Goal: Task Accomplishment & Management: Use online tool/utility

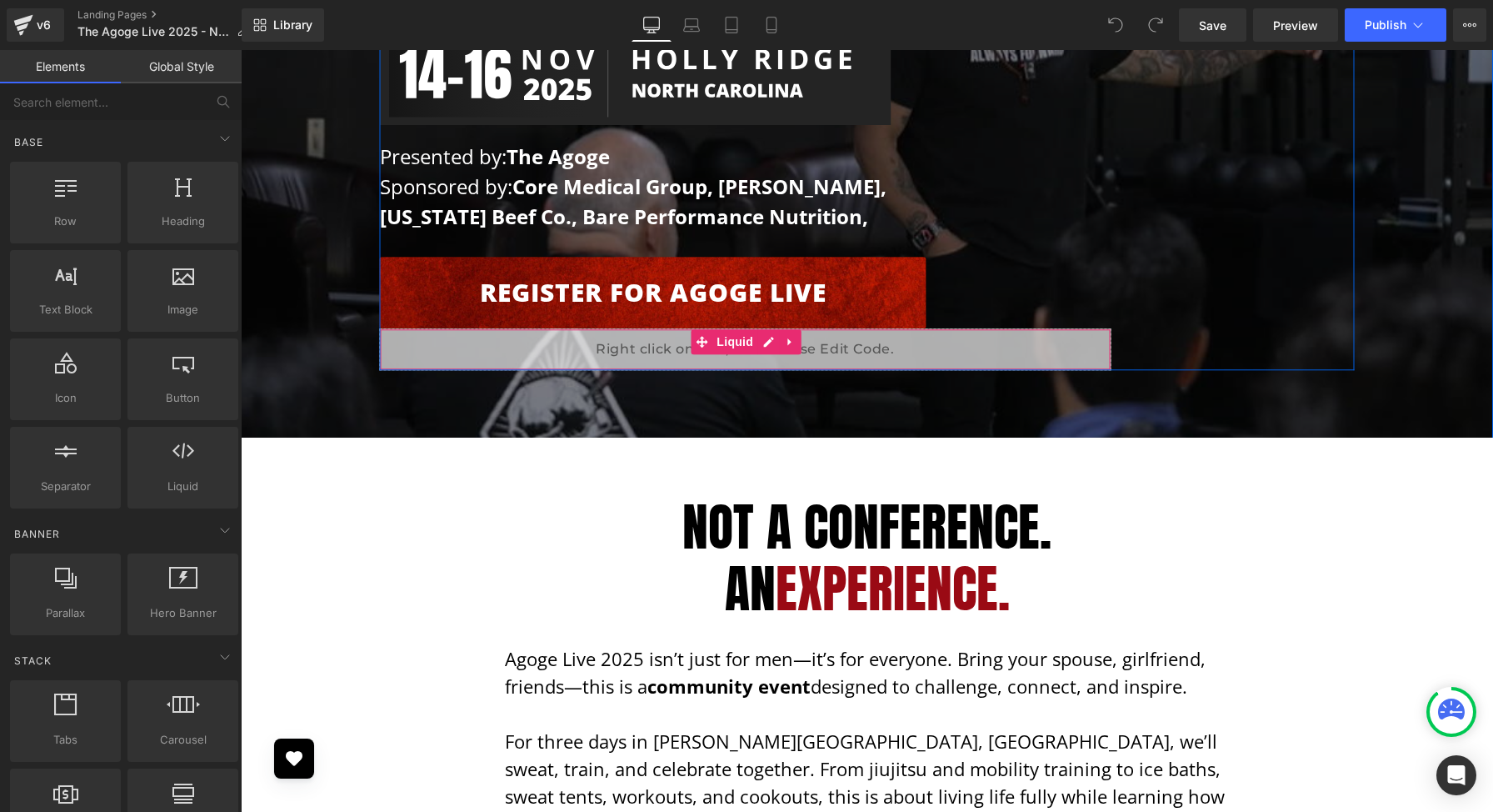
scroll to position [599, 0]
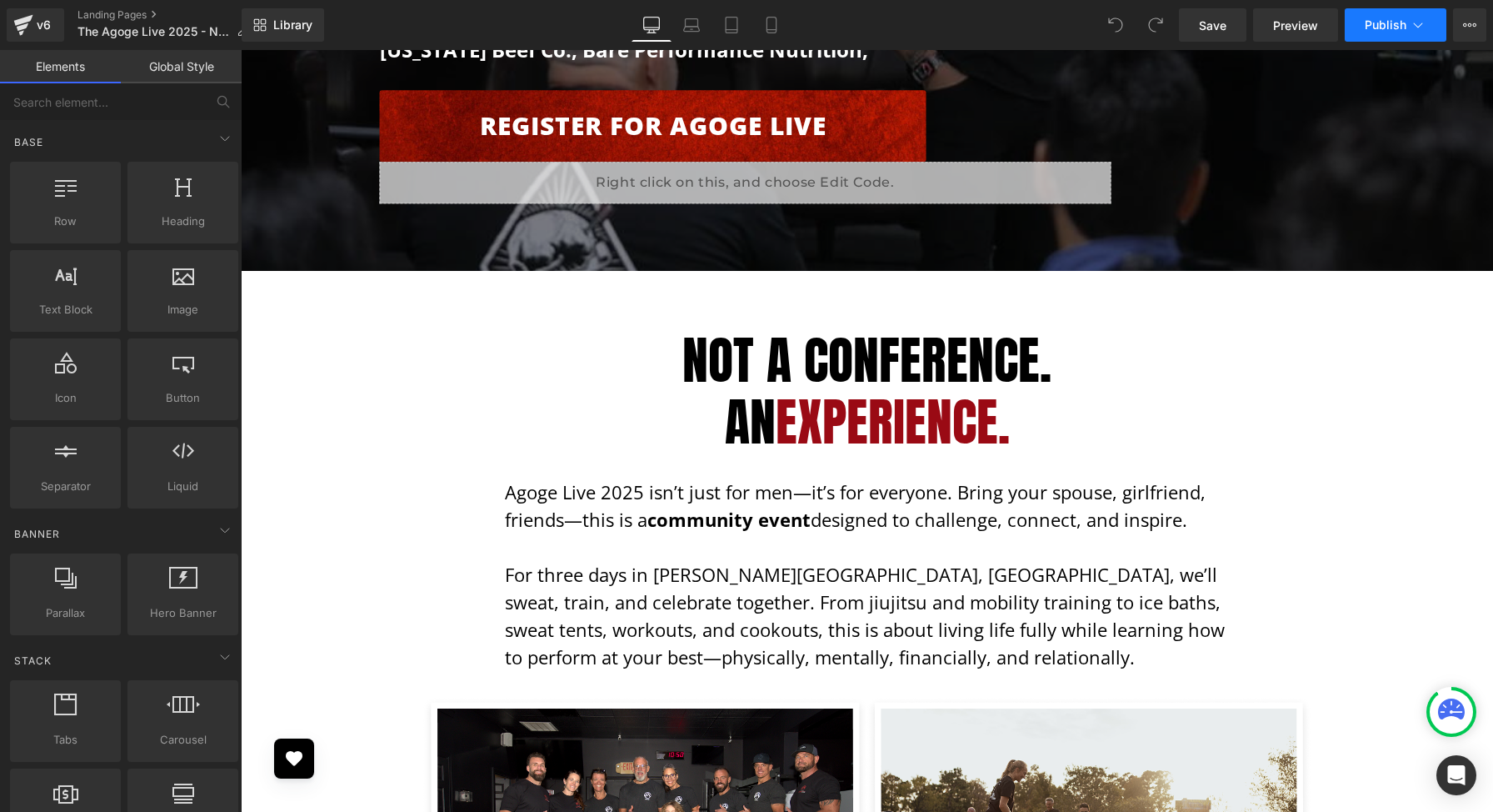
click at [1402, 21] on span "Publish" at bounding box center [1386, 25] width 42 height 13
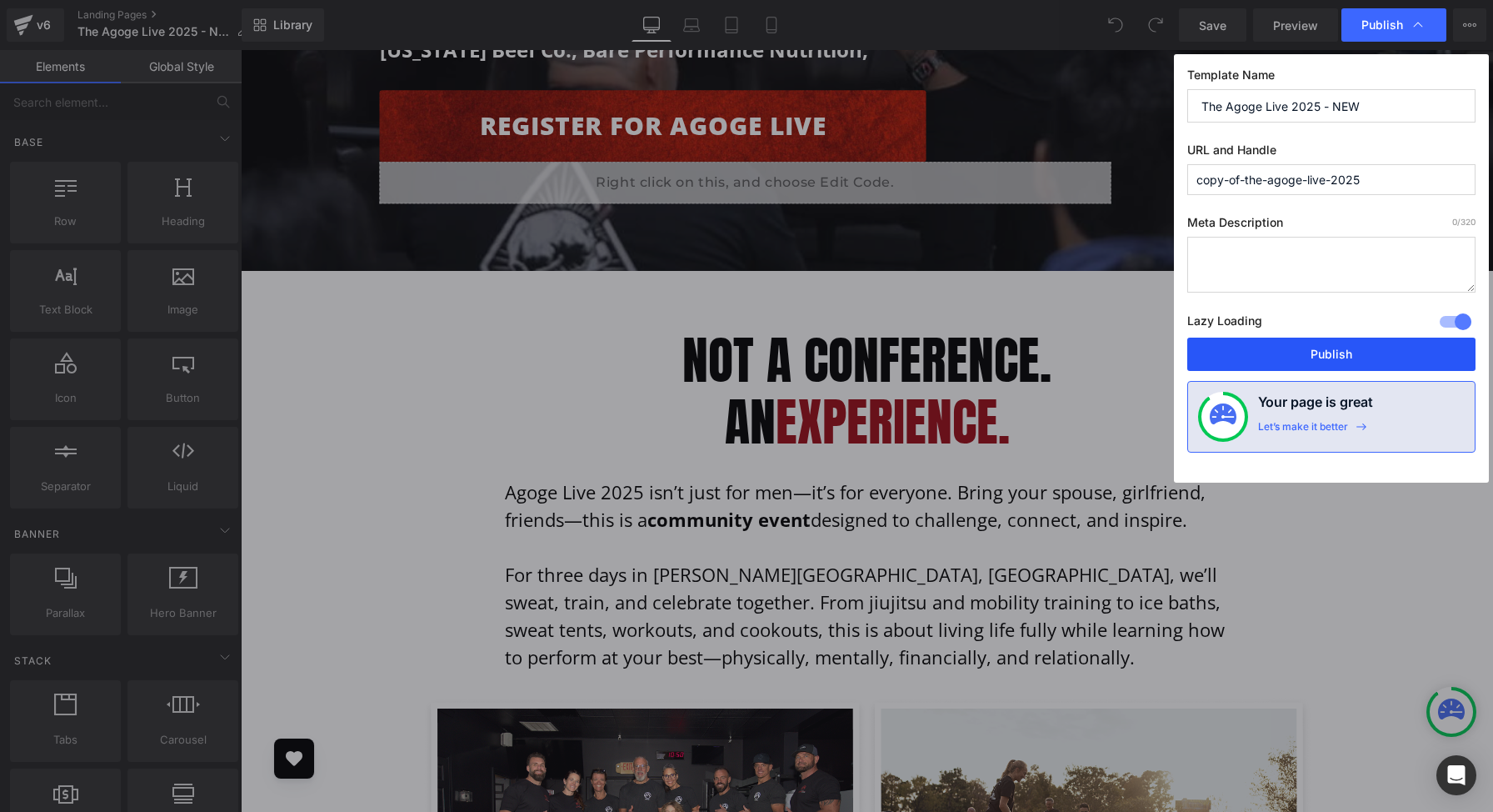
click at [1332, 357] on button "Publish" at bounding box center [1331, 354] width 289 height 33
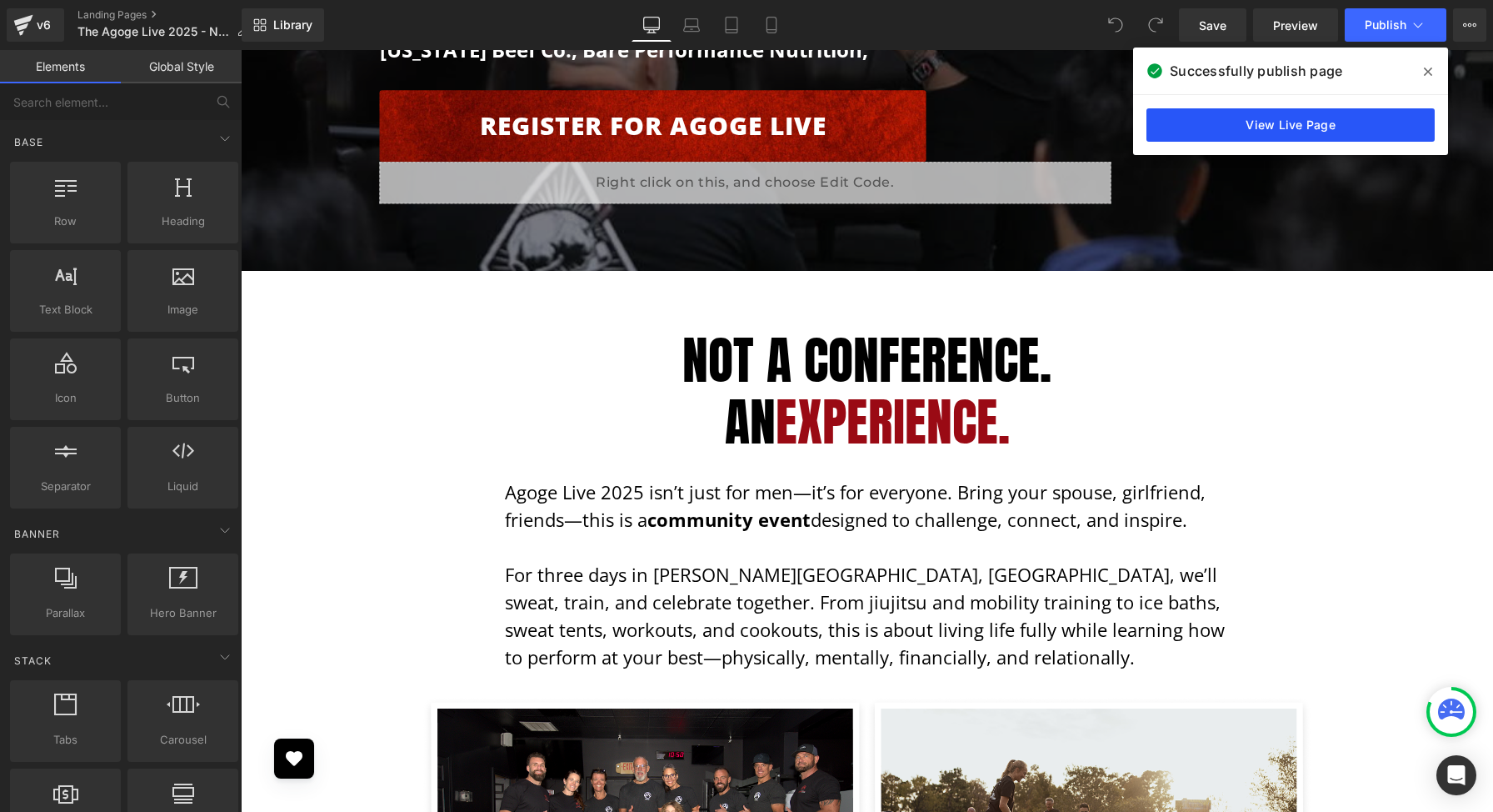
click at [1326, 140] on link "View Live Page" at bounding box center [1290, 124] width 289 height 33
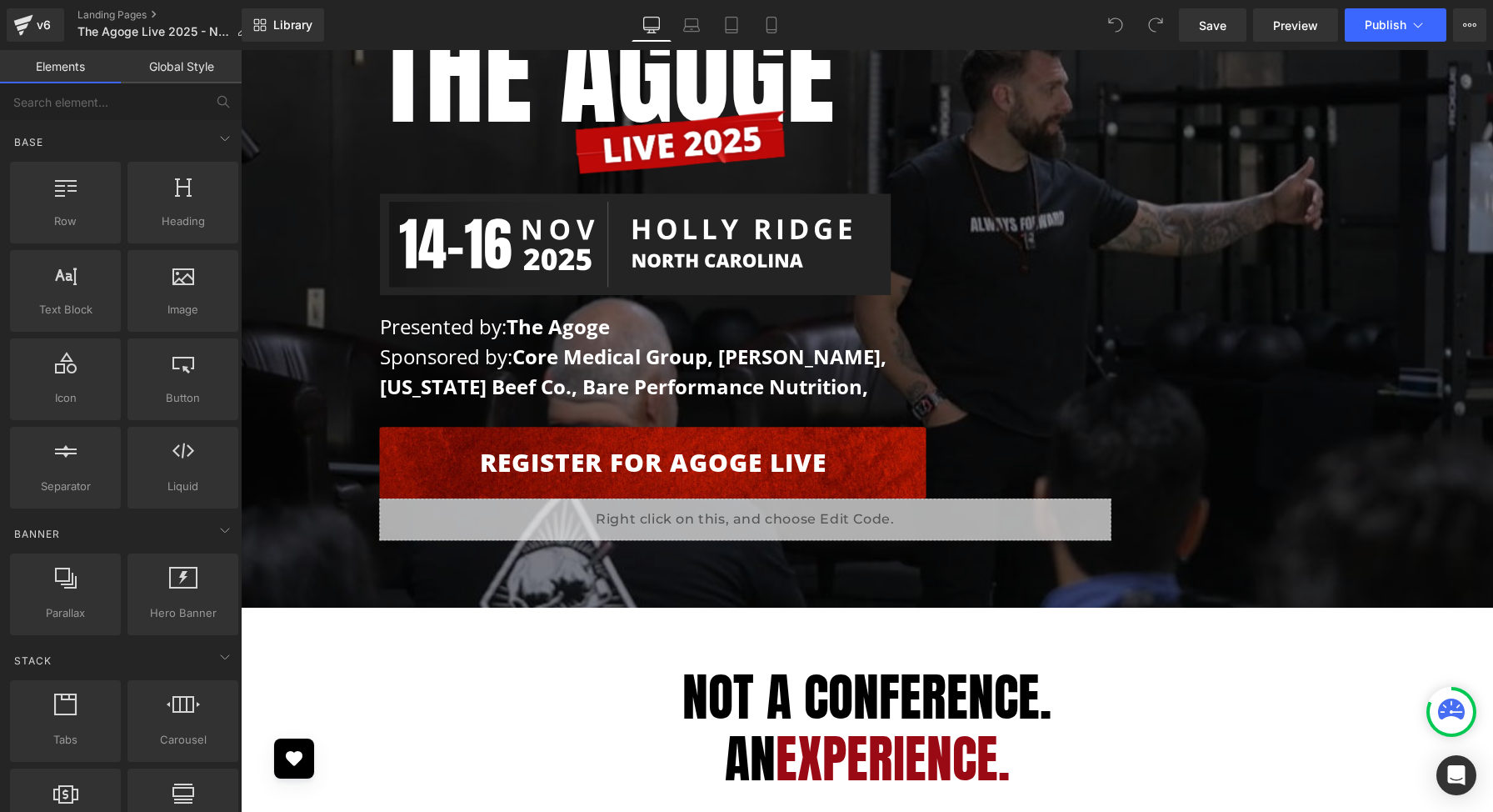
scroll to position [331, 0]
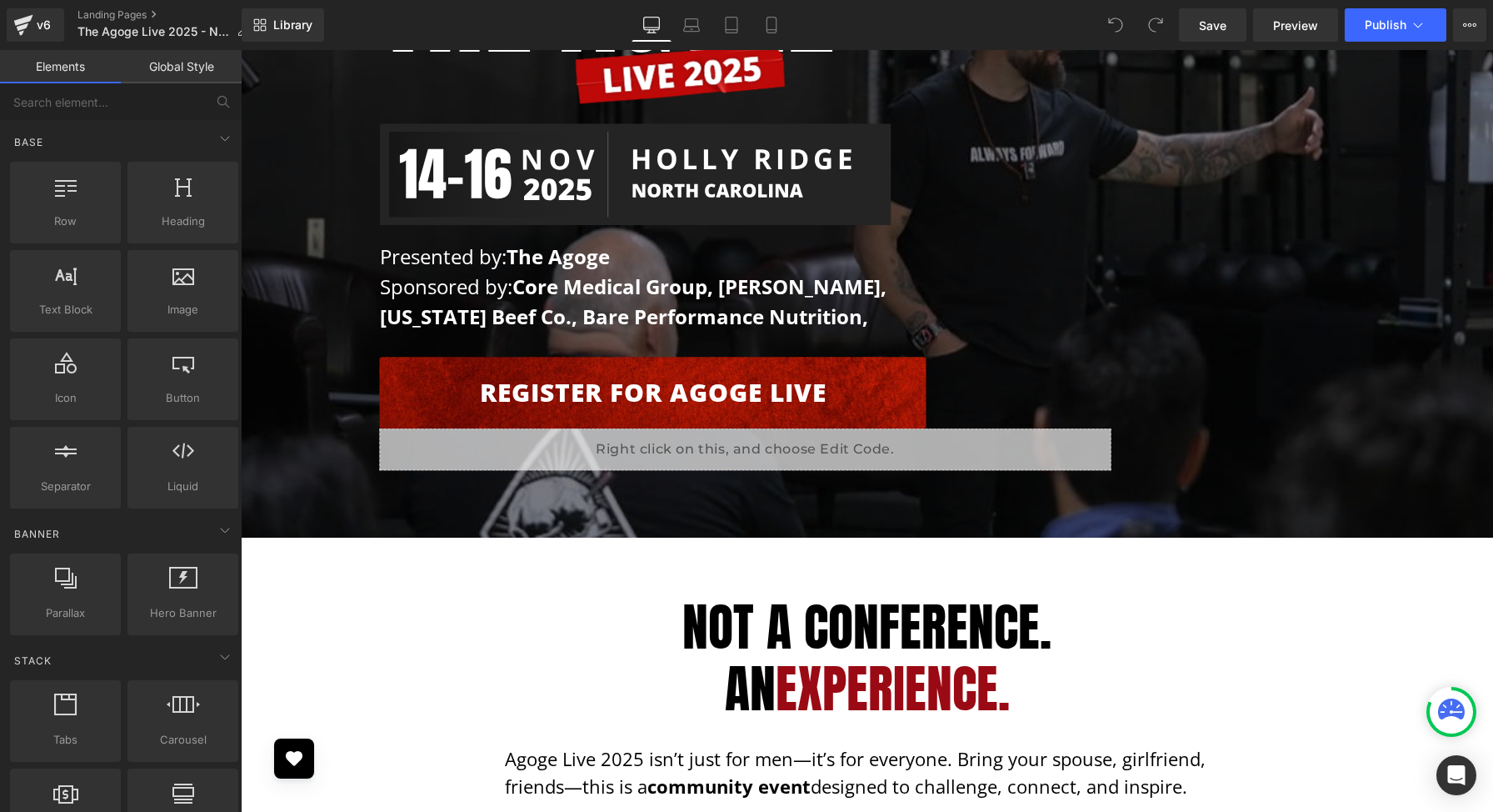
click at [614, 401] on link "Register for Agoge Live" at bounding box center [653, 393] width 547 height 71
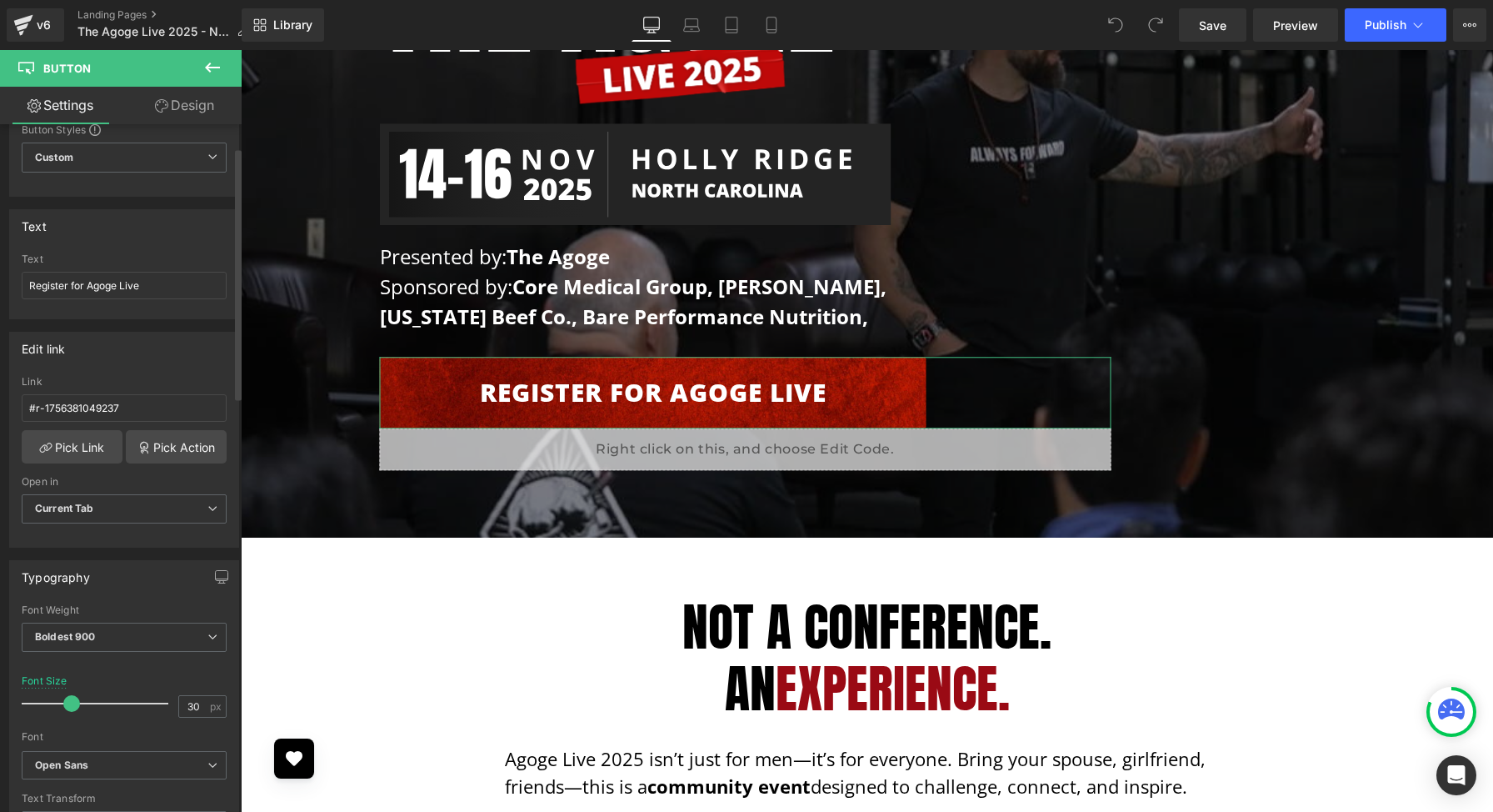
scroll to position [64, 0]
click at [170, 452] on link "Pick Action" at bounding box center [176, 444] width 101 height 33
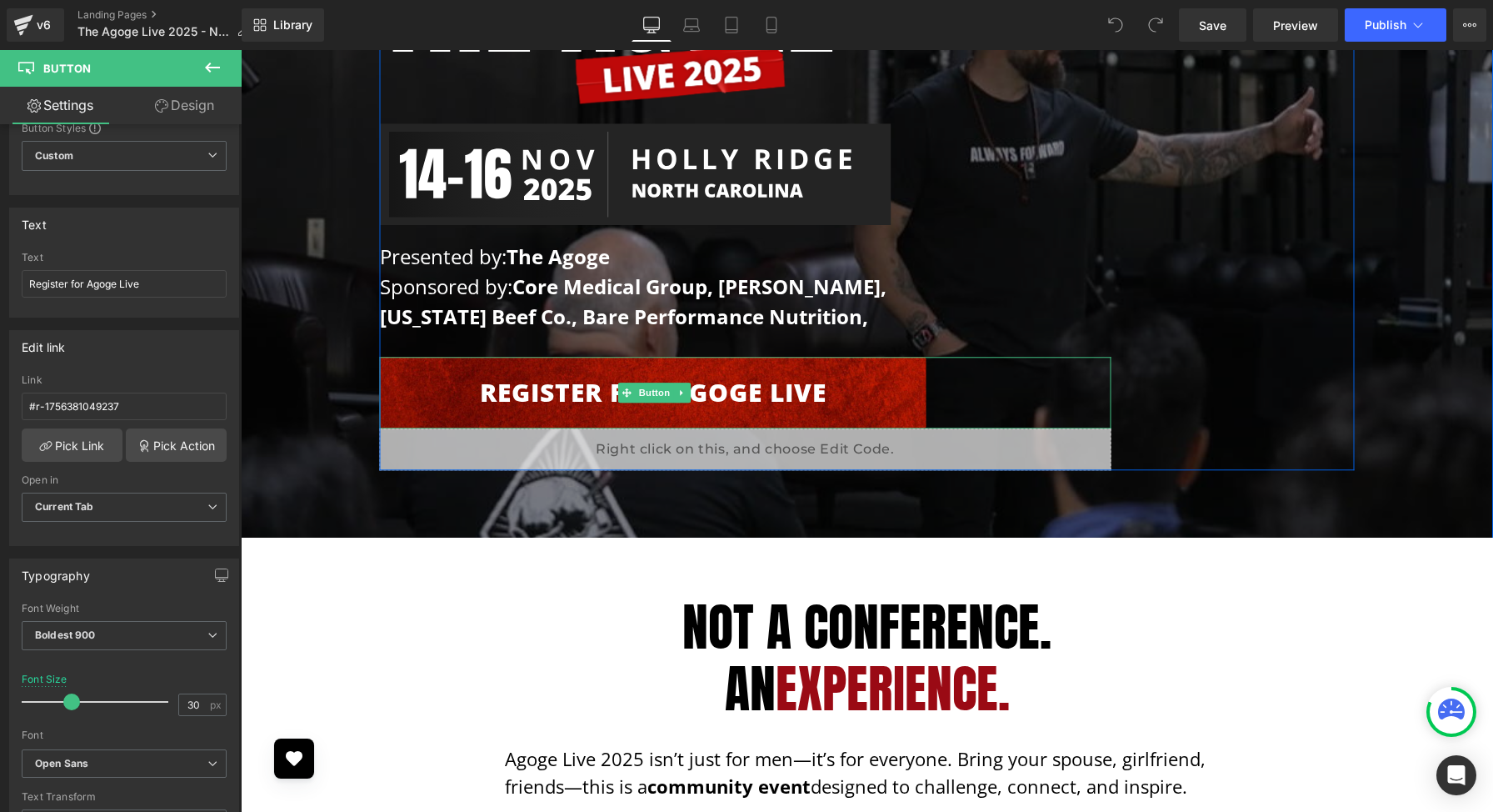
click at [510, 385] on link "Register for Agoge Live" at bounding box center [653, 393] width 547 height 71
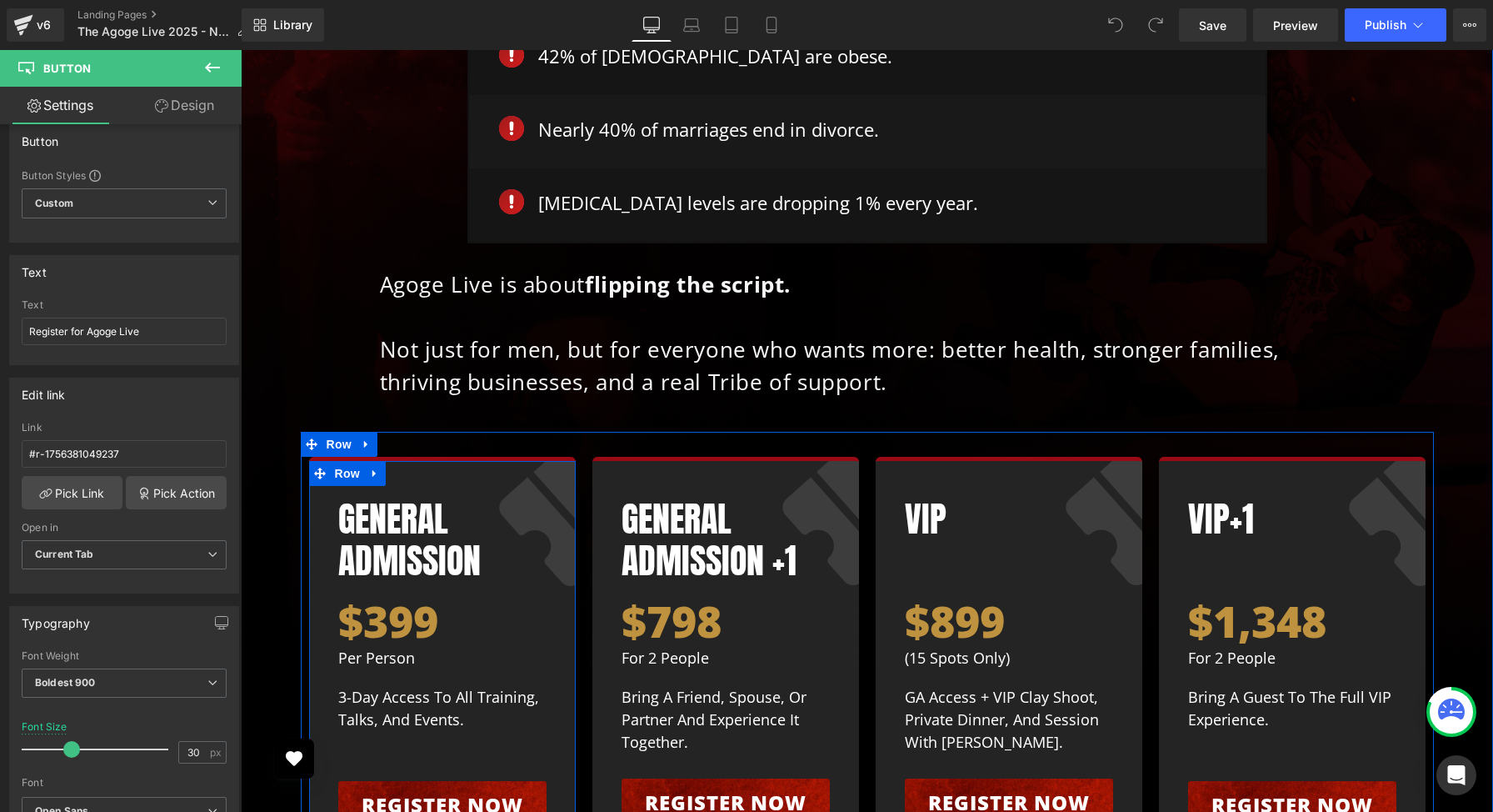
scroll to position [9907, 0]
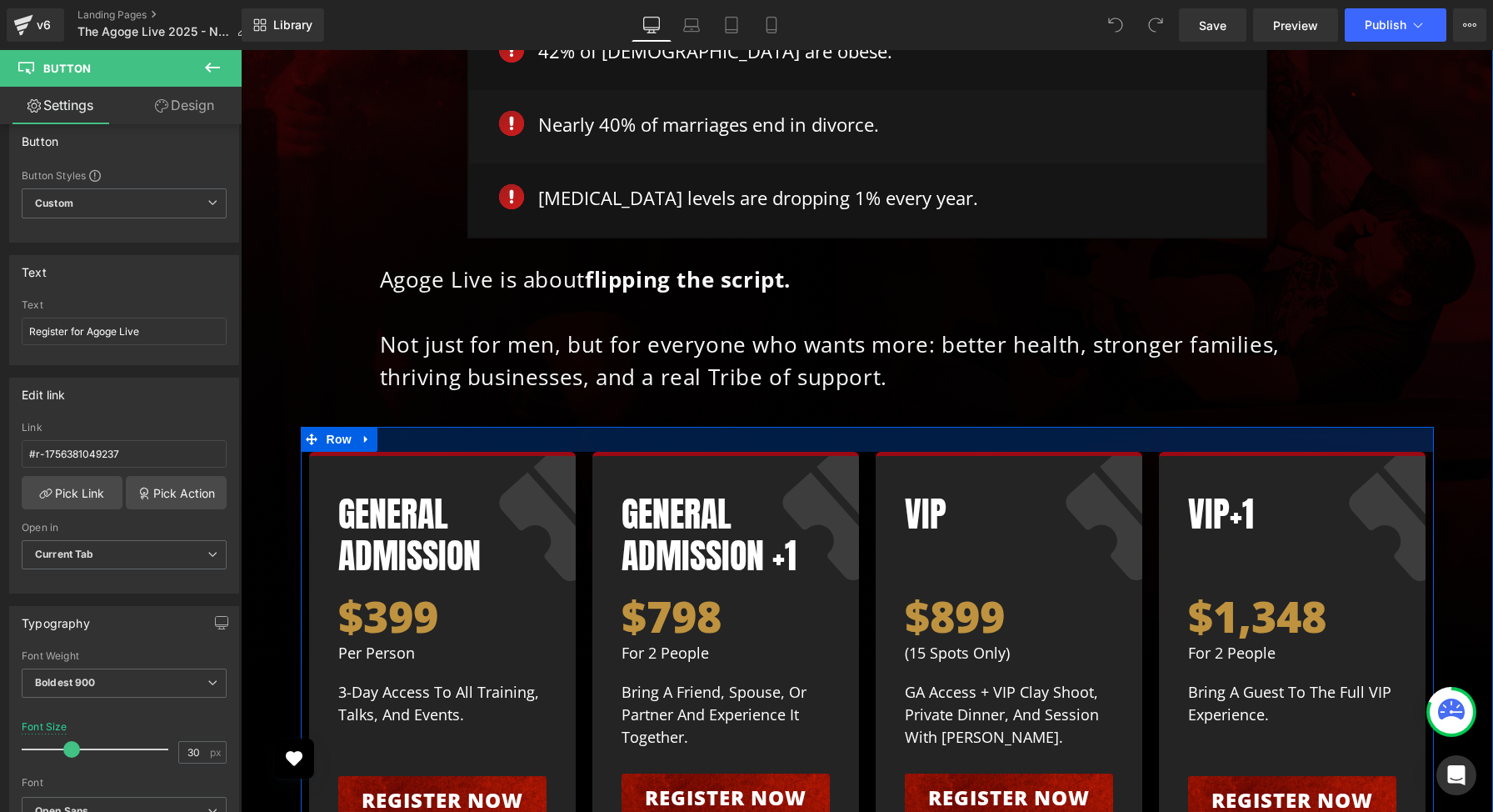
click at [628, 427] on div at bounding box center [868, 439] width 1134 height 25
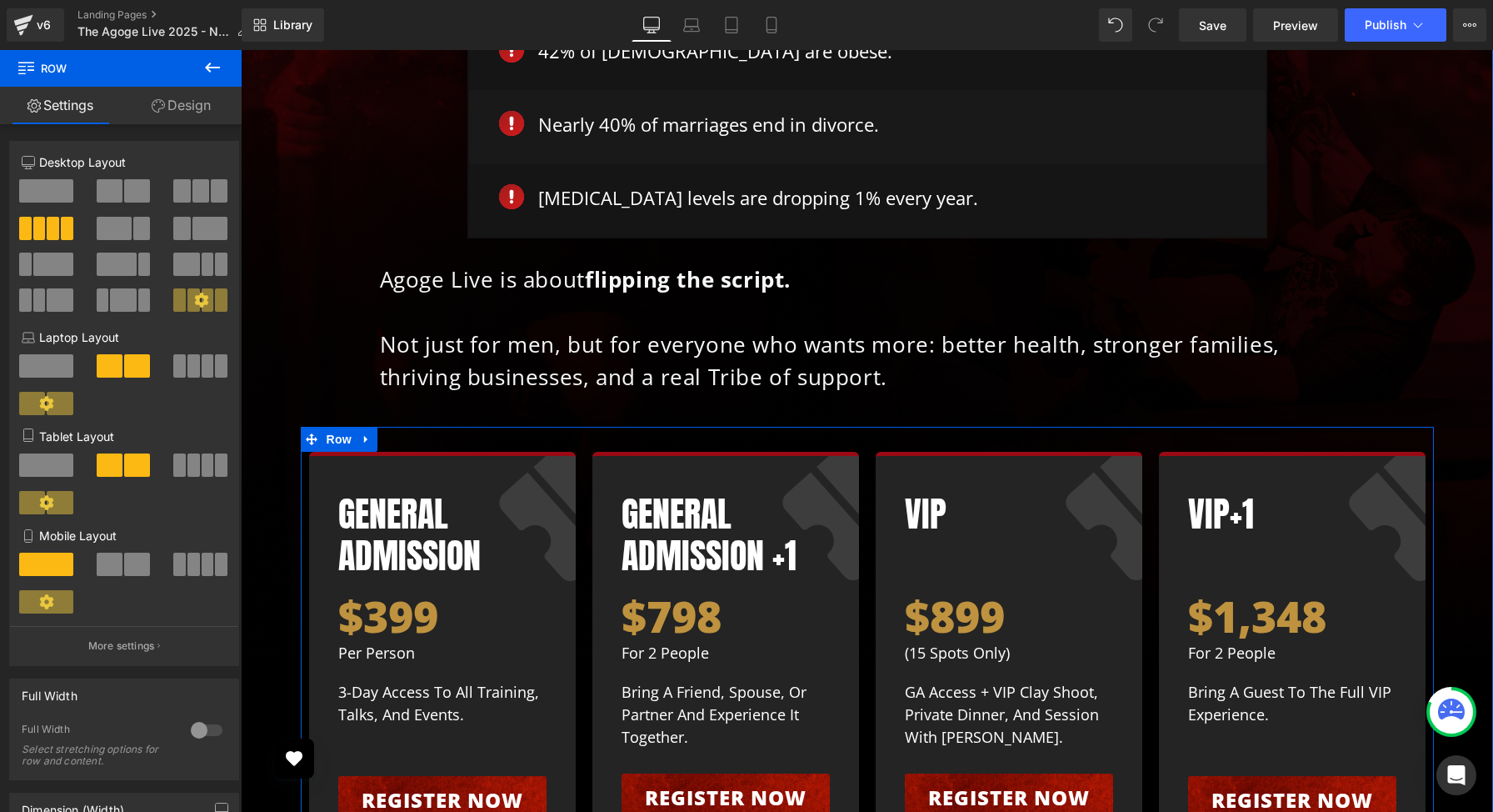
click at [628, 427] on div at bounding box center [868, 439] width 1134 height 25
click at [273, 402] on div "Why Agoge Live? Heading Because today’s world is broken— Text Block Row Image 4…" at bounding box center [867, 359] width 1220 height 997
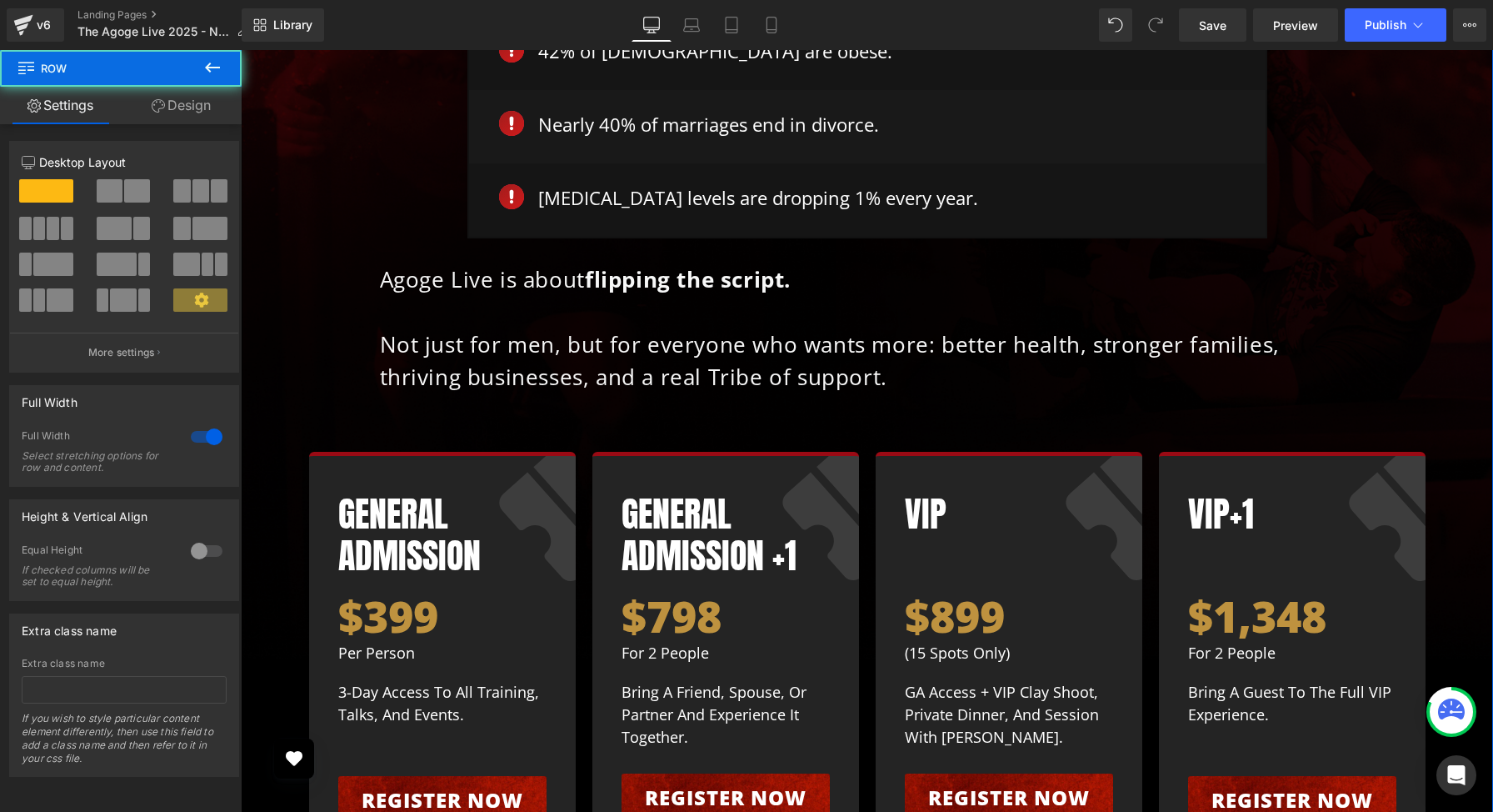
click at [273, 402] on div "Why Agoge Live? Heading Because today’s world is broken— Text Block Row Image 4…" at bounding box center [867, 359] width 1220 height 997
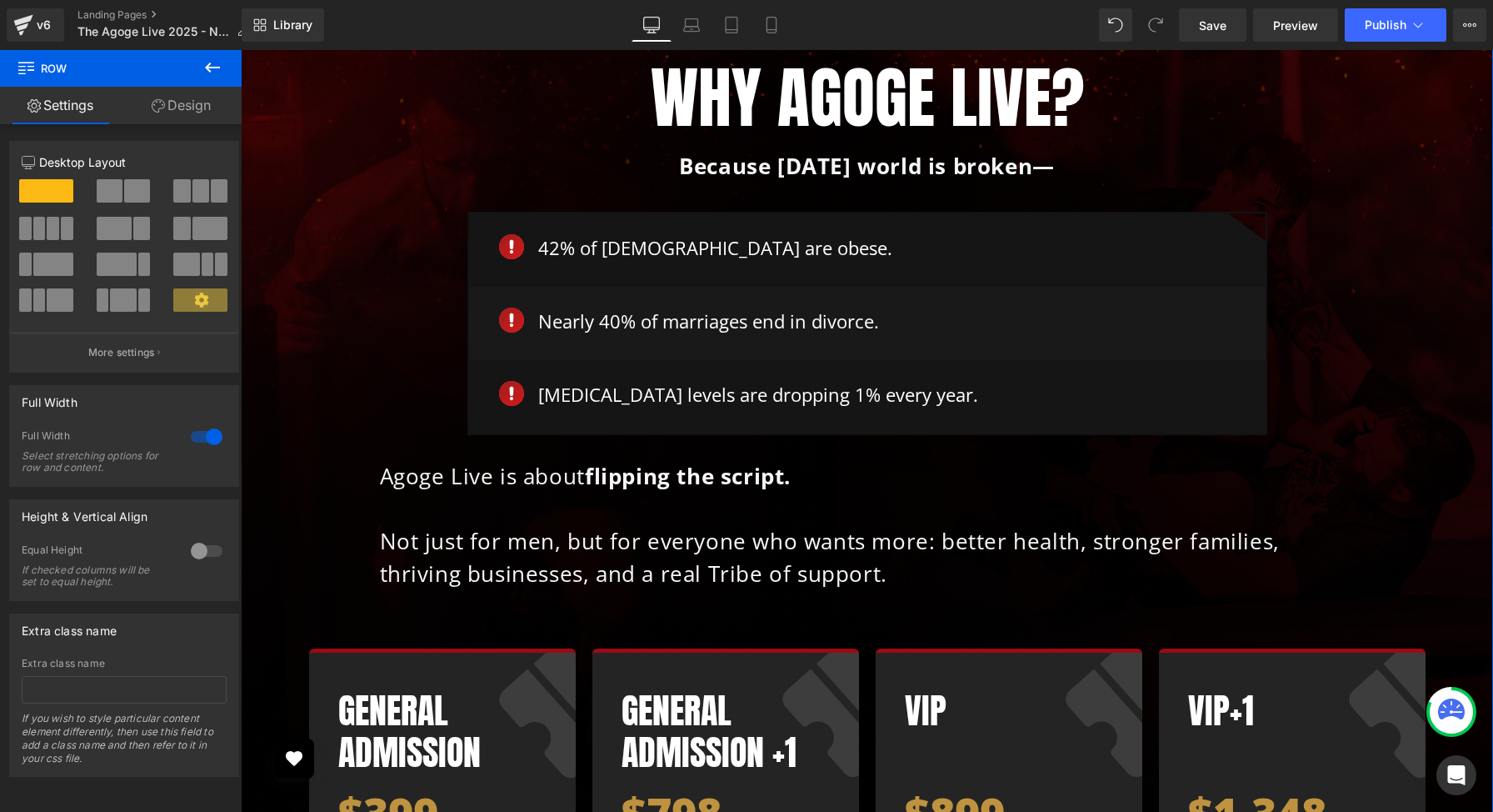
scroll to position [9797, 0]
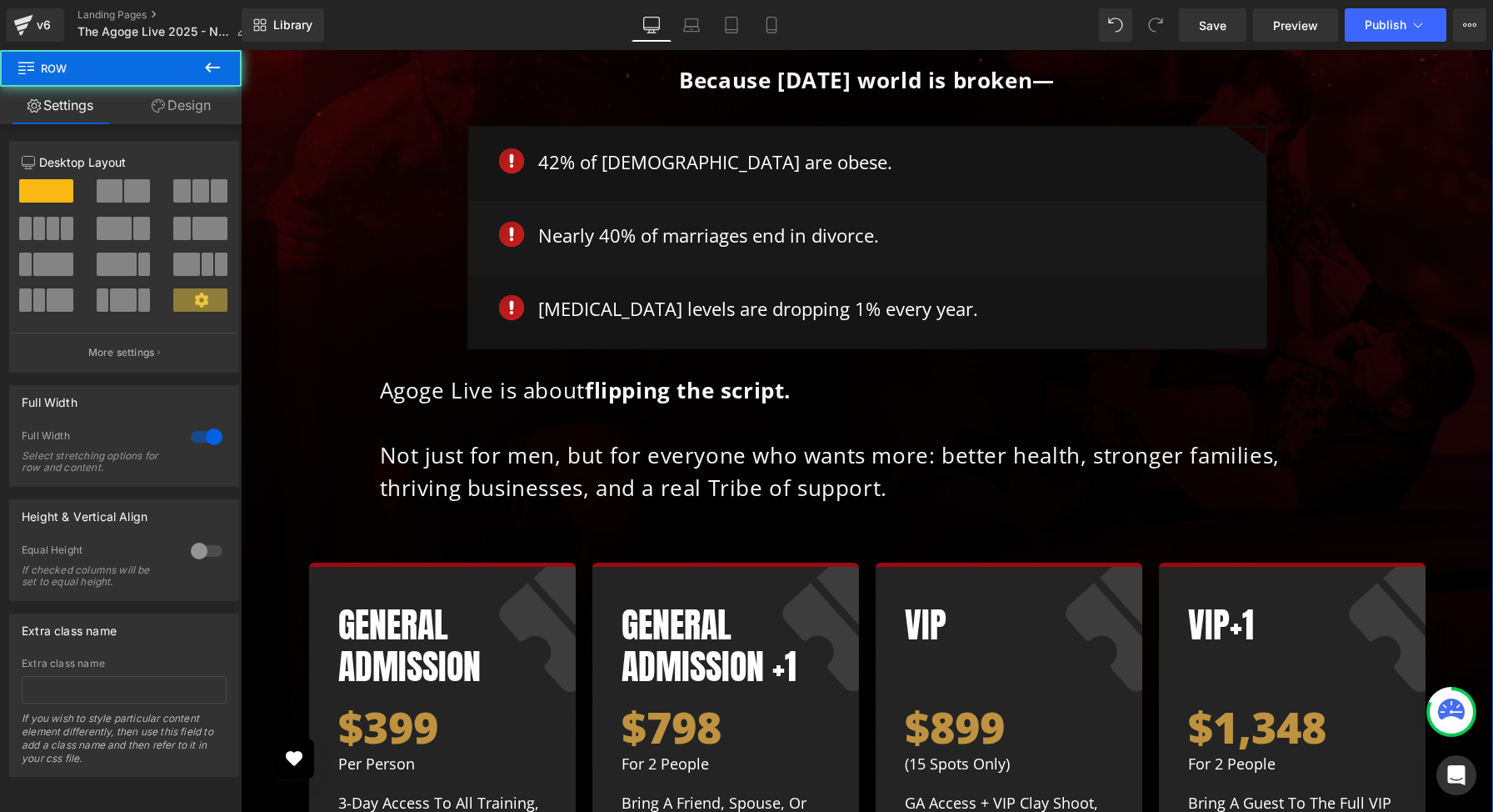
click at [273, 402] on div "Why Agoge Live? Heading Because today’s world is broken— Text Block Row Image 4…" at bounding box center [867, 470] width 1220 height 997
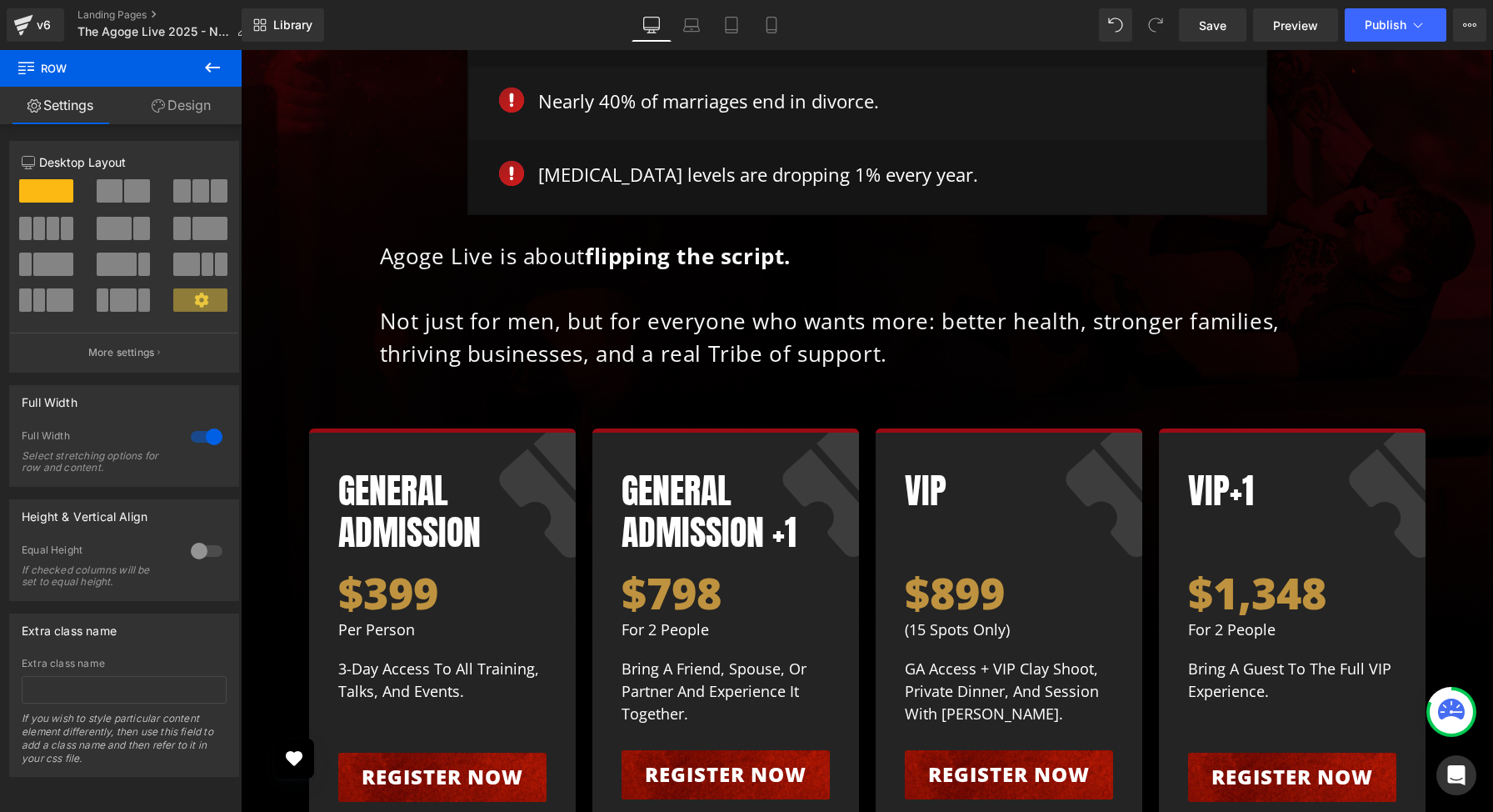
scroll to position [9815, 0]
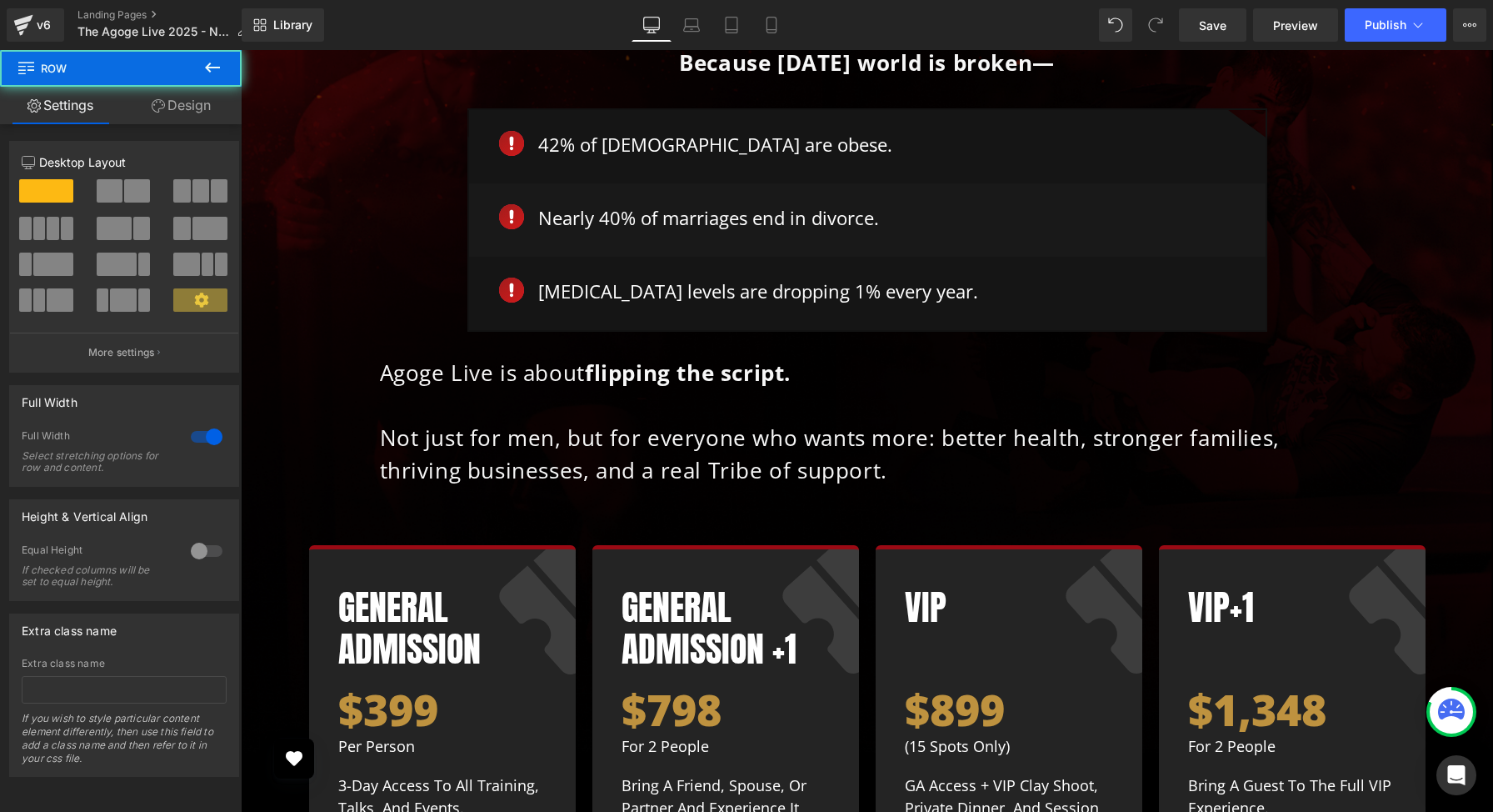
click at [291, 538] on div "Why Agoge Live? Heading Because today’s world is broken— Text Block Row Image 4…" at bounding box center [867, 453] width 1220 height 997
click at [206, 71] on icon at bounding box center [213, 67] width 20 height 20
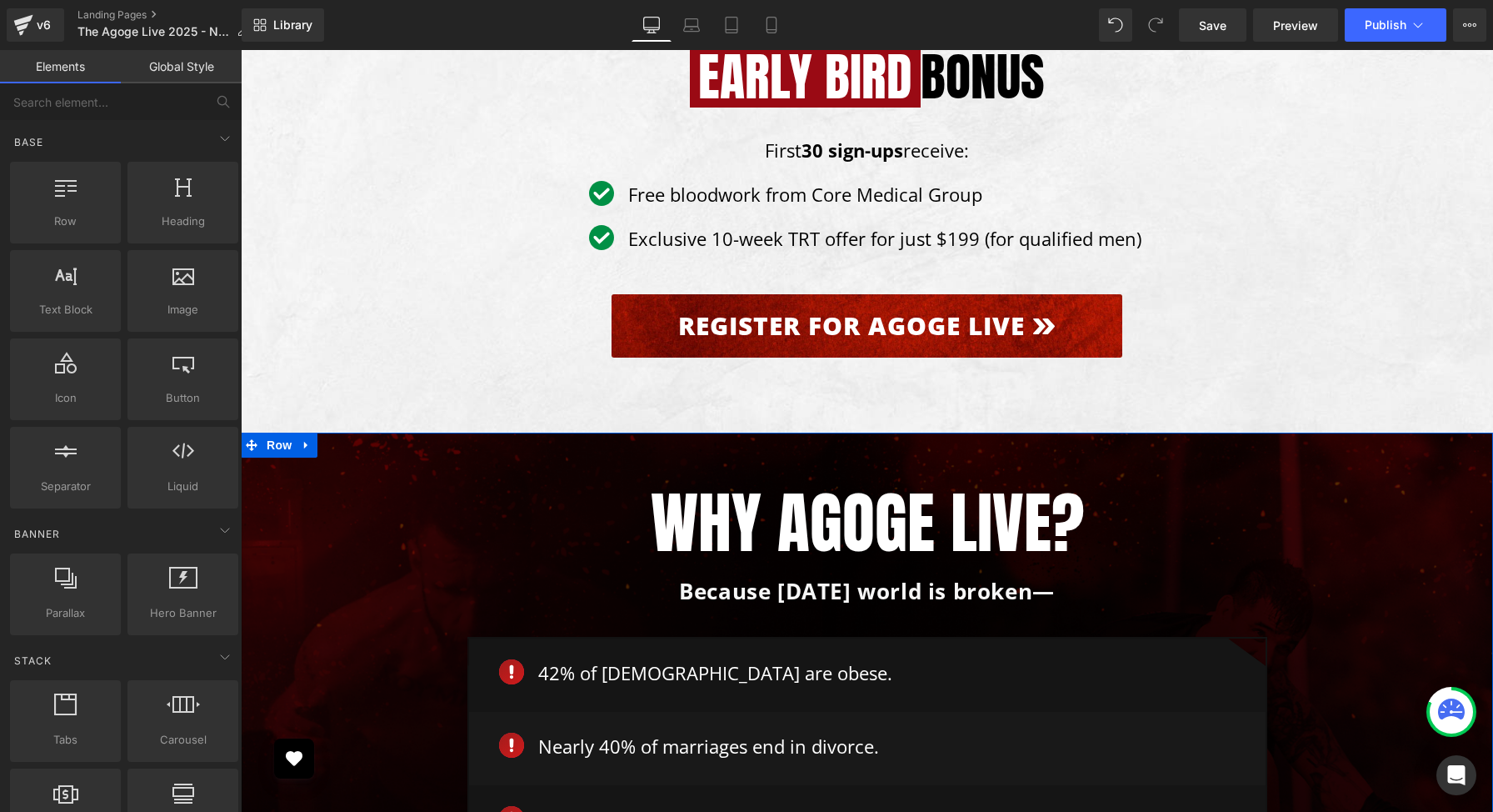
scroll to position [9288, 0]
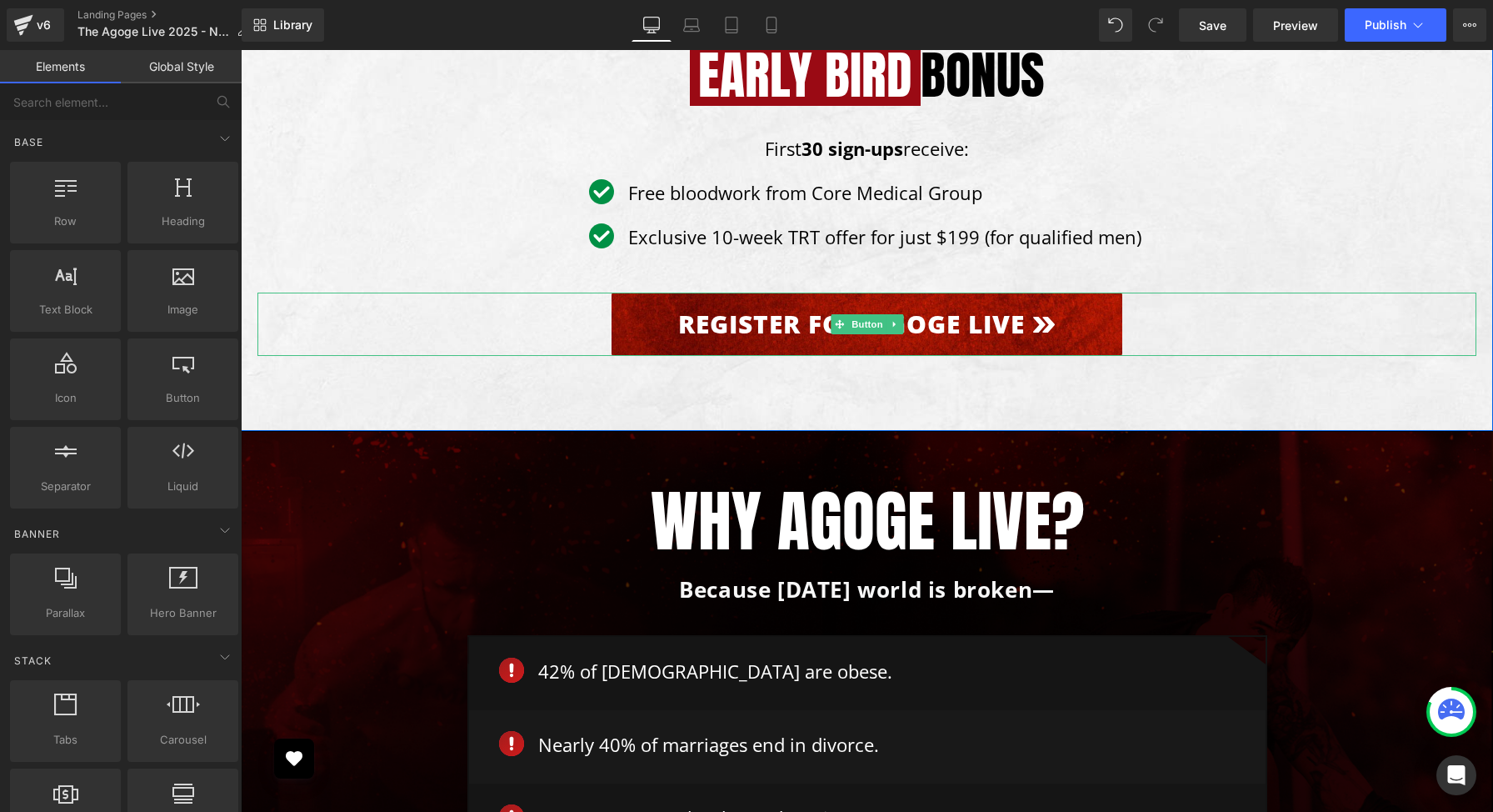
click at [686, 292] on link "Register for Agoge Live" at bounding box center [868, 323] width 511 height 63
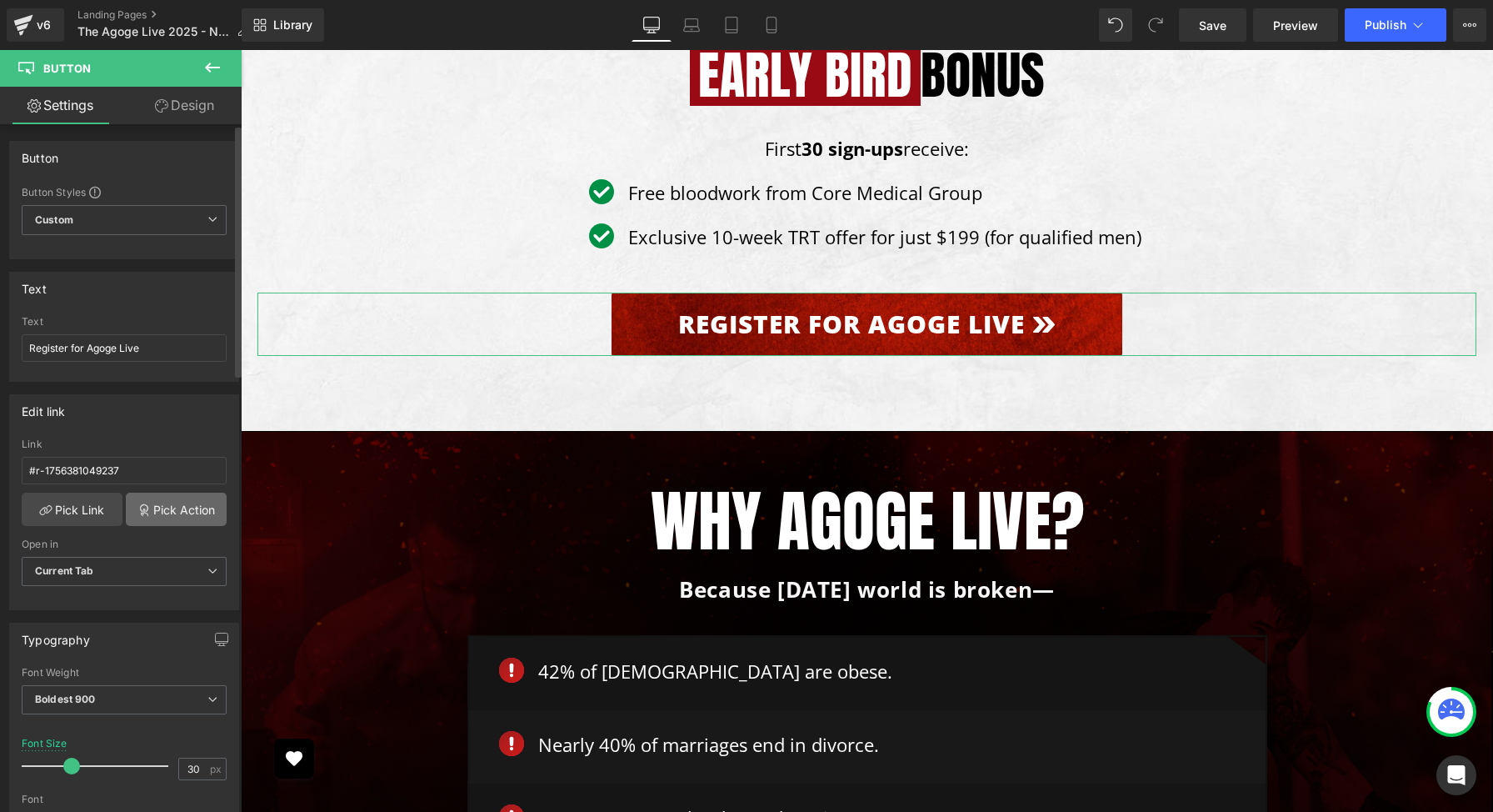
click at [180, 507] on link "Pick Action" at bounding box center [176, 508] width 101 height 33
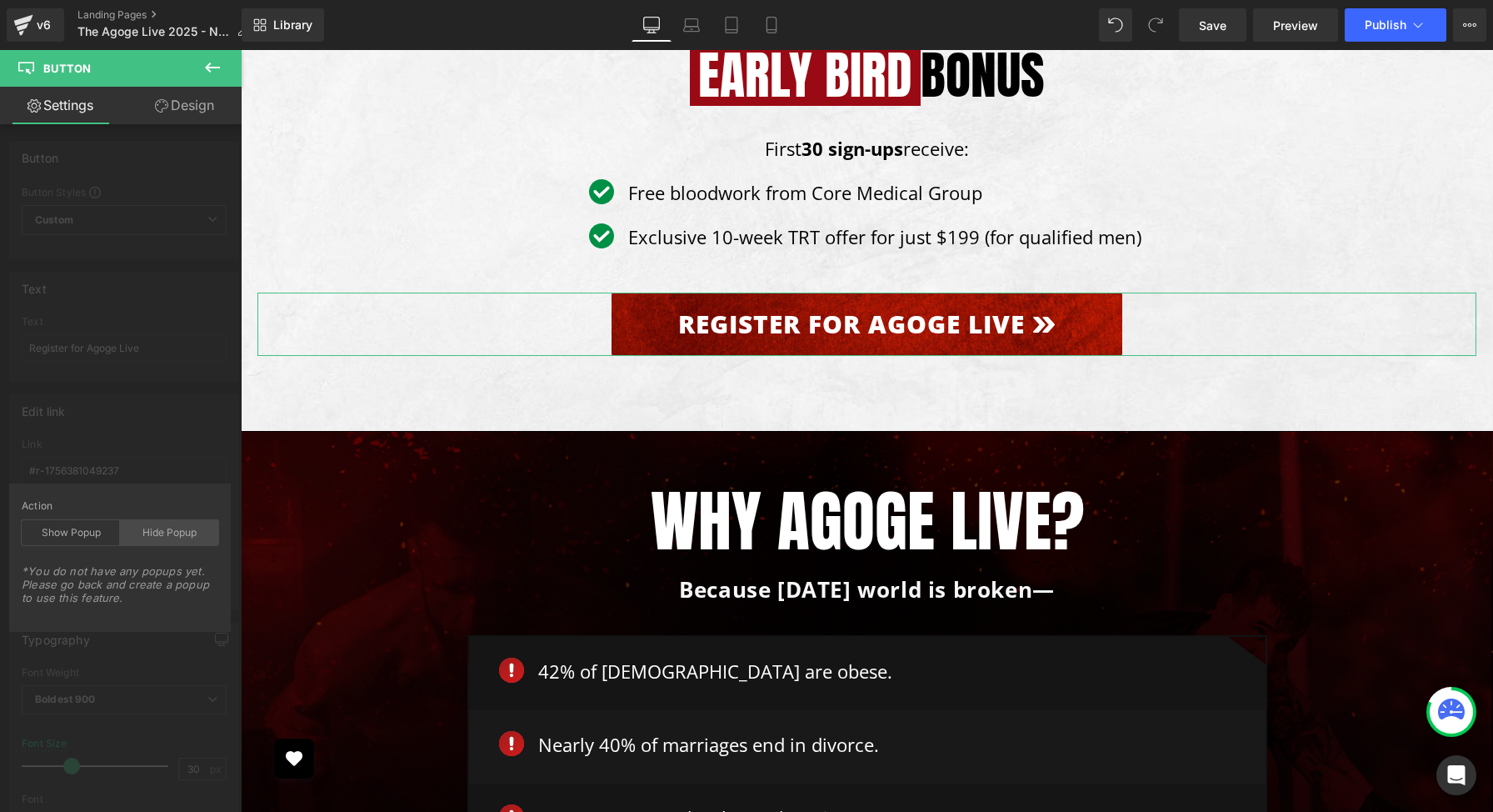
click at [179, 536] on div "Hide Popup" at bounding box center [169, 532] width 98 height 25
click at [179, 540] on div "Hide Popup" at bounding box center [169, 532] width 98 height 25
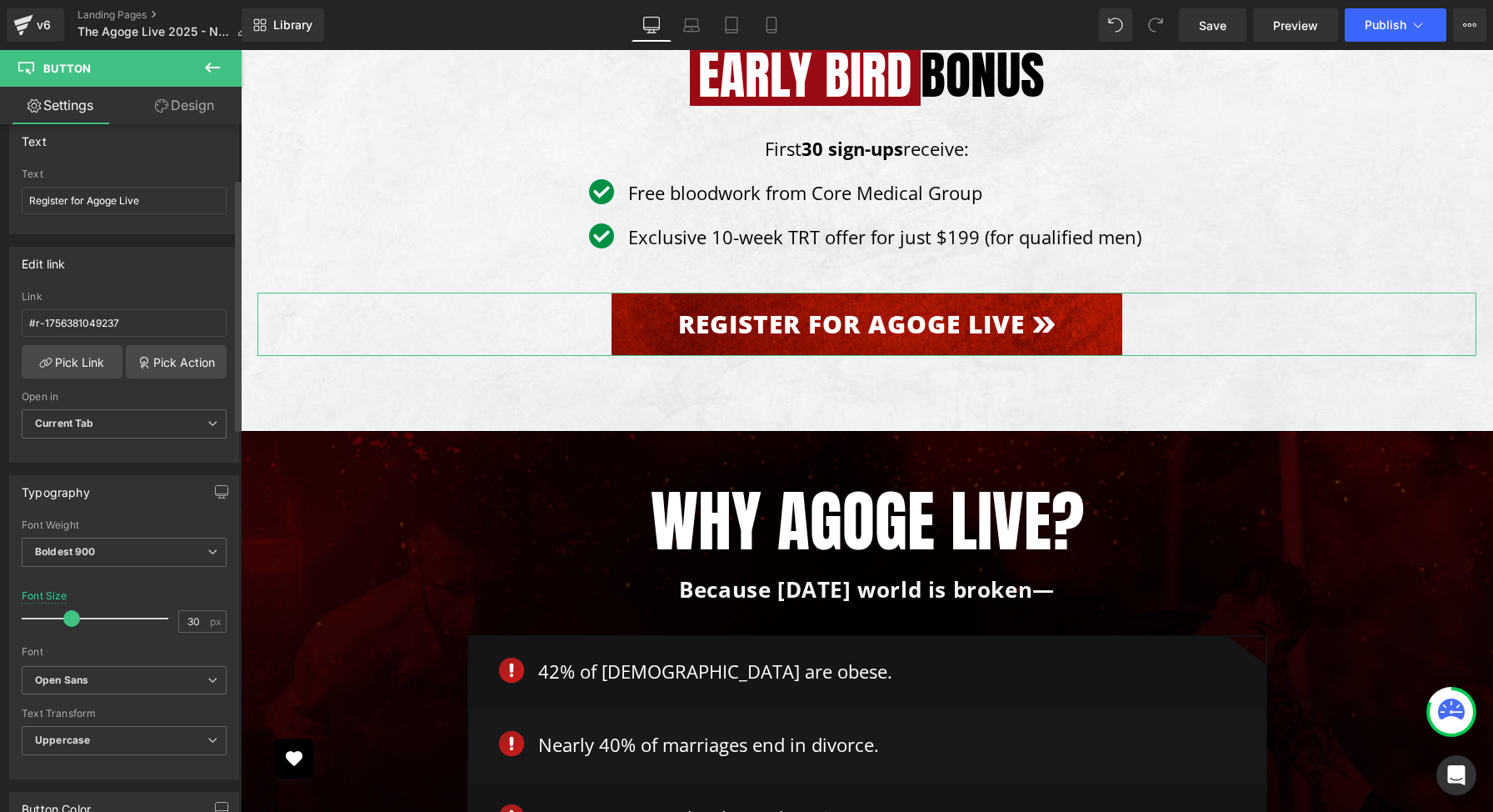
scroll to position [195, 0]
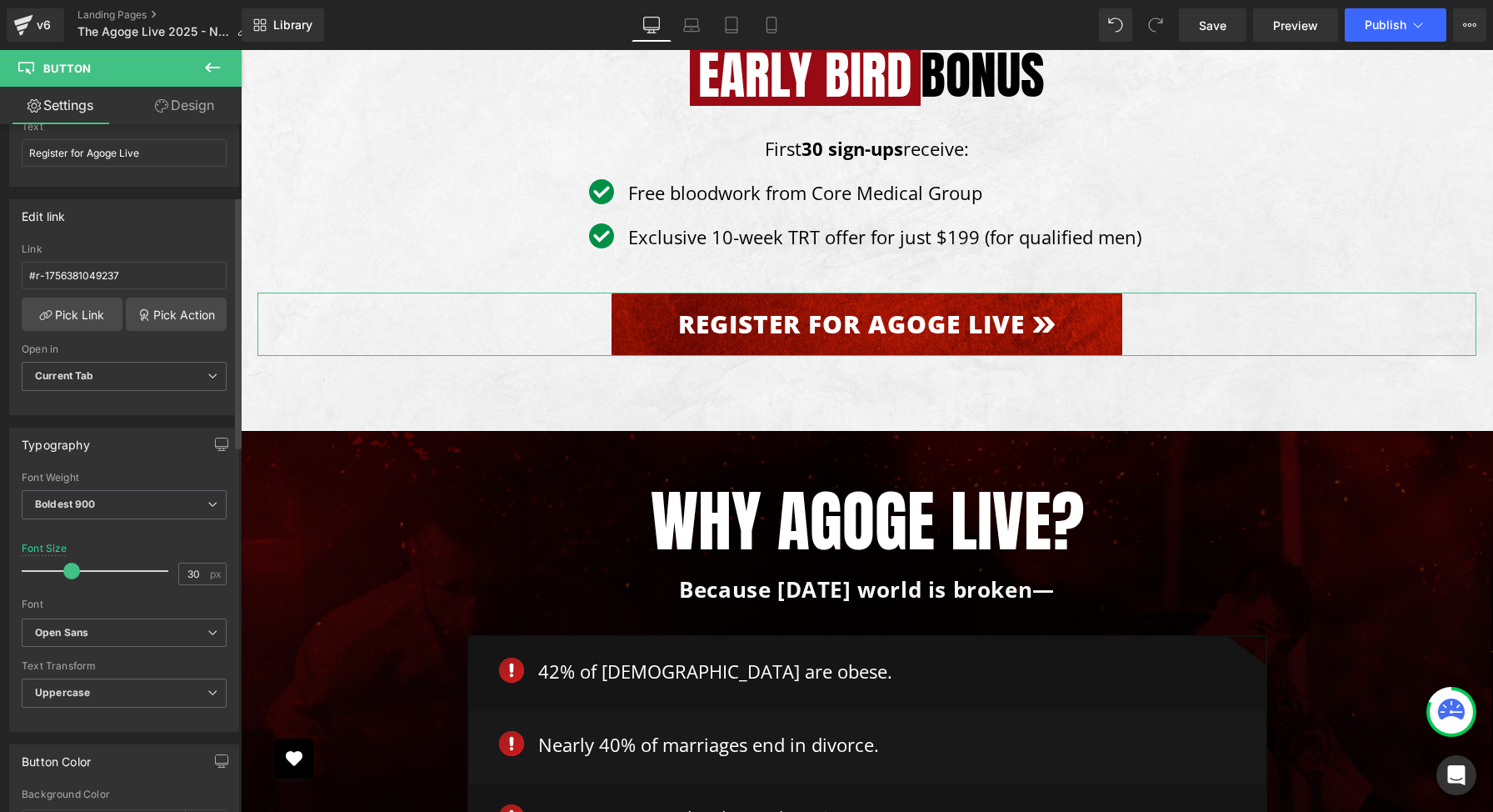
click at [185, 376] on span "Current Tab" at bounding box center [123, 376] width 205 height 29
click at [185, 376] on span "Current Tab" at bounding box center [121, 376] width 198 height 29
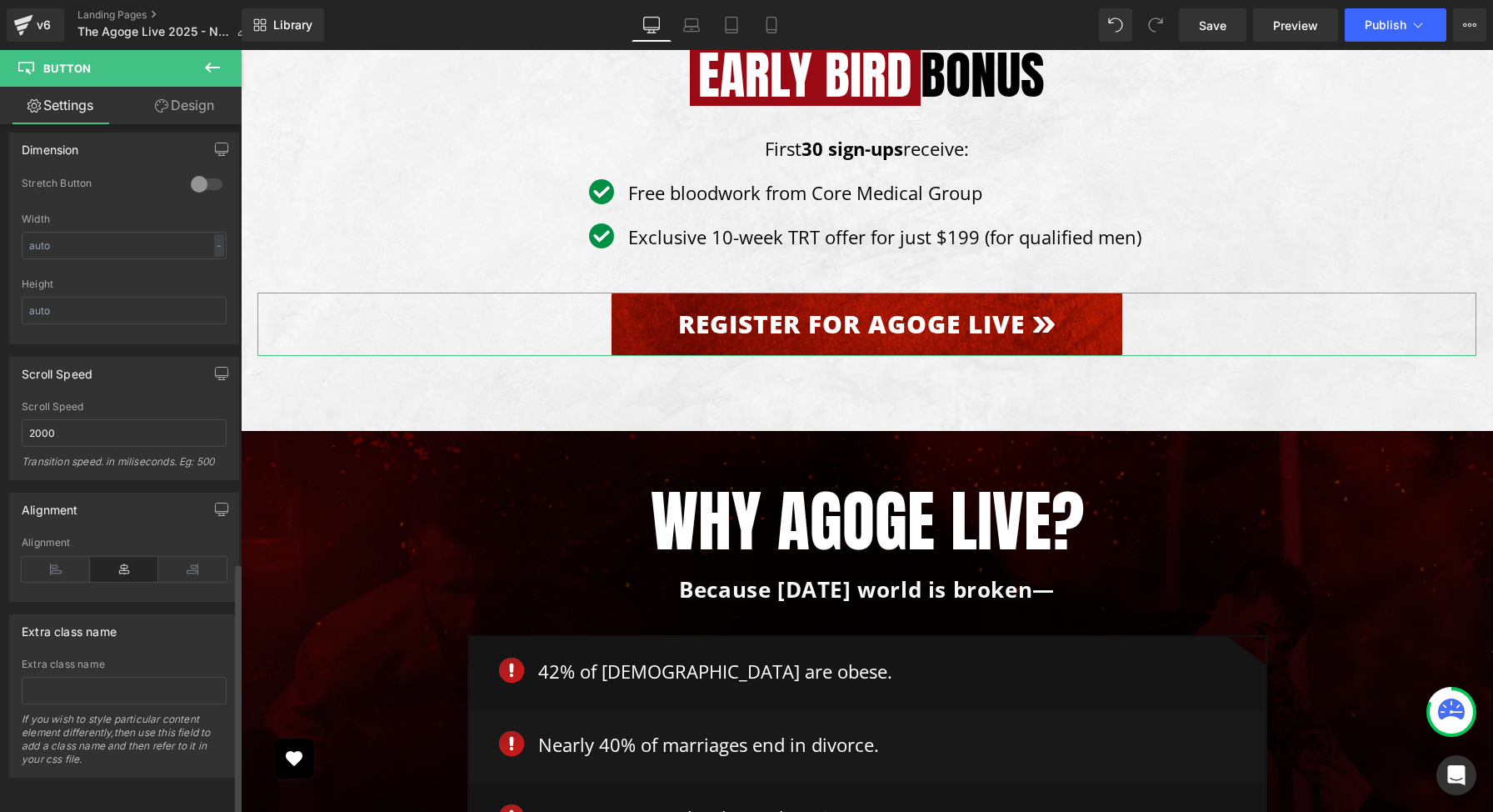
scroll to position [1195, 0]
click at [219, 64] on icon at bounding box center [213, 67] width 20 height 20
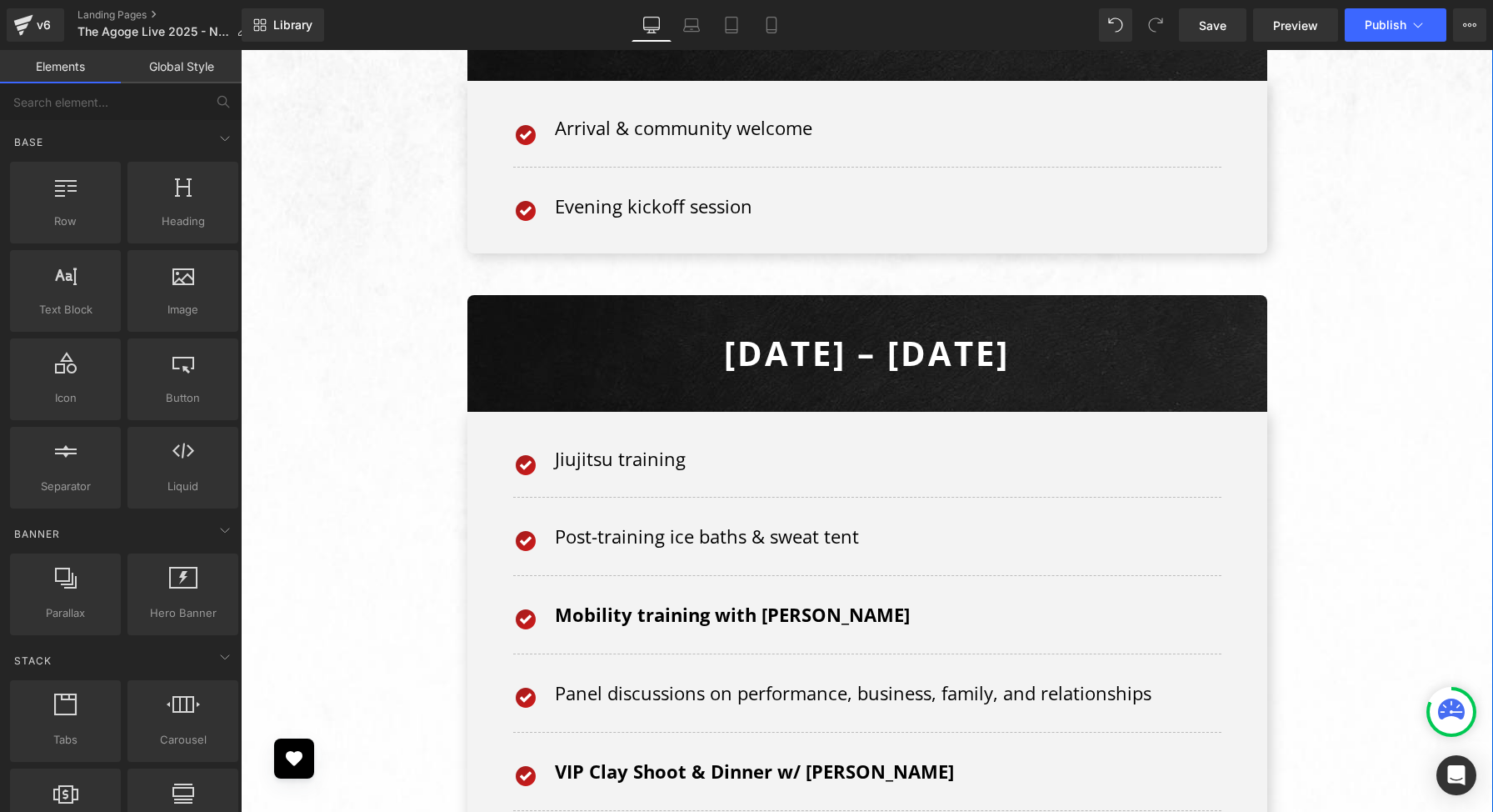
scroll to position [8011, 0]
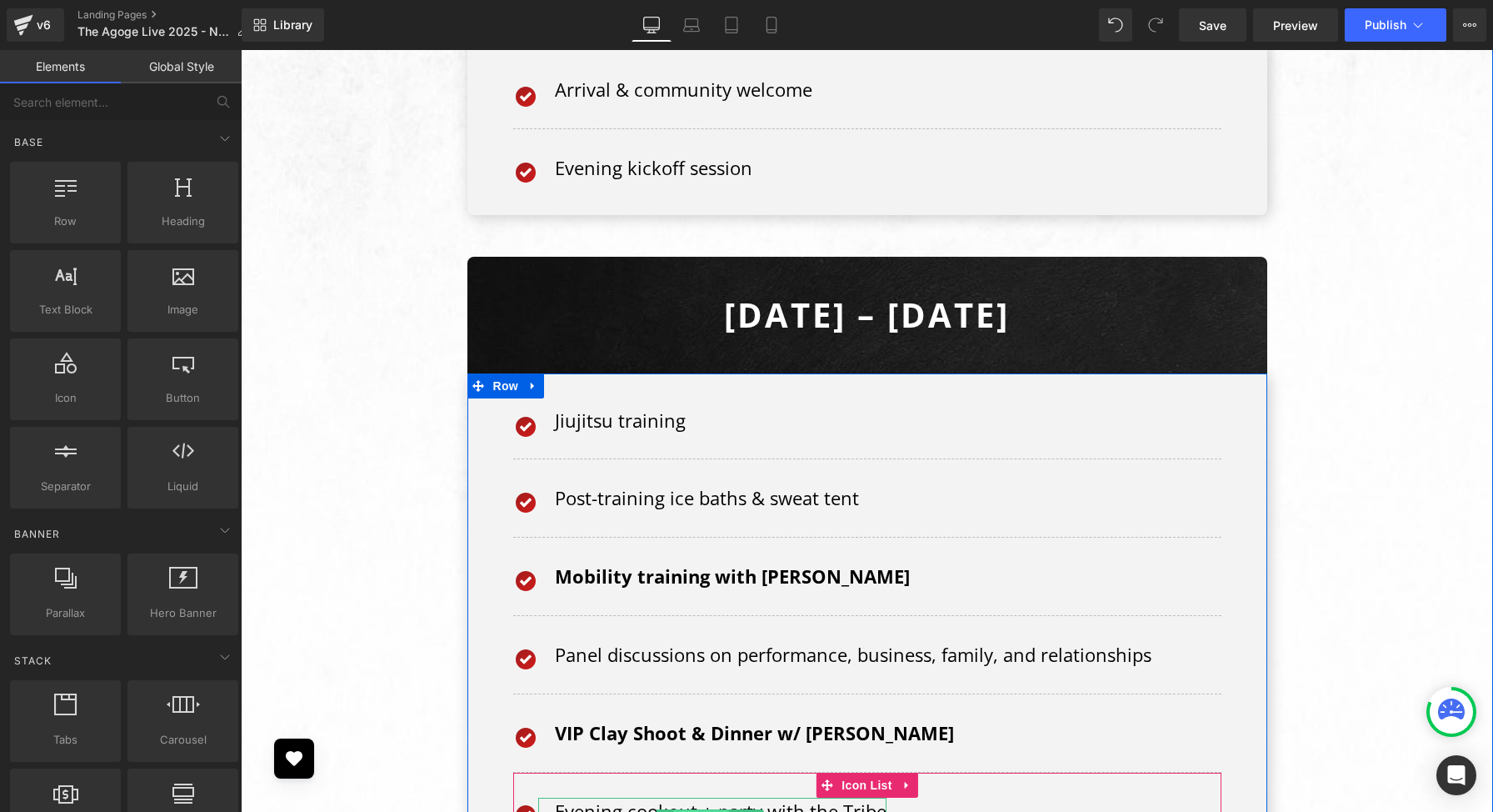
click at [723, 810] on span "Text Block" at bounding box center [702, 820] width 55 height 20
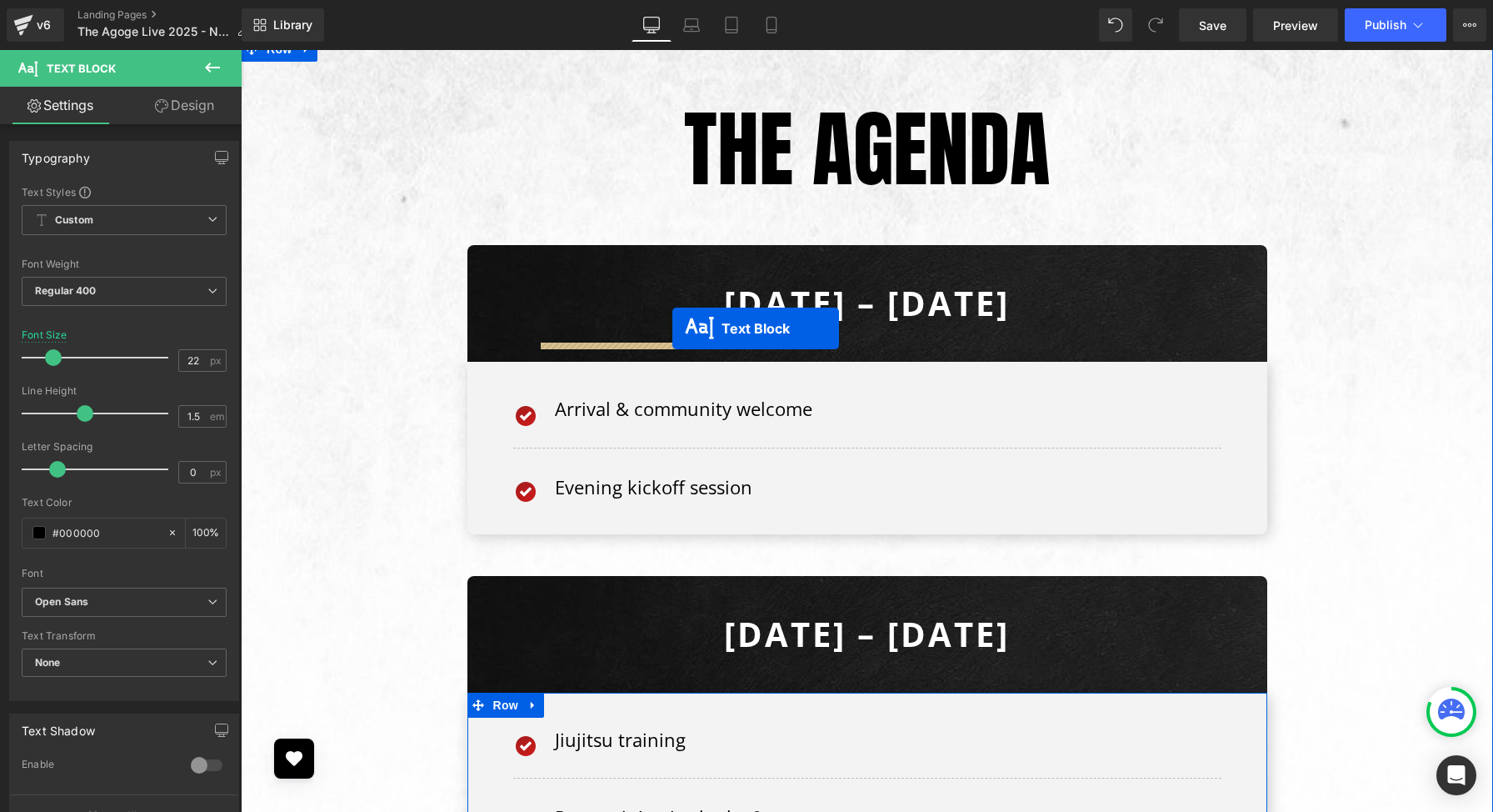
scroll to position [7690, 0]
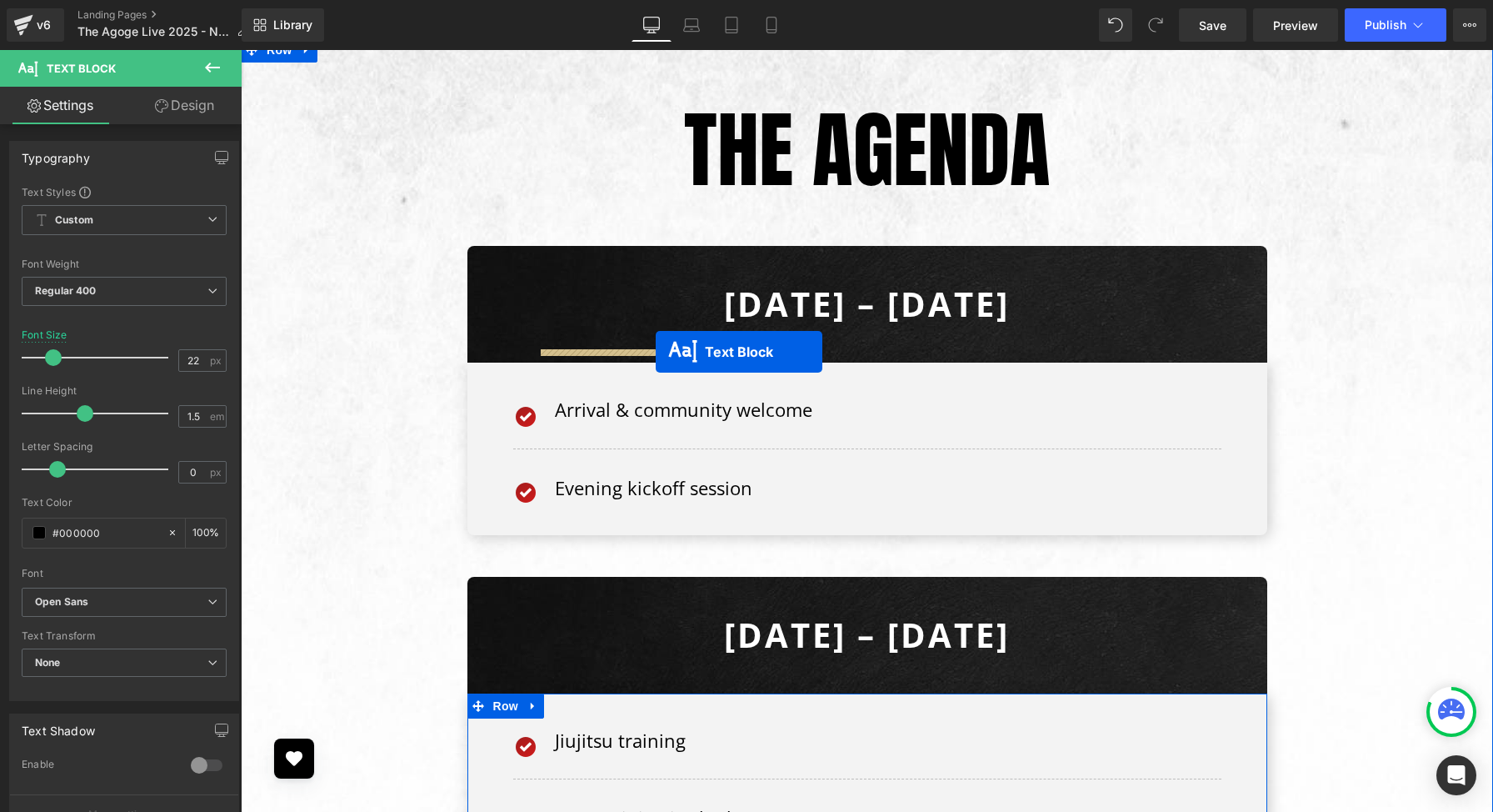
drag, startPoint x: 663, startPoint y: 642, endPoint x: 656, endPoint y: 352, distance: 290.1
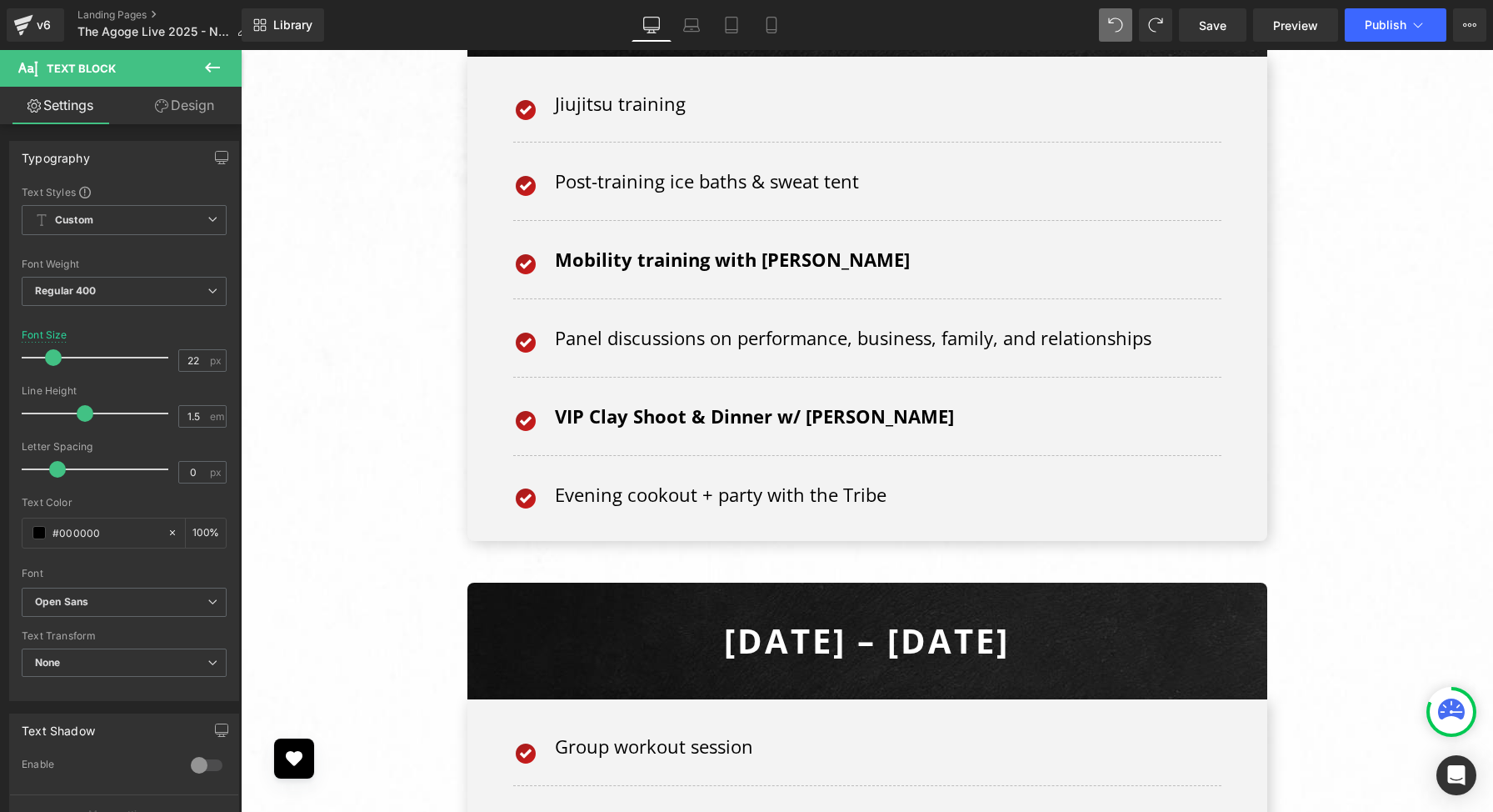
scroll to position [8336, 0]
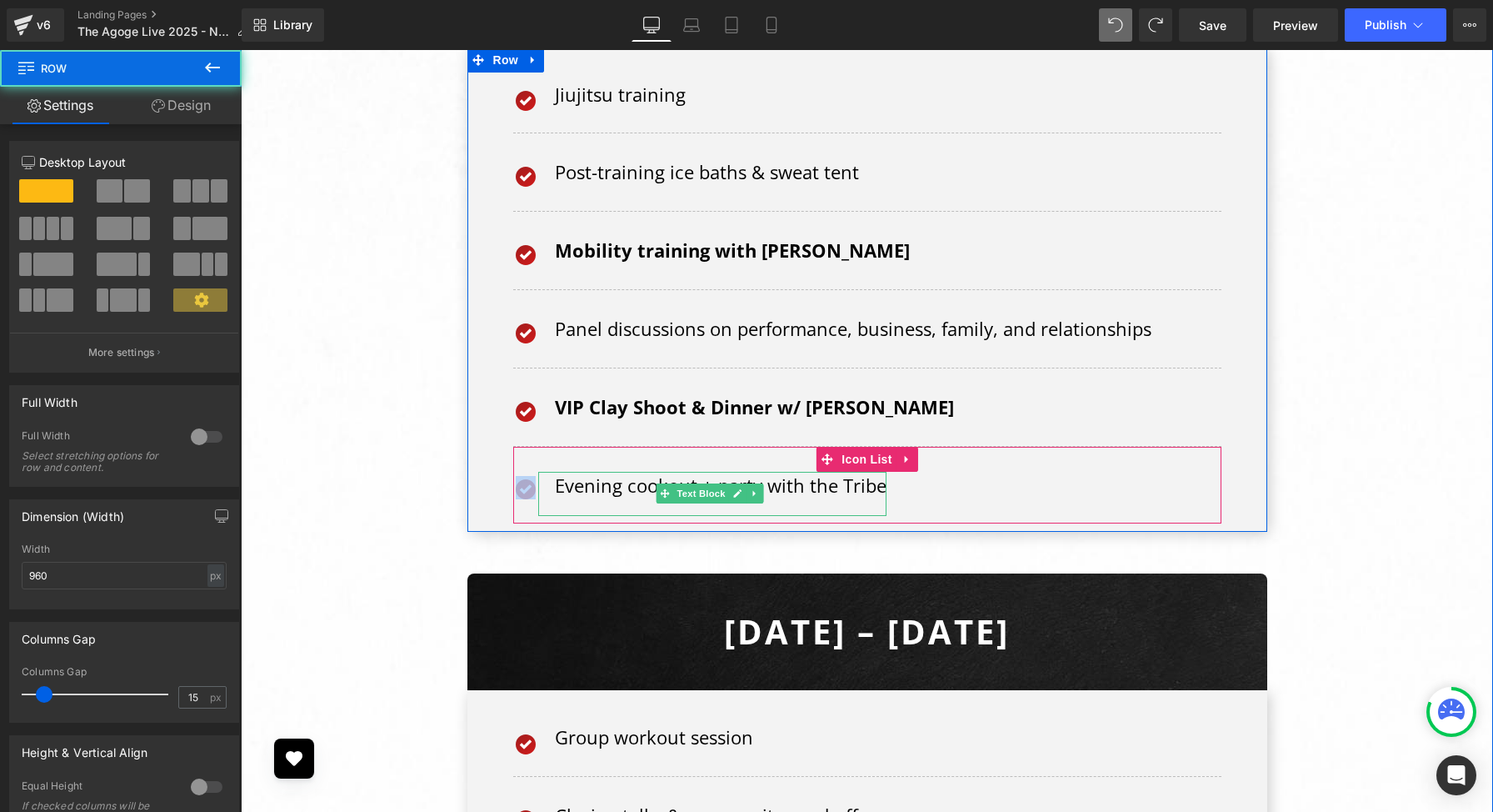
drag, startPoint x: 509, startPoint y: 314, endPoint x: 551, endPoint y: 314, distance: 42.0
click at [551, 314] on div "Image Jiujitsu training Text Block Icon List Image Post-training ice baths & sw…" at bounding box center [868, 298] width 734 height 452
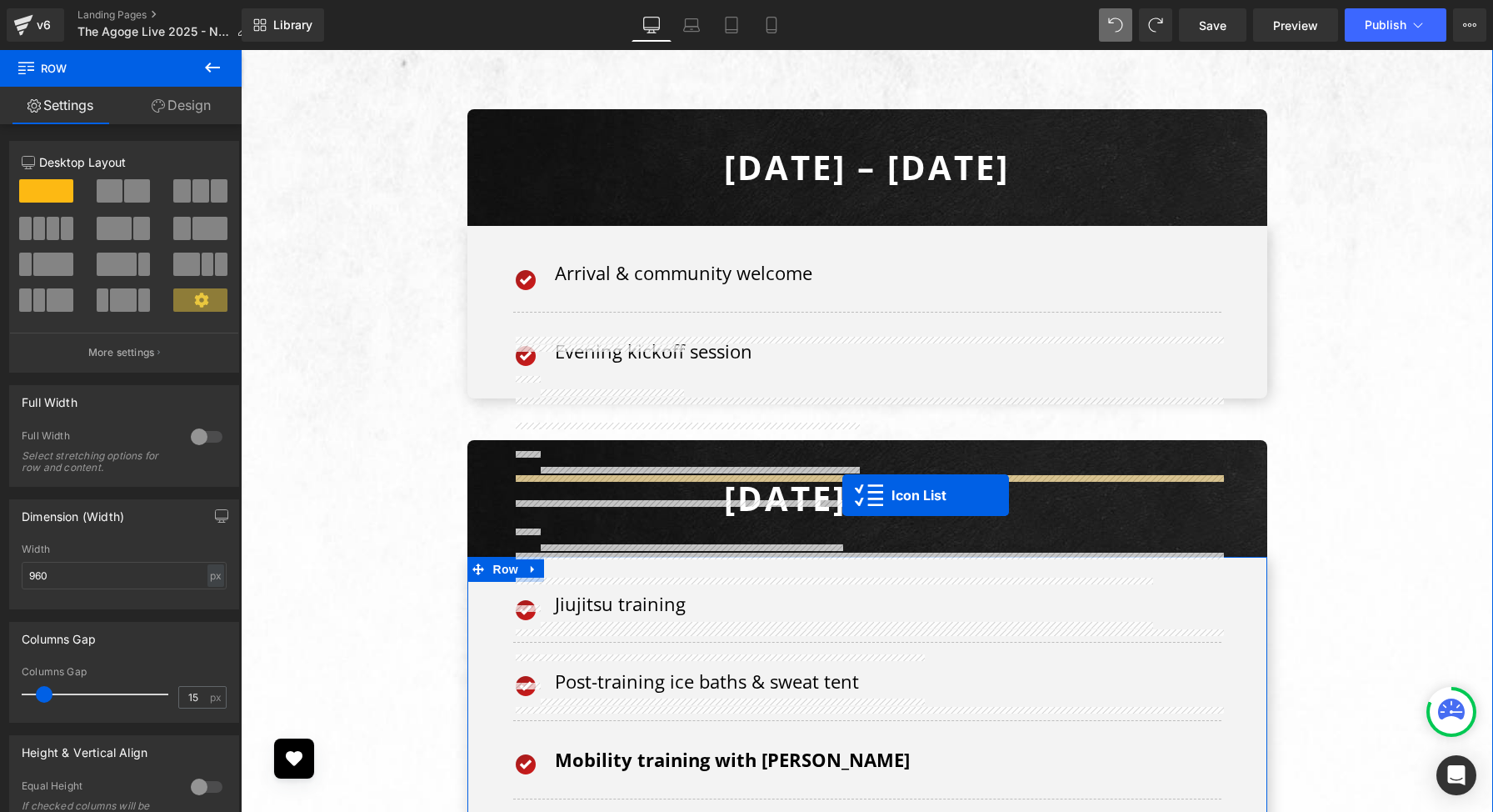
scroll to position [7755, 0]
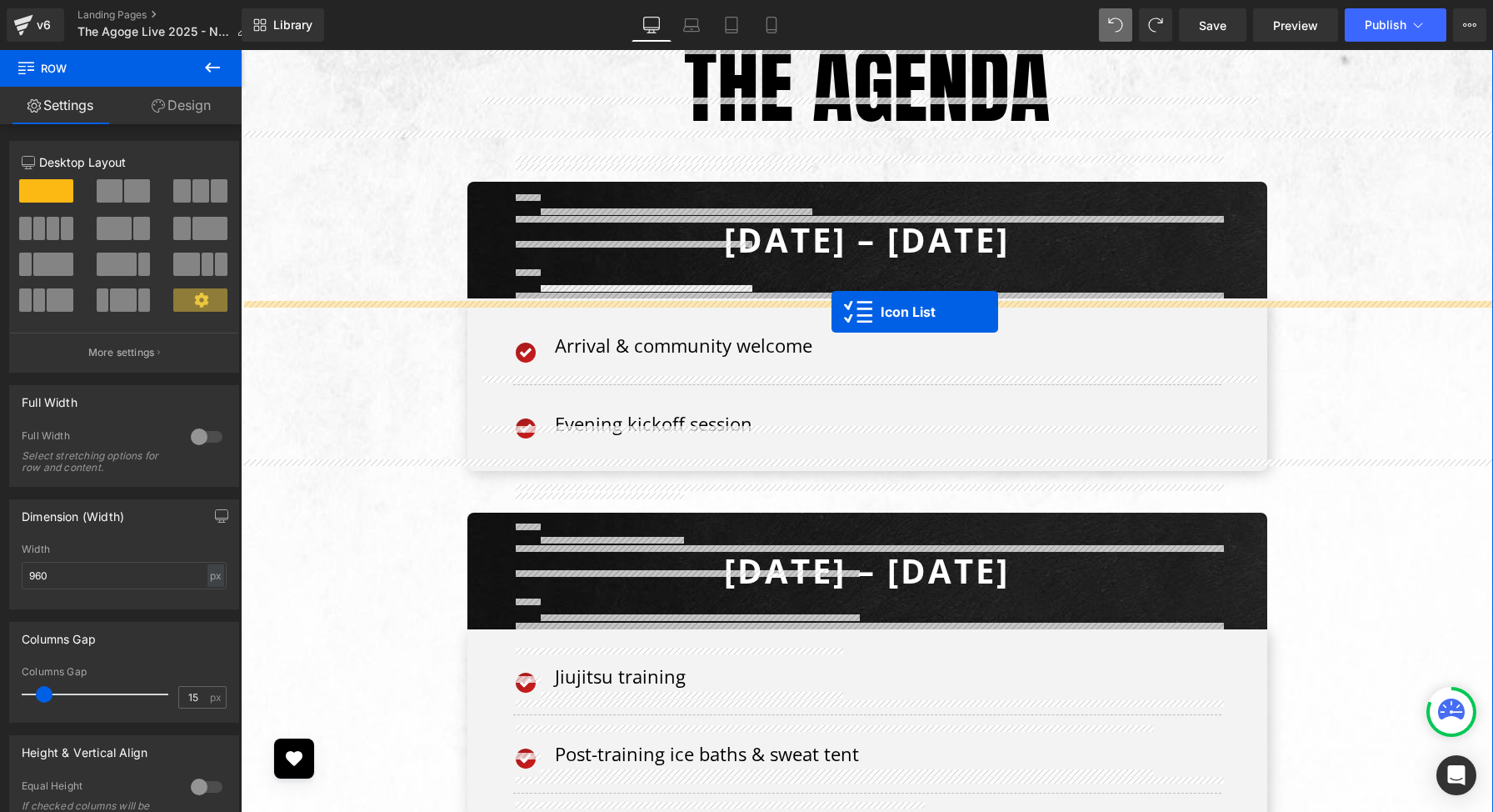
drag, startPoint x: 826, startPoint y: 536, endPoint x: 832, endPoint y: 311, distance: 225.1
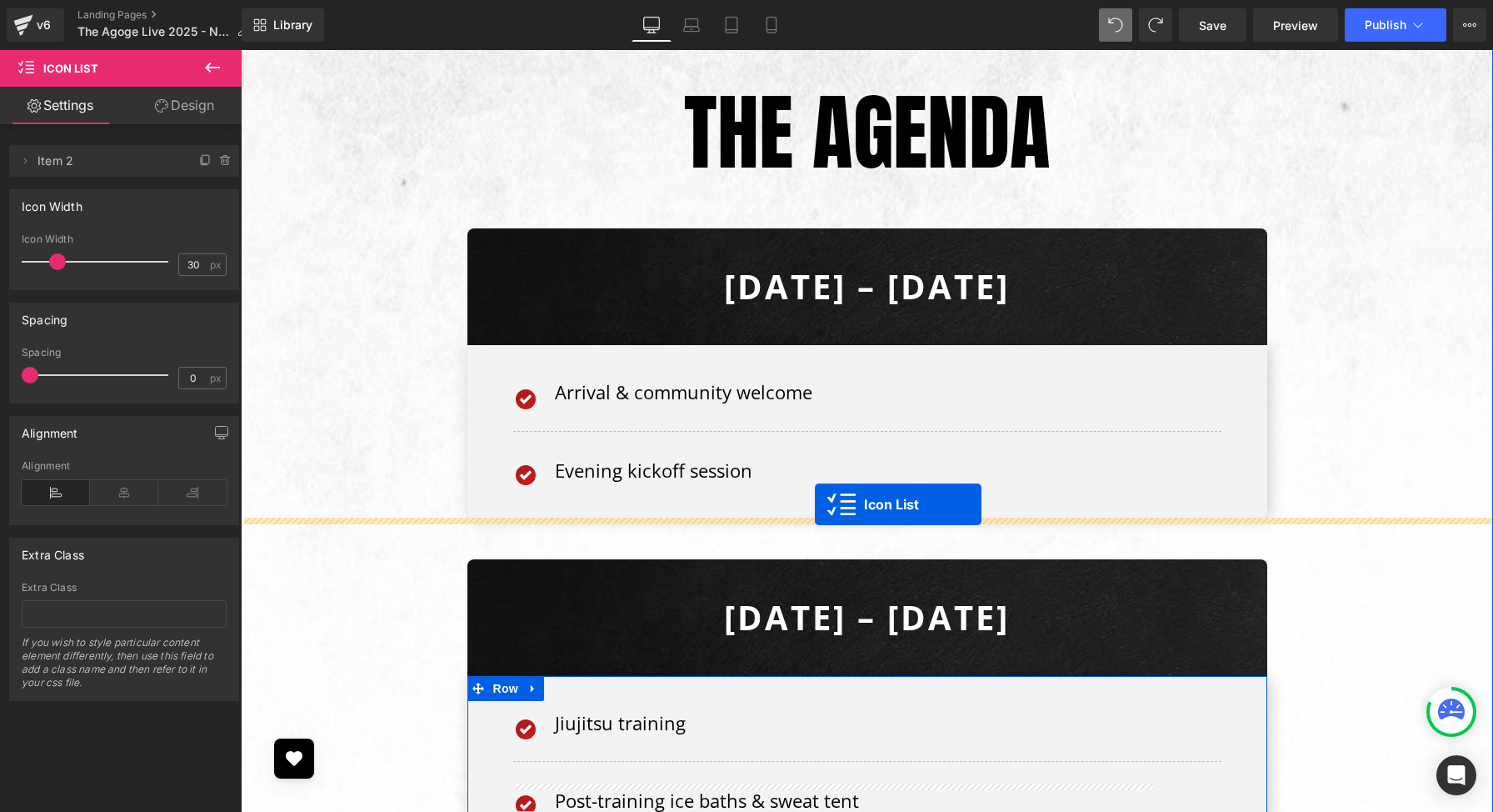
scroll to position [7697, 0]
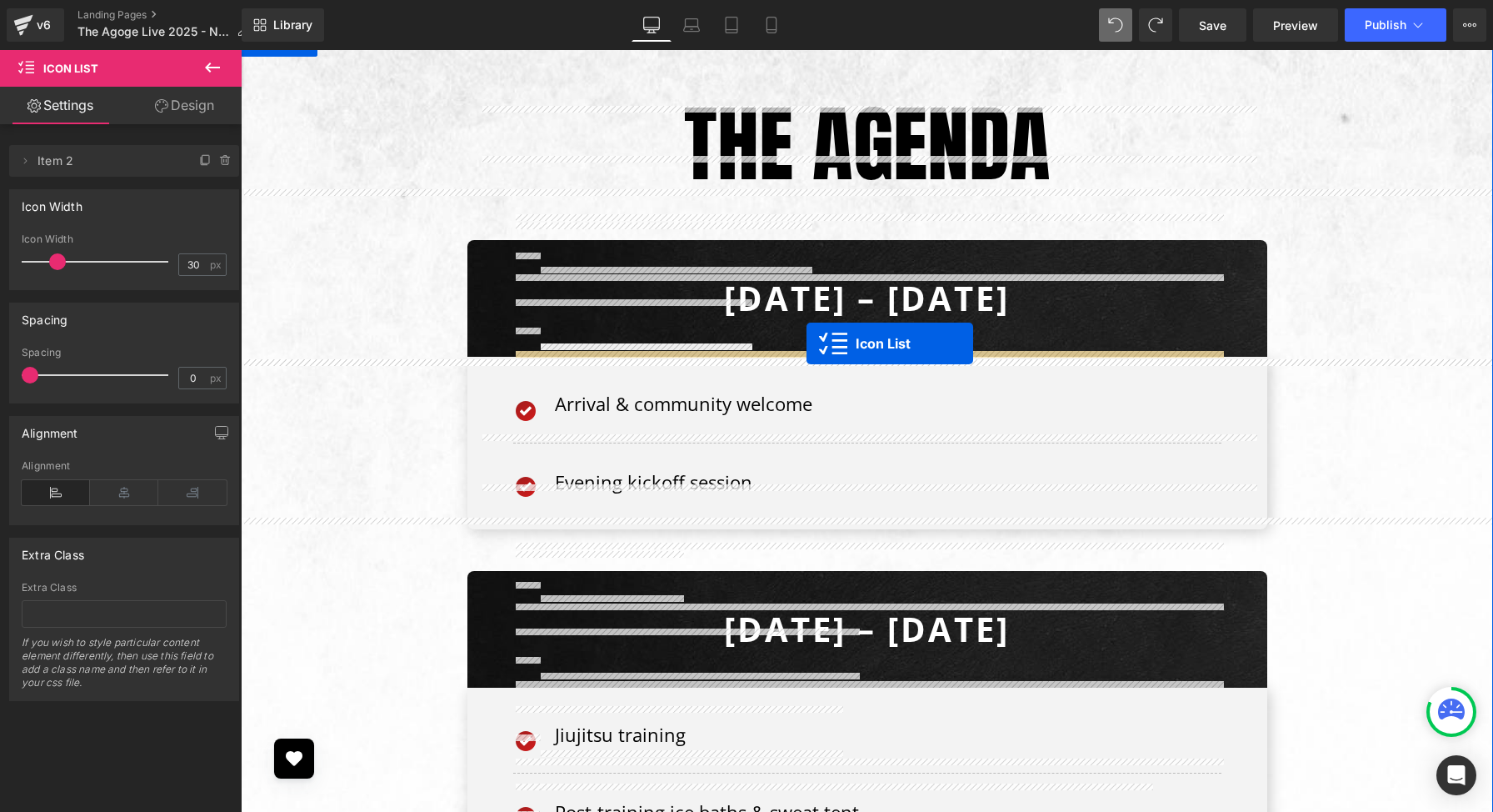
drag, startPoint x: 827, startPoint y: 597, endPoint x: 807, endPoint y: 342, distance: 255.8
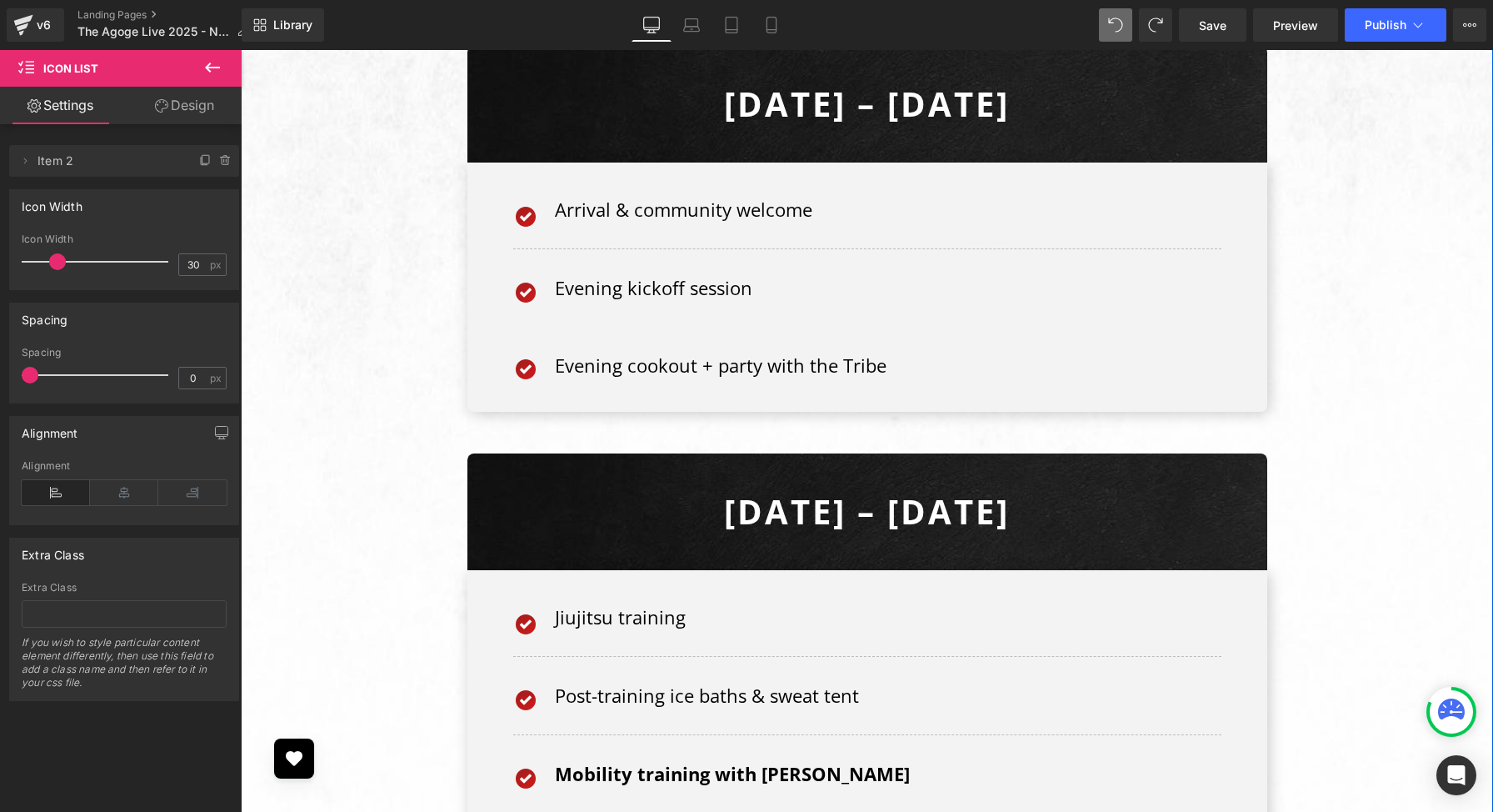
scroll to position [8070, 0]
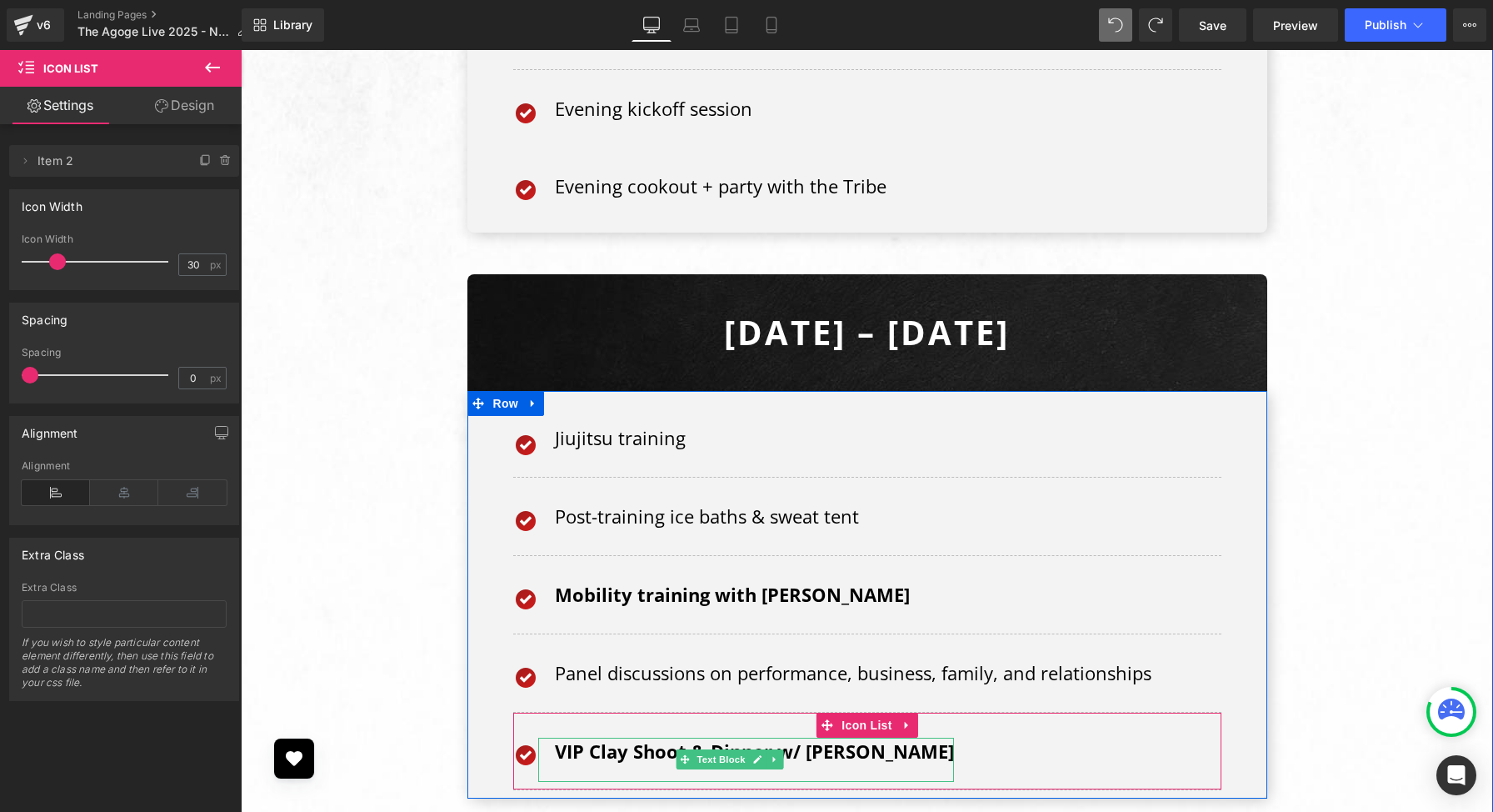
click at [806, 738] on strong "VIP Clay Shoot & Dinner w/ Matt Vincent" at bounding box center [754, 750] width 399 height 25
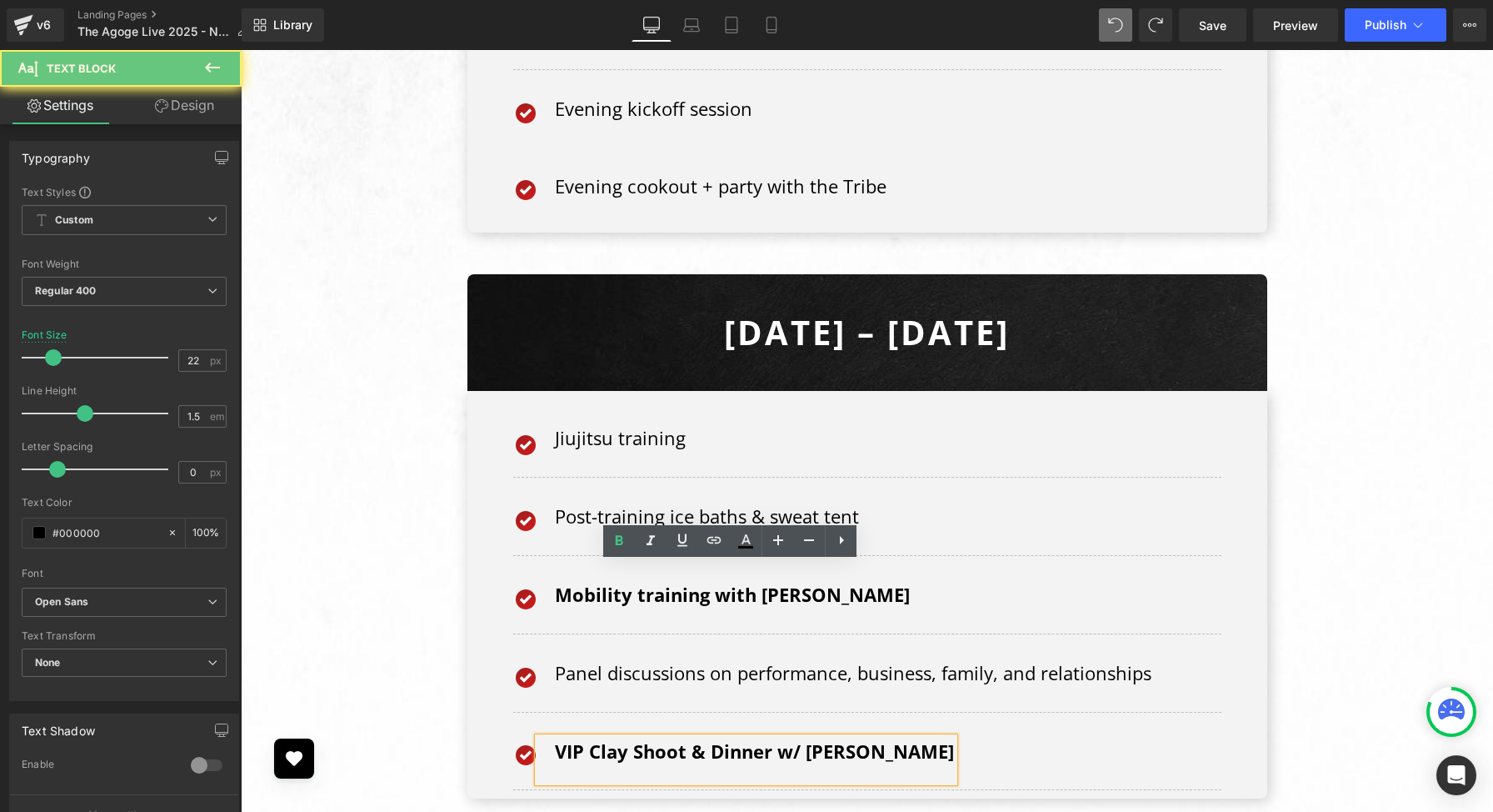
click at [806, 738] on strong "VIP Clay Shoot & Dinner w/ Matt Vincent" at bounding box center [754, 750] width 399 height 25
click at [776, 738] on strong "VIP Clay Shoot & Dinner w/ Matt Vincent" at bounding box center [754, 750] width 399 height 25
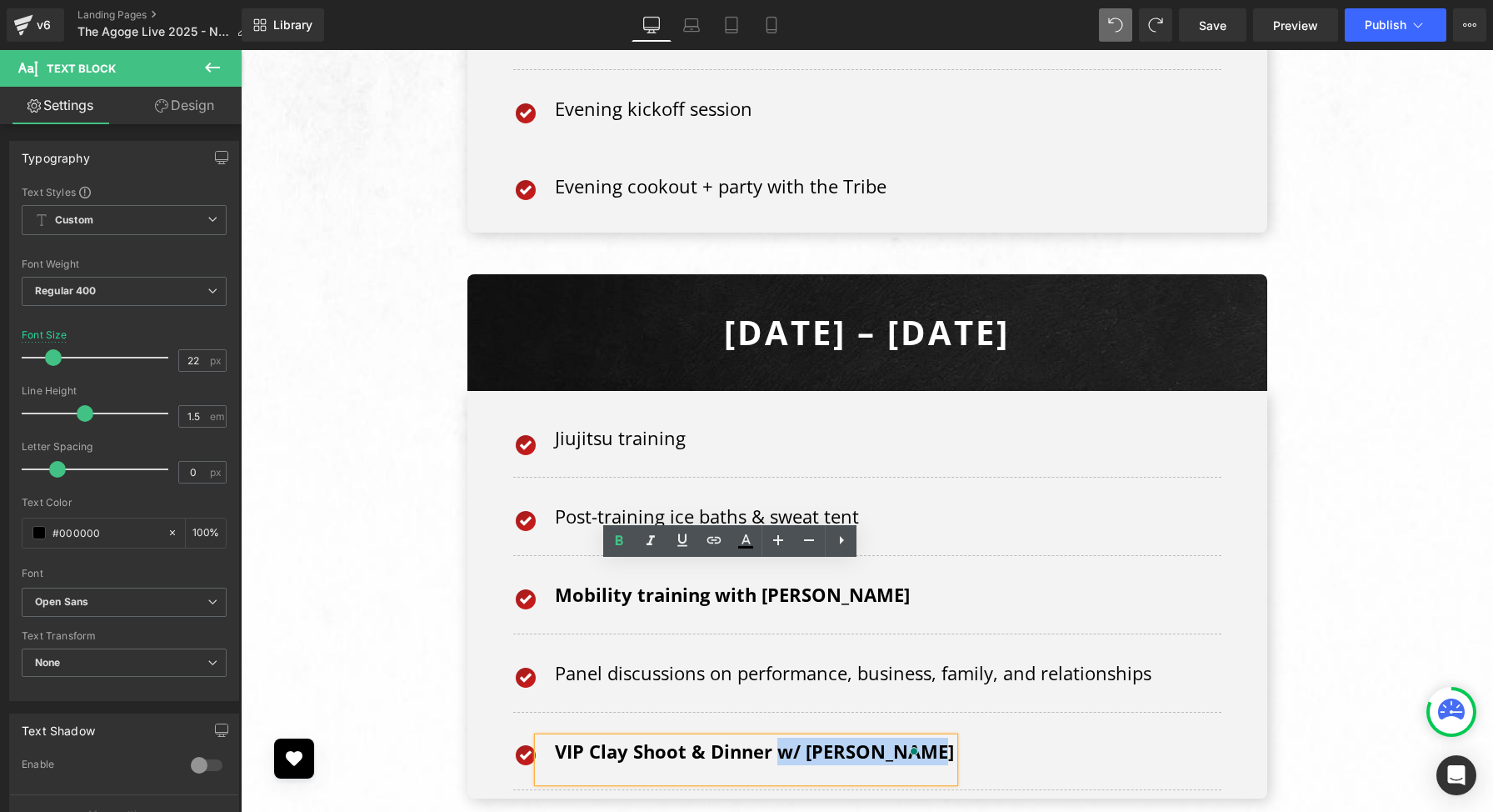
drag, startPoint x: 776, startPoint y: 583, endPoint x: 926, endPoint y: 575, distance: 150.2
click at [926, 737] on div "VIP Clay Shoot & Dinner w/ Matt Vincent" at bounding box center [746, 758] width 415 height 44
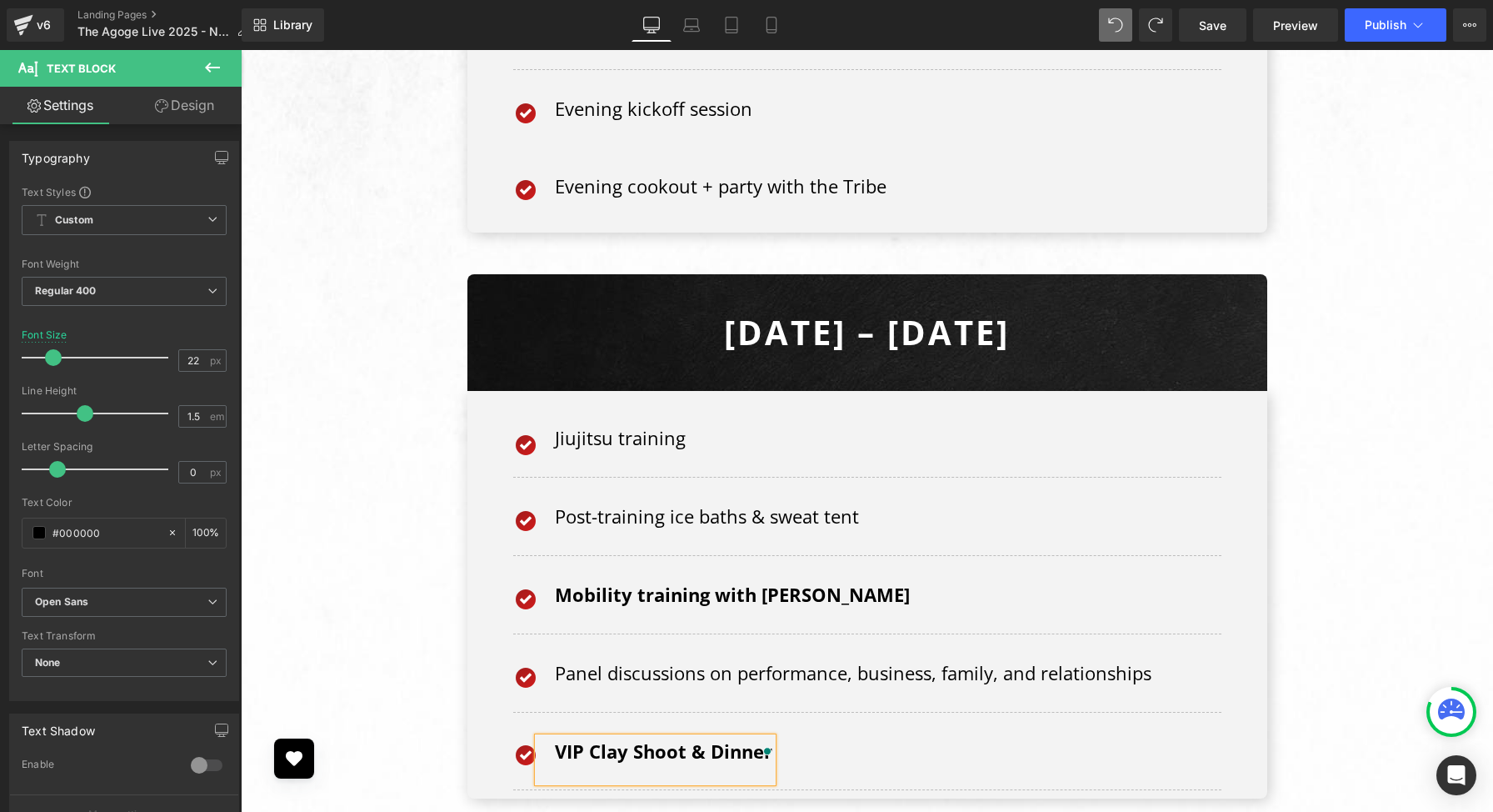
click at [814, 737] on div "Image VIP Clay Shoot & Dinner Text Block" at bounding box center [868, 763] width 709 height 53
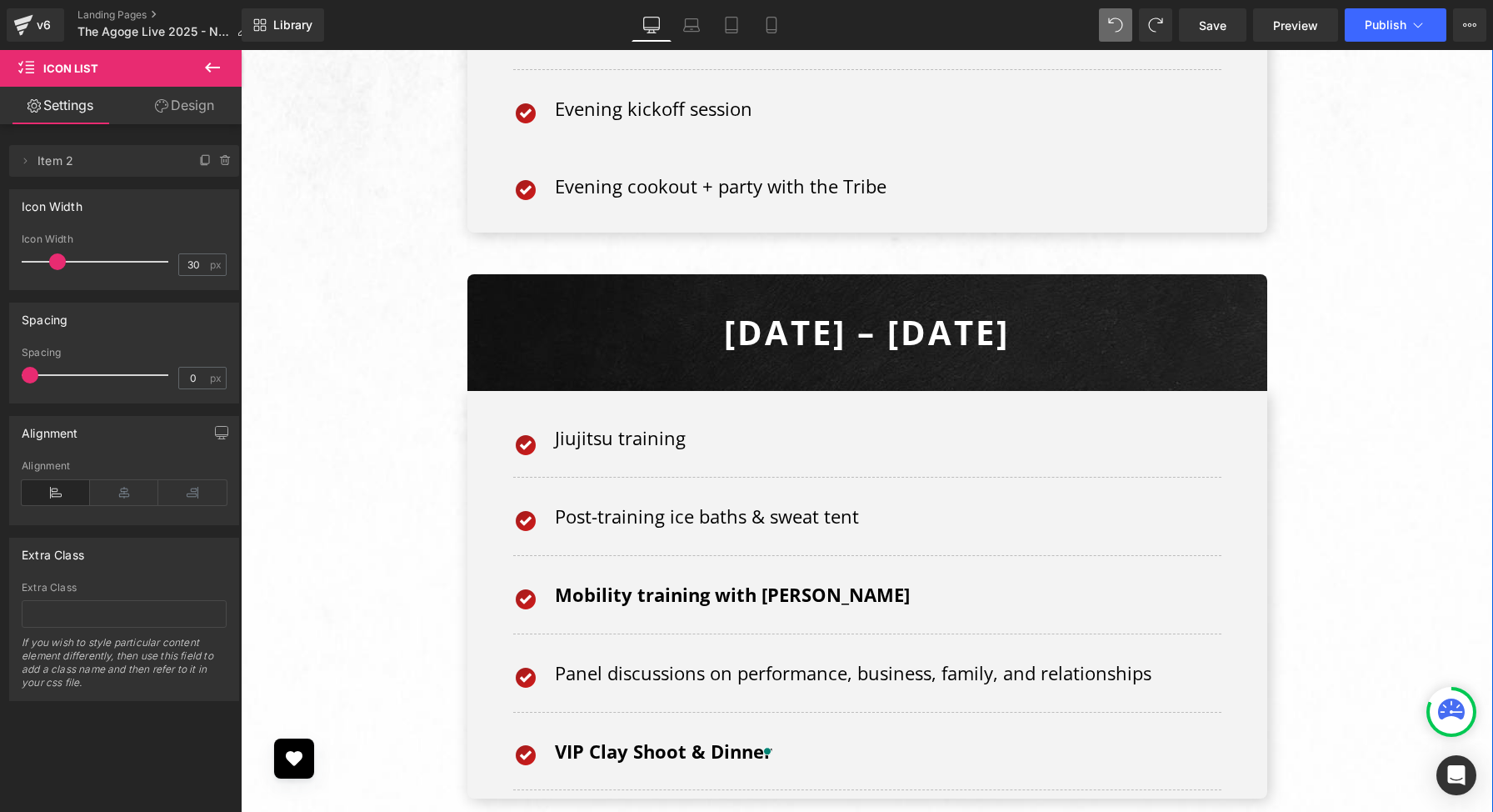
click at [711, 651] on div "Image The Agenda Heading Row Friday – Nov 14 Text Block Row Image Arrival & com…" at bounding box center [868, 394] width 1253 height 1470
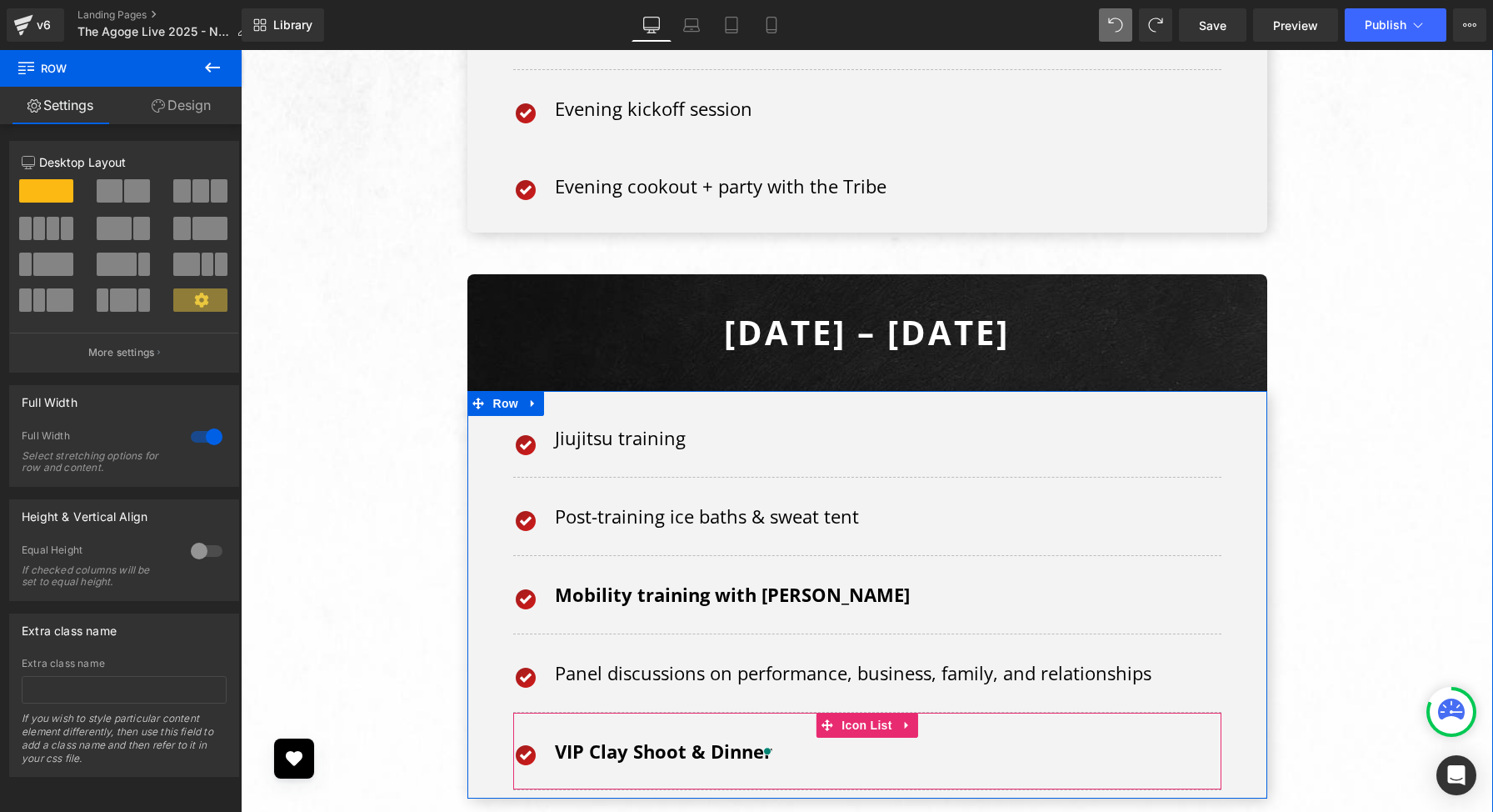
click at [851, 737] on div "Image VIP Clay Shoot & Dinner Text Block" at bounding box center [868, 763] width 709 height 53
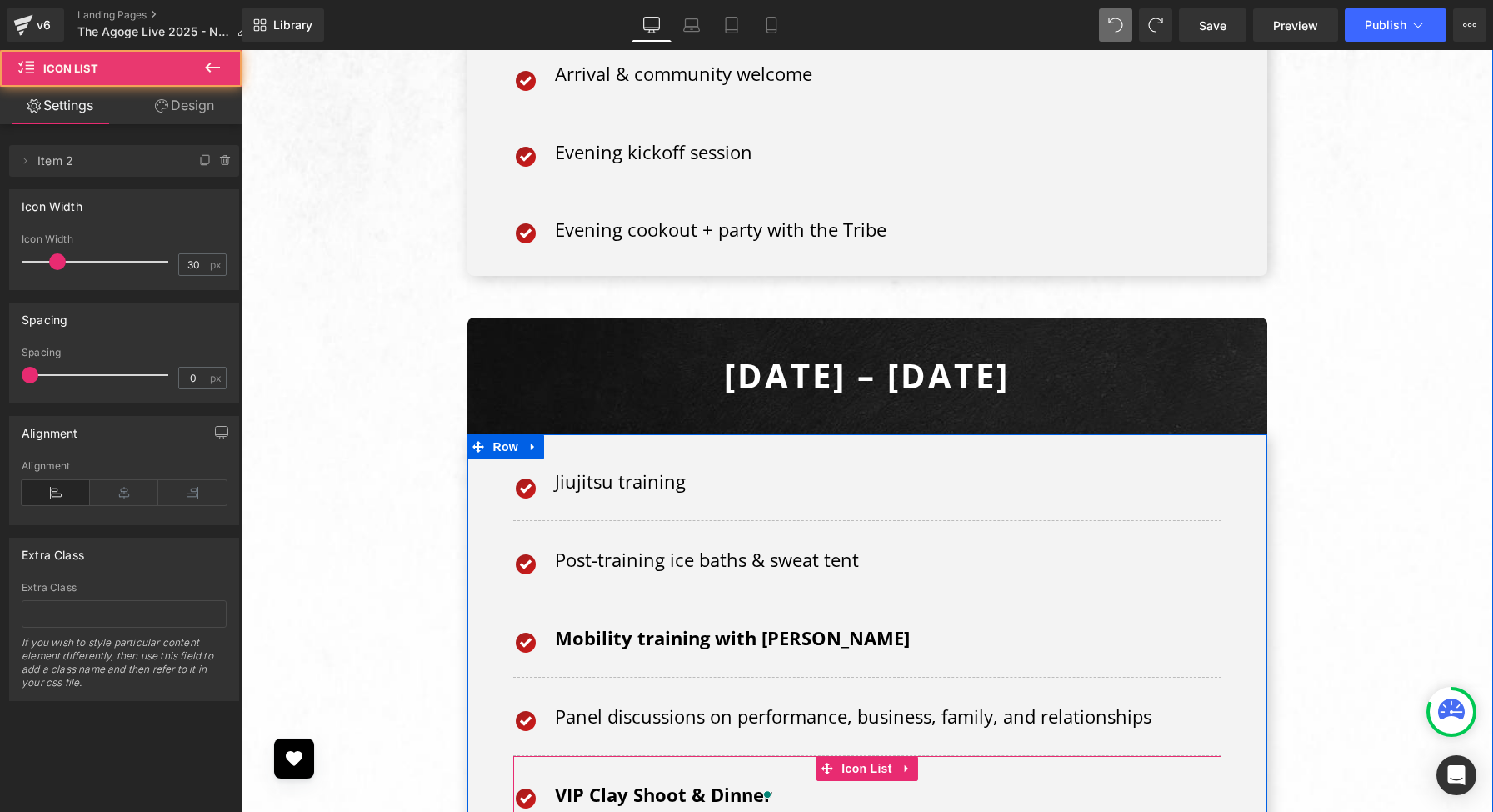
scroll to position [8006, 0]
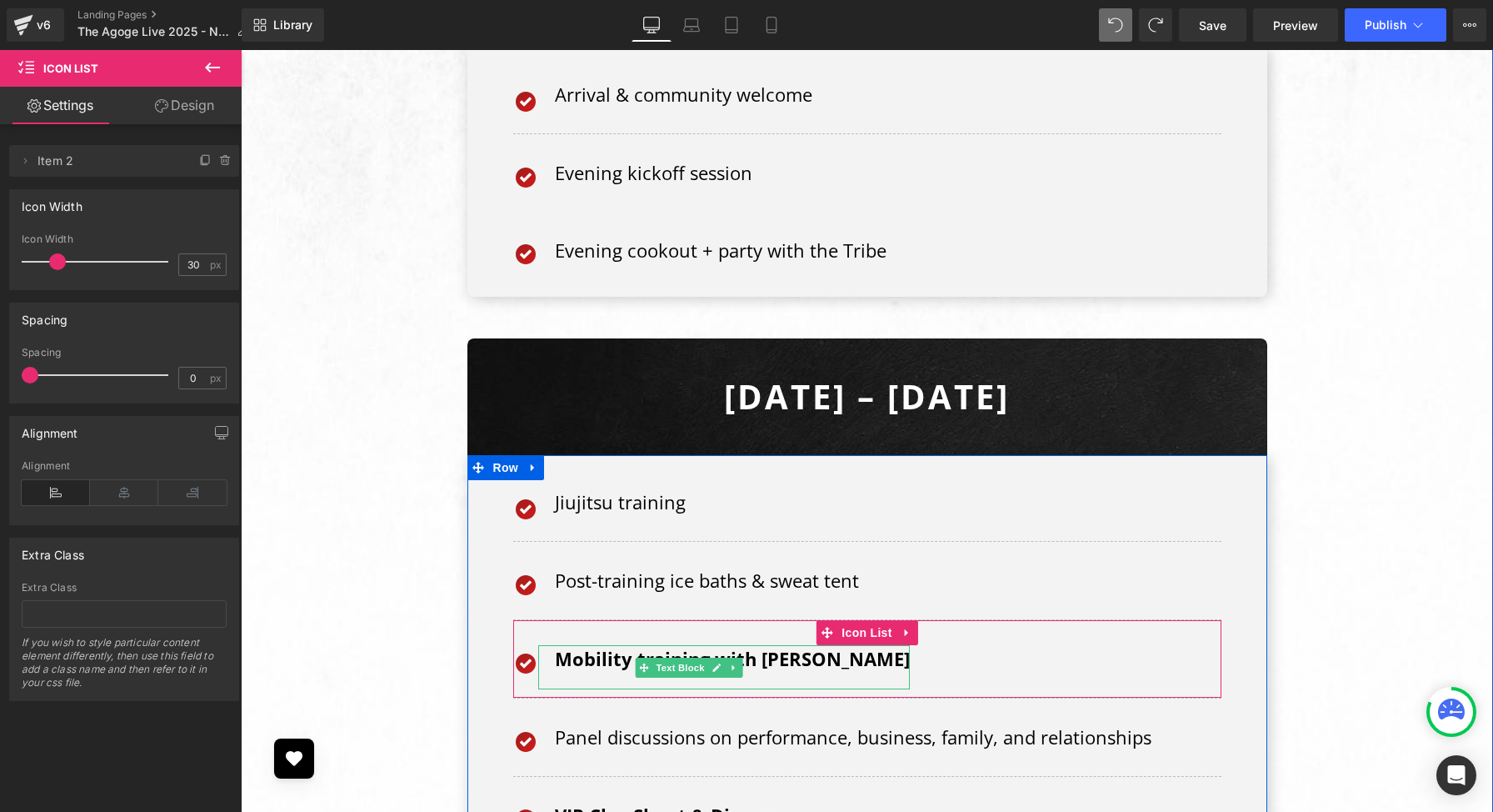
click at [823, 646] on strong "Mobility training with [PERSON_NAME]" at bounding box center [732, 658] width 355 height 25
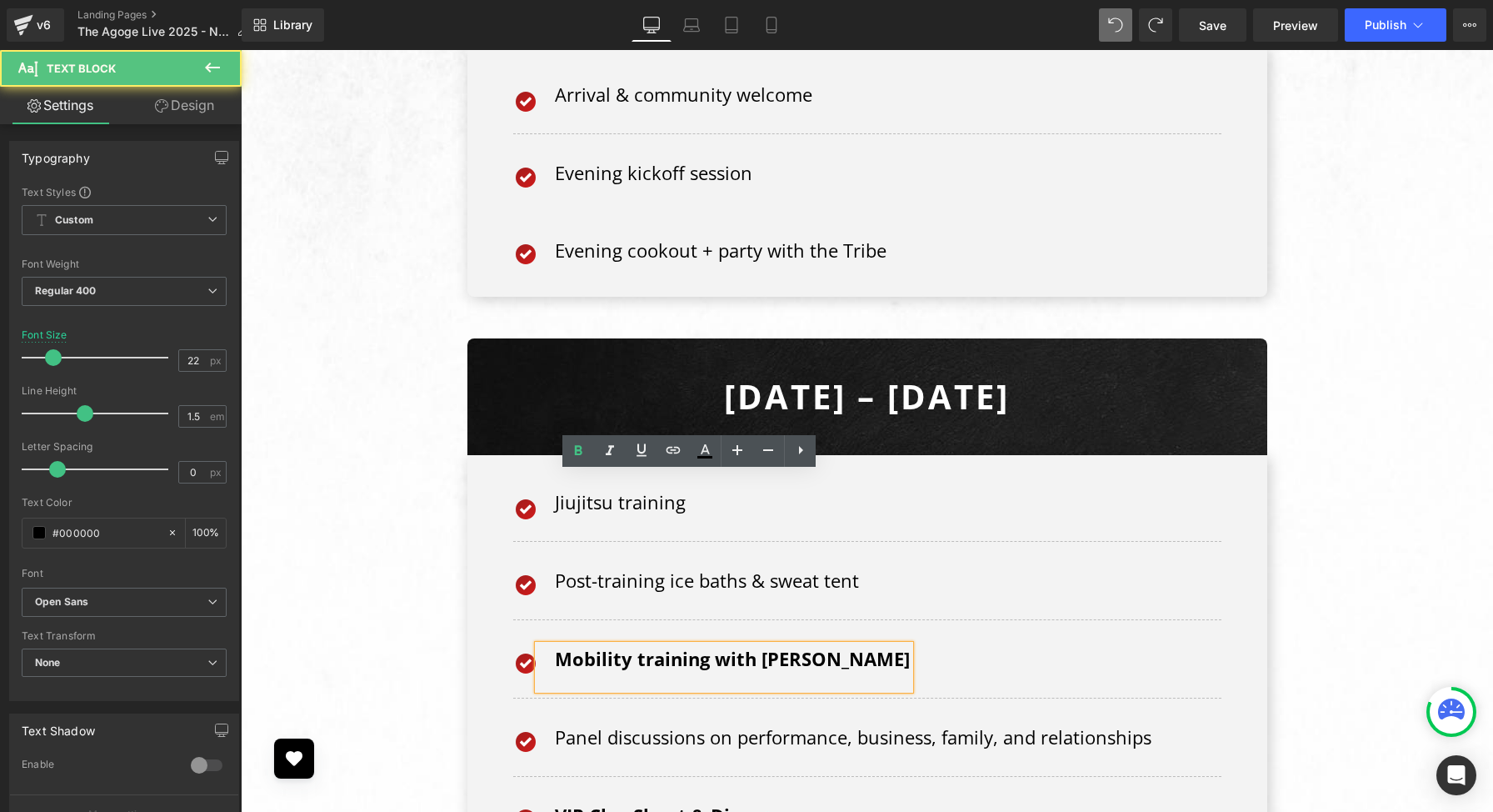
click at [823, 646] on strong "Mobility training with [PERSON_NAME]" at bounding box center [732, 658] width 355 height 25
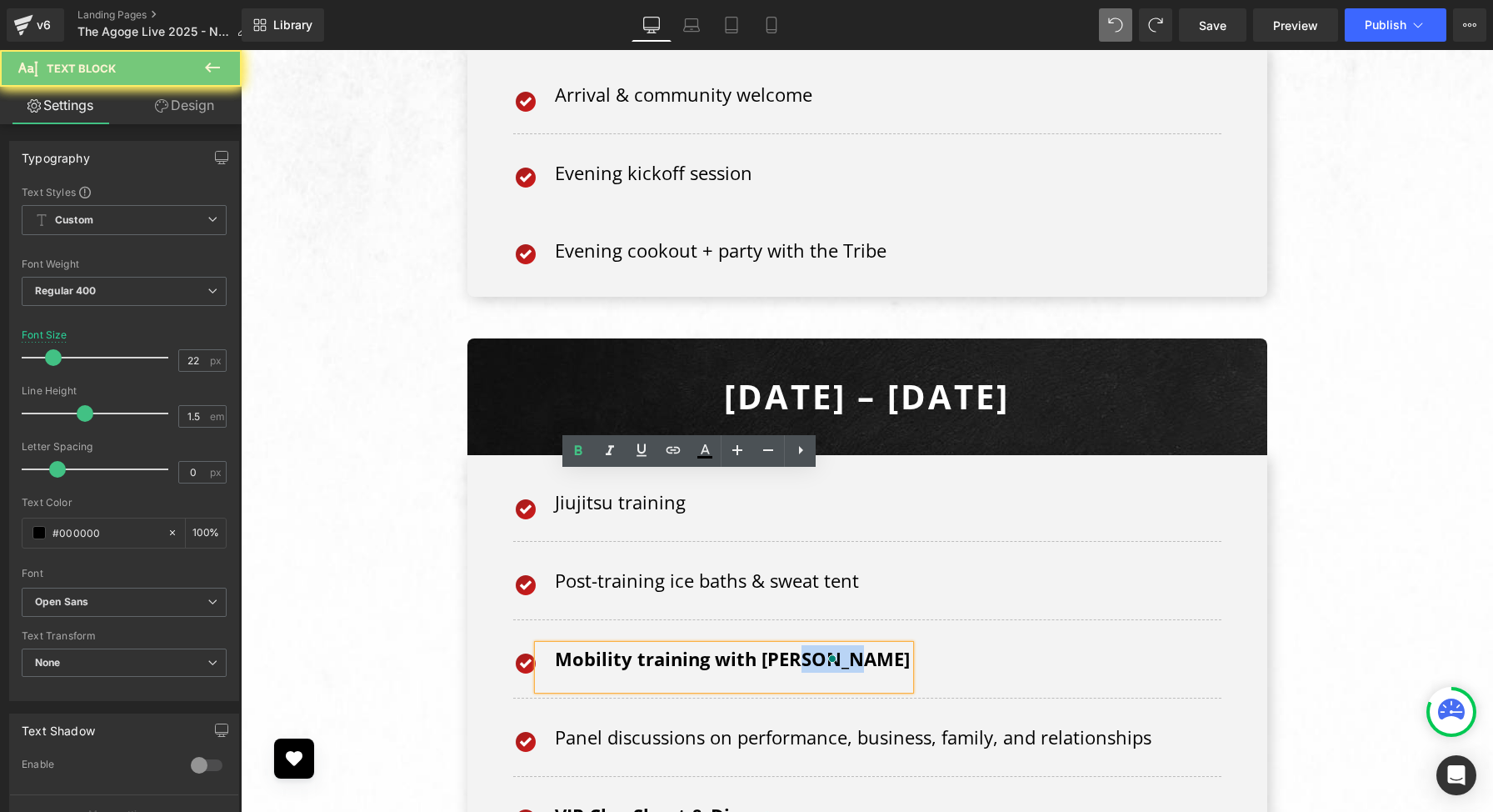
click at [823, 646] on strong "Mobility training with [PERSON_NAME]" at bounding box center [732, 658] width 355 height 25
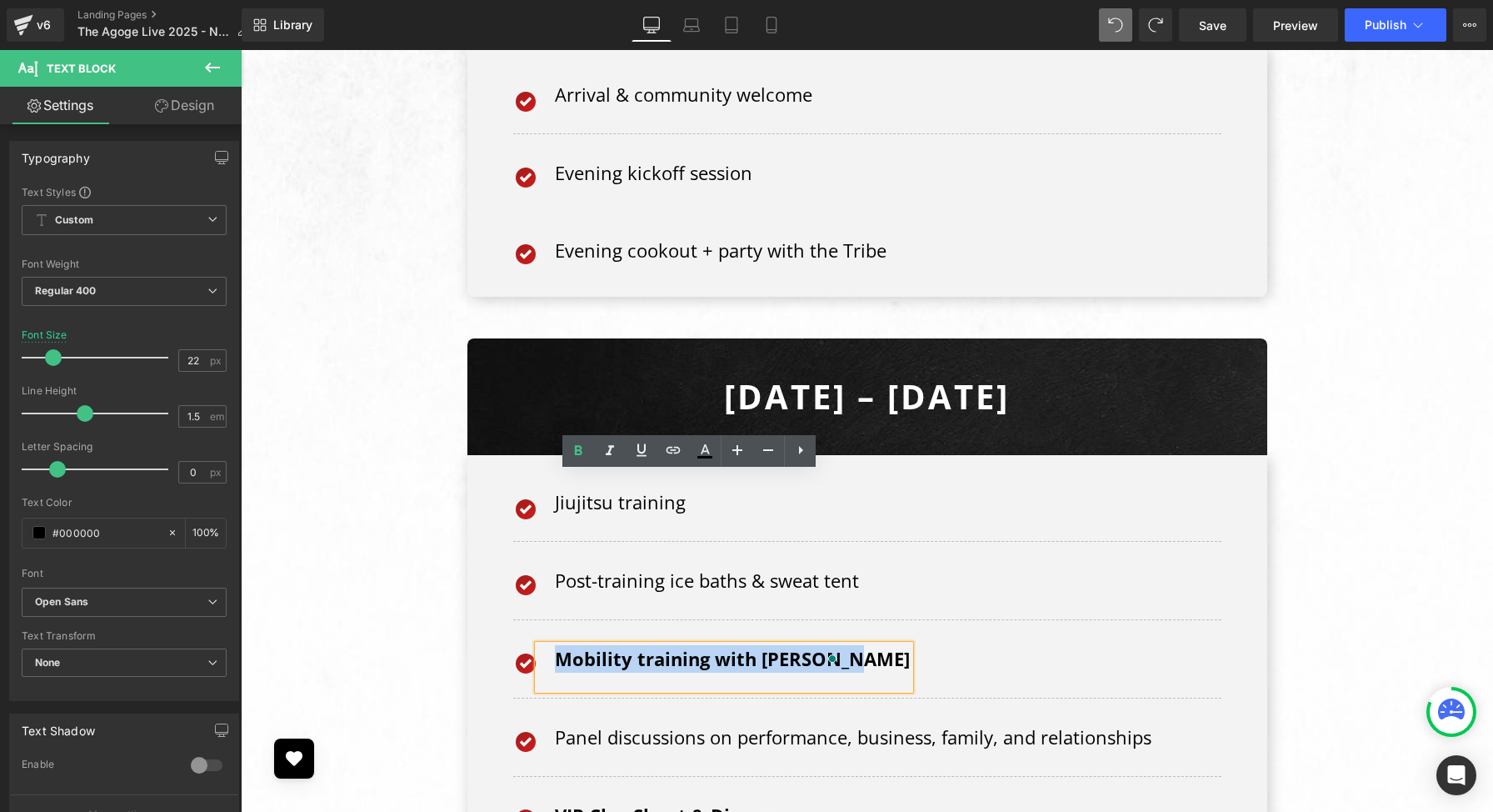
click at [823, 646] on strong "Mobility training with [PERSON_NAME]" at bounding box center [732, 658] width 355 height 25
click at [582, 448] on icon at bounding box center [578, 450] width 20 height 20
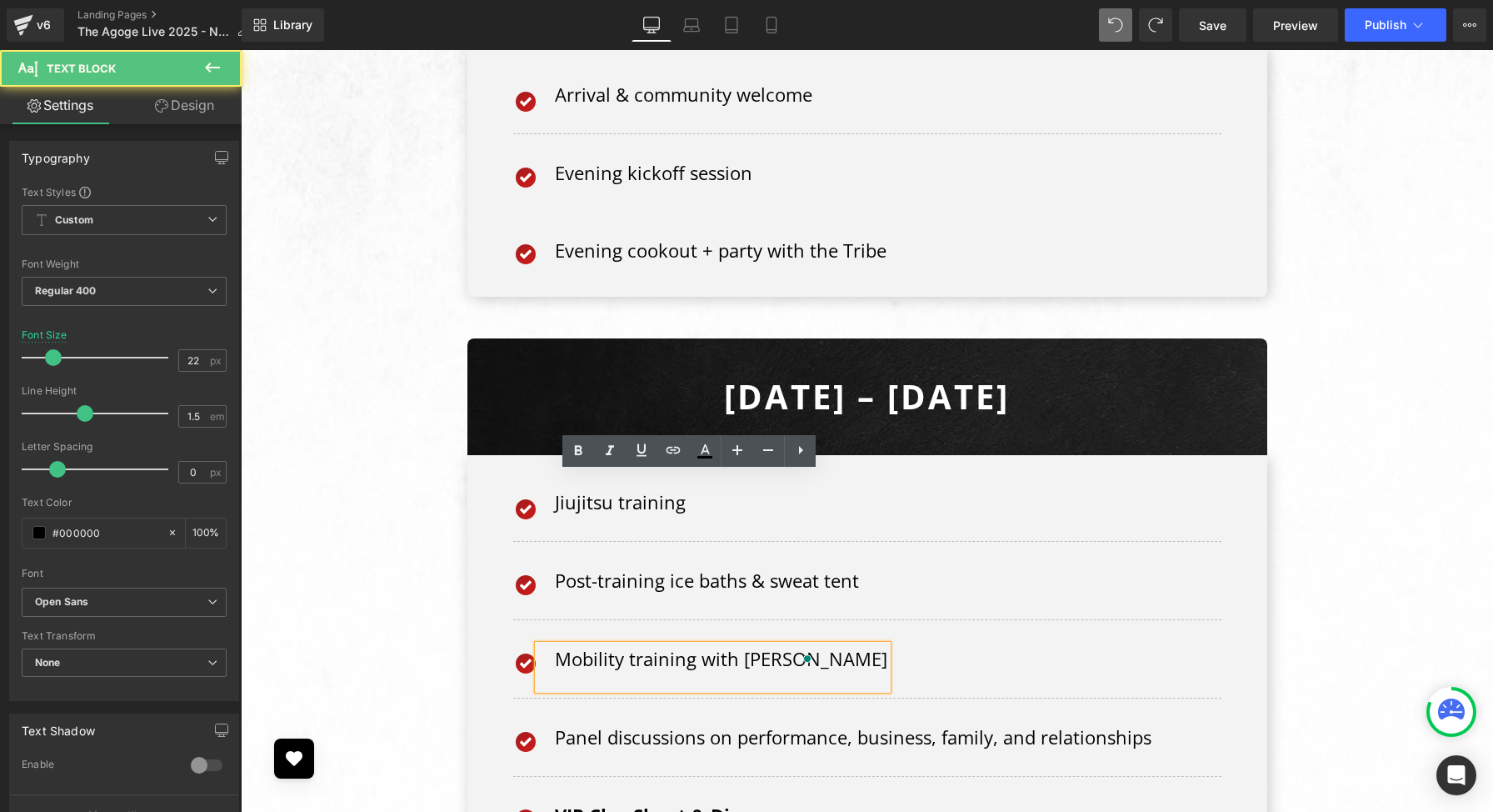
click at [593, 645] on div "Mobility training with [PERSON_NAME]" at bounding box center [713, 666] width 349 height 44
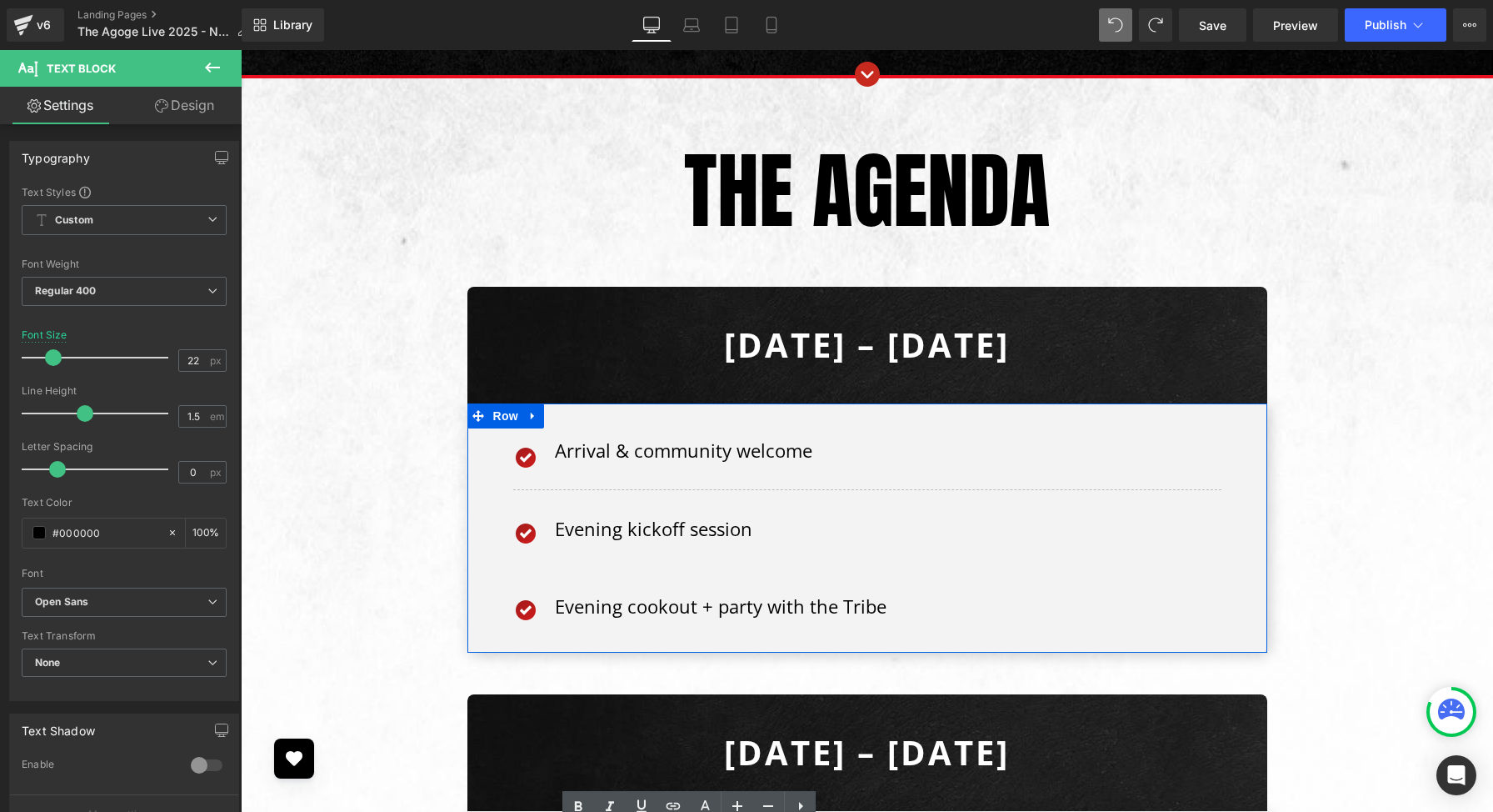
scroll to position [7648, 0]
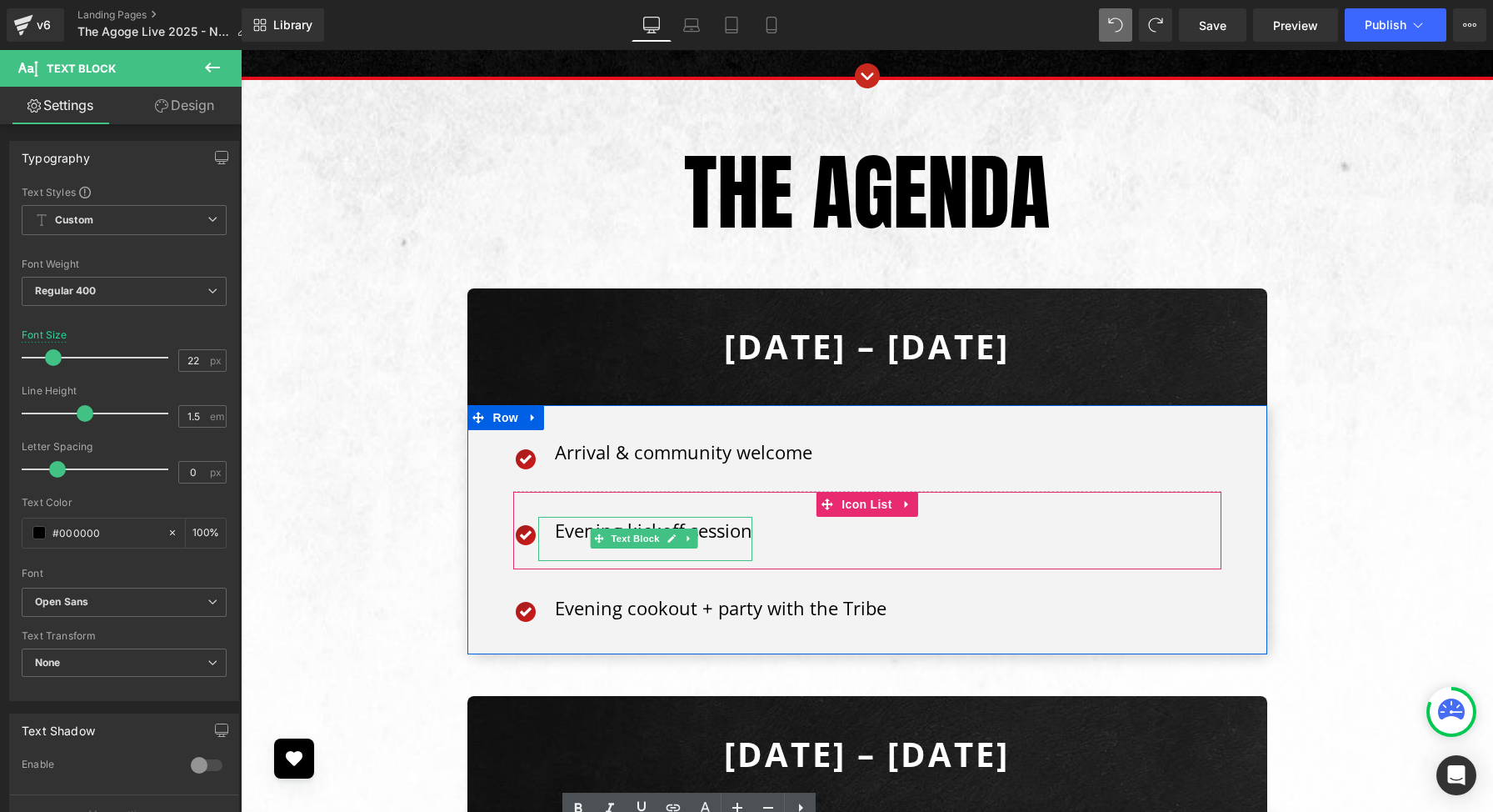
click at [569, 516] on p "Evening kickoff session" at bounding box center [653, 530] width 197 height 28
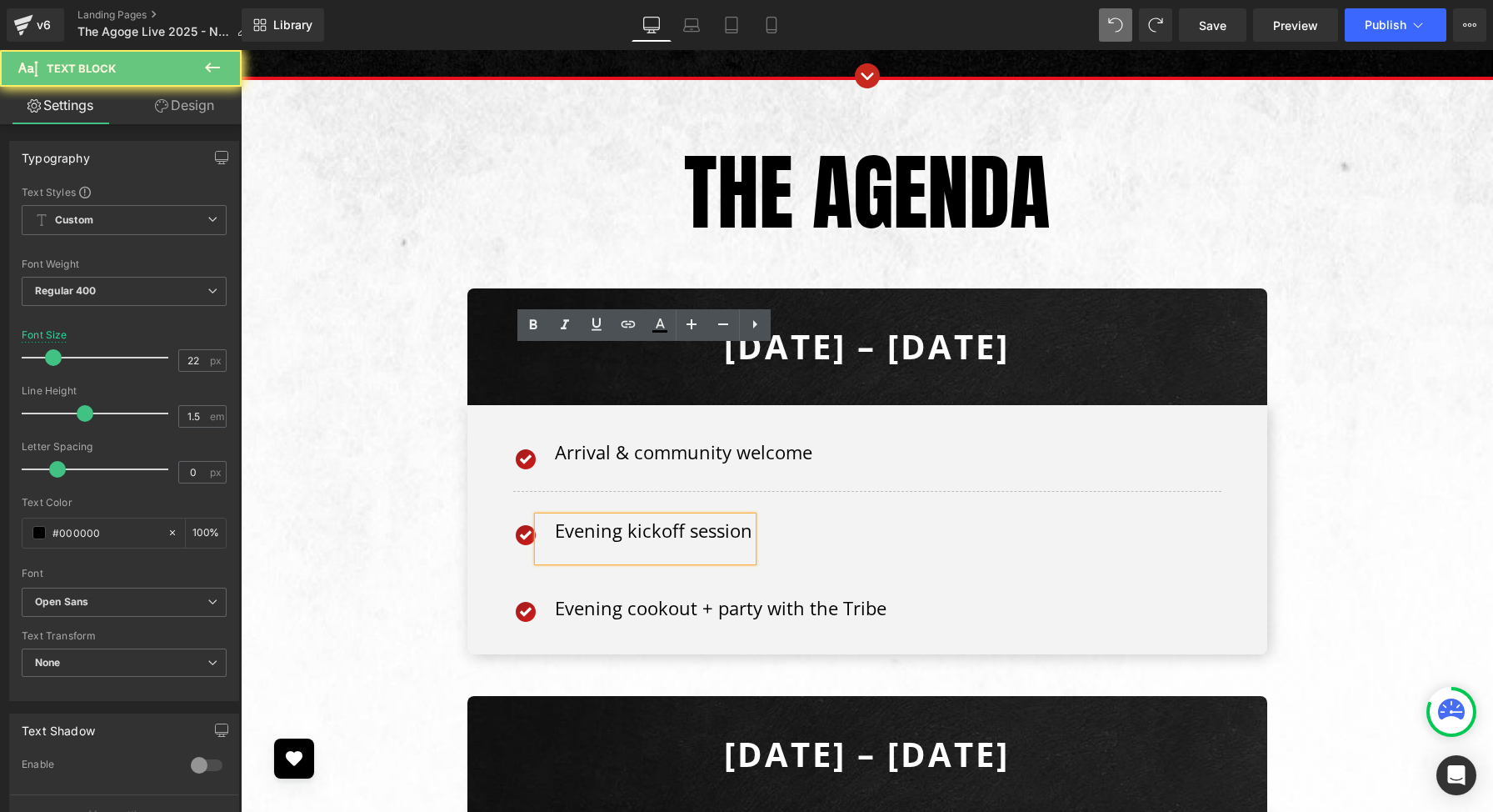
click at [569, 516] on p "Evening kickoff session" at bounding box center [653, 530] width 197 height 28
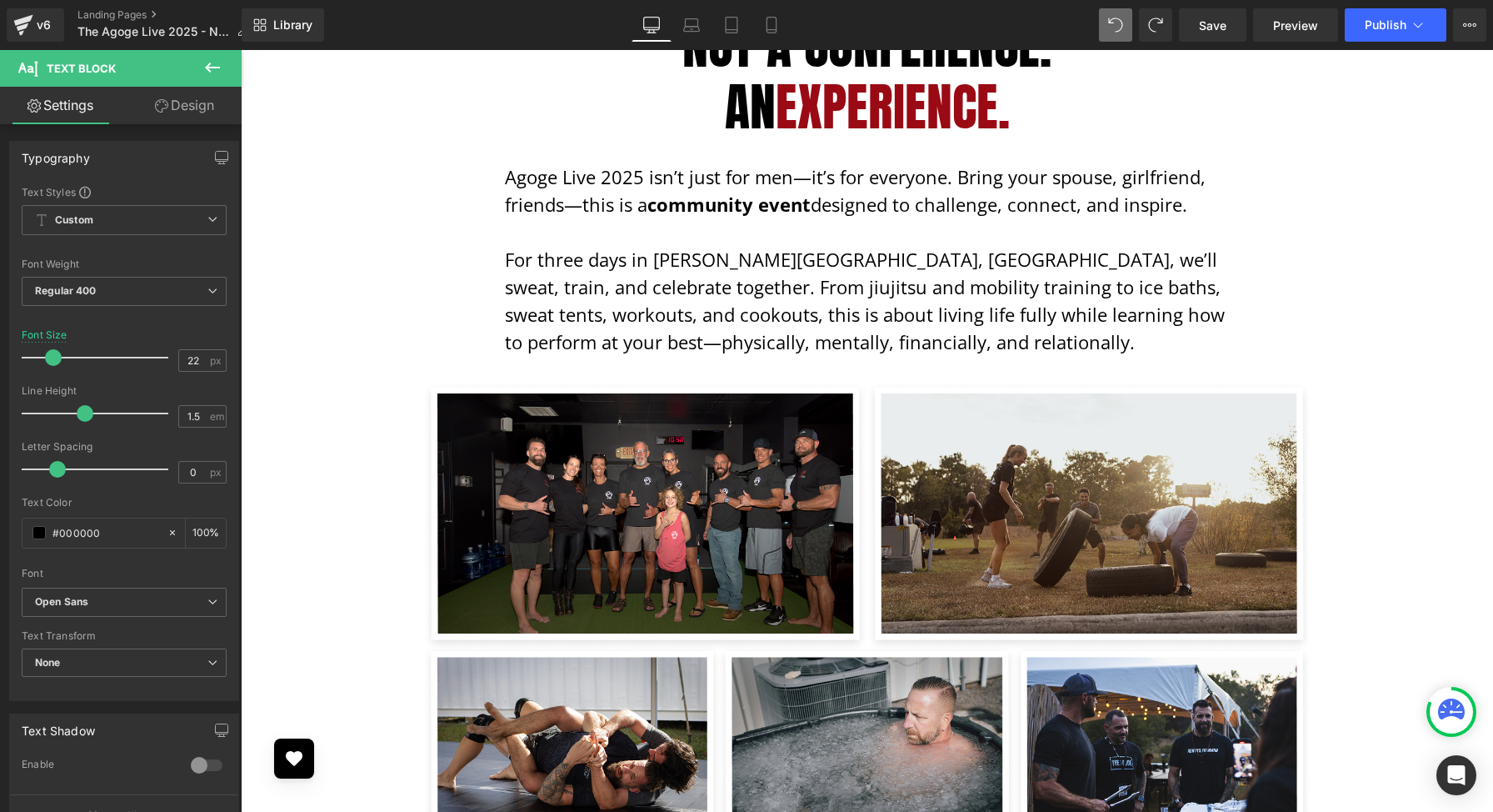
scroll to position [0, 0]
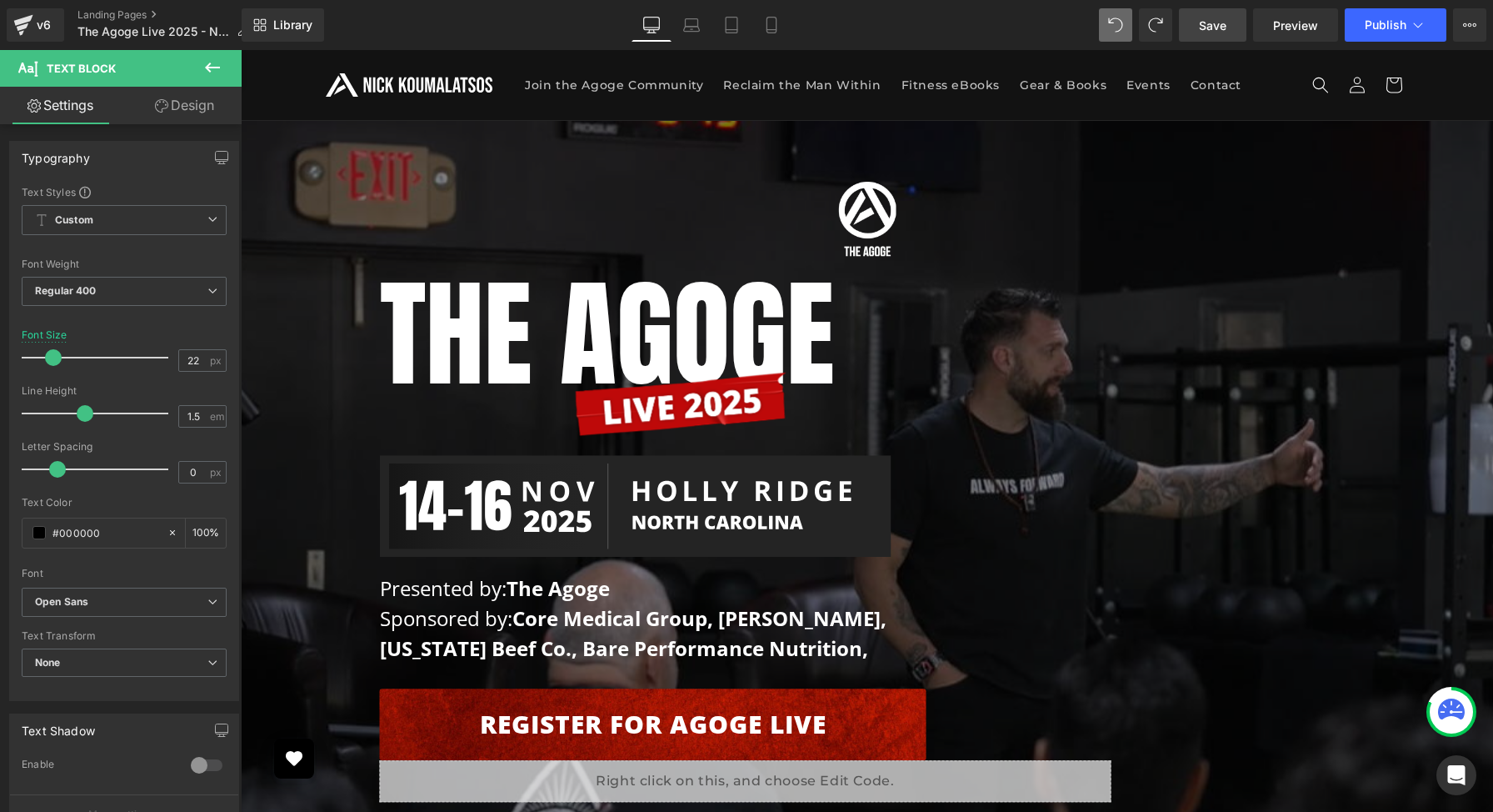
drag, startPoint x: 1209, startPoint y: 30, endPoint x: 860, endPoint y: 104, distance: 356.8
click at [1209, 30] on span "Save" at bounding box center [1212, 26] width 28 height 18
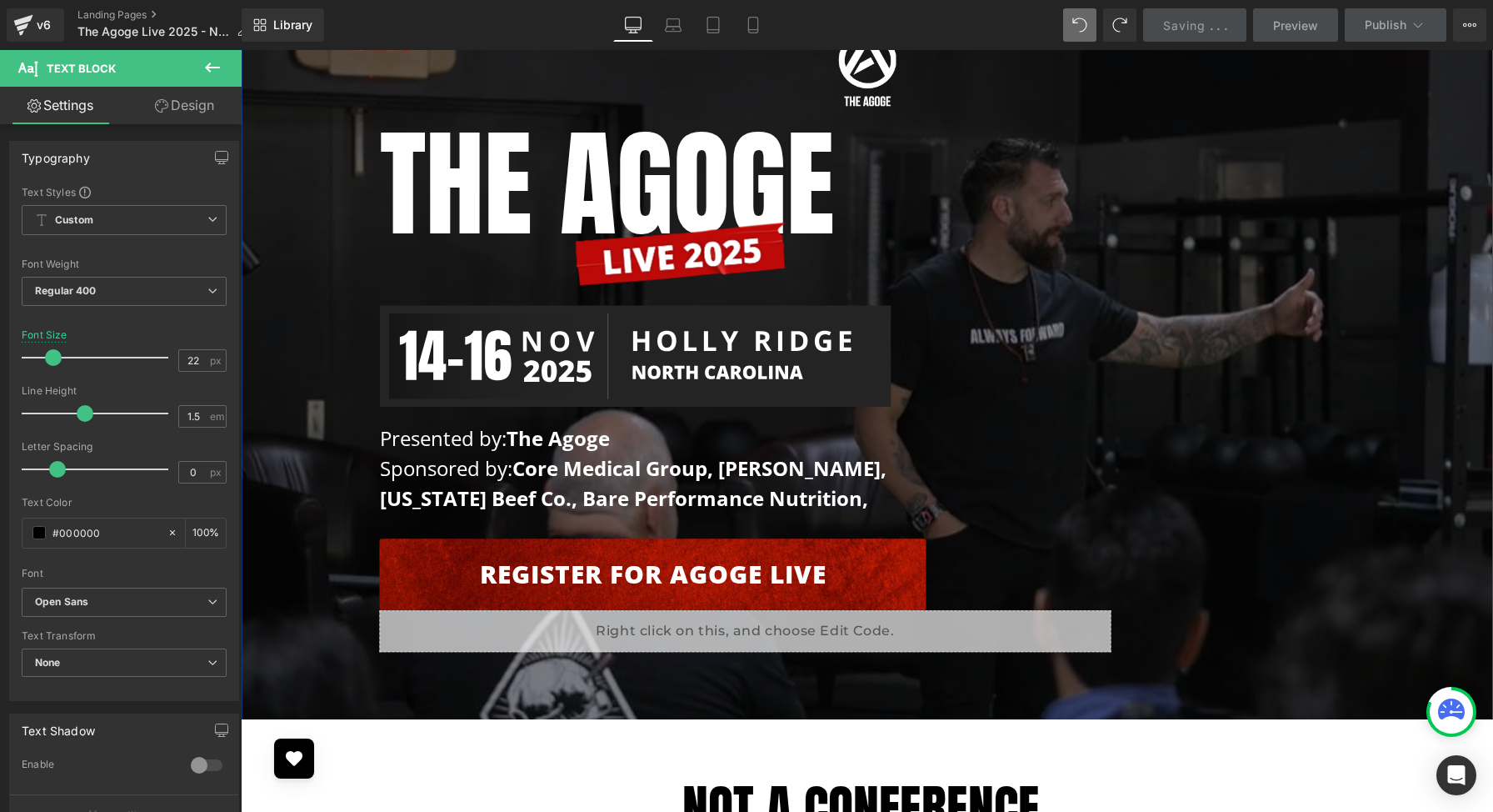
scroll to position [180, 0]
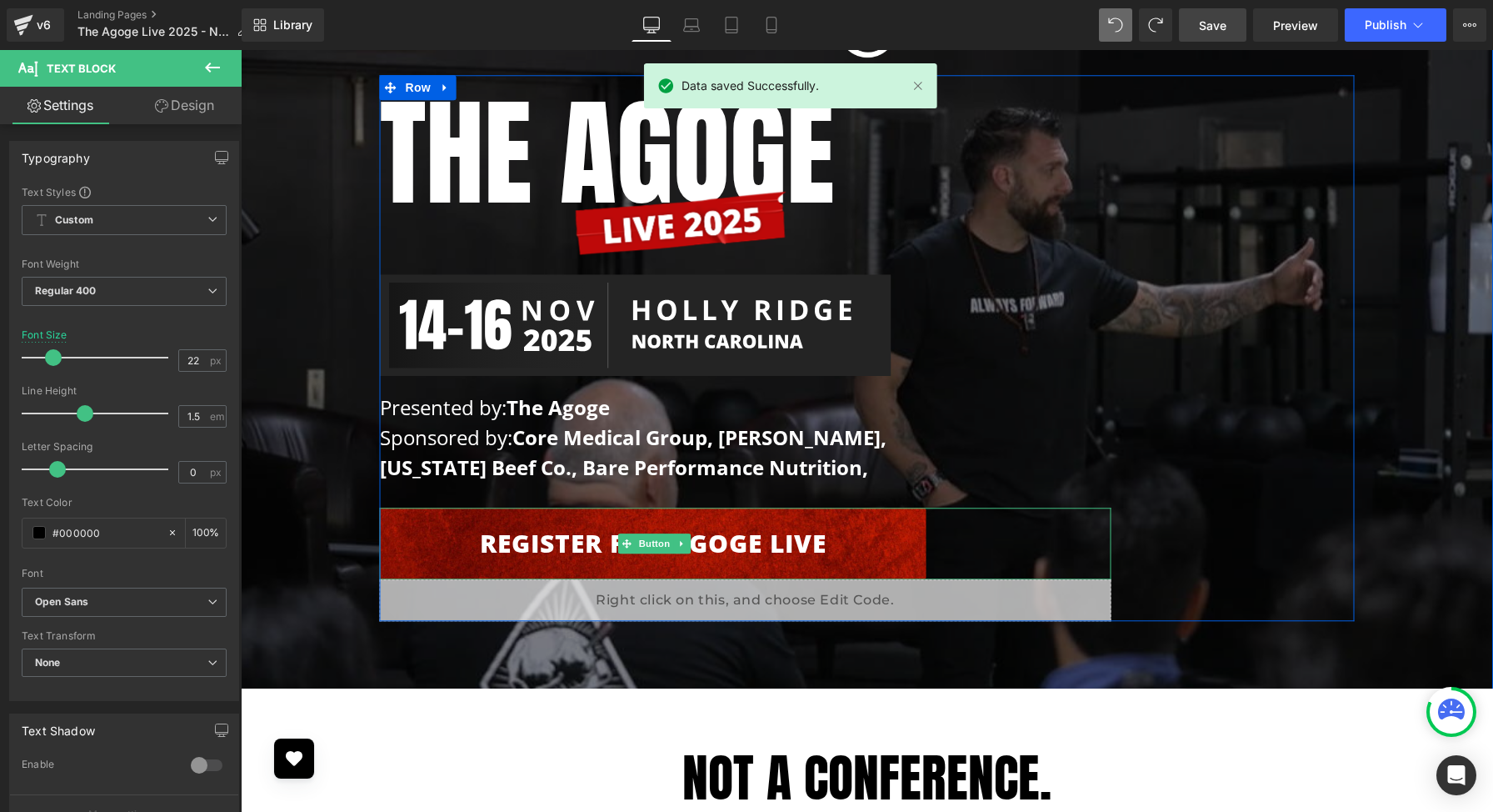
click at [773, 533] on link "Register for Agoge Live" at bounding box center [653, 544] width 547 height 71
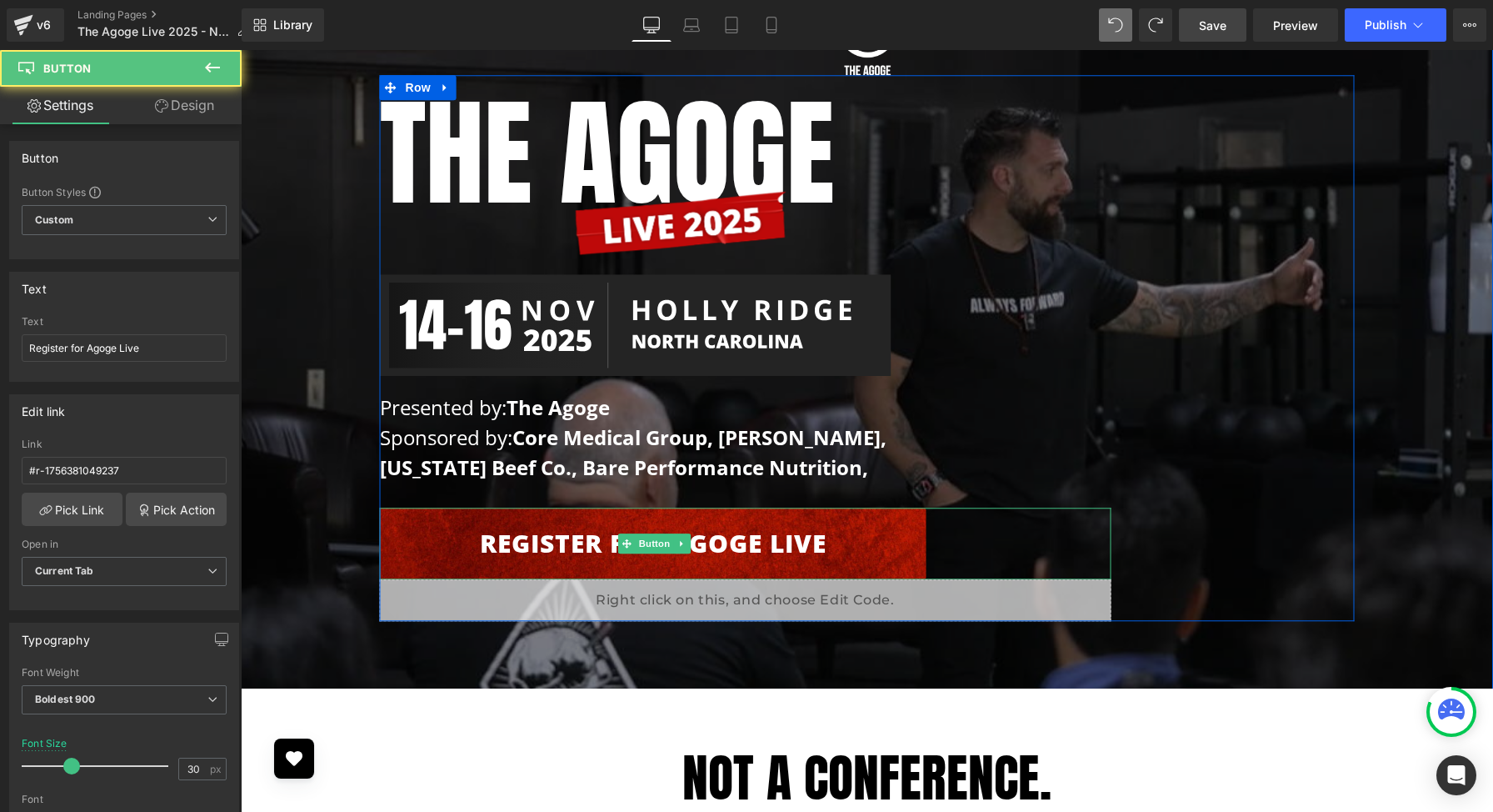
click at [773, 533] on link "Register for Agoge Live" at bounding box center [653, 544] width 547 height 71
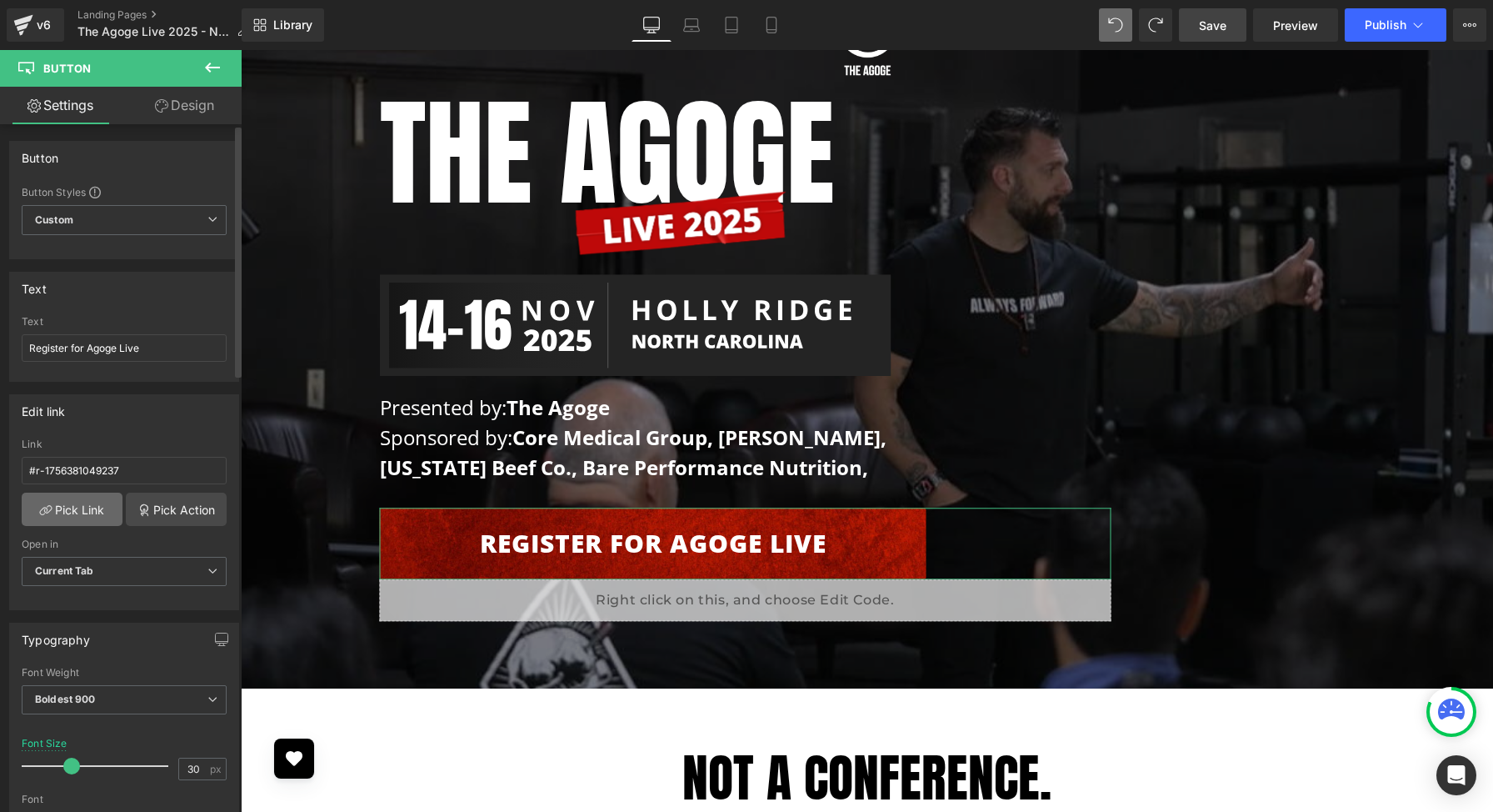
click at [102, 508] on link "Pick Link" at bounding box center [71, 508] width 101 height 33
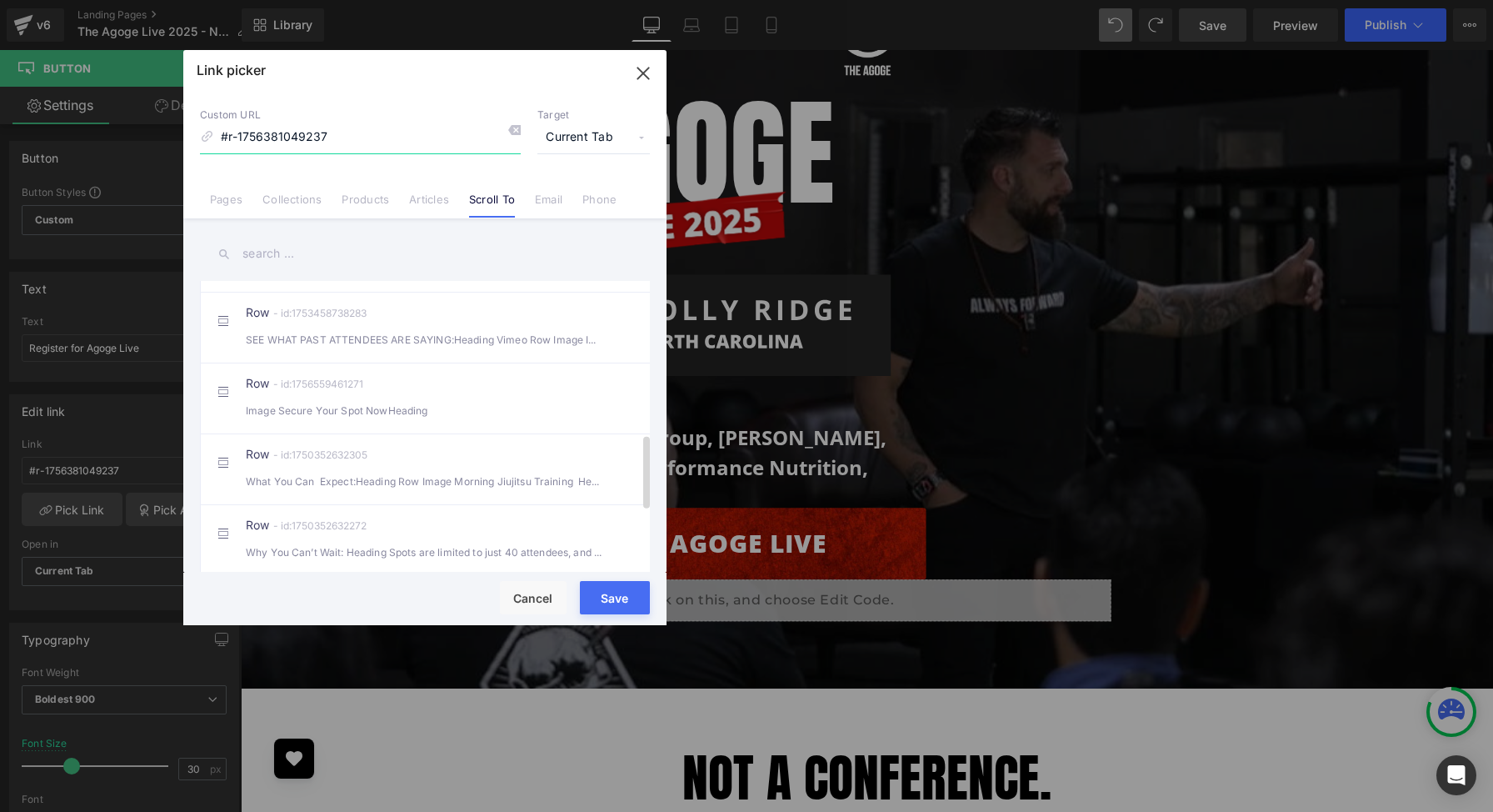
scroll to position [605, 0]
click at [432, 418] on div "Image Secure Your Spot NowHeading" at bounding box center [424, 410] width 358 height 18
click at [610, 592] on button "Save" at bounding box center [615, 597] width 70 height 33
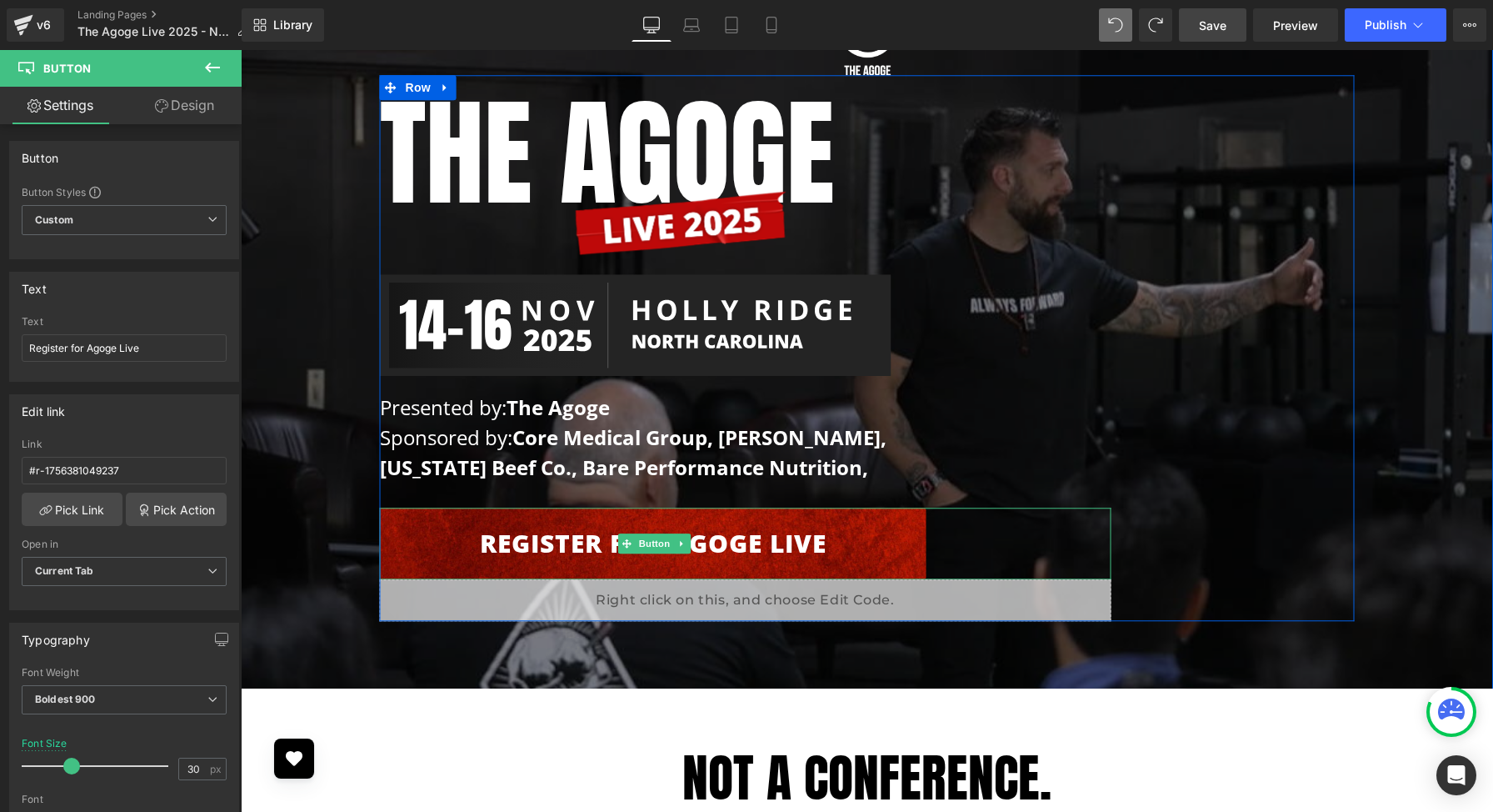
click at [616, 556] on link "Register for Agoge Live" at bounding box center [653, 544] width 547 height 71
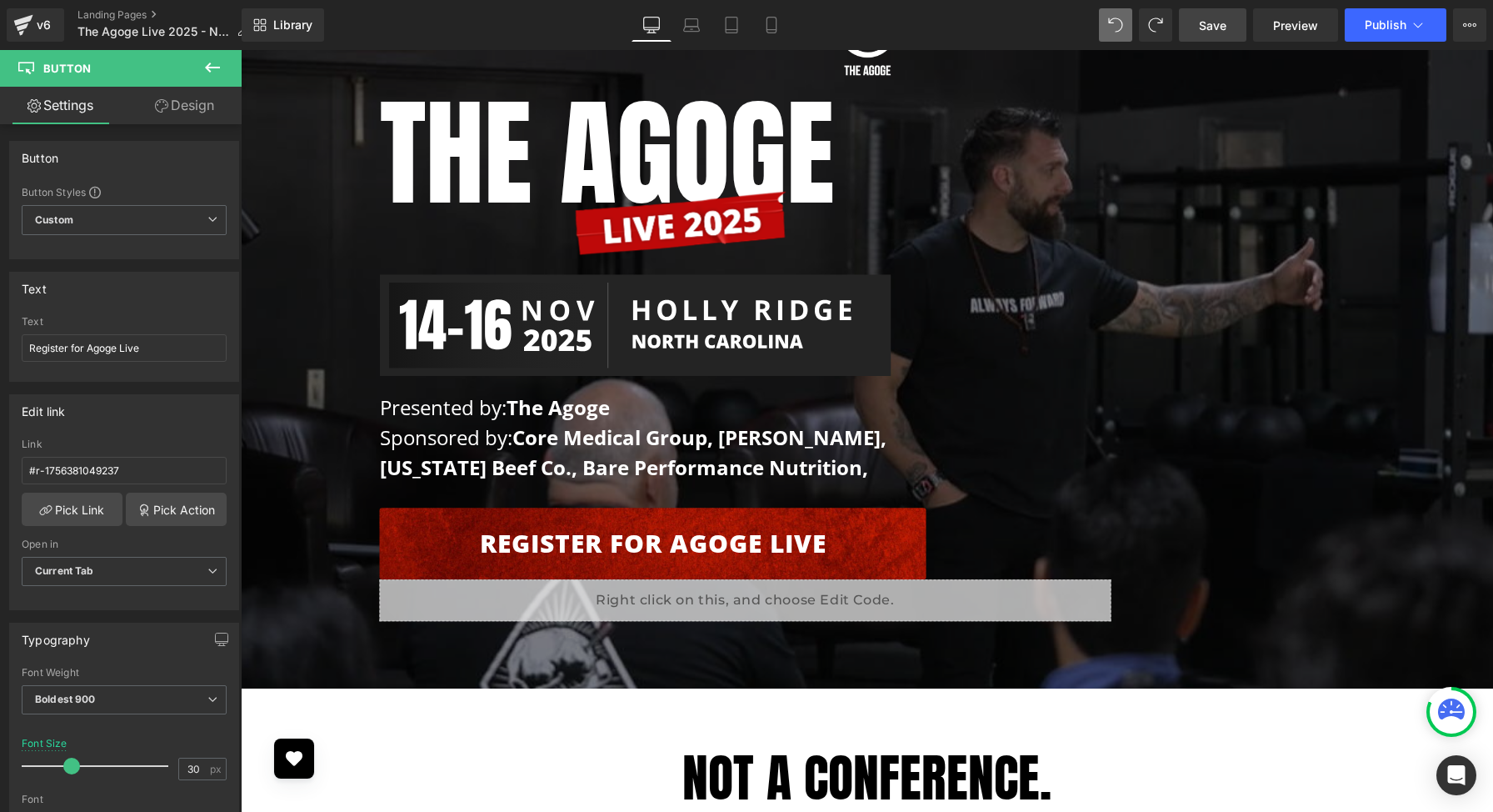
click at [1221, 19] on span "Save" at bounding box center [1212, 26] width 28 height 18
click at [1309, 24] on span "Preview" at bounding box center [1296, 26] width 45 height 18
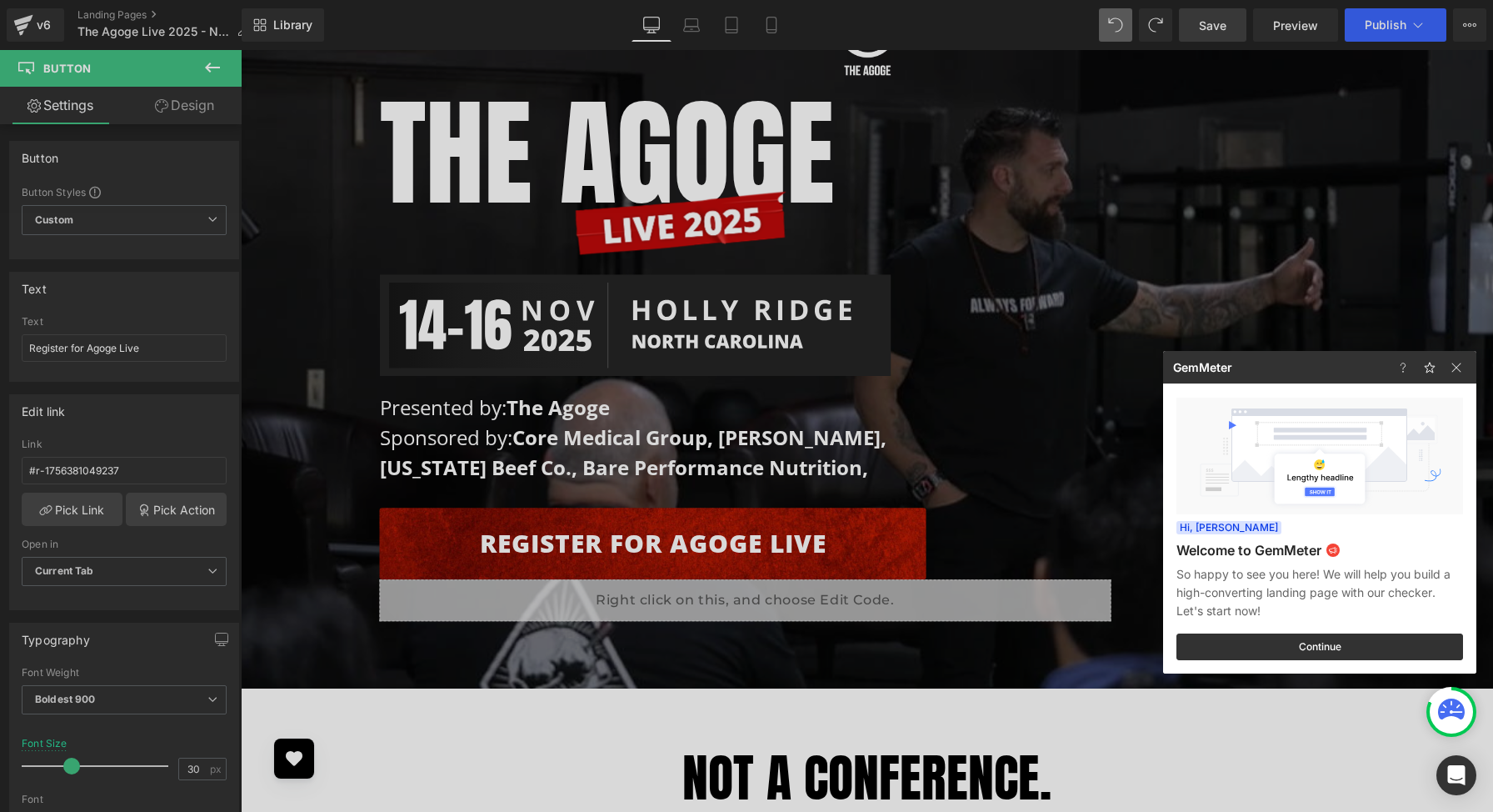
click at [449, 540] on div at bounding box center [746, 406] width 1493 height 812
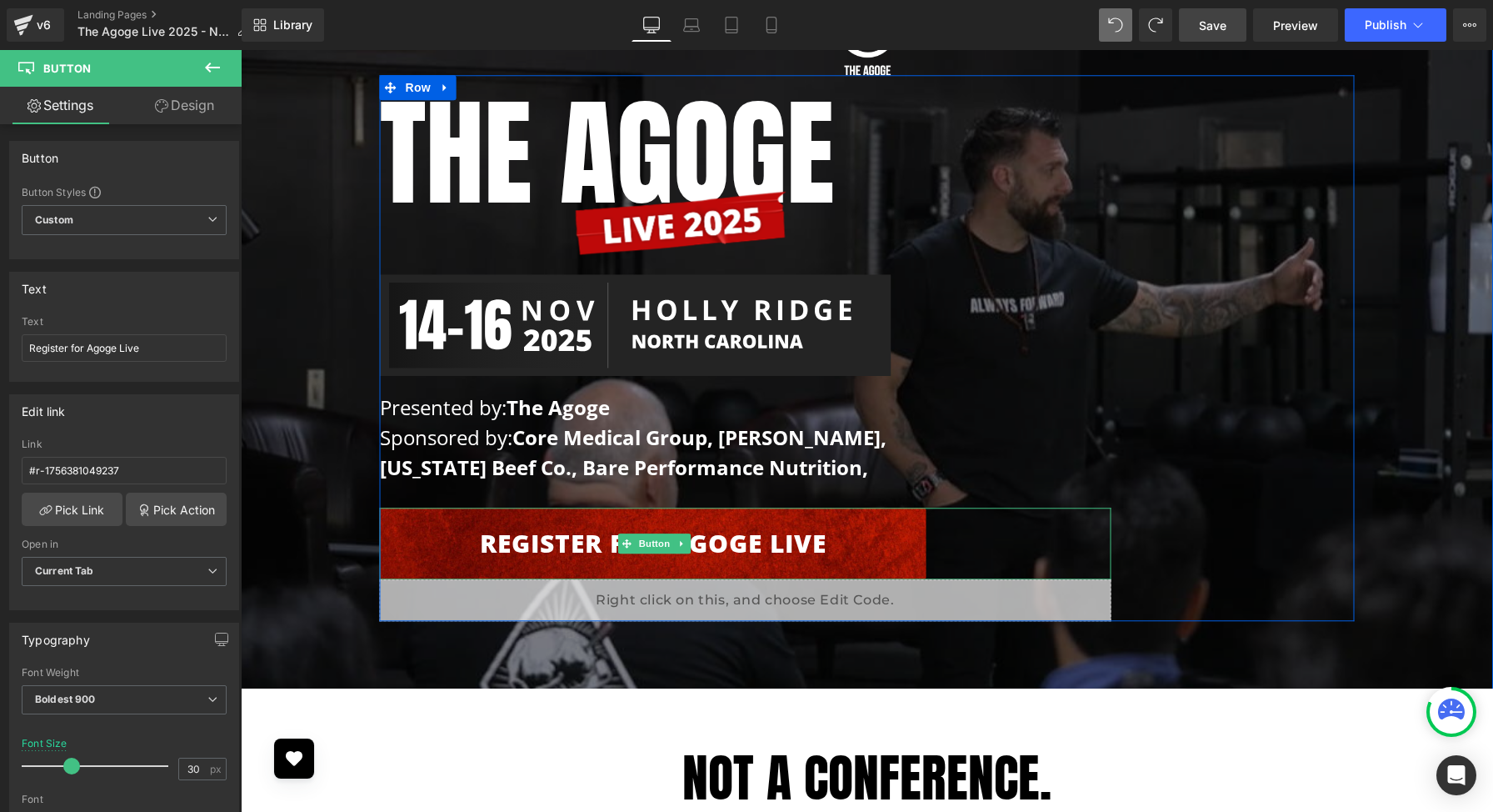
click at [449, 540] on link "Register for Agoge Live" at bounding box center [653, 544] width 547 height 71
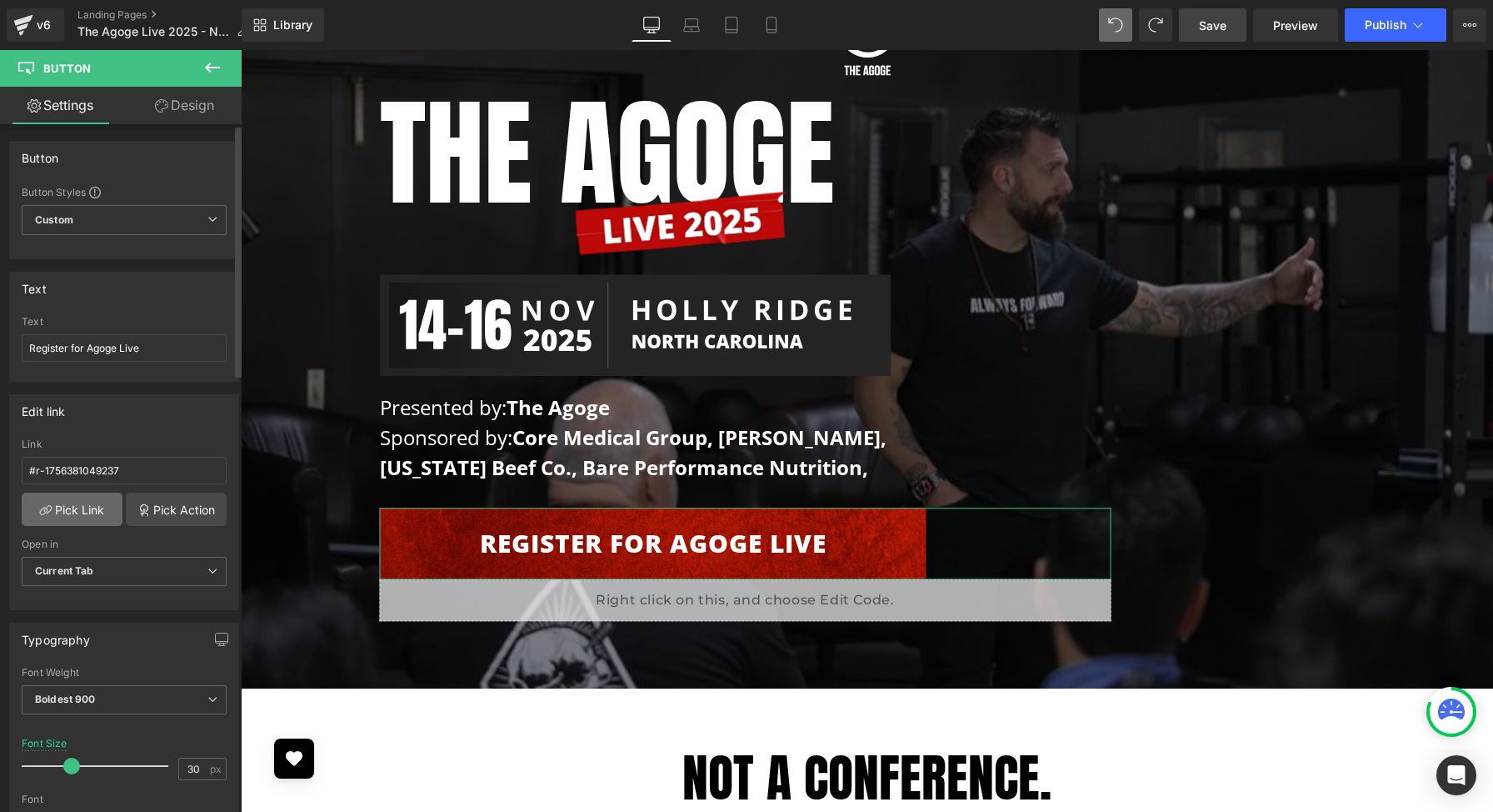
click at [94, 506] on link "Pick Link" at bounding box center [71, 508] width 101 height 33
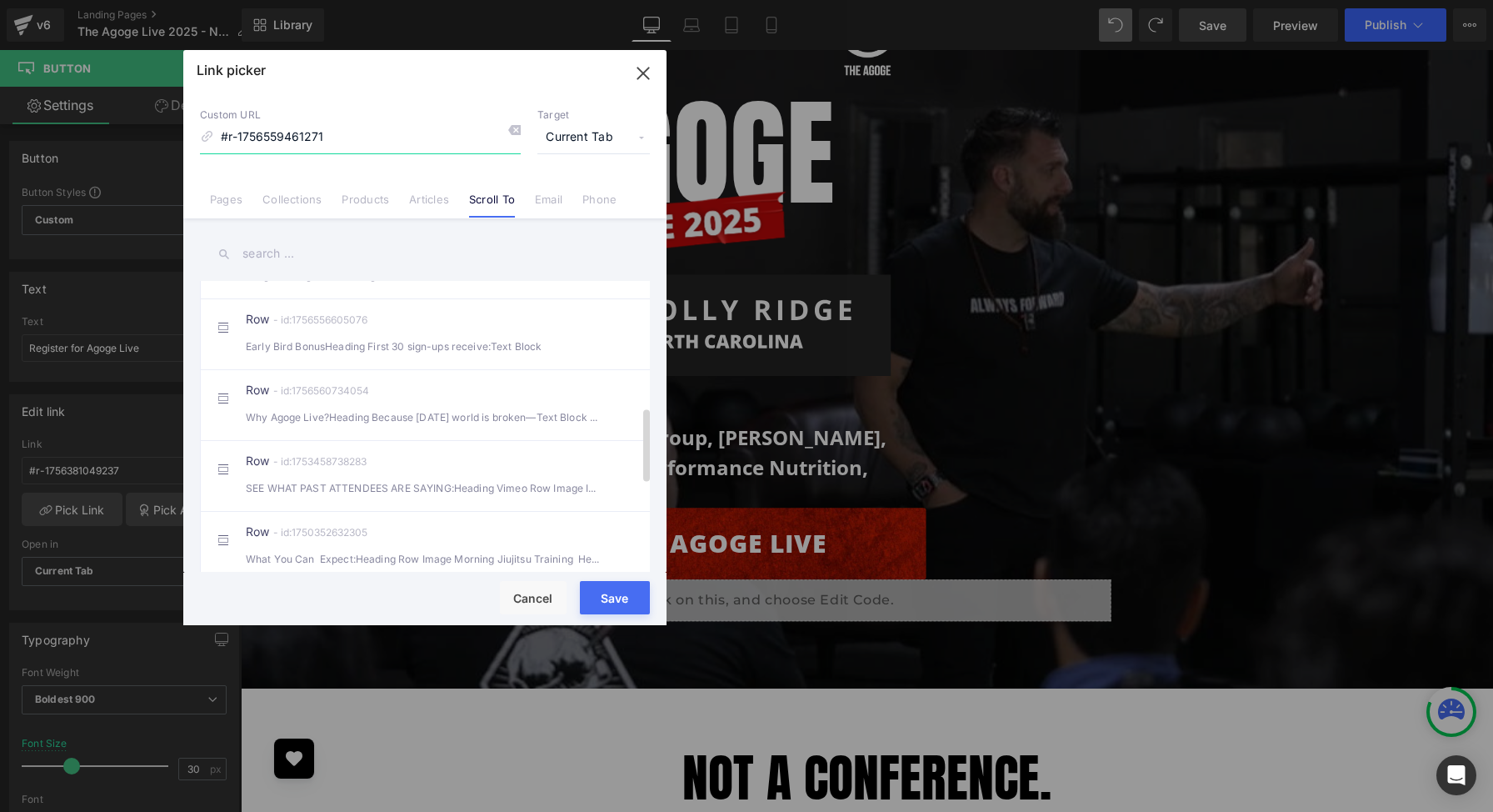
scroll to position [527, 0]
click at [511, 590] on button "Cancel" at bounding box center [533, 597] width 67 height 33
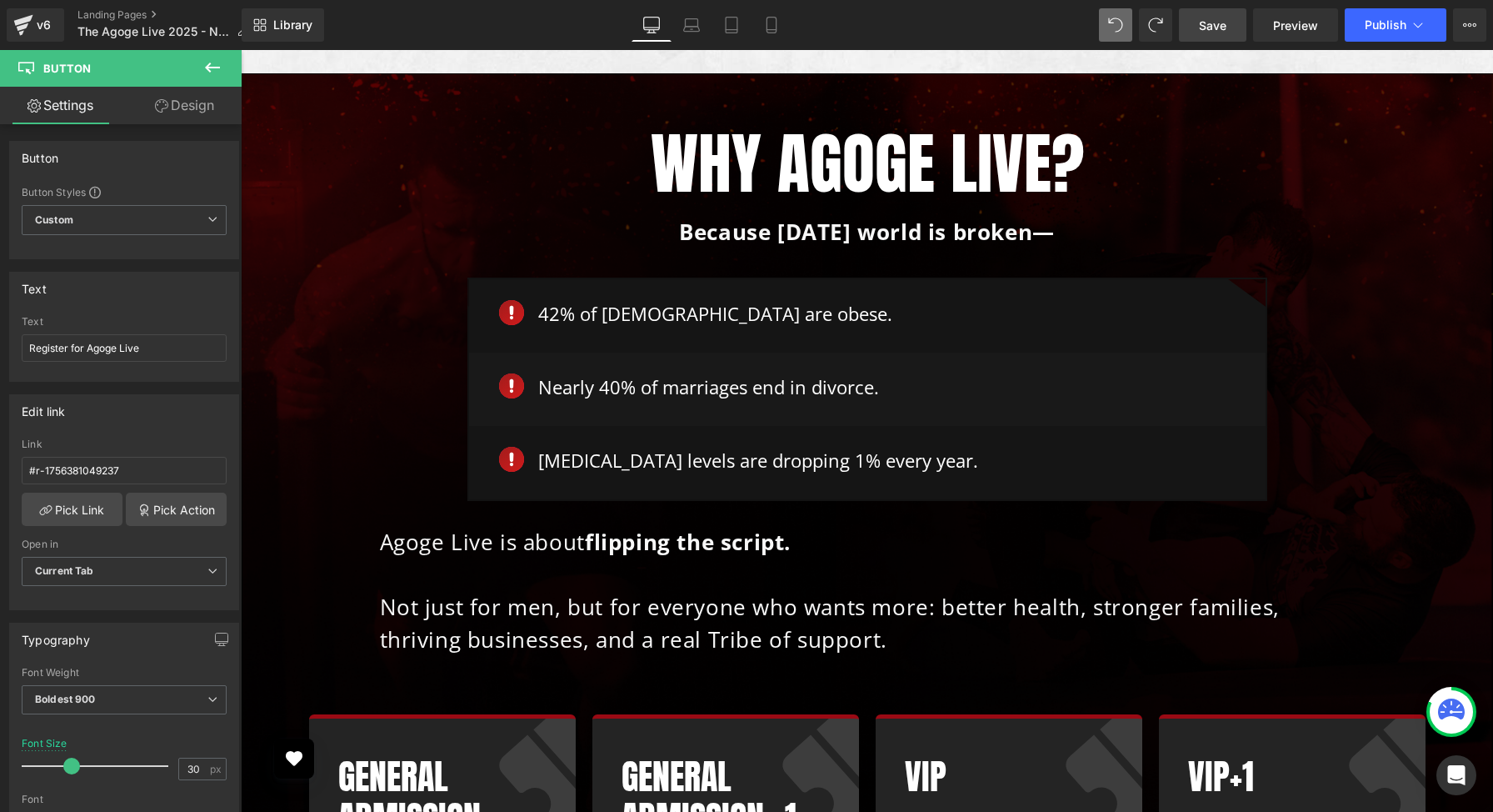
scroll to position [9647, 0]
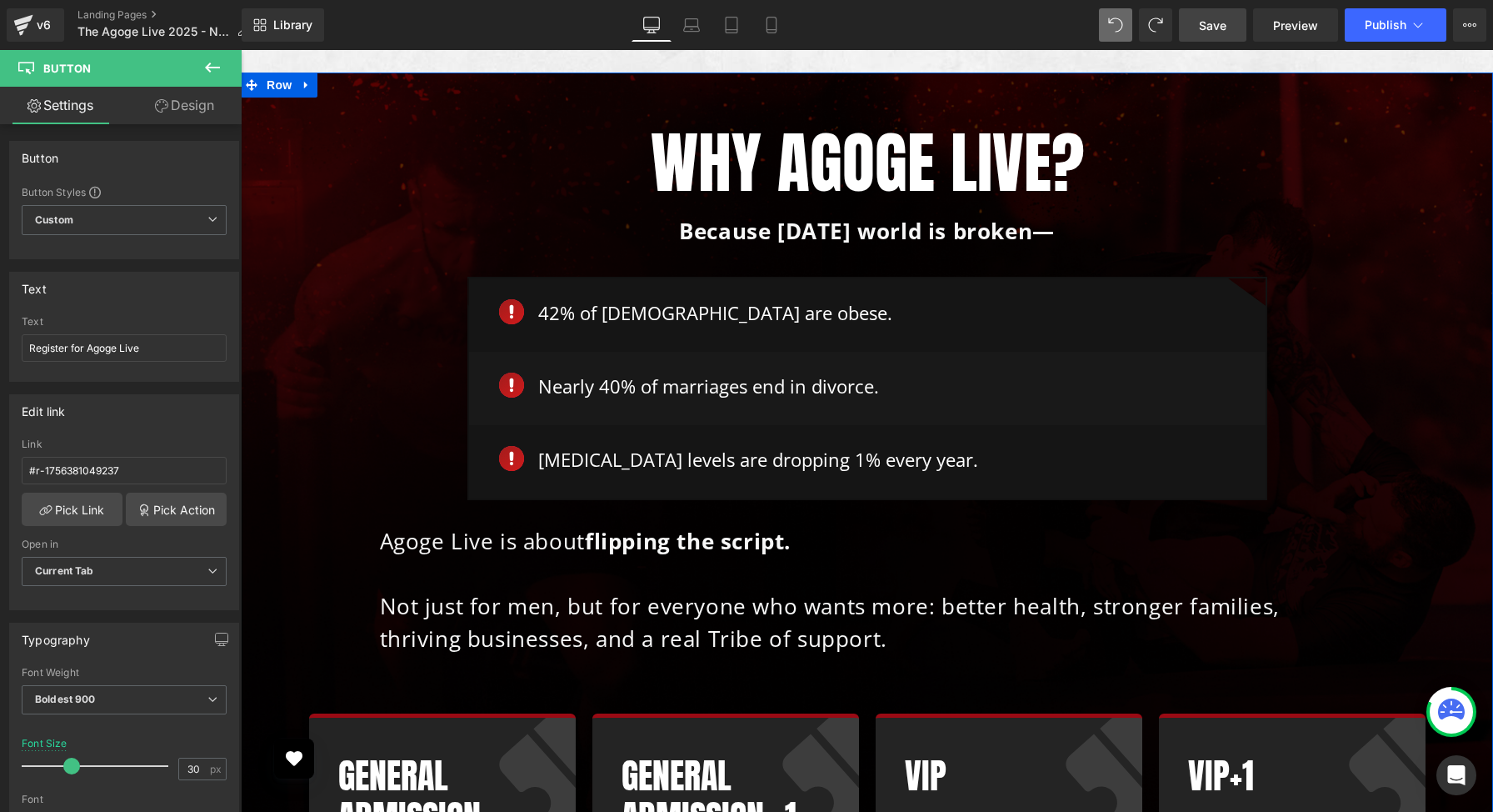
click at [278, 591] on div "Why Agoge Live? Heading Because today’s world is broken— Text Block Row Image 4…" at bounding box center [867, 621] width 1220 height 997
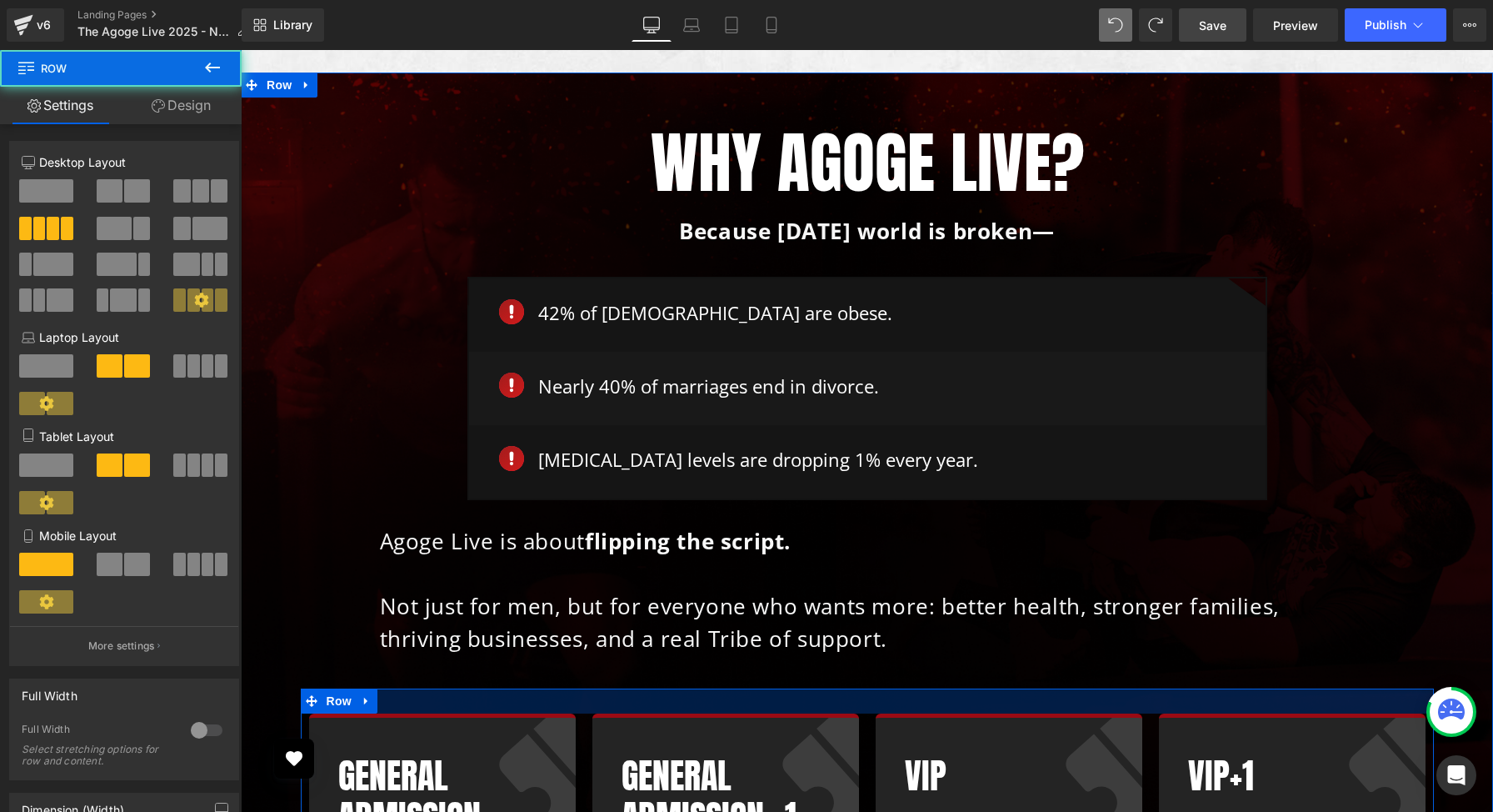
click at [416, 688] on div at bounding box center [868, 700] width 1134 height 25
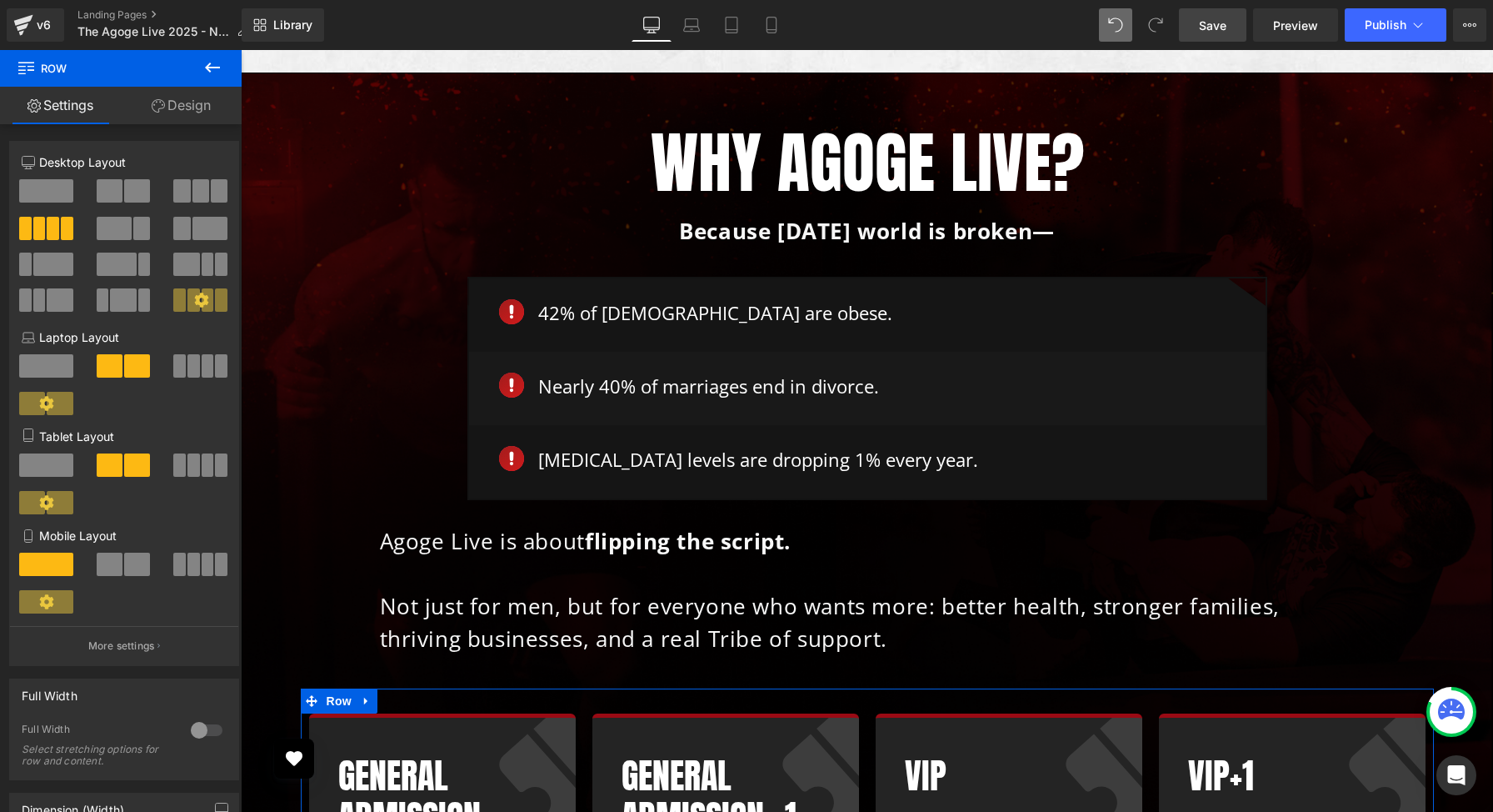
click at [197, 105] on link "Design" at bounding box center [180, 105] width 121 height 38
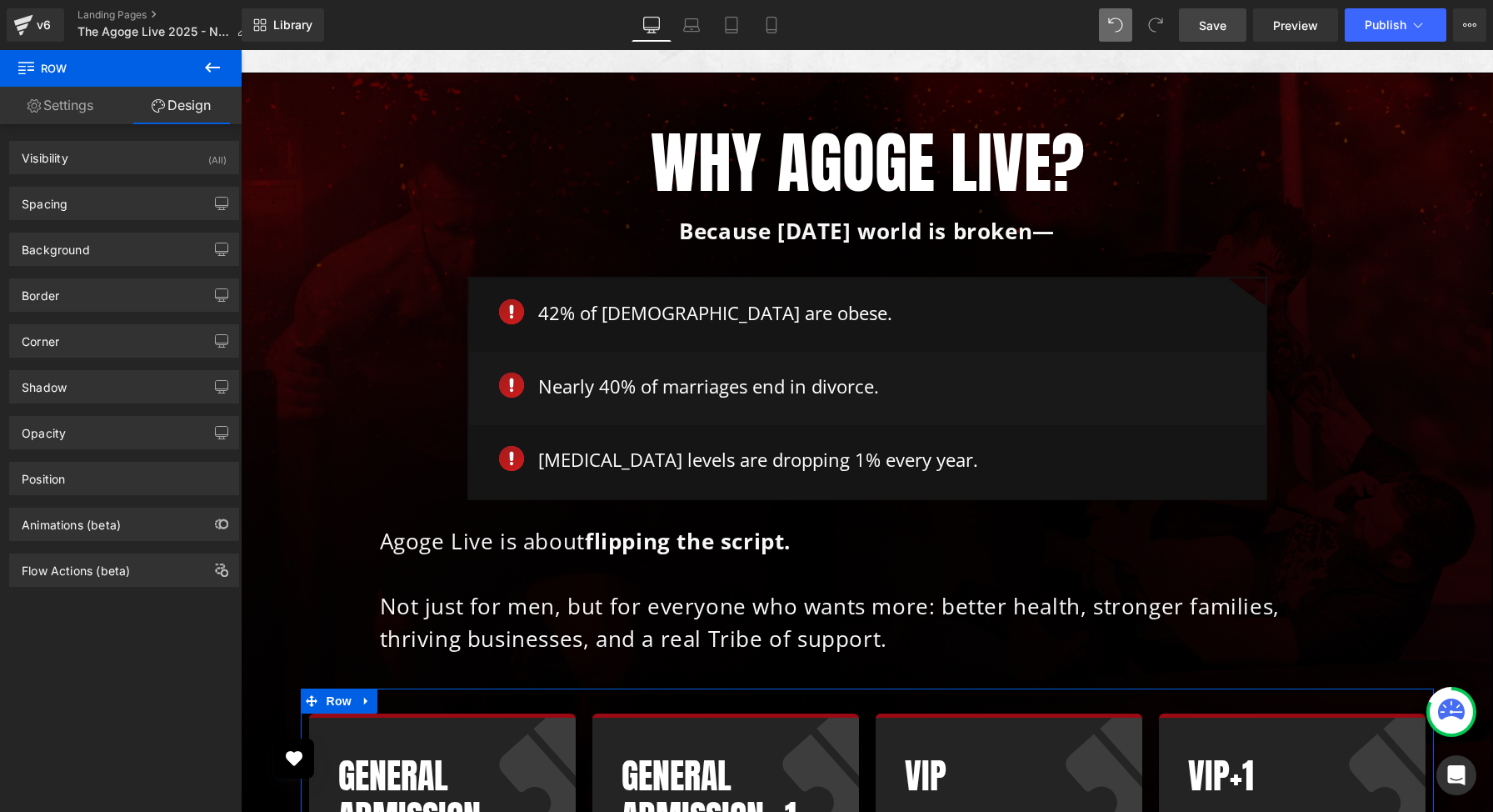
click at [77, 105] on link "Settings" at bounding box center [60, 105] width 121 height 38
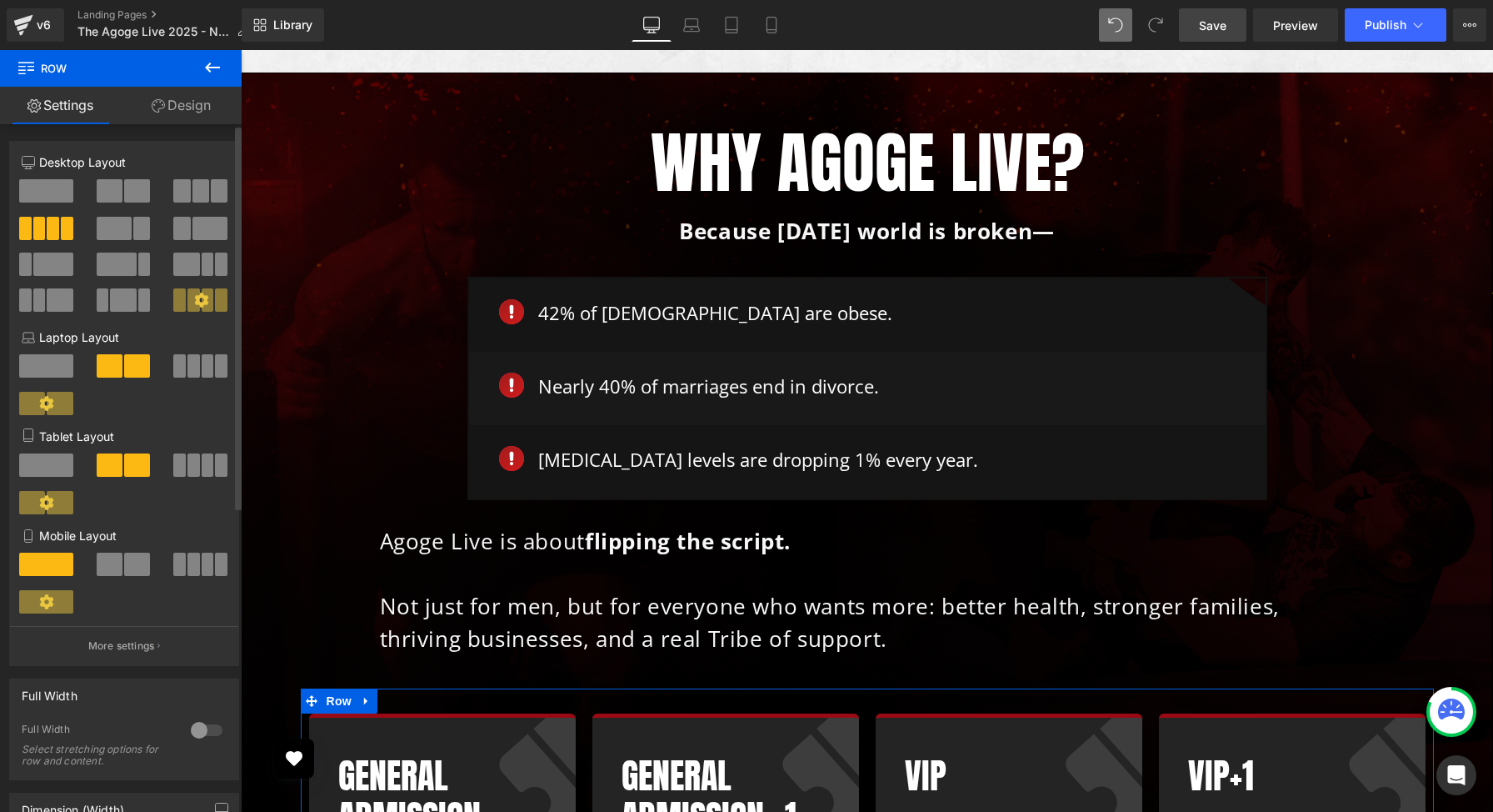
click at [49, 230] on span at bounding box center [53, 229] width 13 height 23
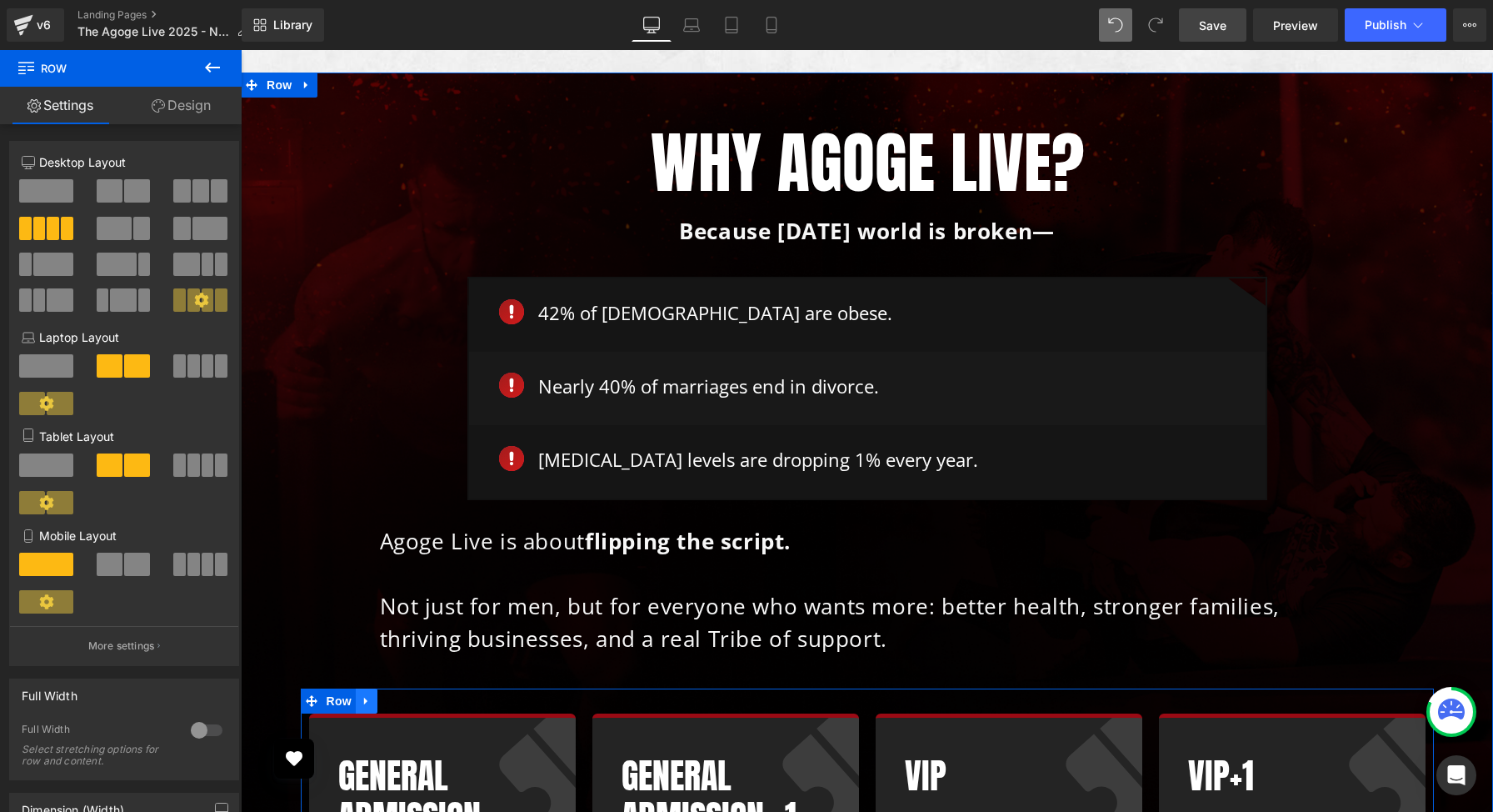
click at [365, 698] on icon at bounding box center [366, 701] width 4 height 7
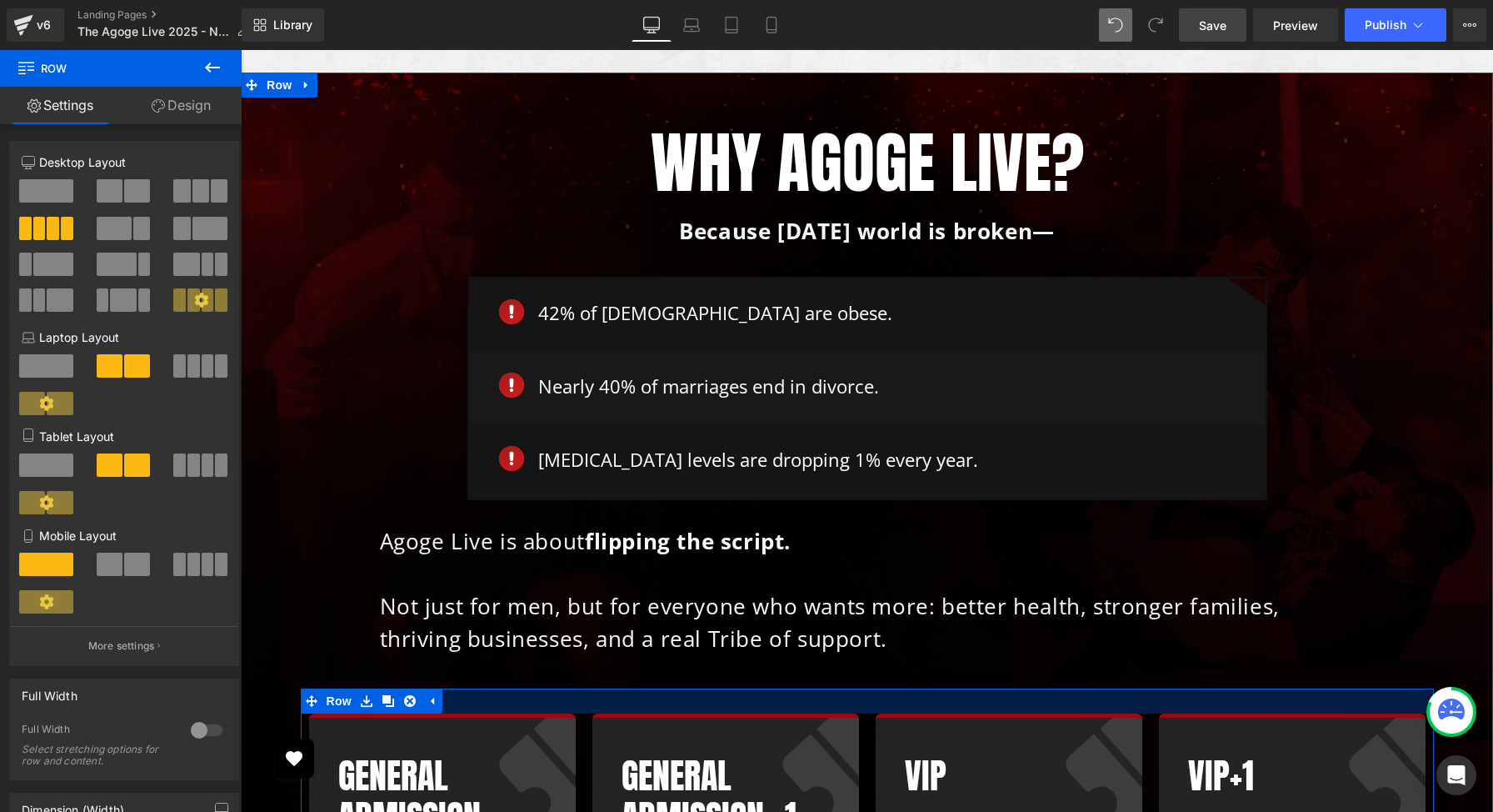
click at [532, 688] on div at bounding box center [868, 700] width 1134 height 25
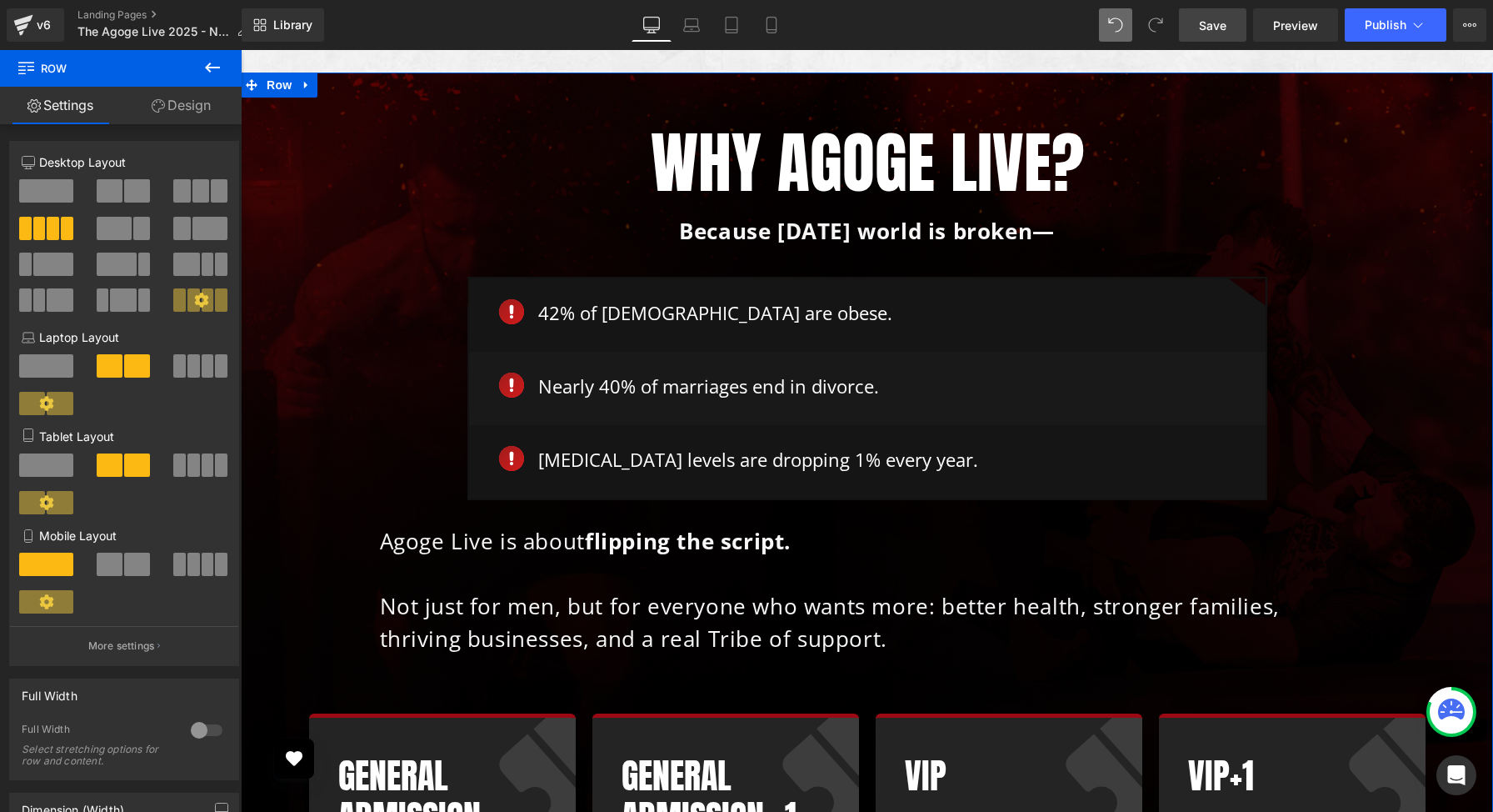
click at [271, 629] on div "Why Agoge Live? Heading Because today’s world is broken— Text Block Row Image 4…" at bounding box center [867, 621] width 1220 height 997
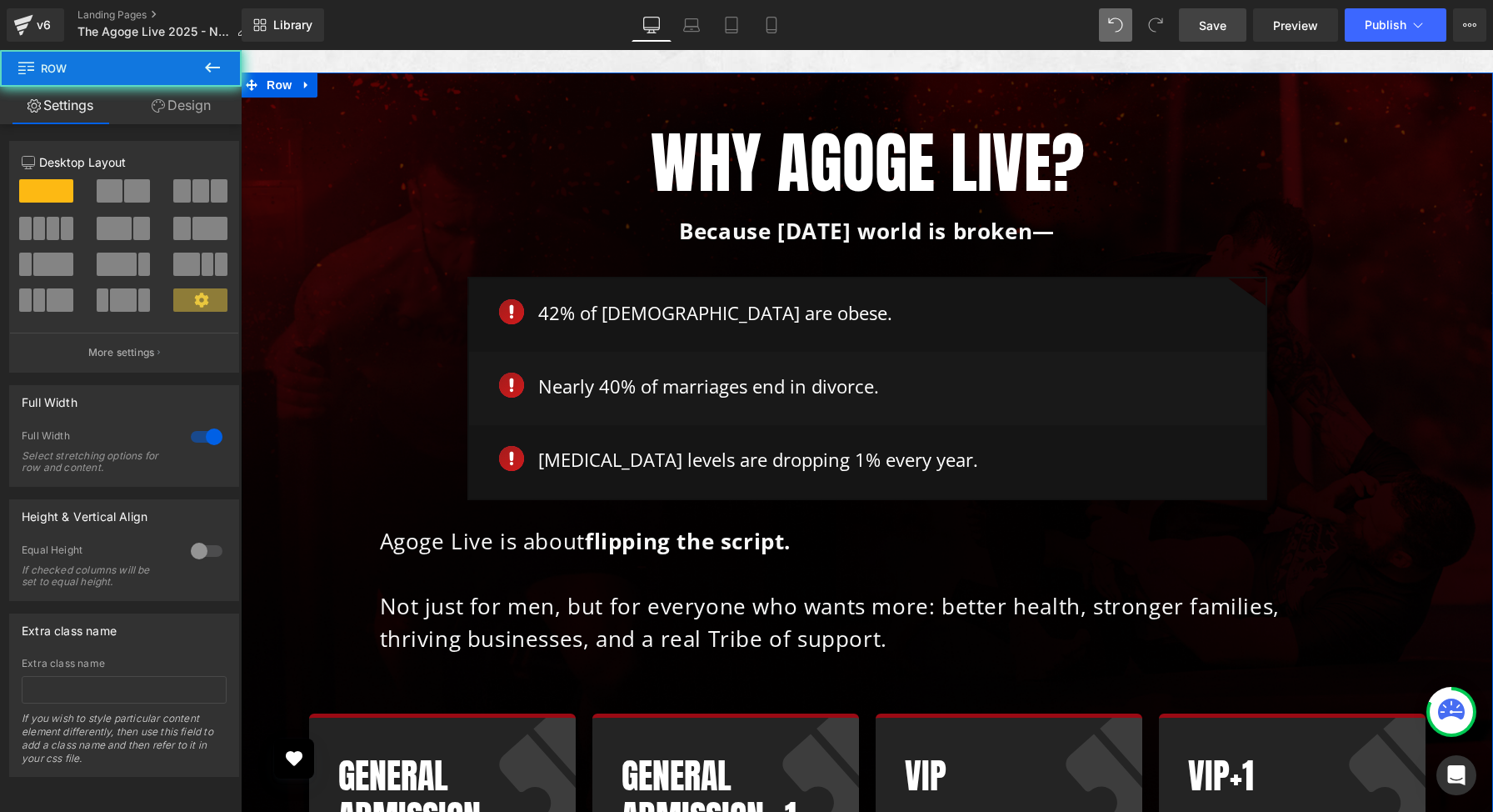
click at [271, 629] on div "Why Agoge Live? Heading Because today’s world is broken— Text Block Row Image 4…" at bounding box center [867, 621] width 1220 height 997
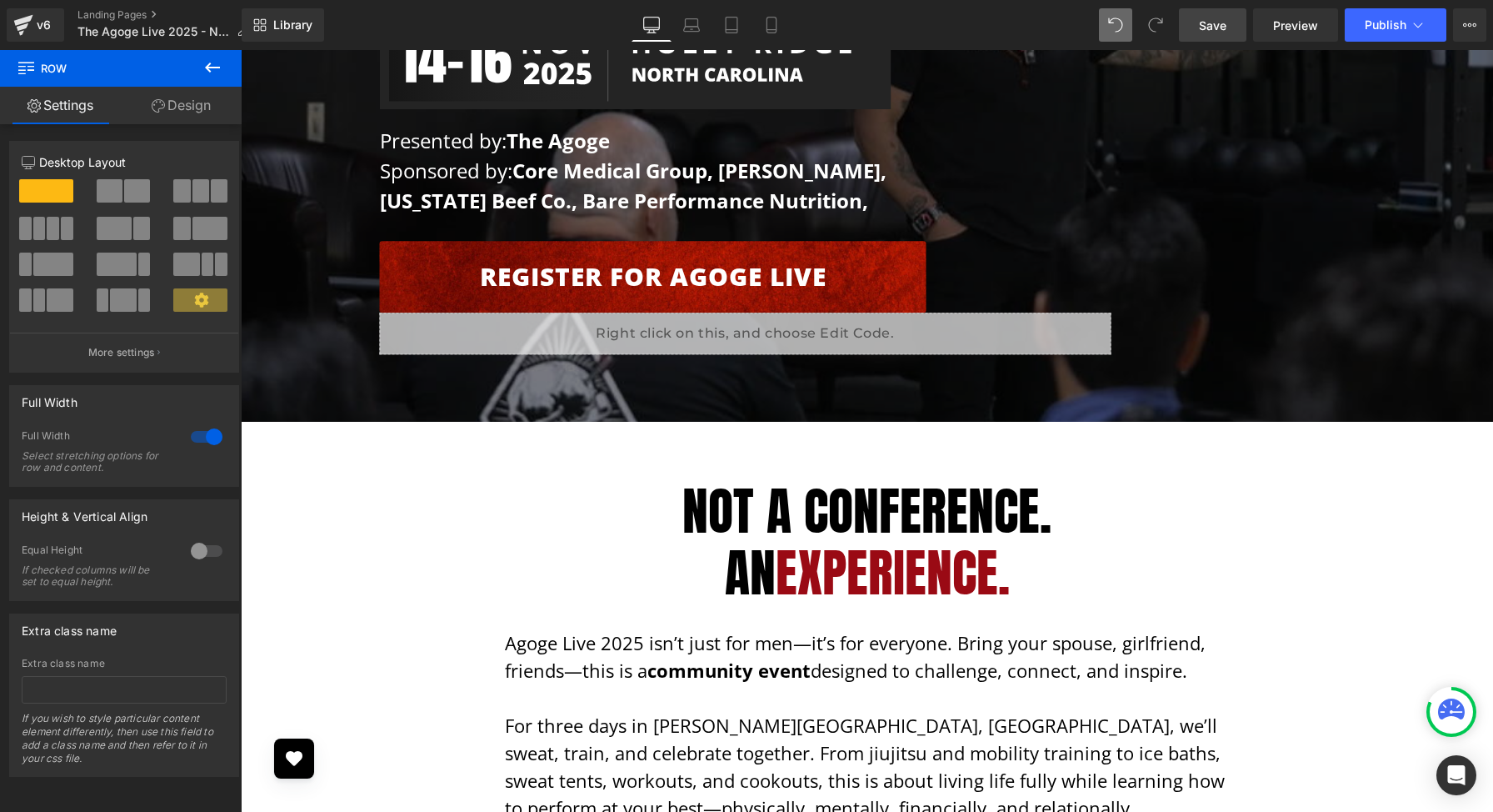
scroll to position [0, 0]
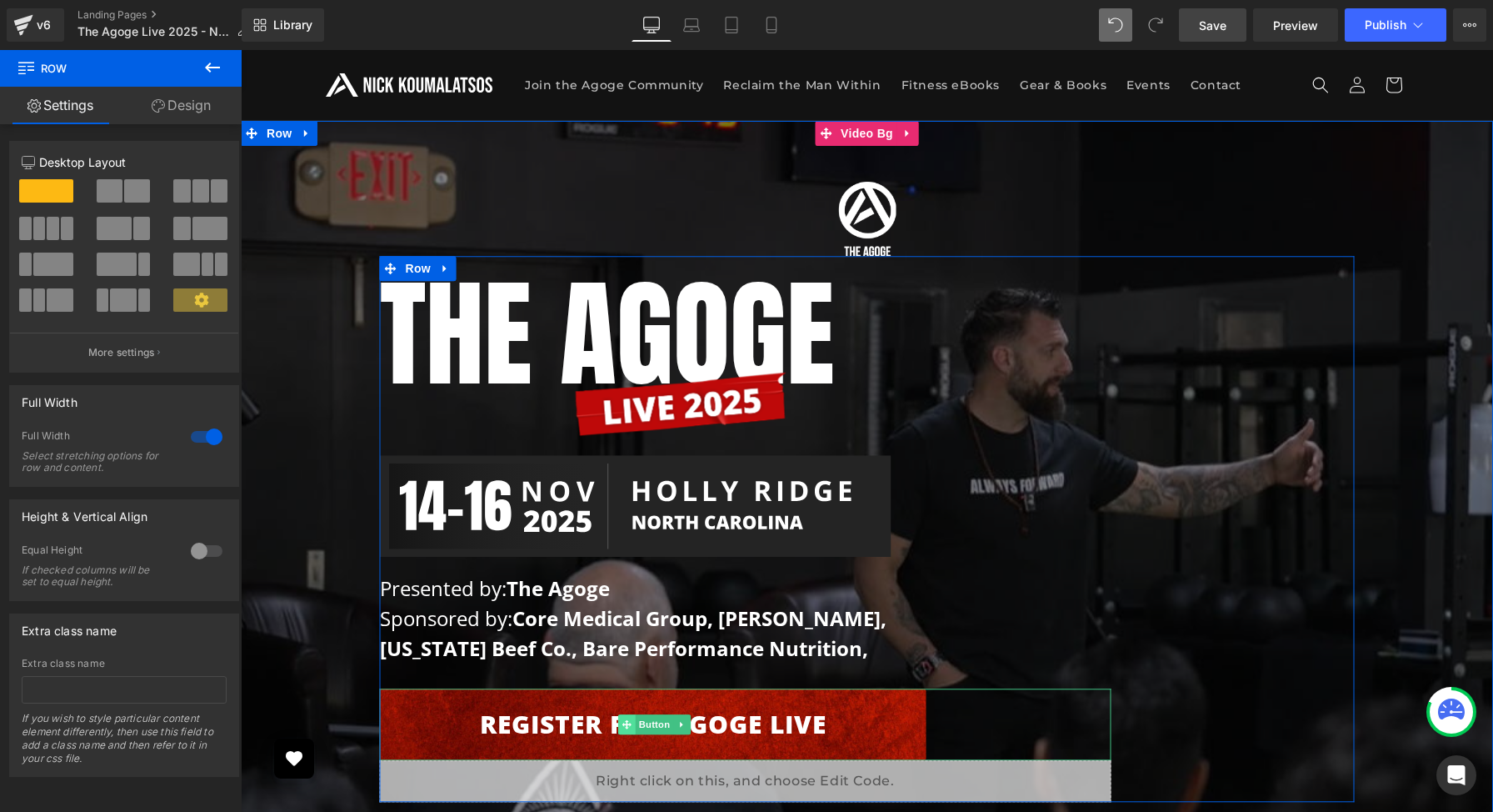
click at [619, 730] on span at bounding box center [627, 724] width 18 height 20
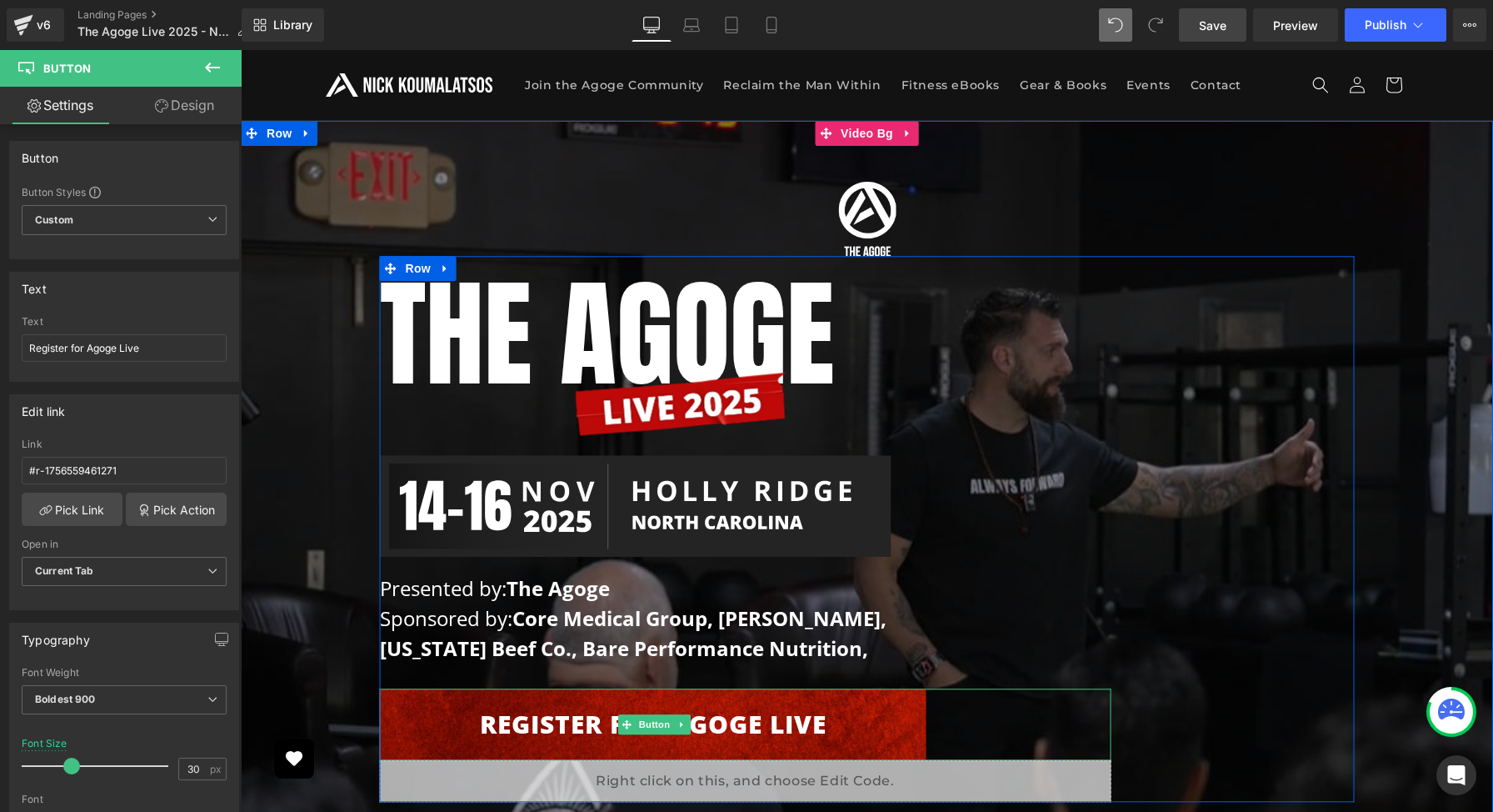
click at [579, 722] on link "Register for Agoge Live" at bounding box center [653, 724] width 547 height 71
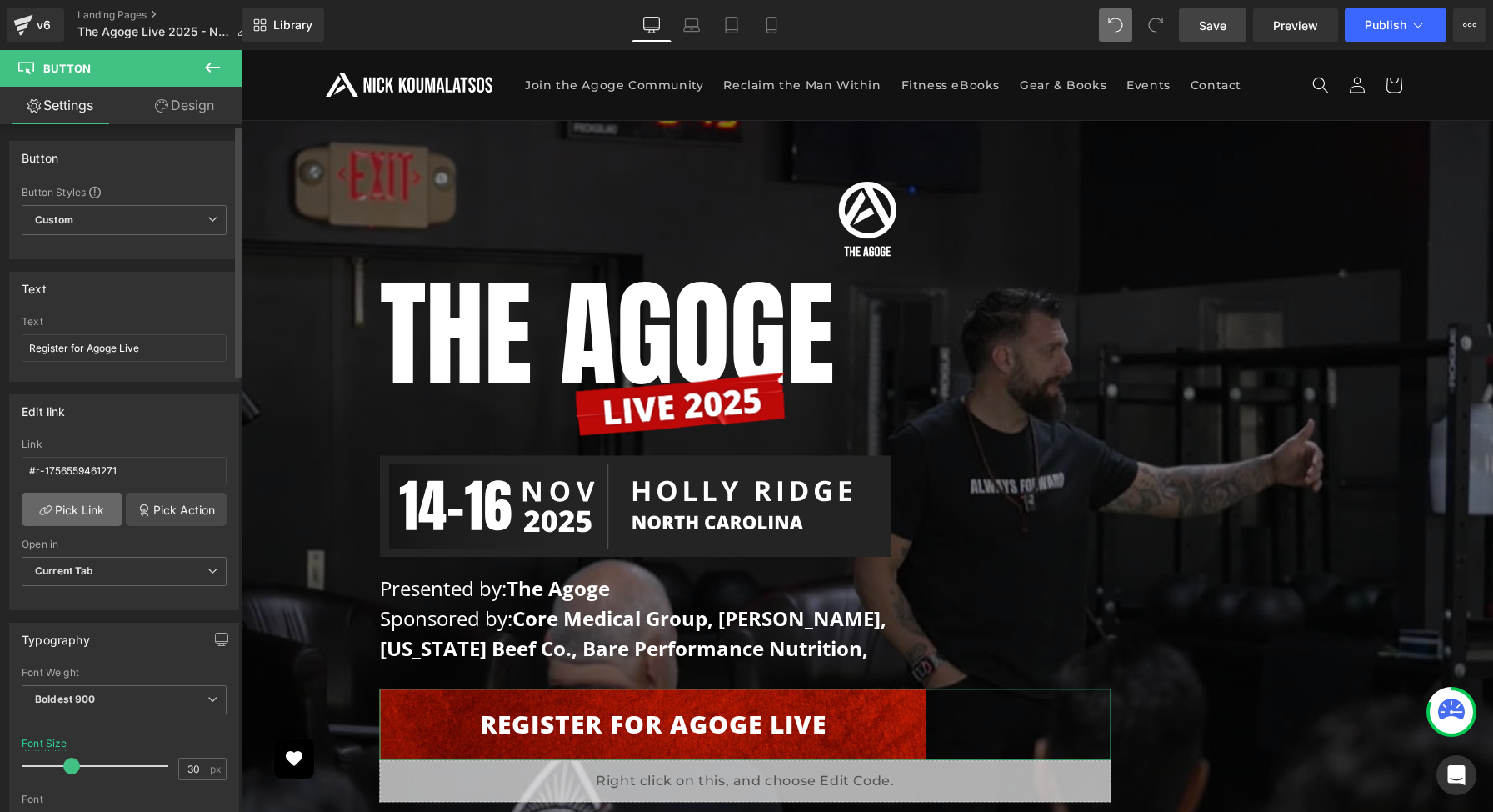
click at [76, 506] on link "Pick Link" at bounding box center [71, 508] width 101 height 33
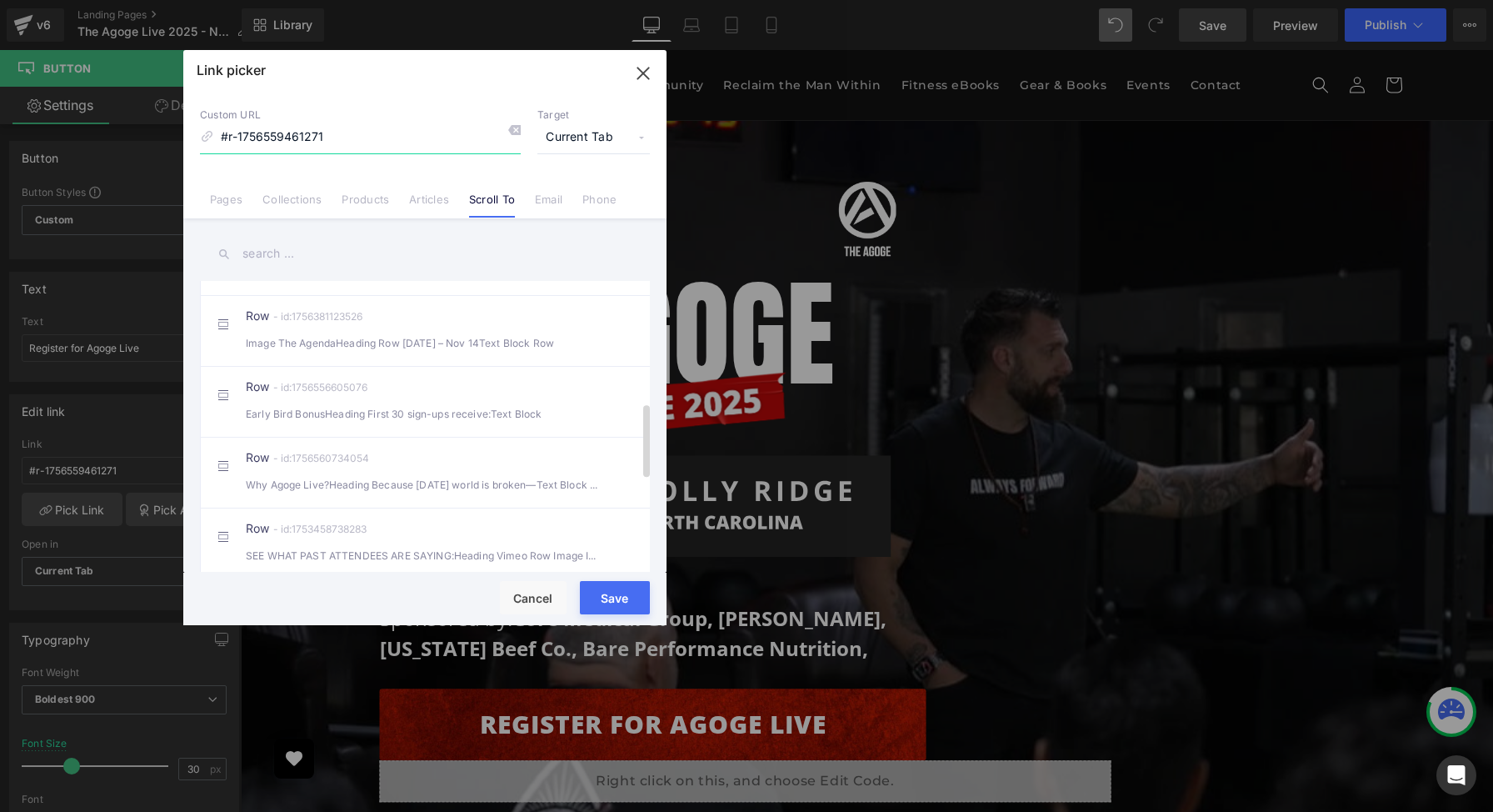
scroll to position [514, 0]
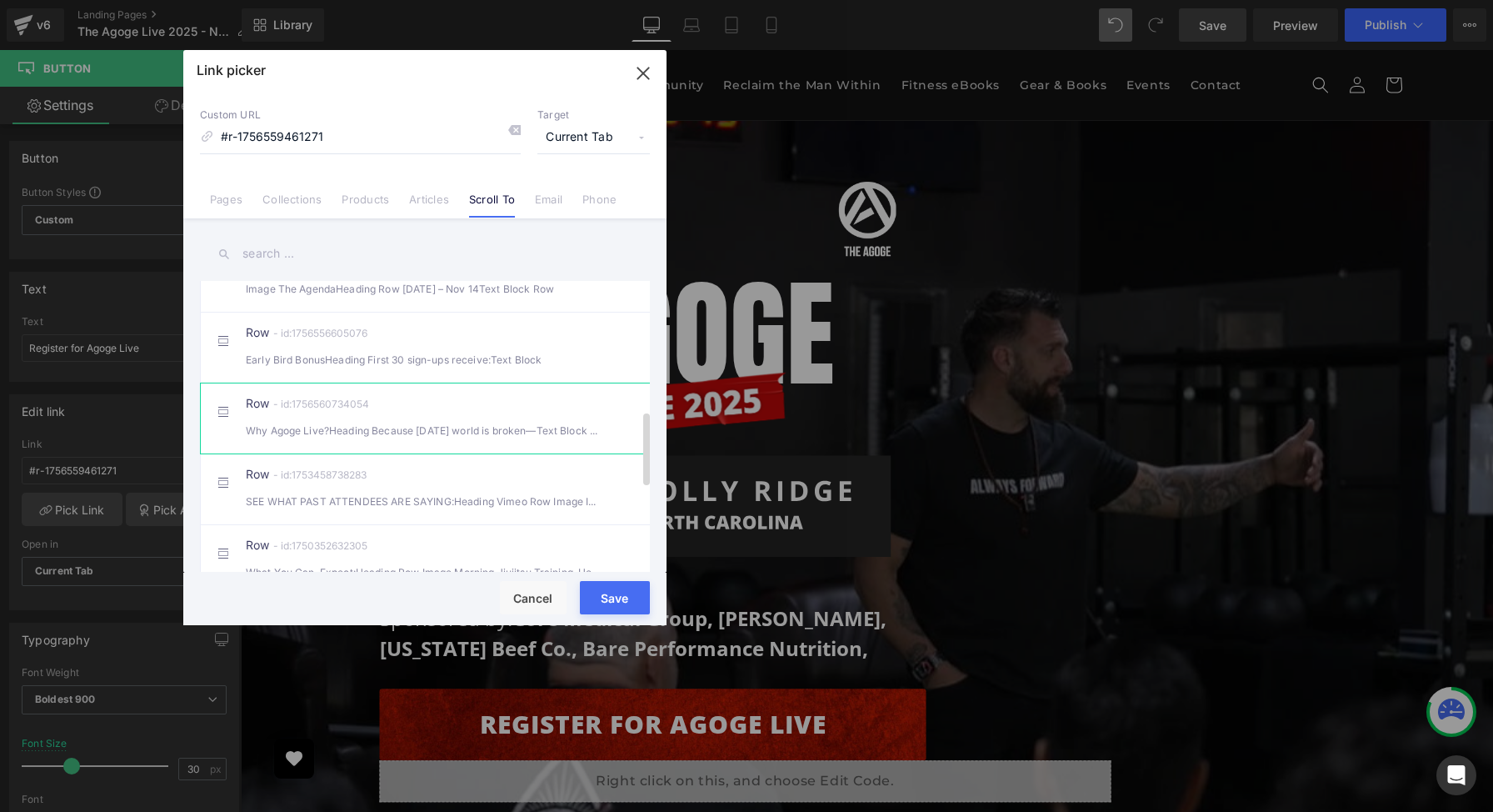
click at [365, 428] on div "Row - id:1756560734054 Why Agoge Live?Heading Because today’s world is broken—T…" at bounding box center [450, 418] width 409 height 42
click at [627, 594] on button "Save" at bounding box center [615, 597] width 70 height 33
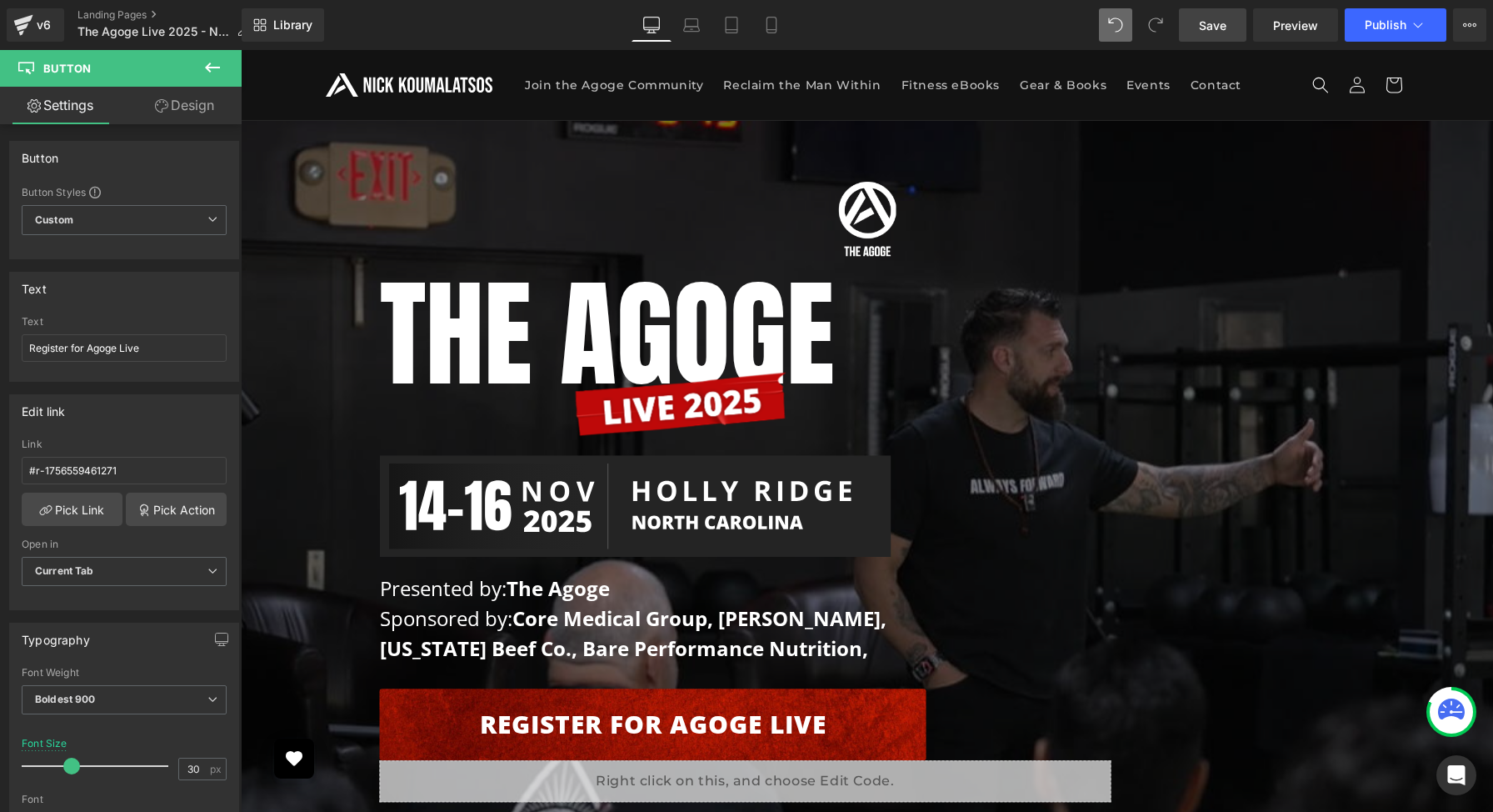
click at [1215, 14] on link "Save" at bounding box center [1213, 24] width 68 height 33
click at [1268, 26] on link "Preview" at bounding box center [1296, 24] width 85 height 33
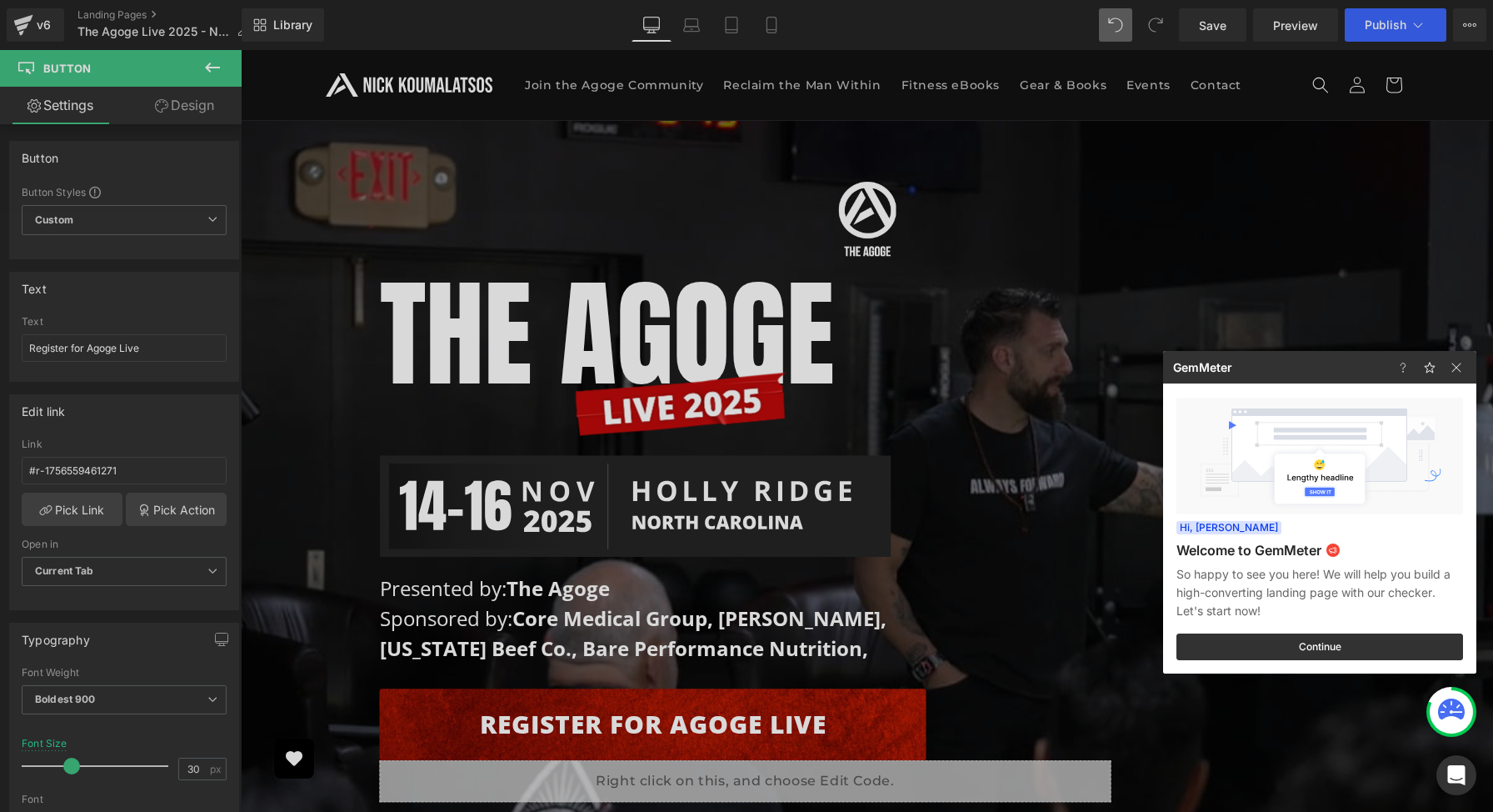
click at [324, 397] on div at bounding box center [746, 406] width 1493 height 812
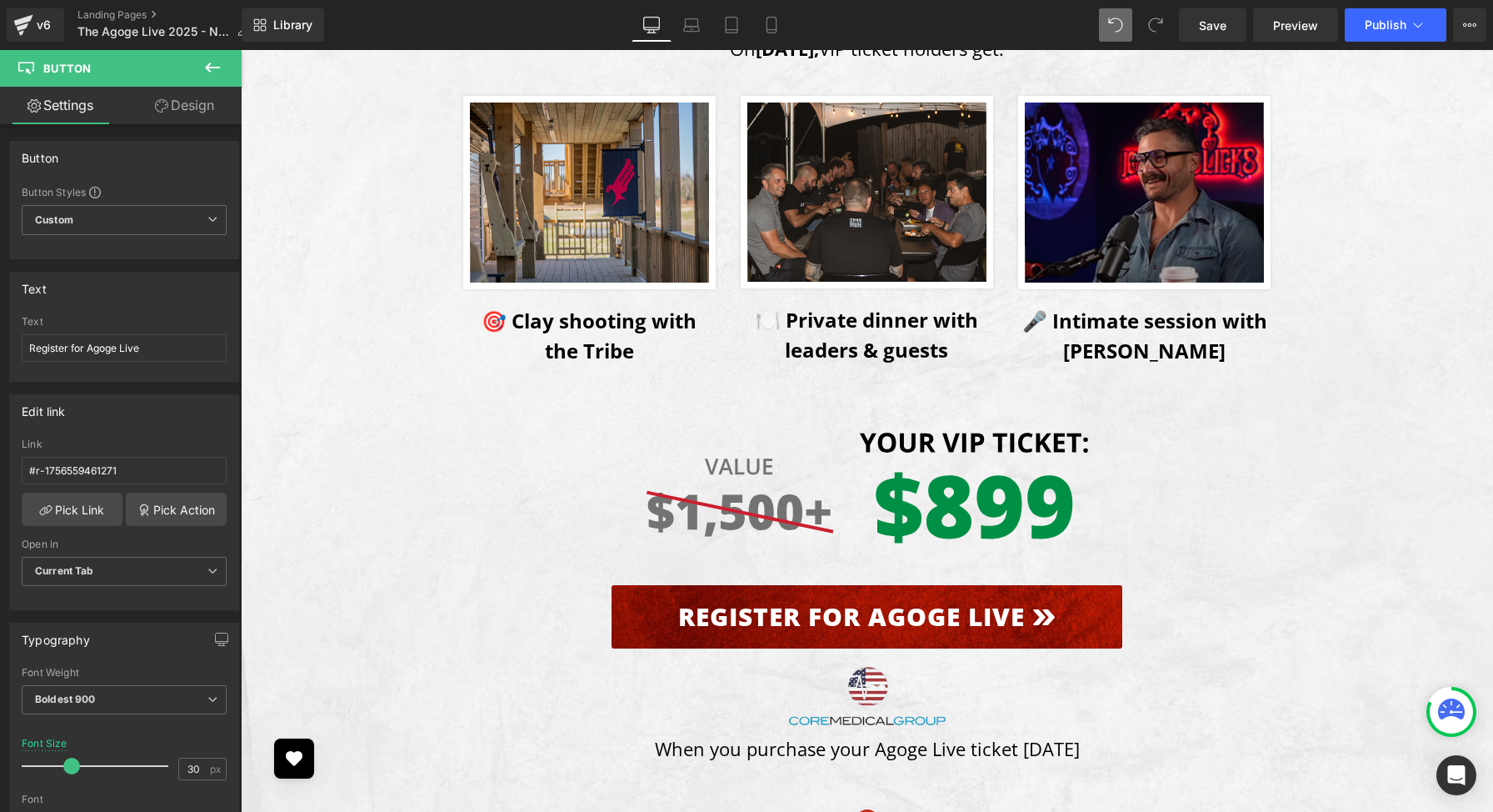
scroll to position [3058, 0]
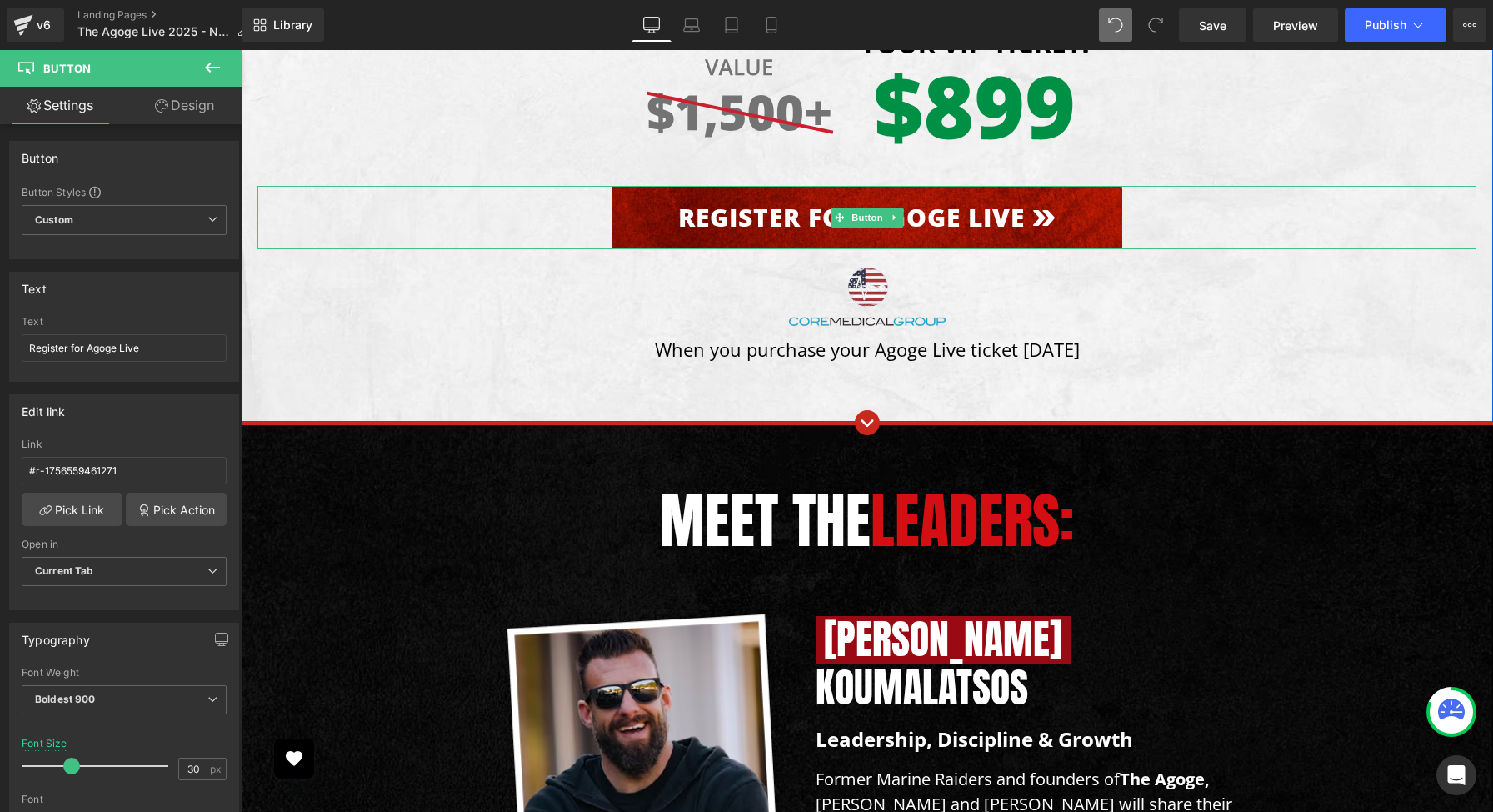
click at [775, 213] on link "Register for Agoge Live" at bounding box center [868, 217] width 511 height 63
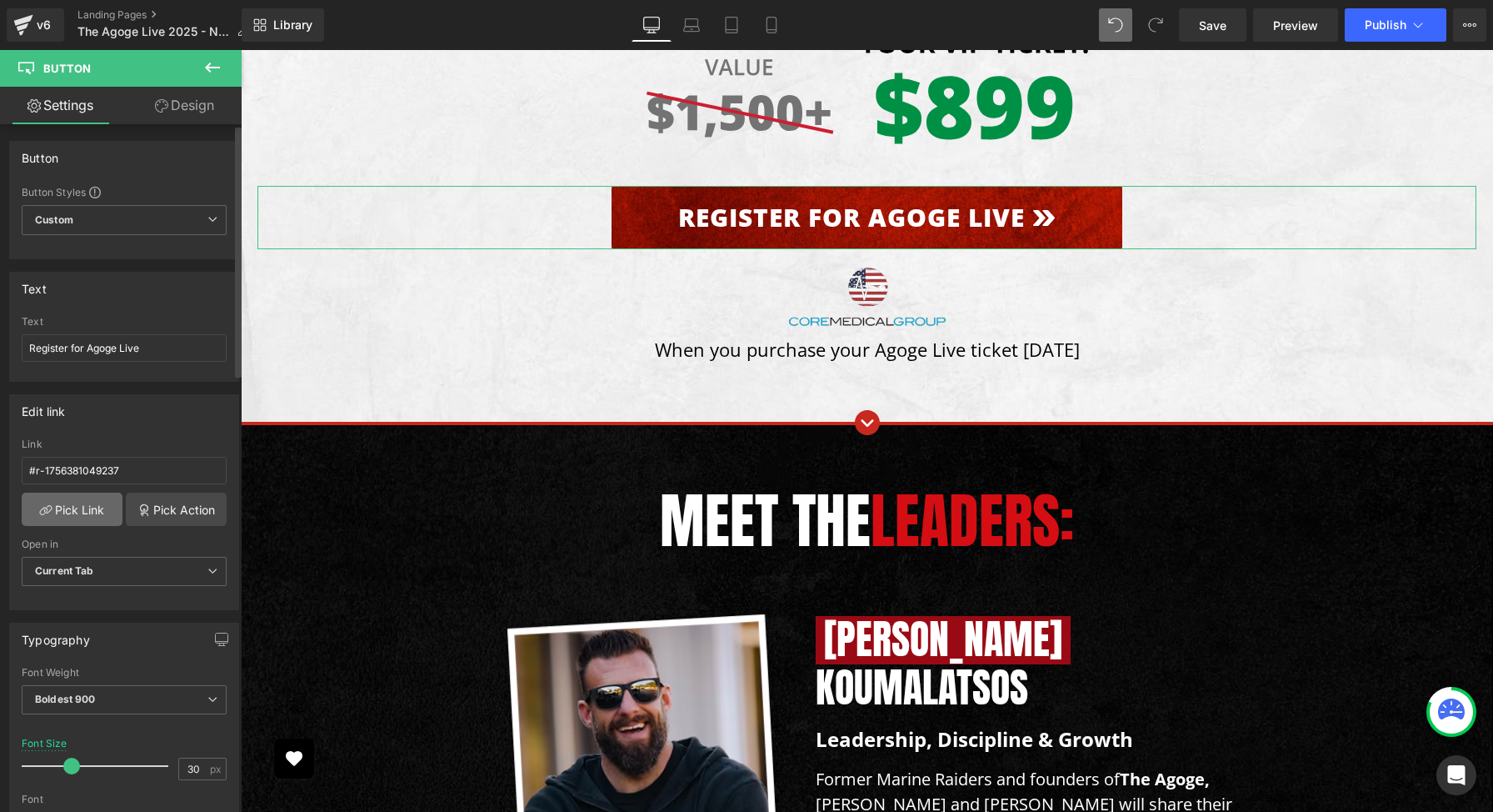
click at [86, 508] on link "Pick Link" at bounding box center [71, 508] width 101 height 33
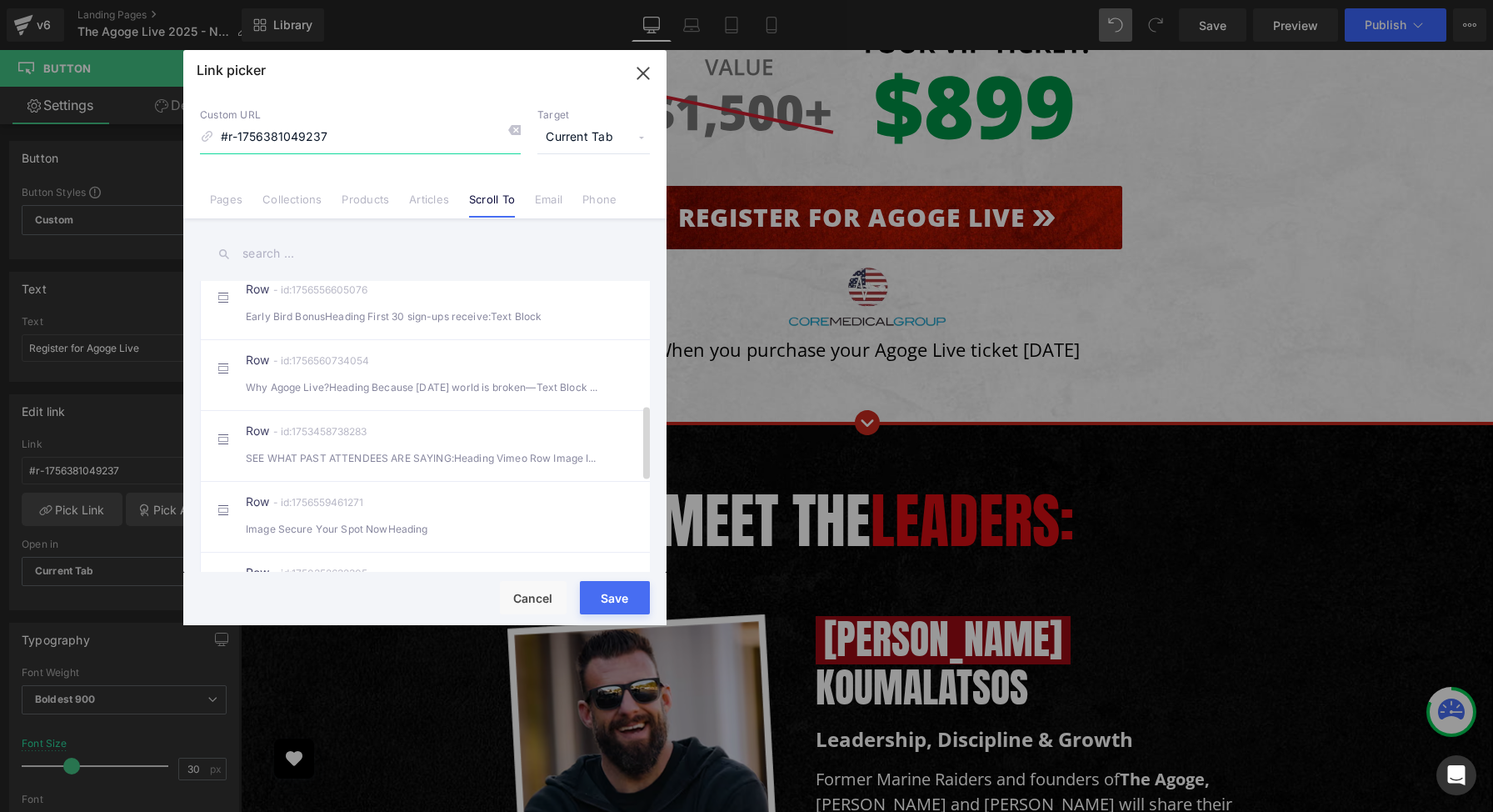
scroll to position [489, 0]
click at [365, 386] on div "Row - id:1756560734054 Why Agoge Live?Heading Because today’s world is broken—T…" at bounding box center [450, 373] width 409 height 42
click at [633, 592] on button "Save" at bounding box center [615, 597] width 70 height 33
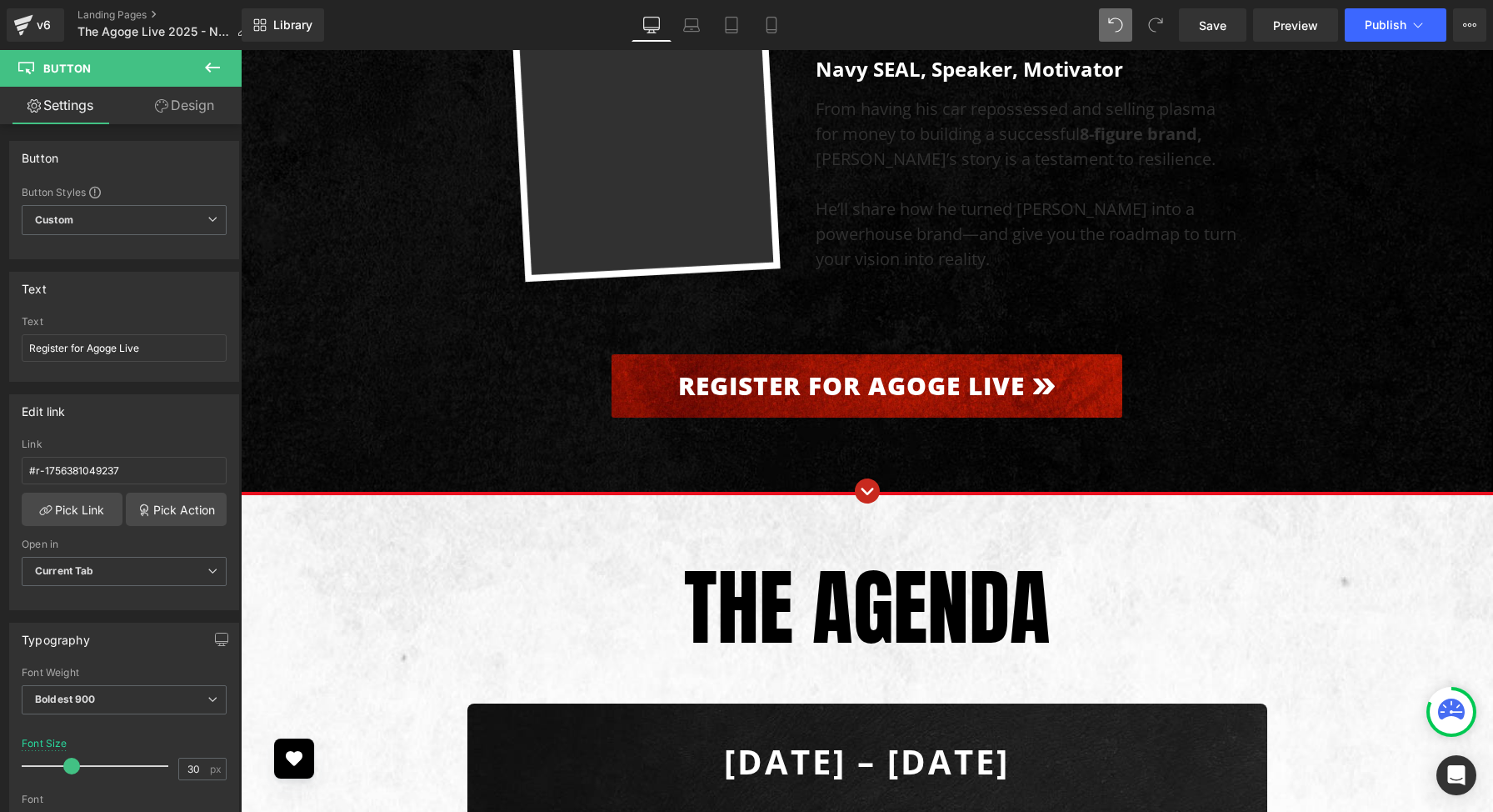
scroll to position [7253, 0]
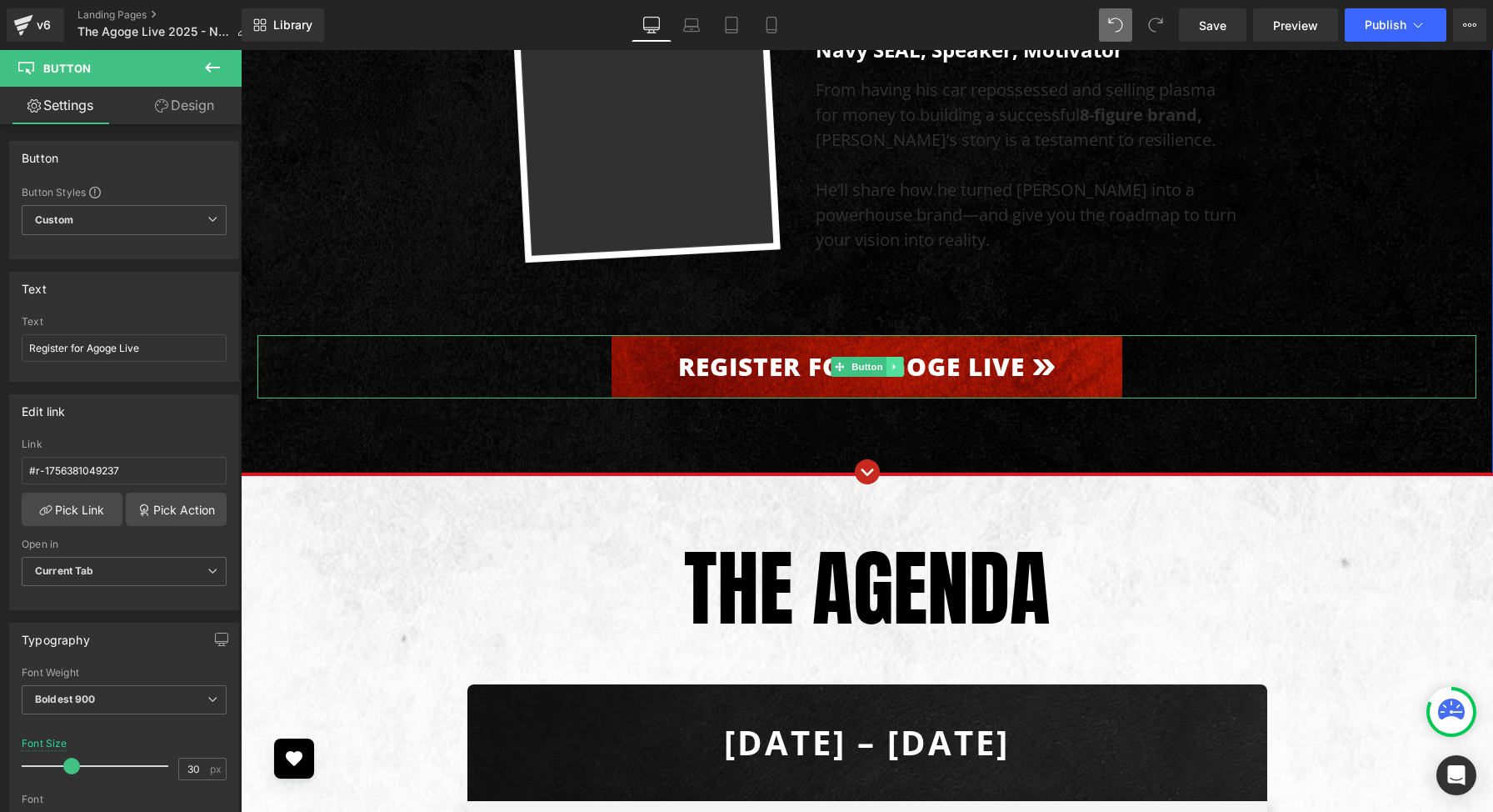
click at [899, 356] on link at bounding box center [895, 366] width 18 height 20
click at [784, 335] on link "Register for Agoge Live" at bounding box center [868, 366] width 511 height 63
click at [89, 511] on link "Pick Link" at bounding box center [71, 508] width 101 height 33
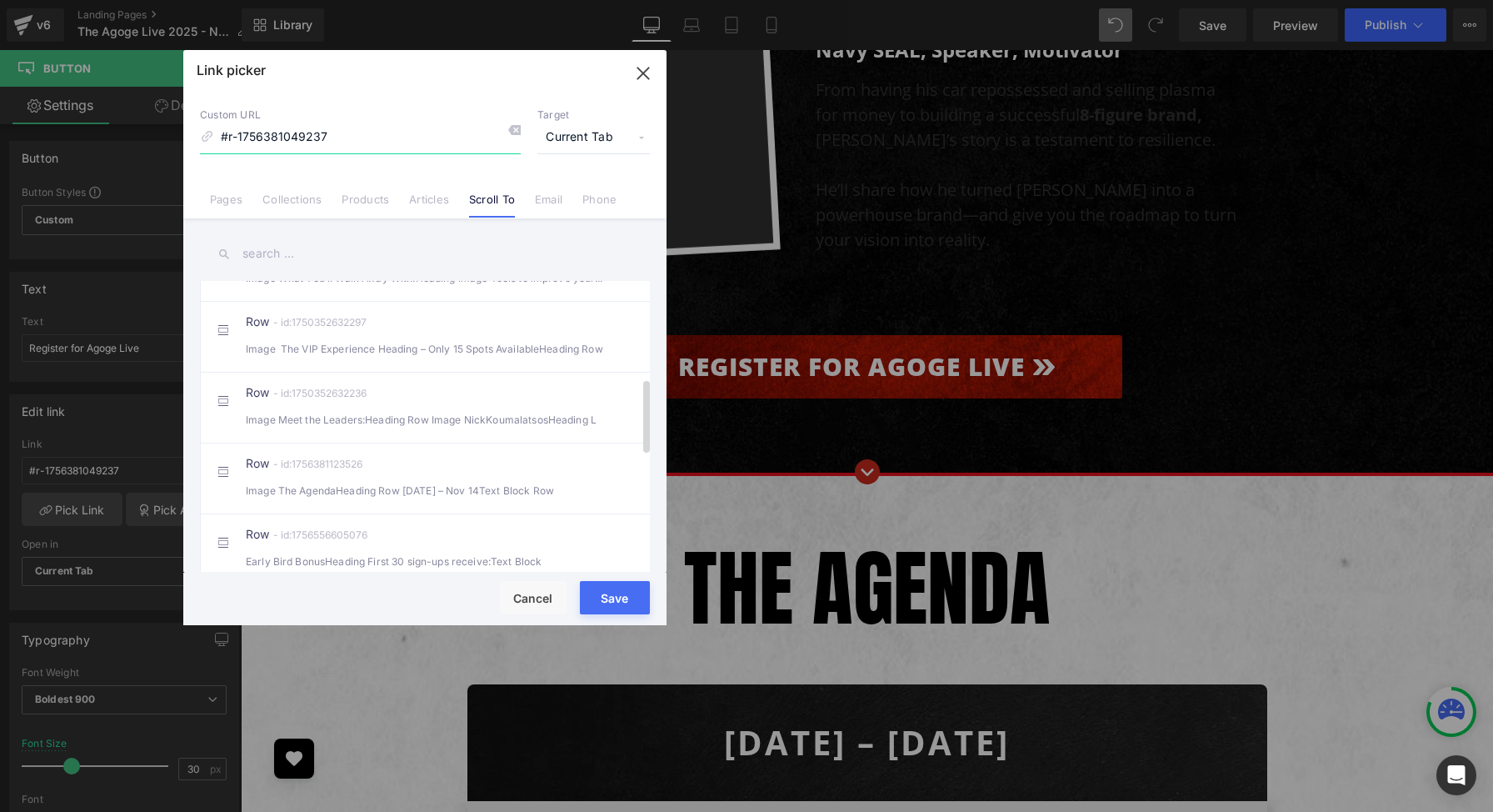
scroll to position [491, 0]
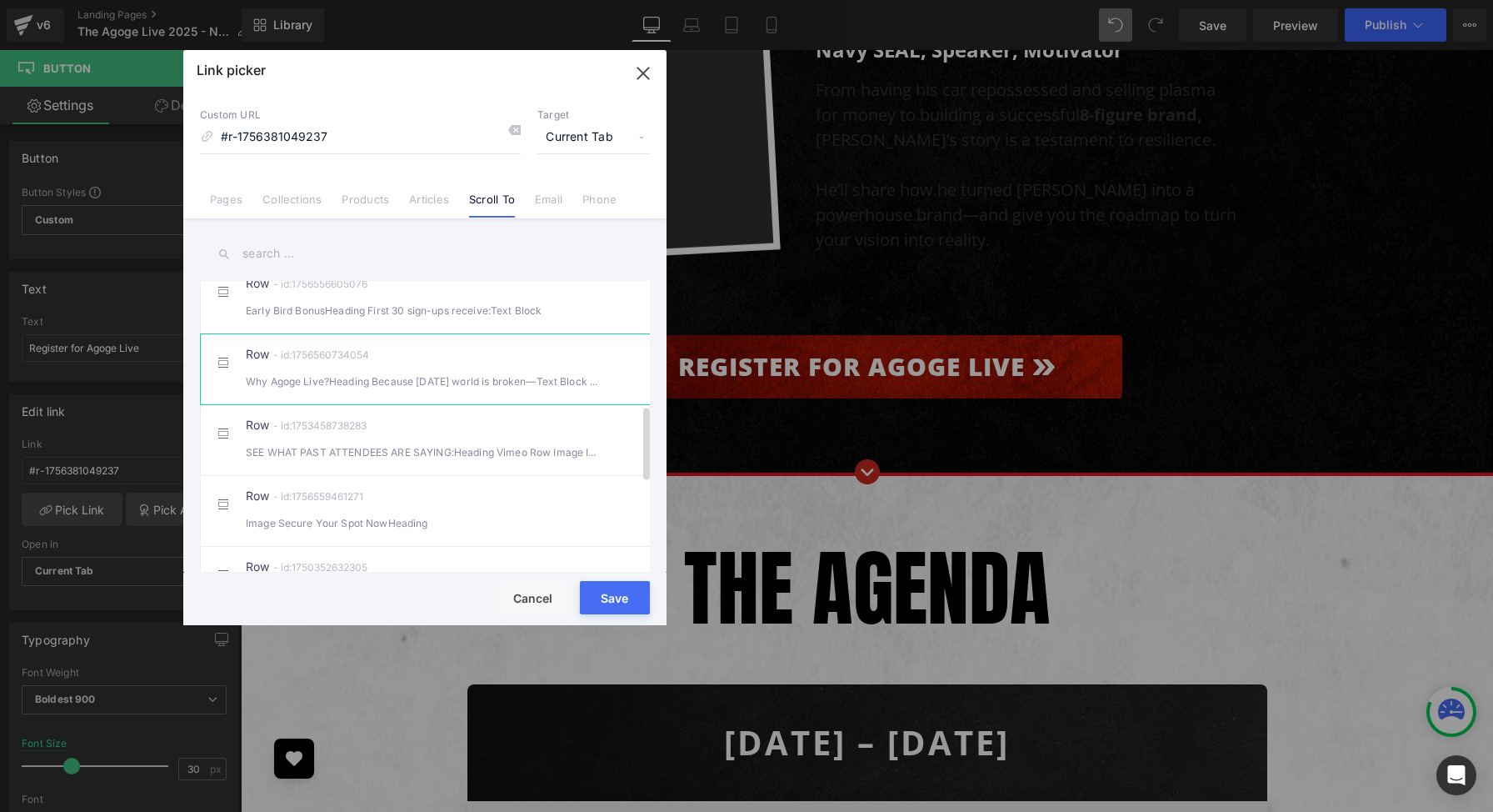
click at [364, 390] on div "Why Agoge Live?Heading Because today’s world is broken—Text Block Row" at bounding box center [424, 381] width 358 height 18
click at [606, 591] on button "Save" at bounding box center [615, 597] width 70 height 33
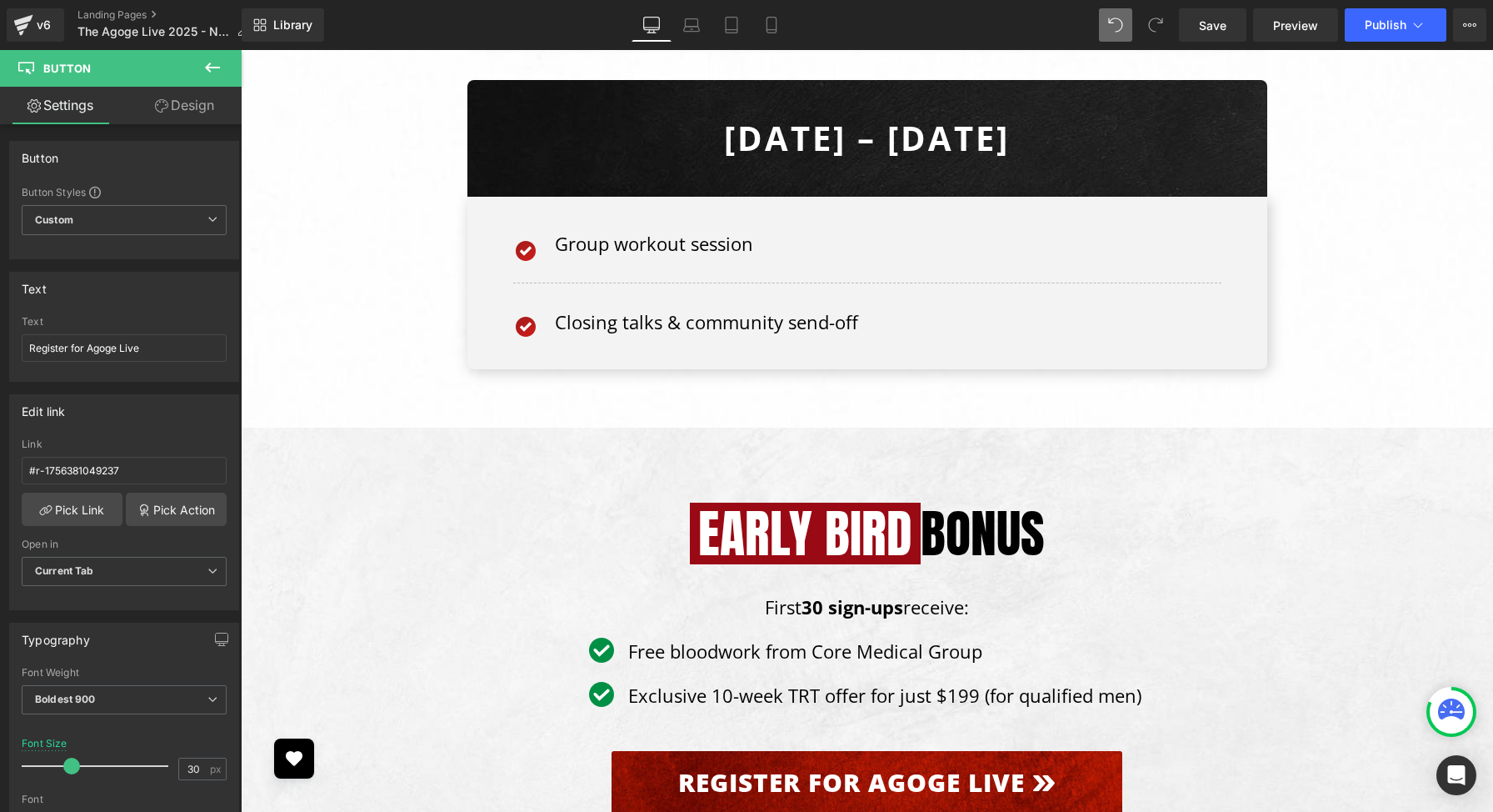
scroll to position [8887, 0]
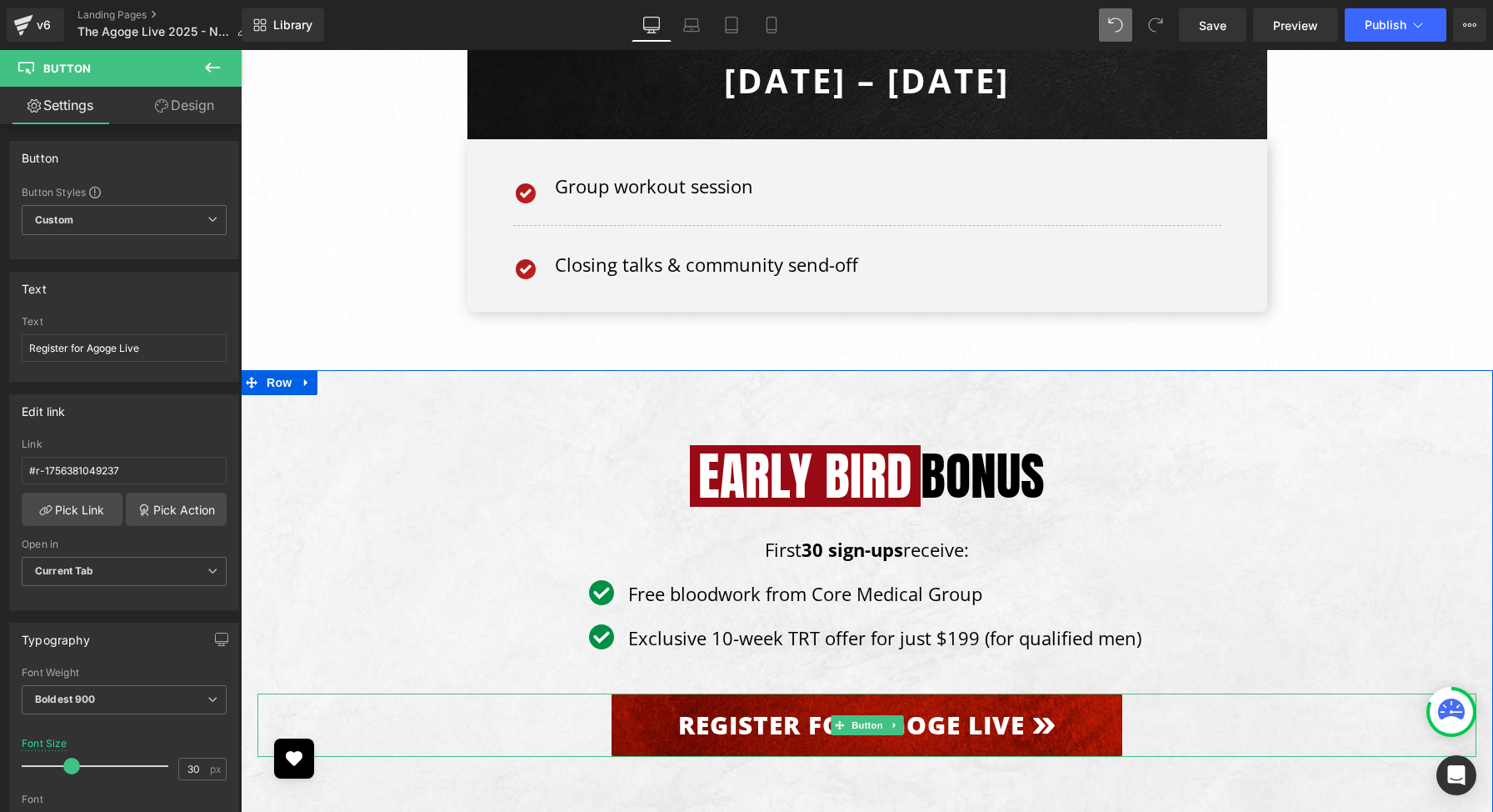
click at [710, 693] on link "Register for Agoge Live" at bounding box center [868, 724] width 511 height 63
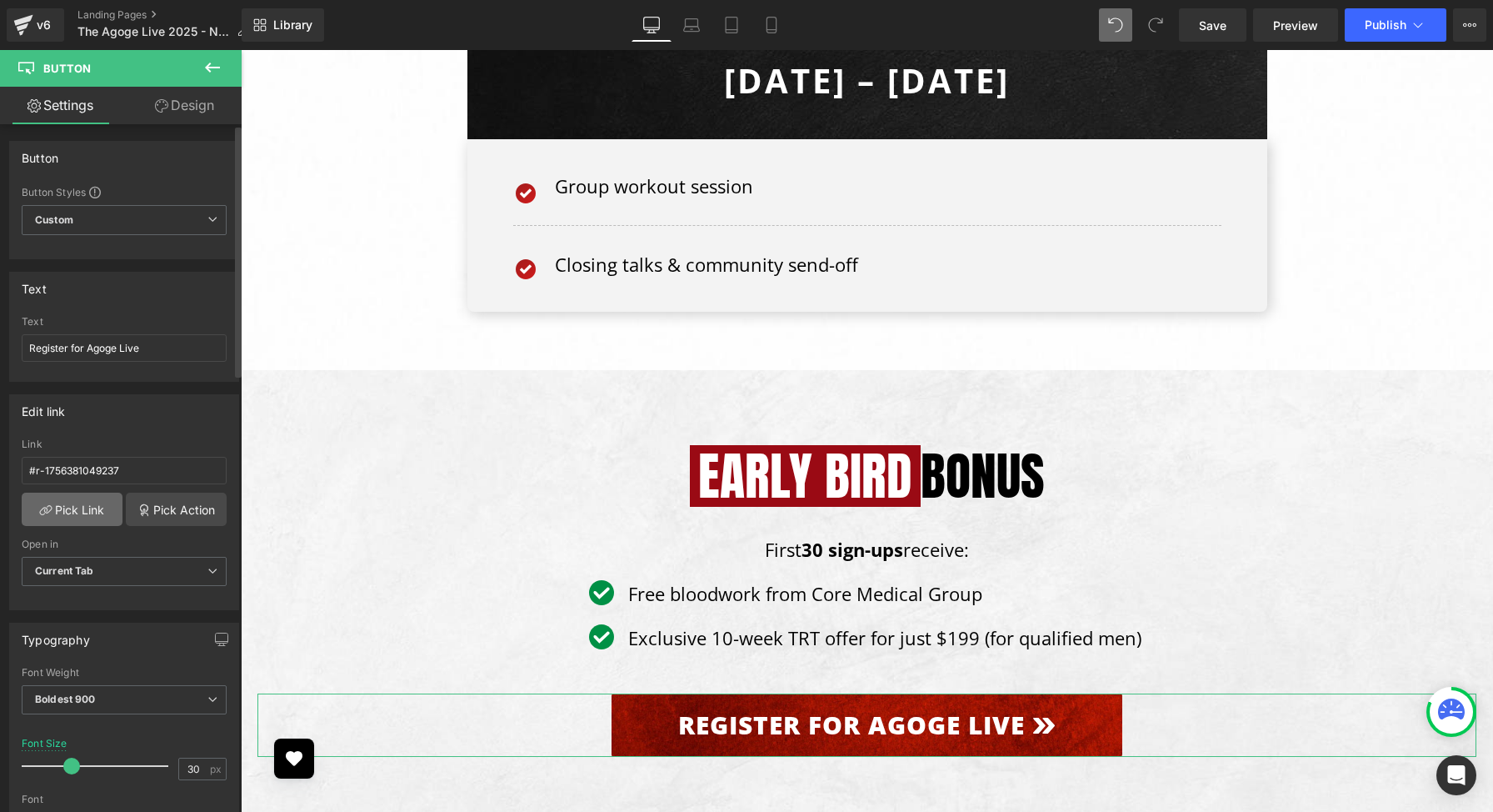
click at [80, 506] on link "Pick Link" at bounding box center [71, 508] width 101 height 33
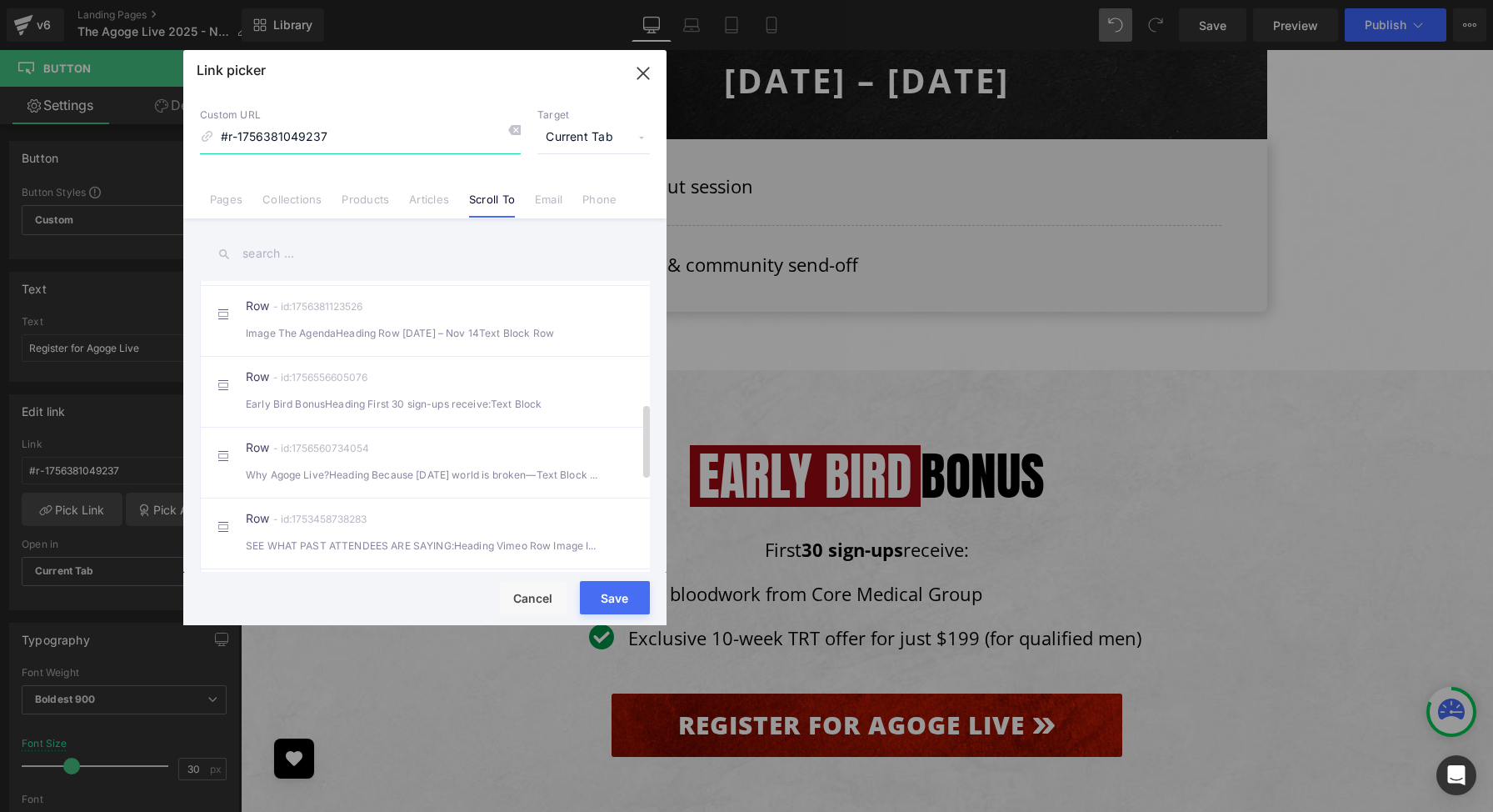
scroll to position [483, 0]
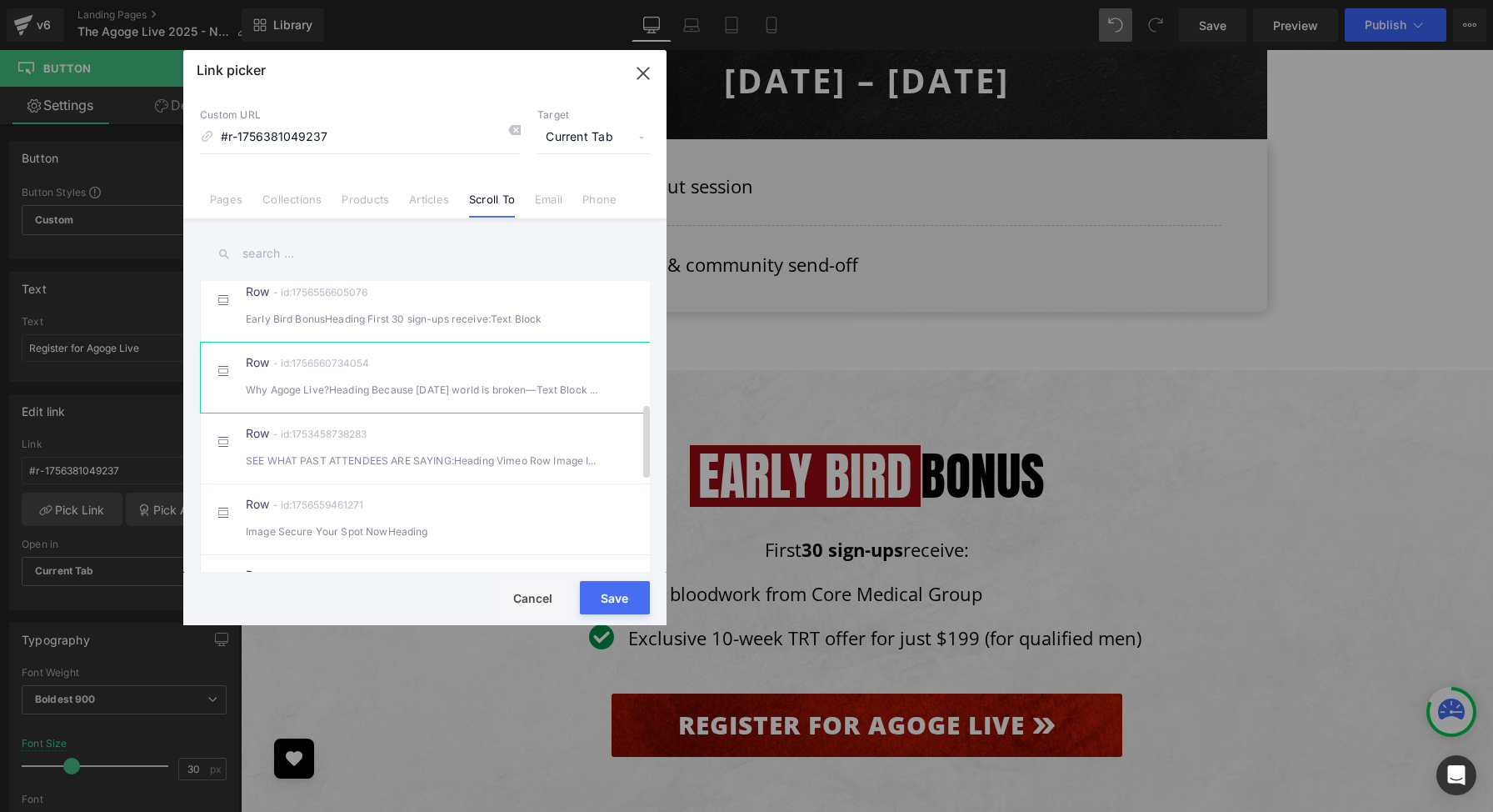
click at [337, 396] on div "Row - id:1756560734054 Why Agoge Live?Heading Because today’s world is broken—T…" at bounding box center [450, 377] width 409 height 42
click at [615, 590] on button "Save" at bounding box center [615, 597] width 70 height 33
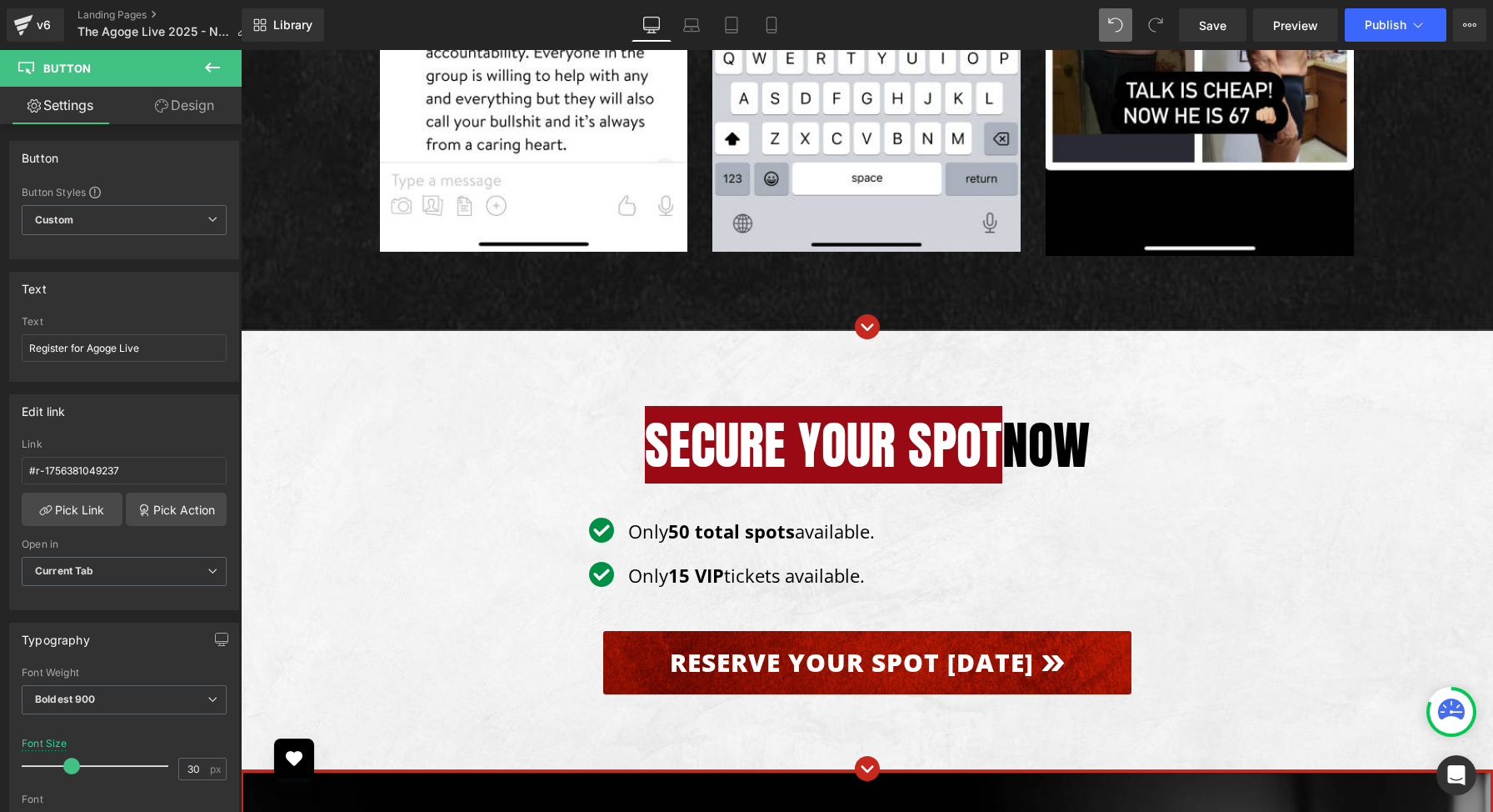
scroll to position [15077, 0]
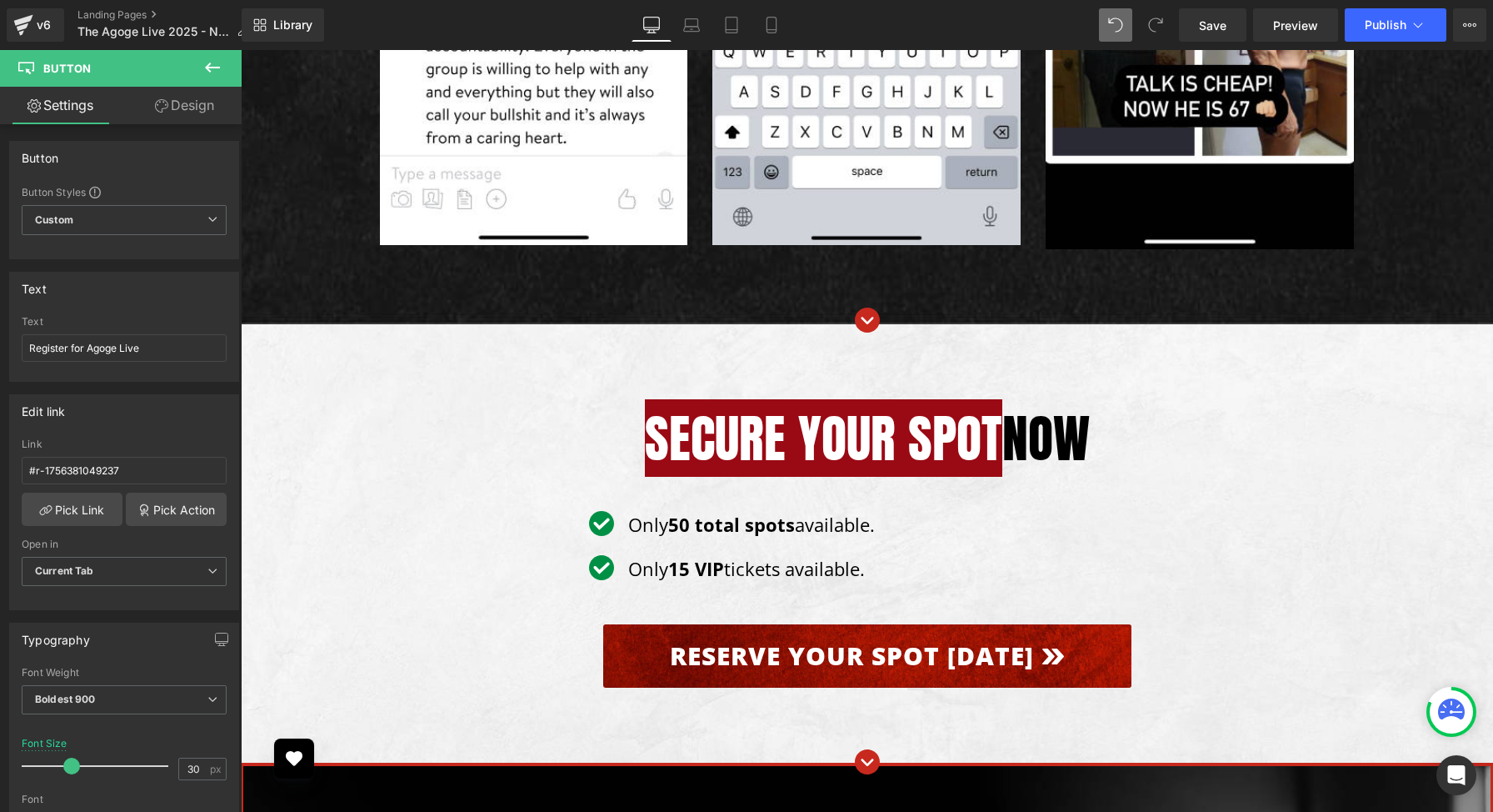
click at [241, 50] on div at bounding box center [241, 50] width 0 height 0
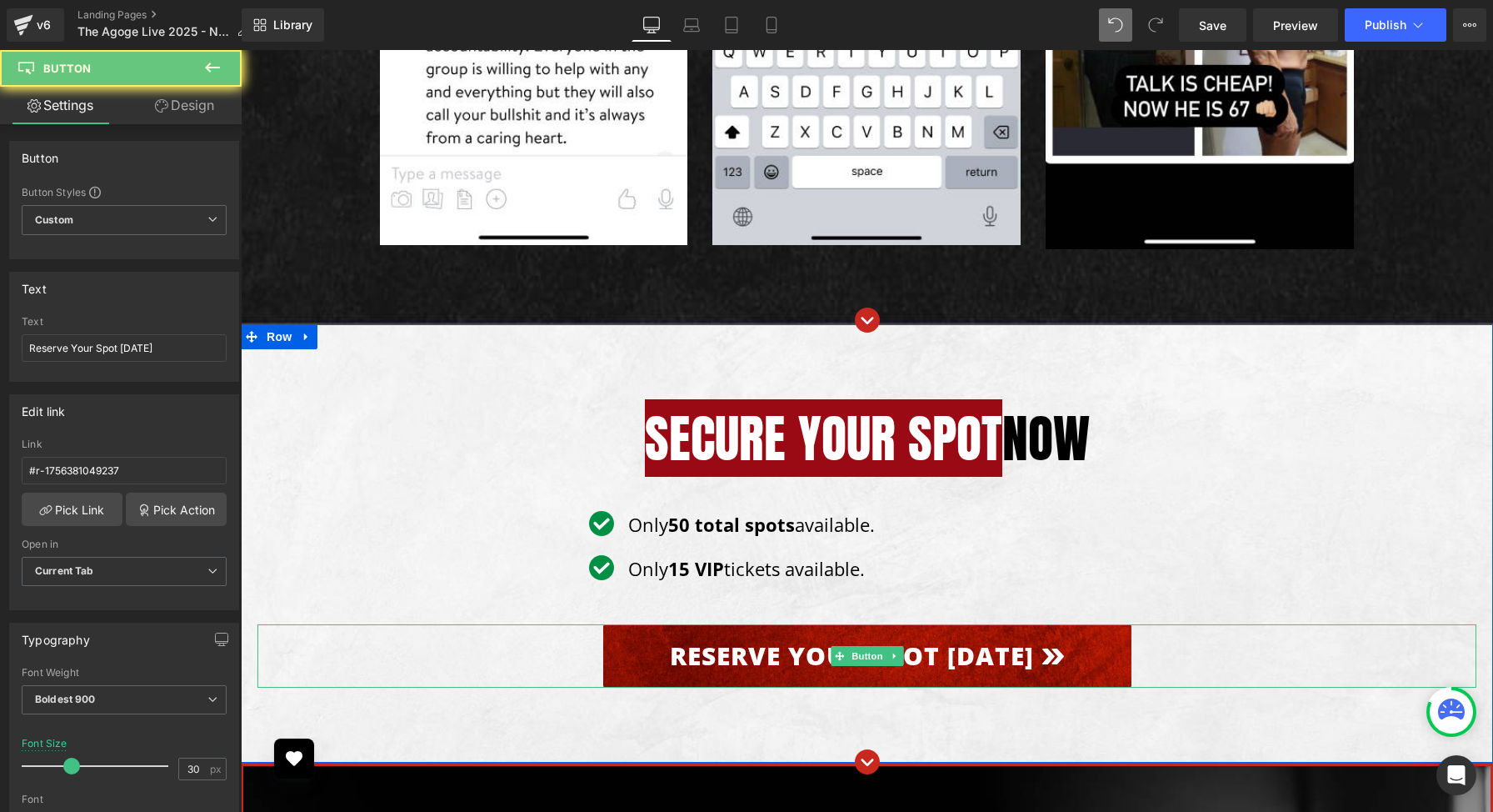
click at [642, 624] on link "Reserve Your Spot [DATE]" at bounding box center [867, 656] width 528 height 63
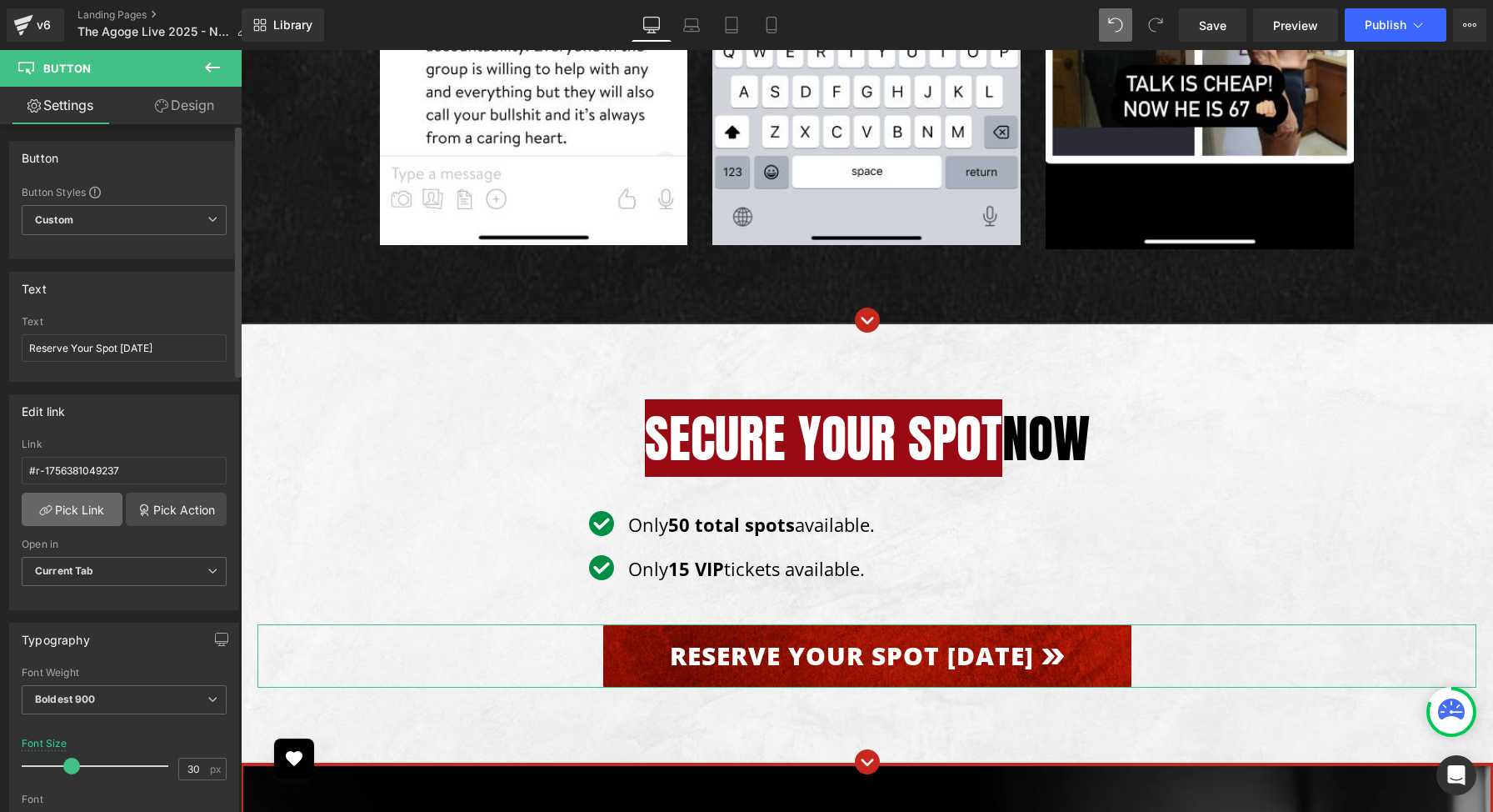
click at [84, 513] on link "Pick Link" at bounding box center [71, 508] width 101 height 33
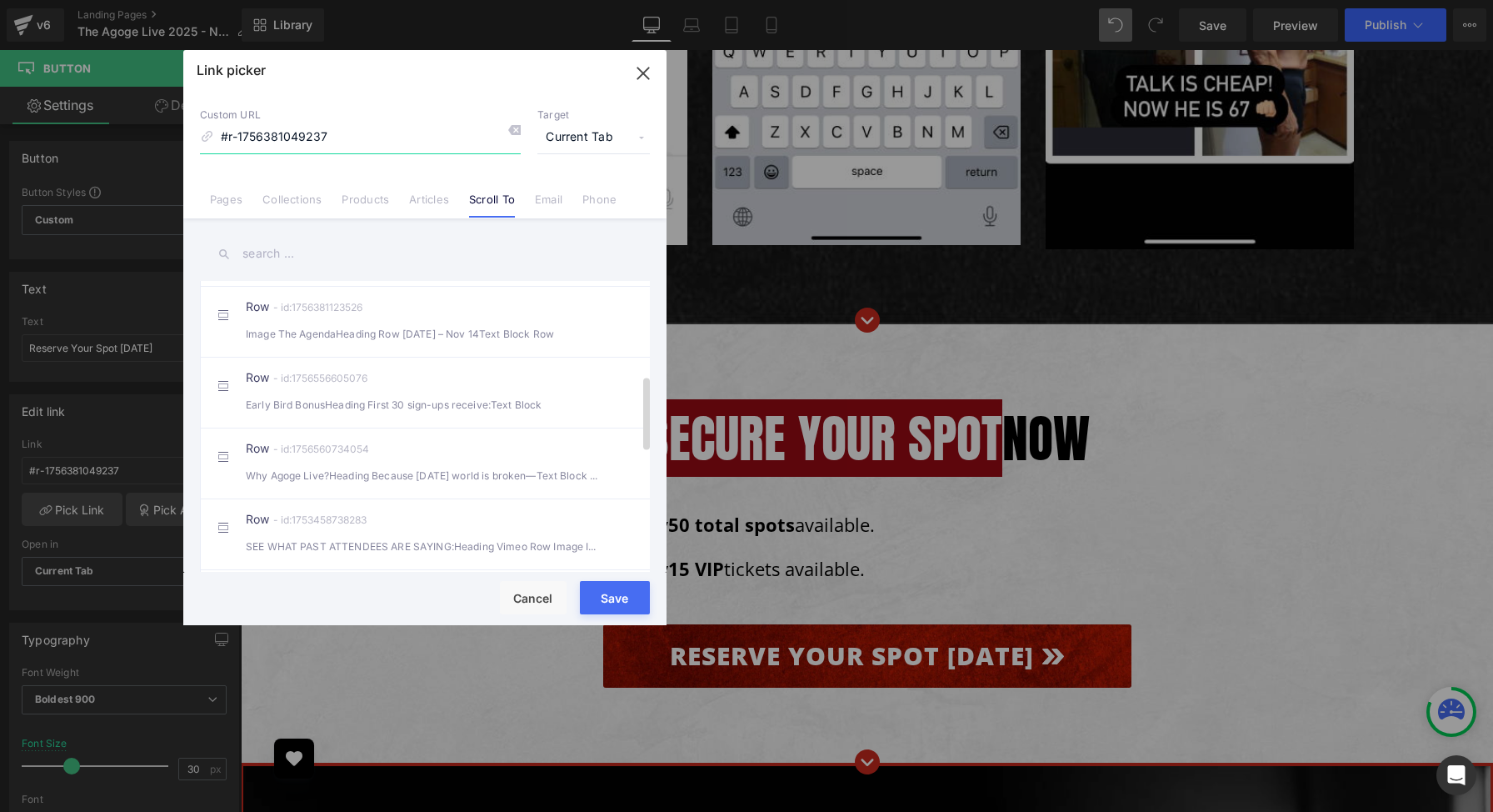
scroll to position [401, 0]
click at [287, 481] on div "Why Agoge Live?Heading Because today’s world is broken—Text Block Row" at bounding box center [424, 473] width 358 height 18
click at [613, 590] on button "Save" at bounding box center [615, 597] width 70 height 33
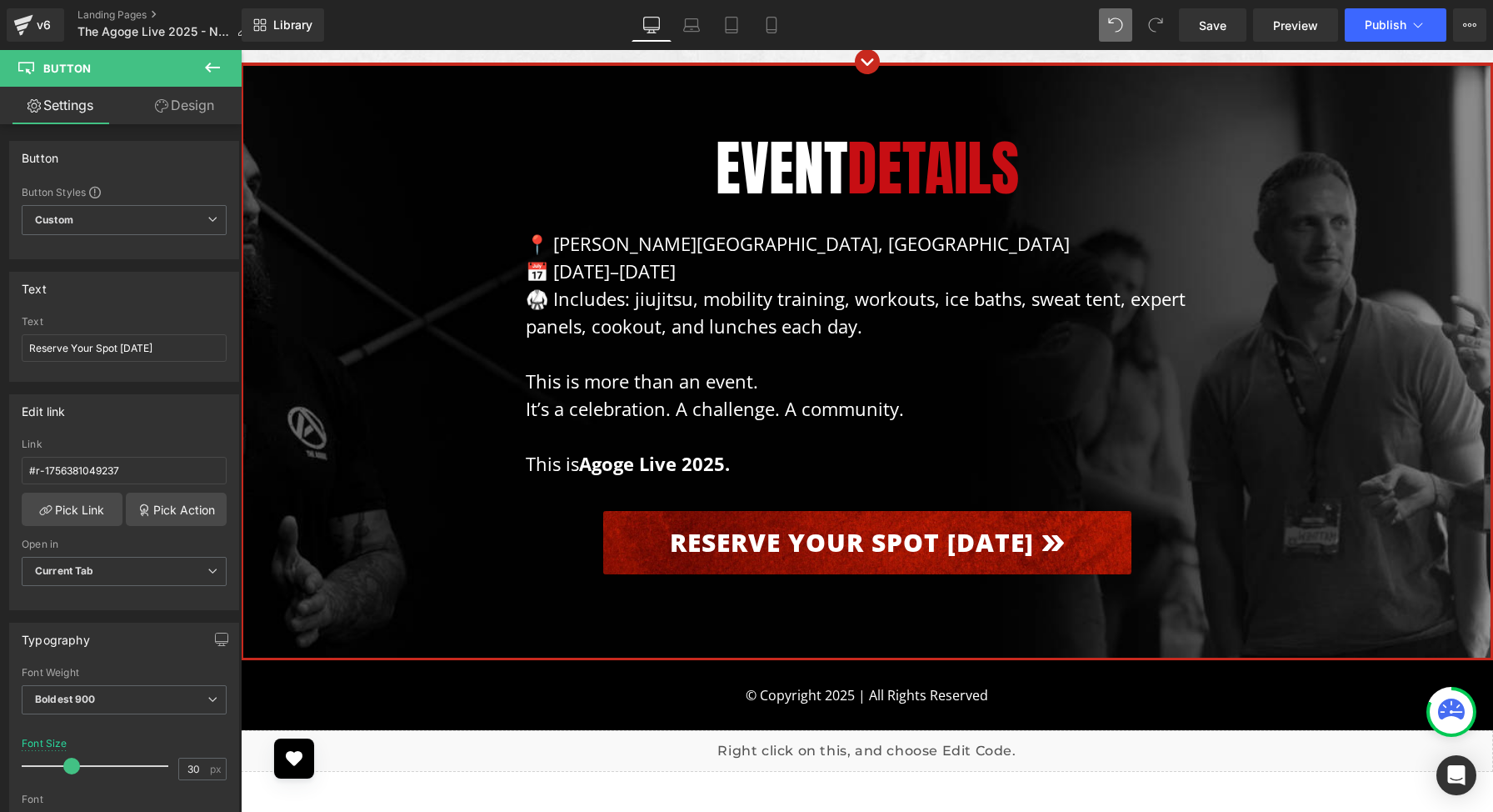
scroll to position [15779, 0]
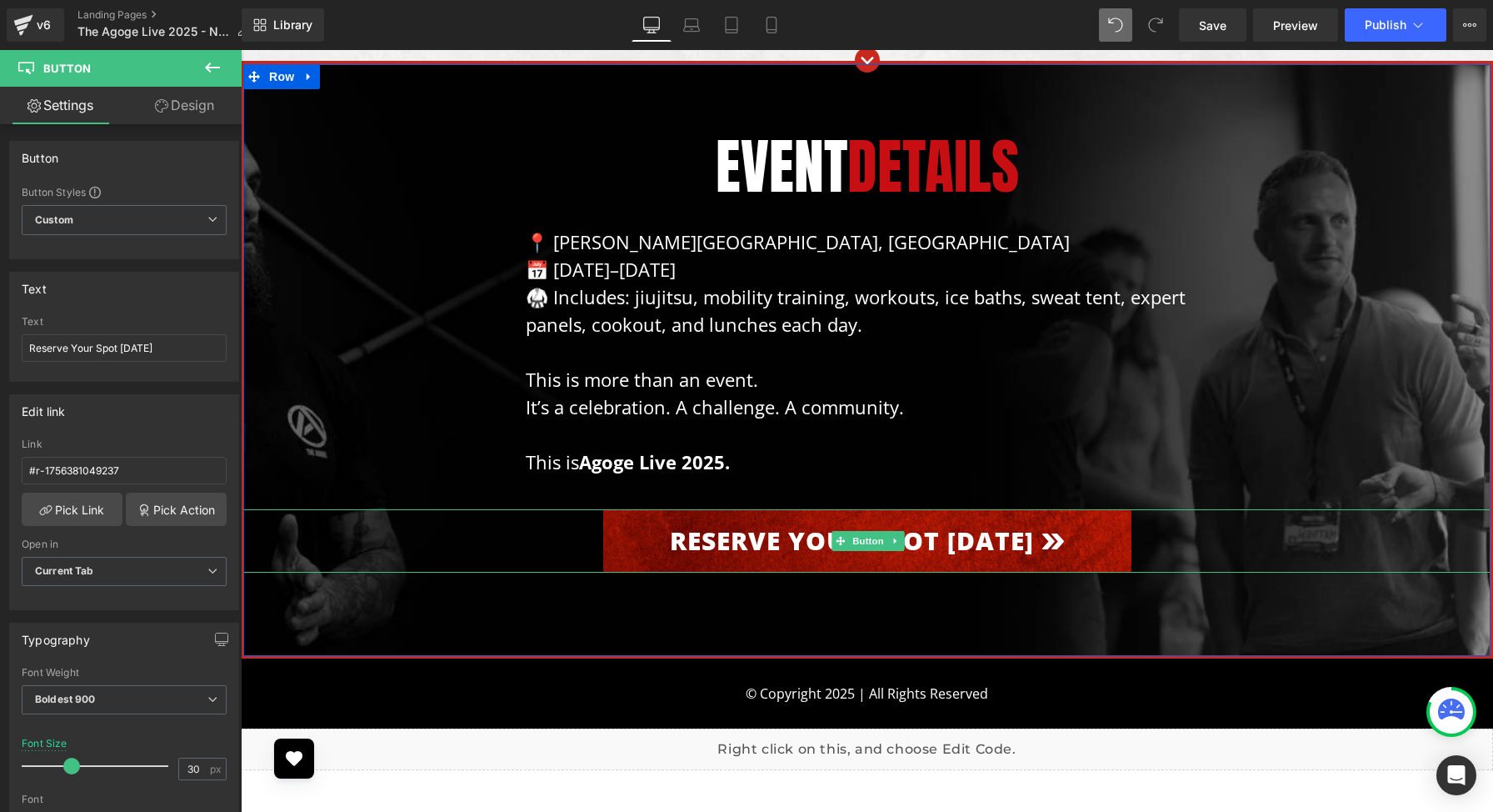
click at [641, 509] on link "Reserve Your Spot [DATE]" at bounding box center [867, 540] width 528 height 63
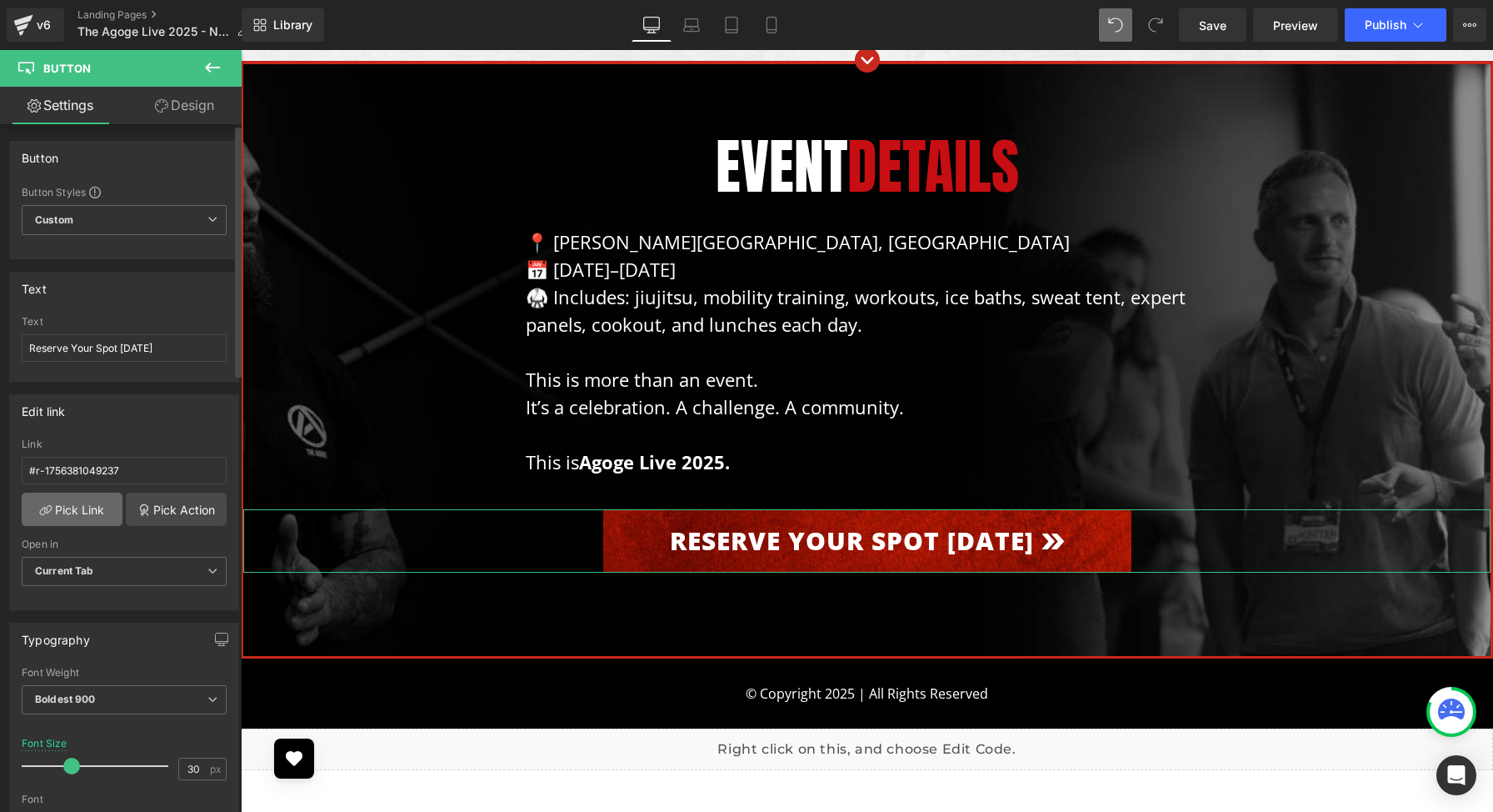
click at [91, 509] on link "Pick Link" at bounding box center [71, 508] width 101 height 33
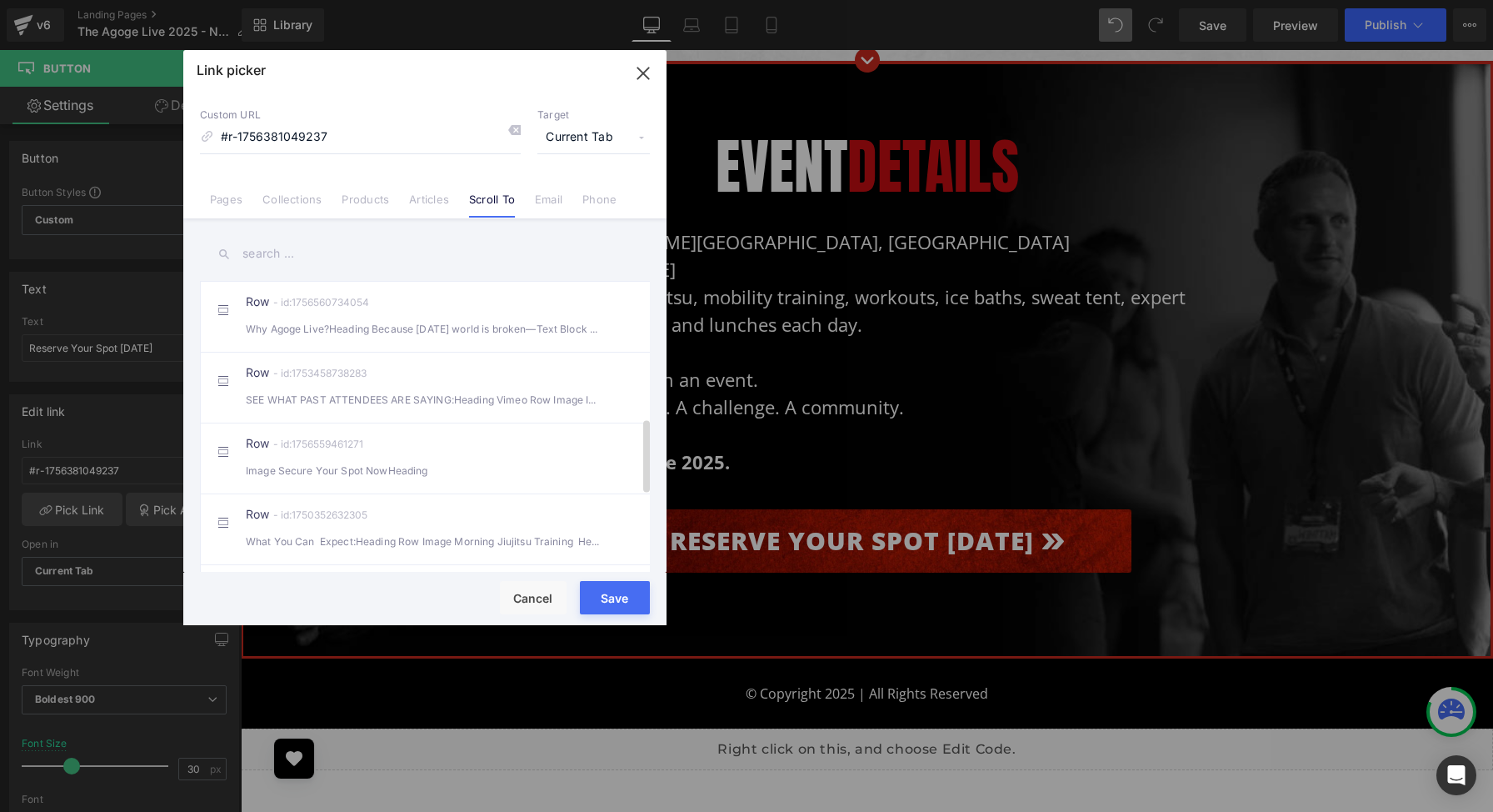
scroll to position [536, 0]
click at [310, 340] on div "Row - id:1756560734054 Why Agoge Live?Heading Because today’s world is broken—T…" at bounding box center [450, 324] width 409 height 42
click at [617, 594] on button "Save" at bounding box center [615, 597] width 70 height 33
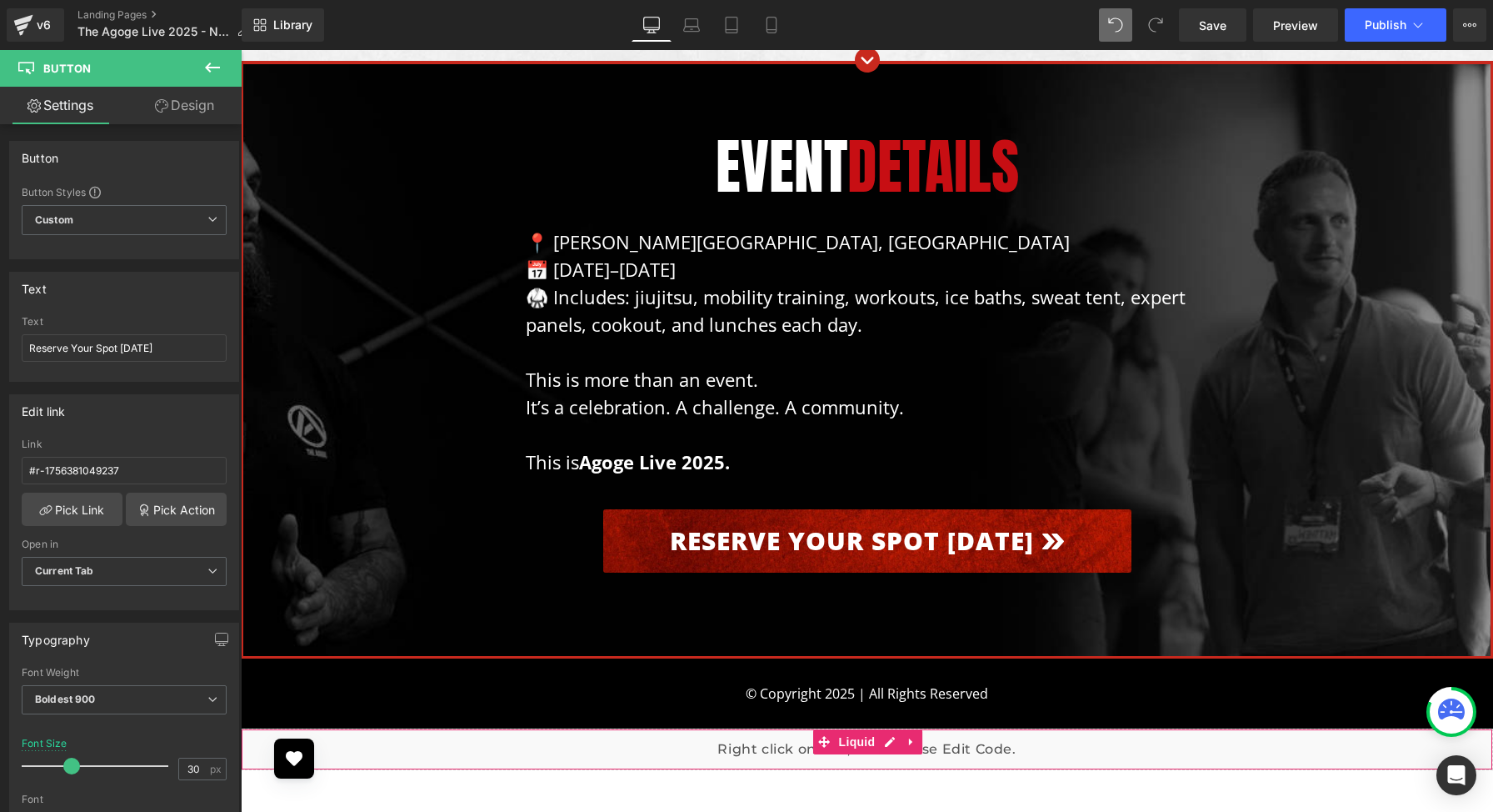
scroll to position [15802, 0]
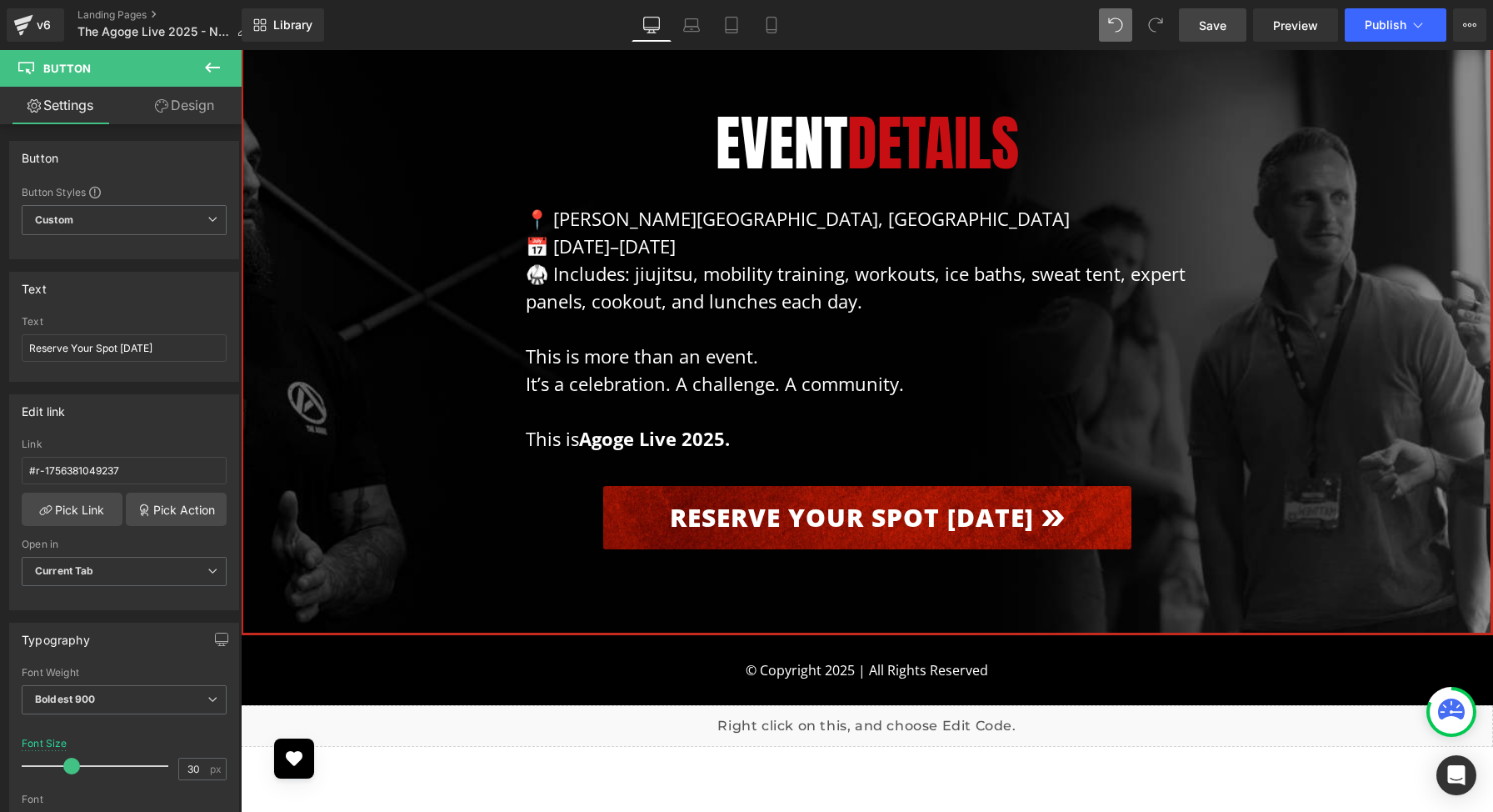
click at [1220, 22] on span "Save" at bounding box center [1212, 26] width 28 height 18
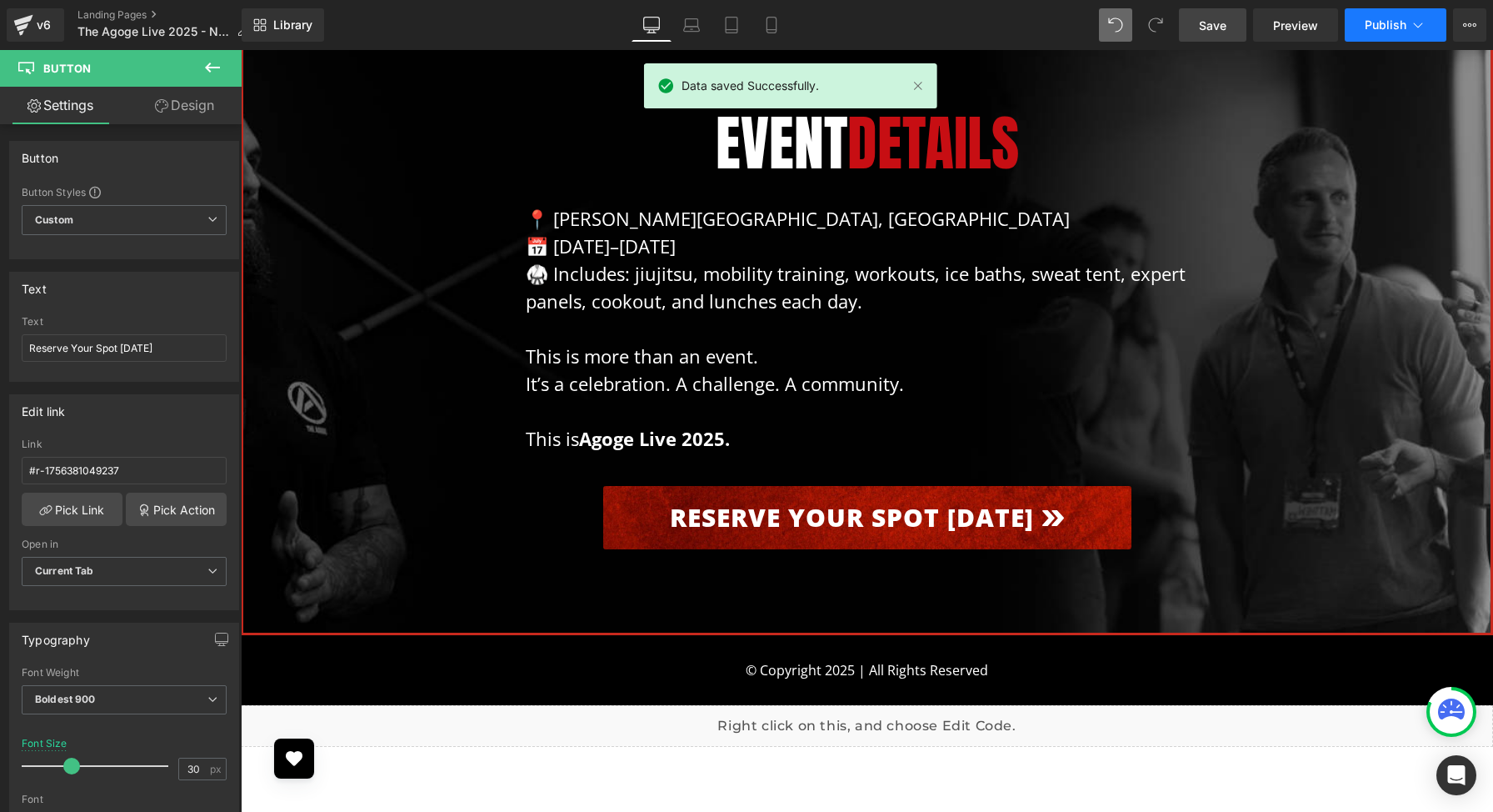
click at [1383, 26] on span "Publish" at bounding box center [1386, 25] width 42 height 13
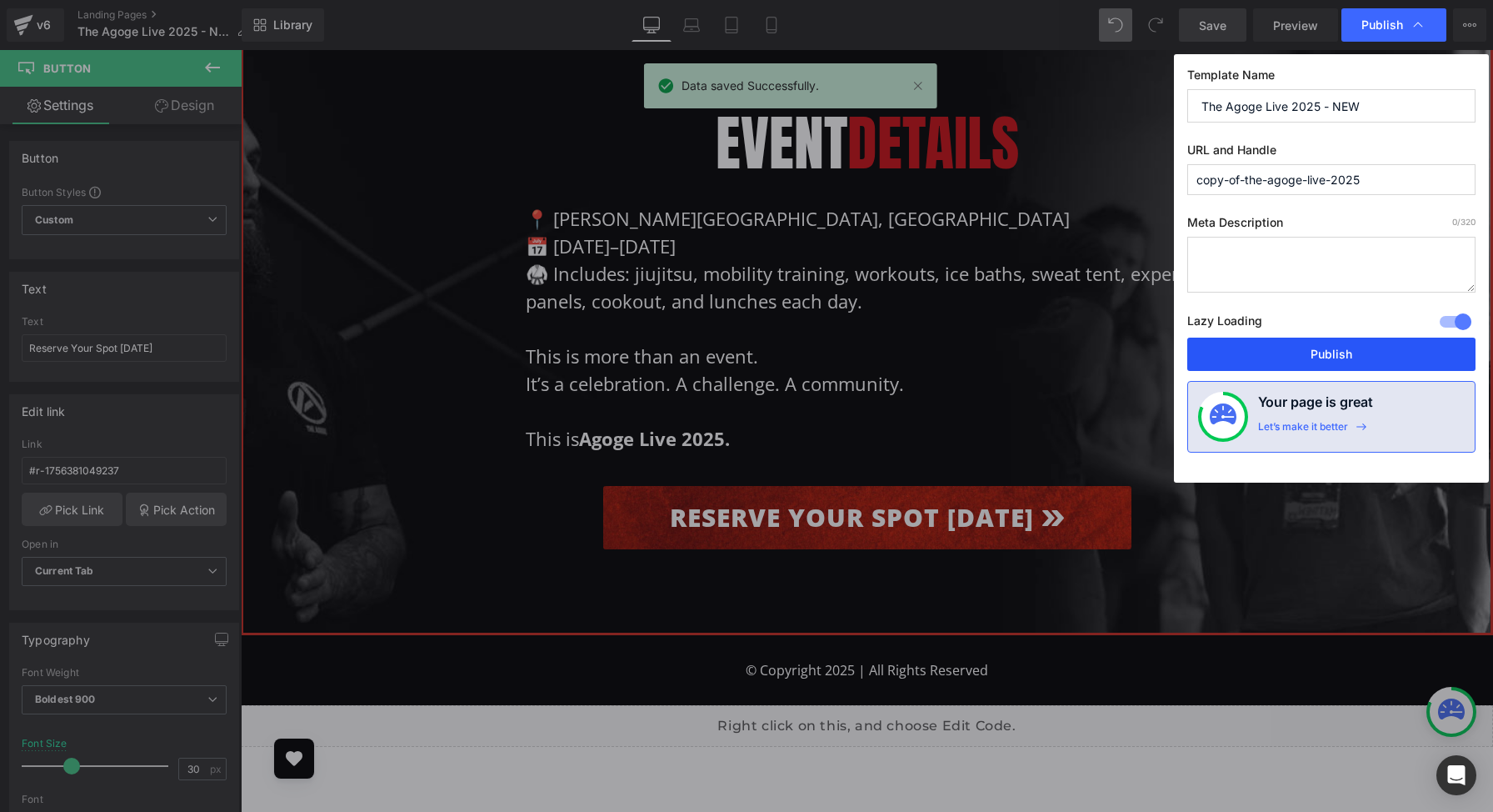
click at [1368, 345] on button "Publish" at bounding box center [1331, 354] width 289 height 33
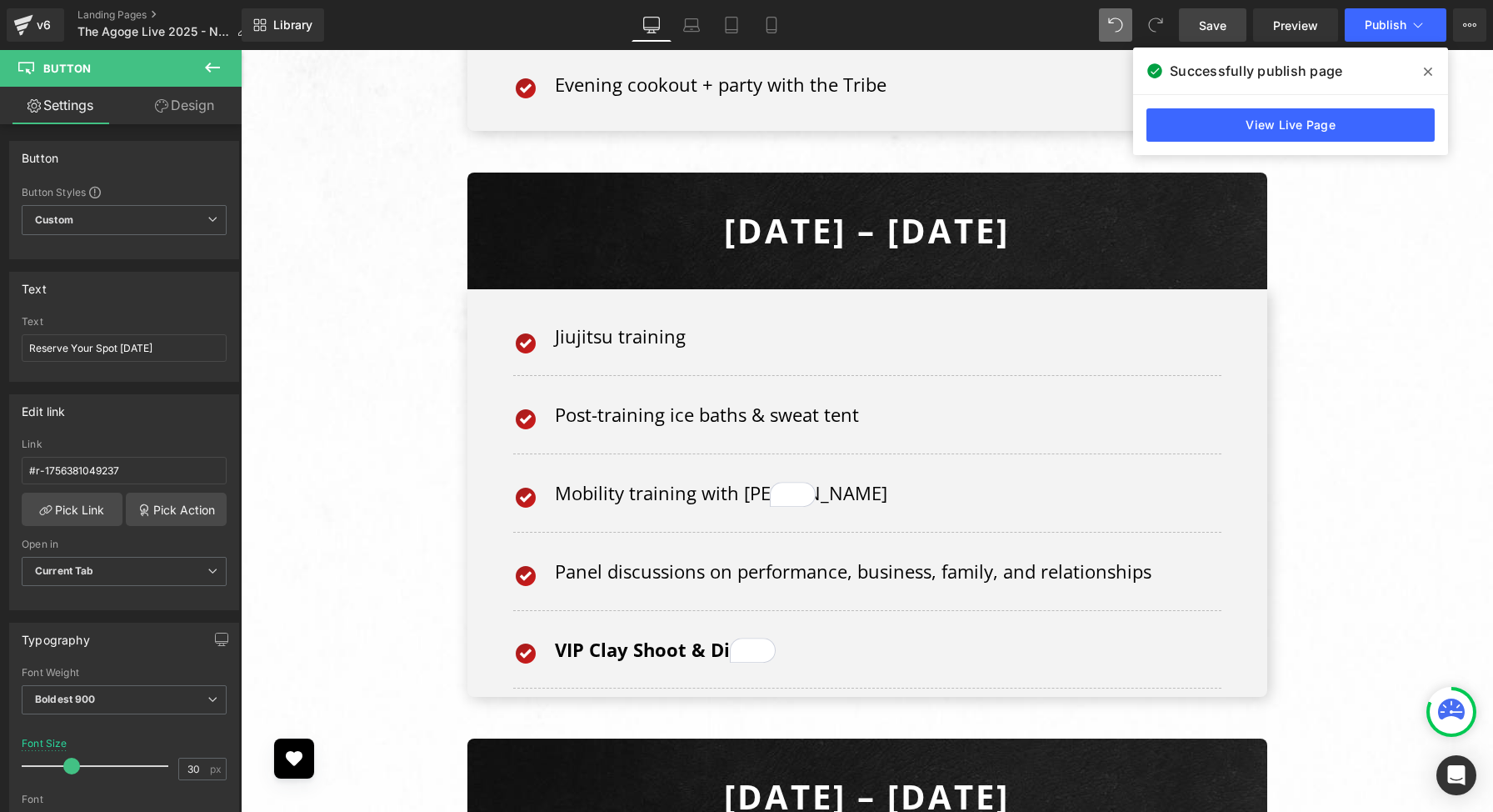
scroll to position [8008, 0]
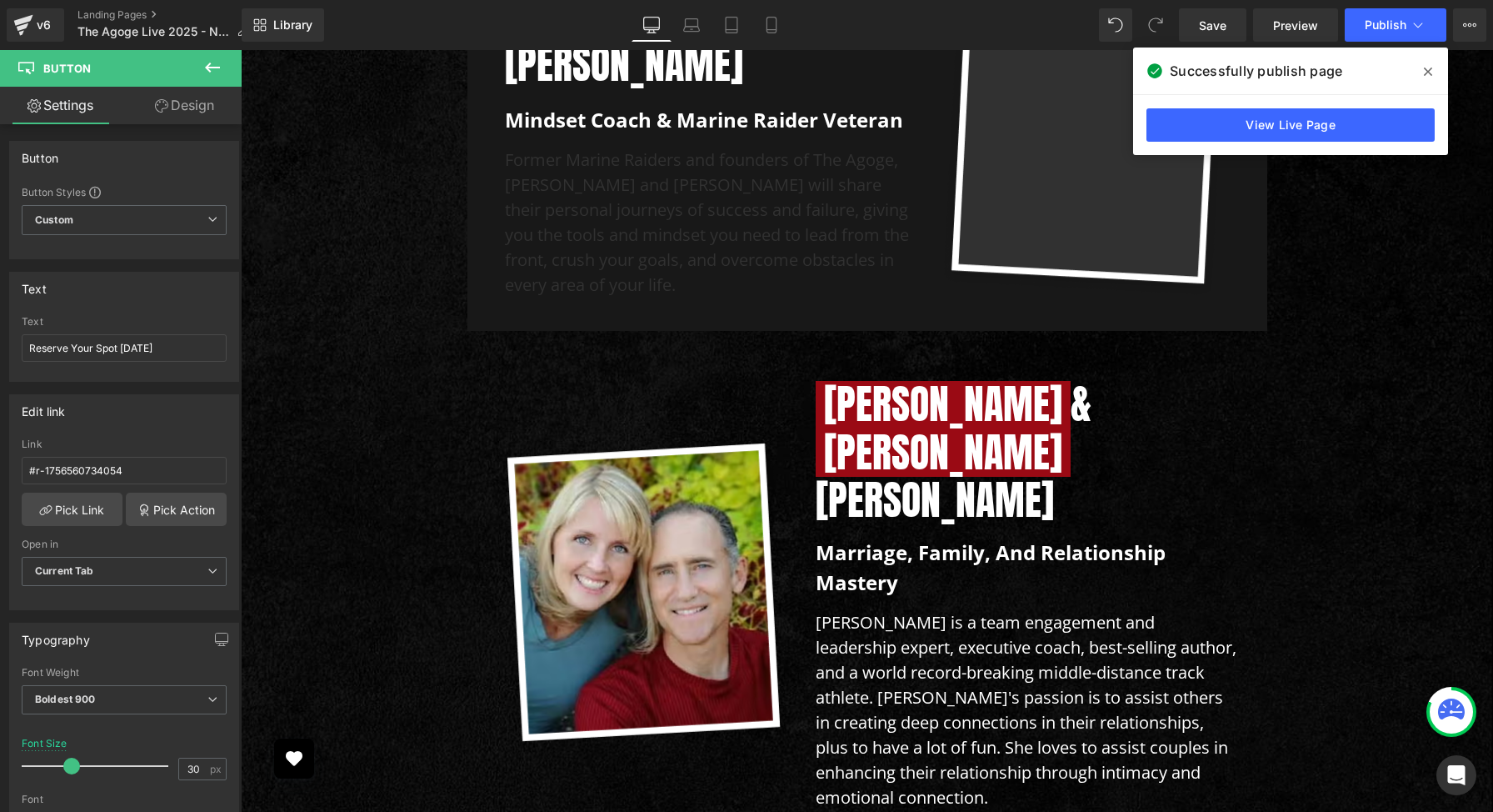
scroll to position [4962, 0]
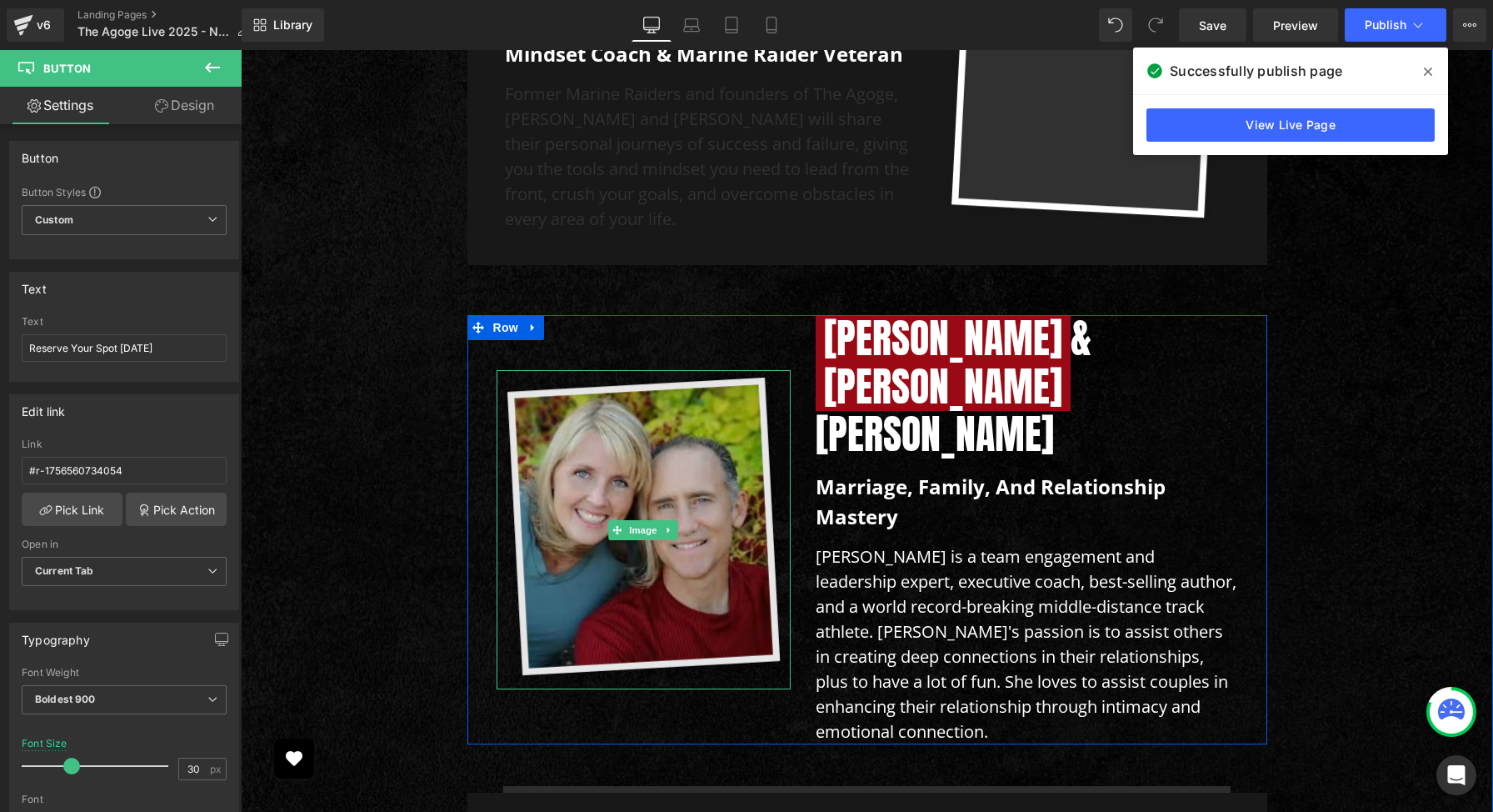
click at [585, 473] on img at bounding box center [643, 530] width 294 height 320
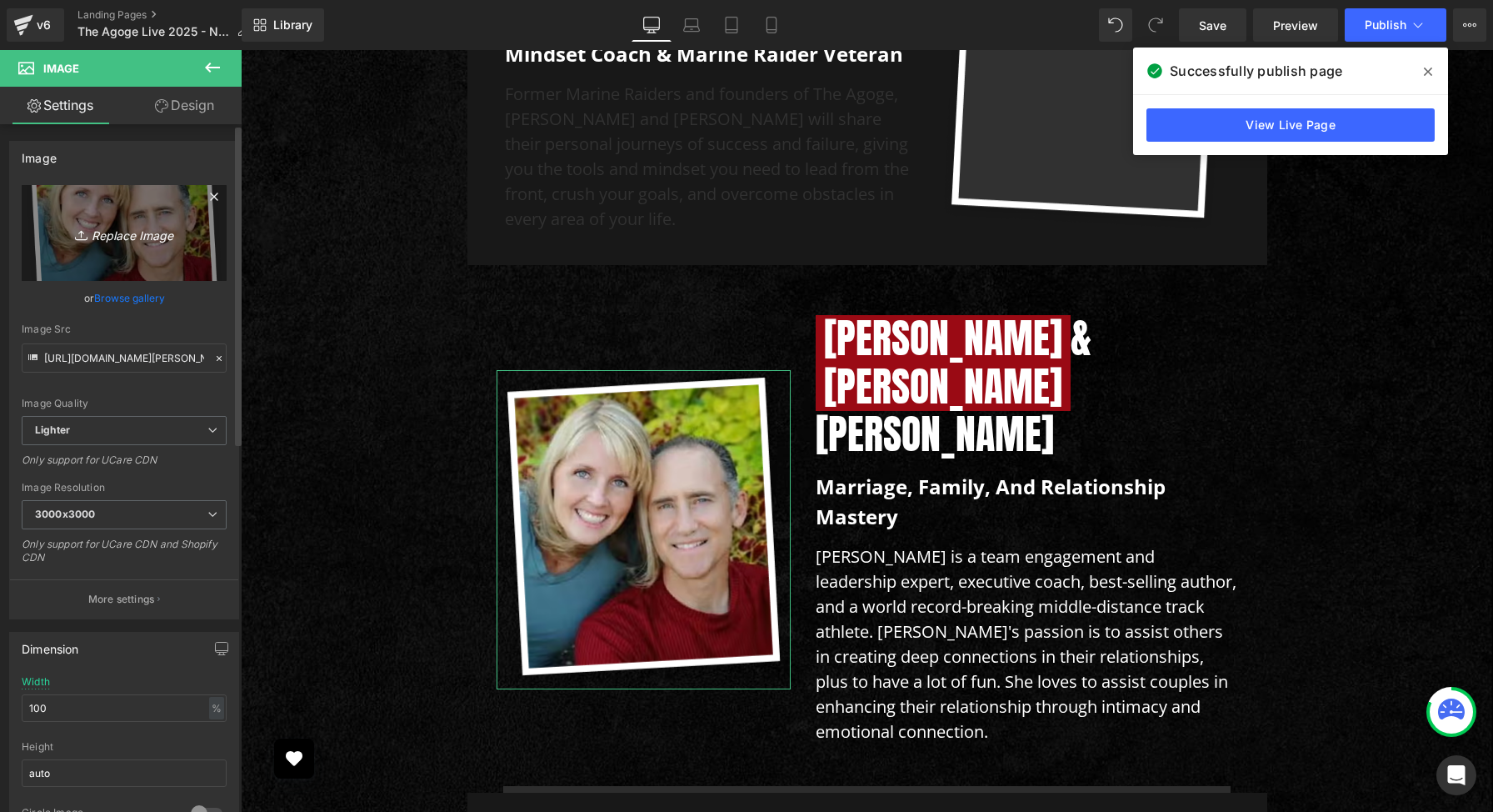
click at [127, 239] on icon "Replace Image" at bounding box center [123, 232] width 133 height 21
type input "C:\fakepath\IMG_6353.JPG"
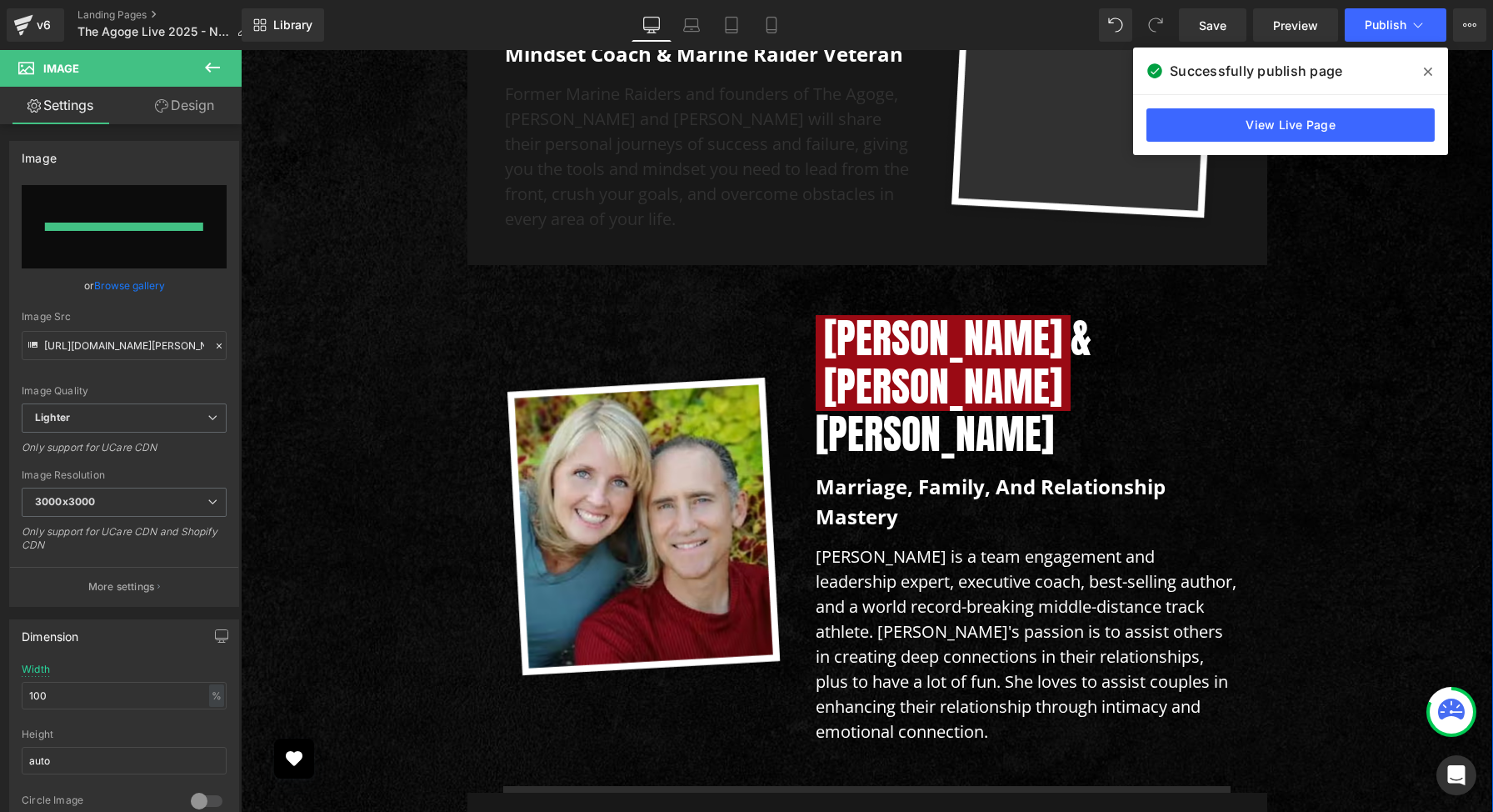
type input "[URL][DOMAIN_NAME]"
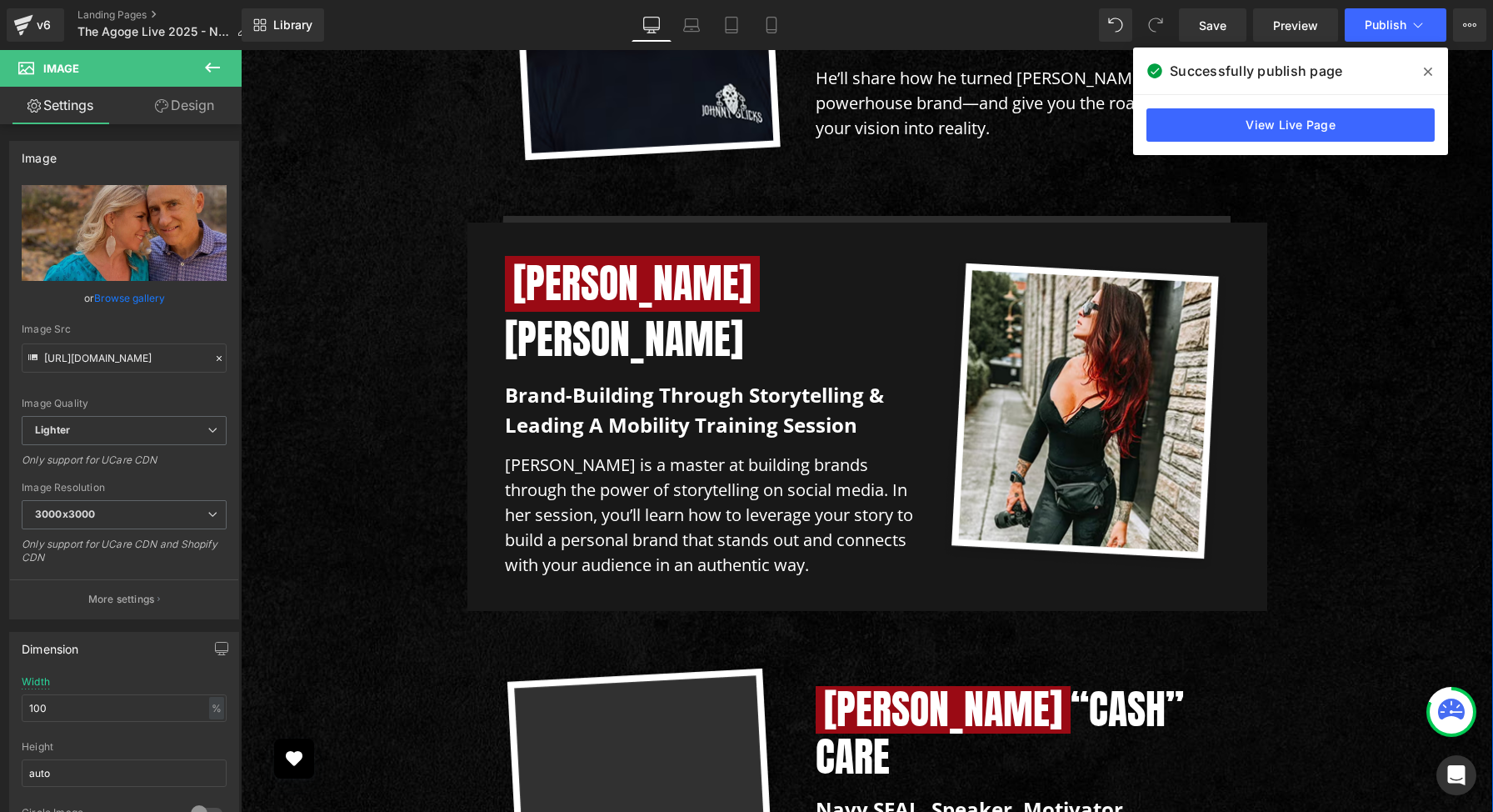
scroll to position [6693, 0]
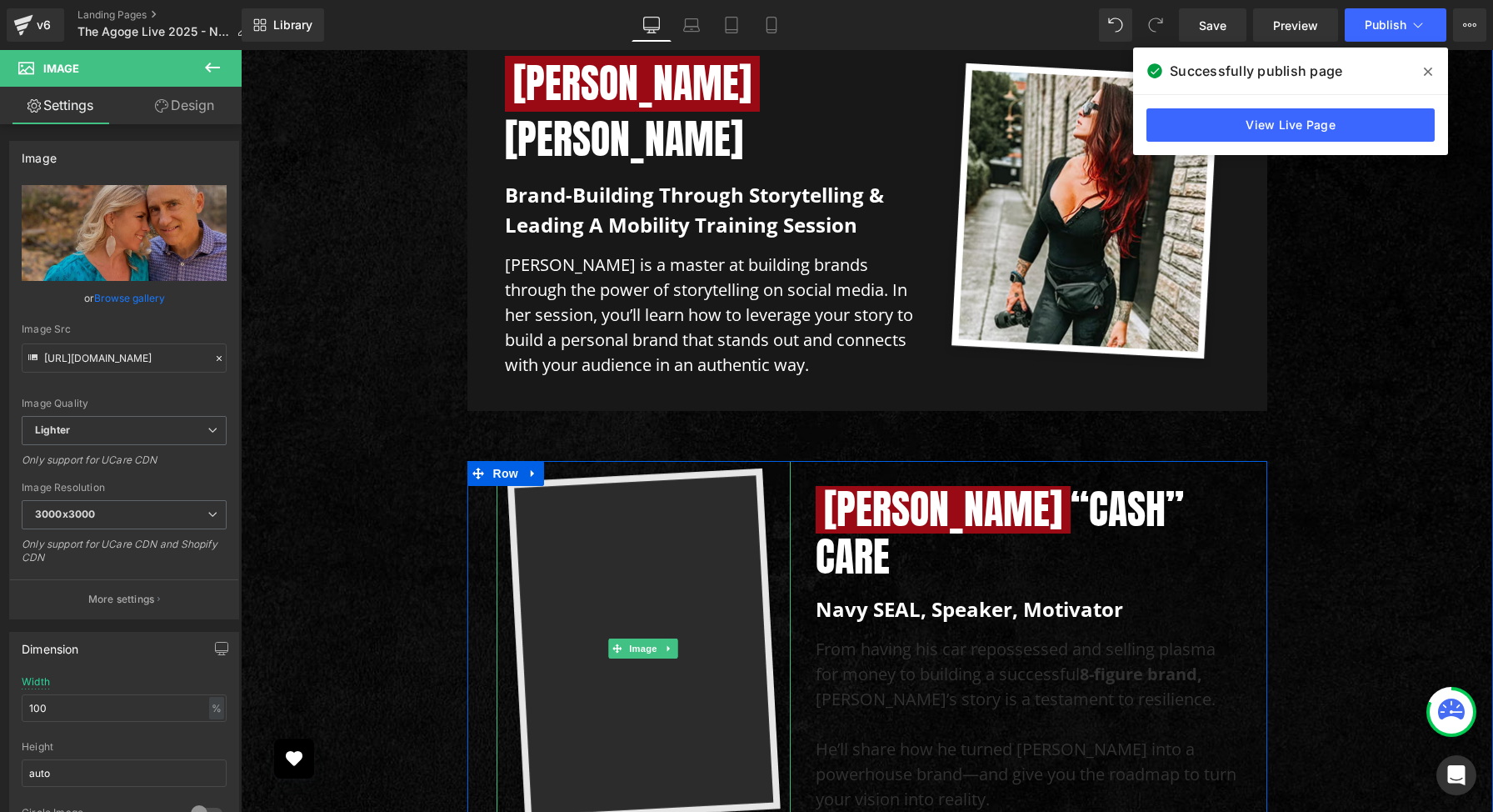
click at [637, 461] on img at bounding box center [643, 649] width 294 height 375
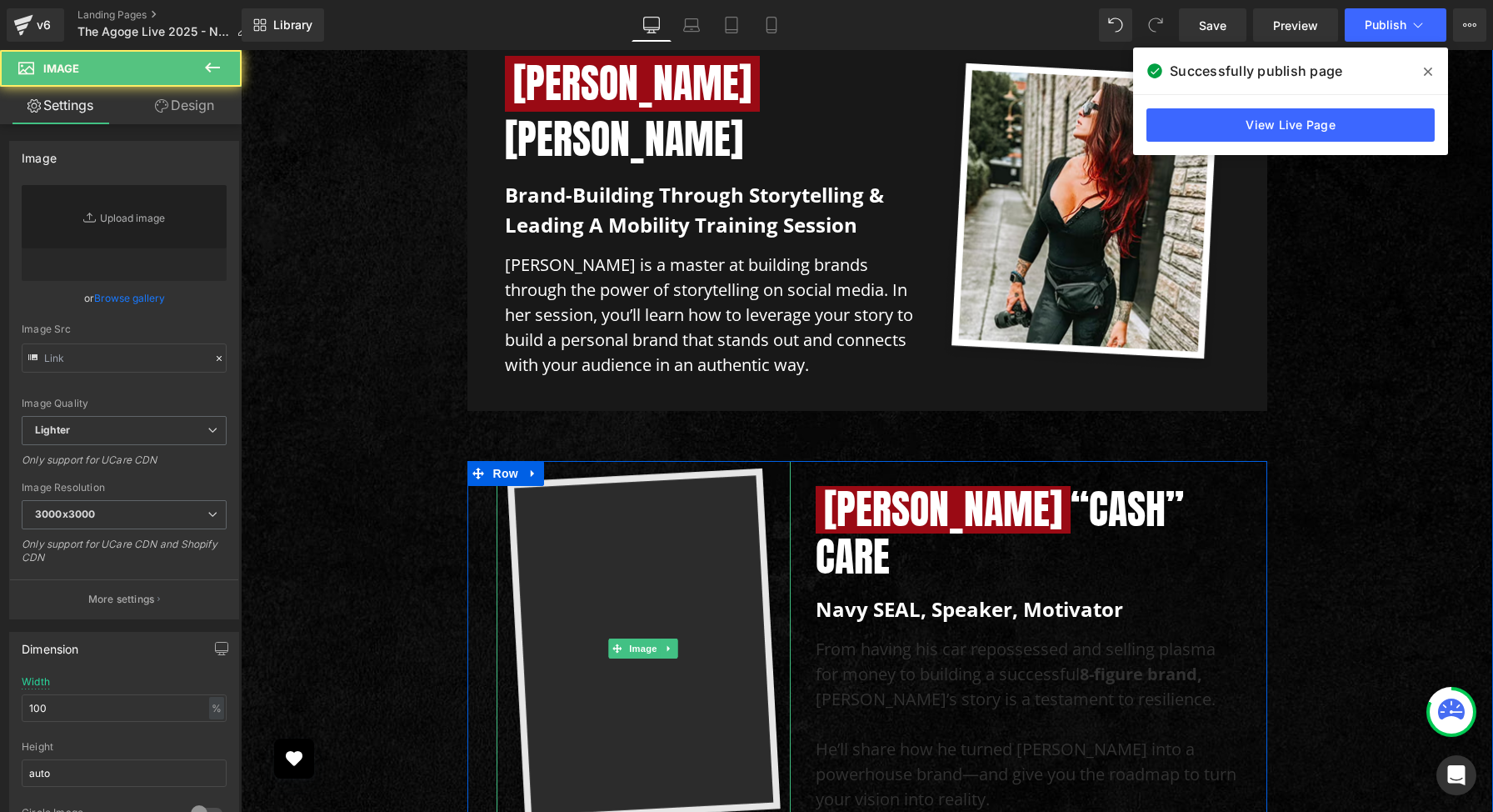
type input "[URL][DOMAIN_NAME]"
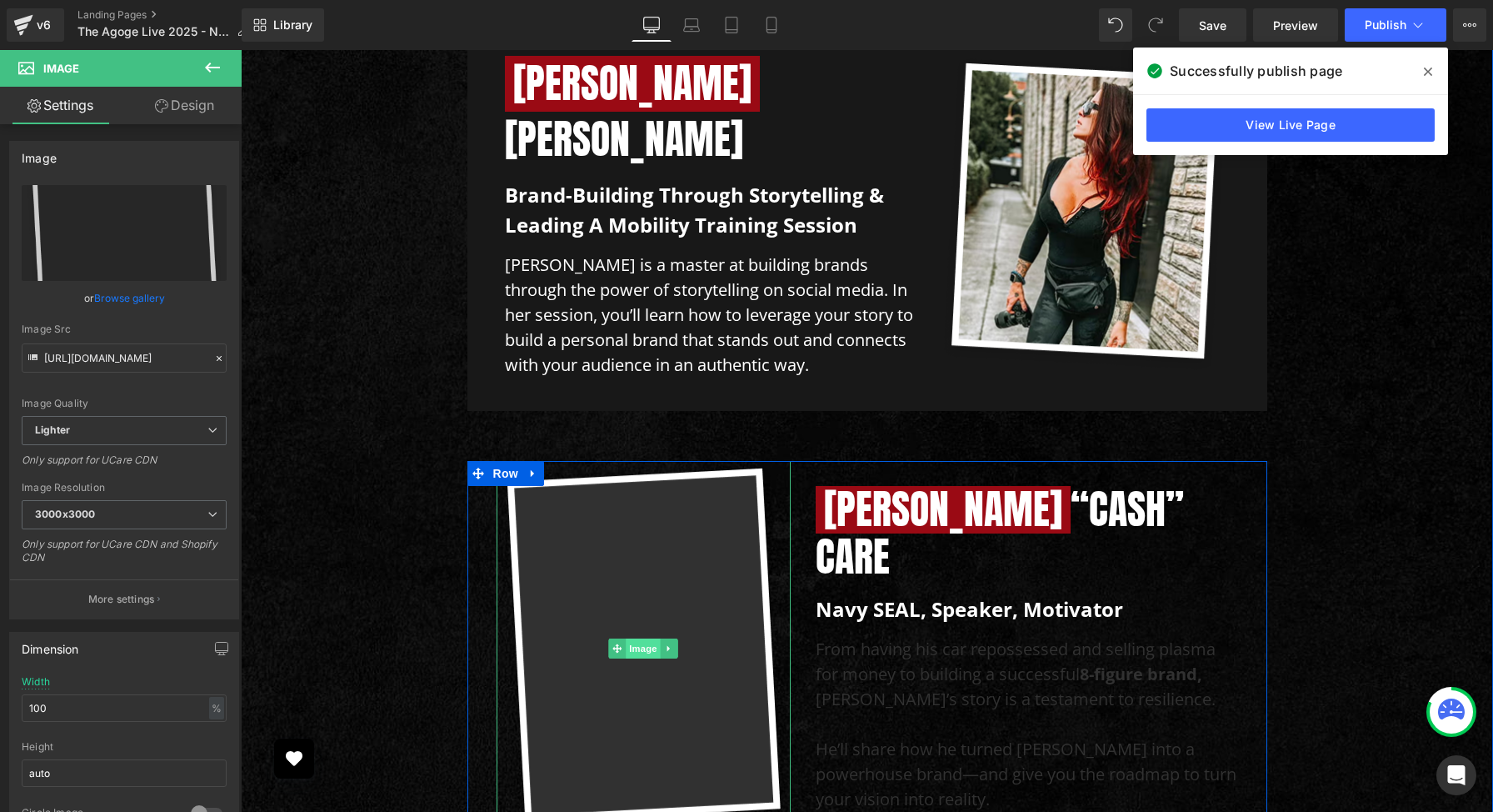
click at [646, 638] on span "Image" at bounding box center [642, 648] width 35 height 20
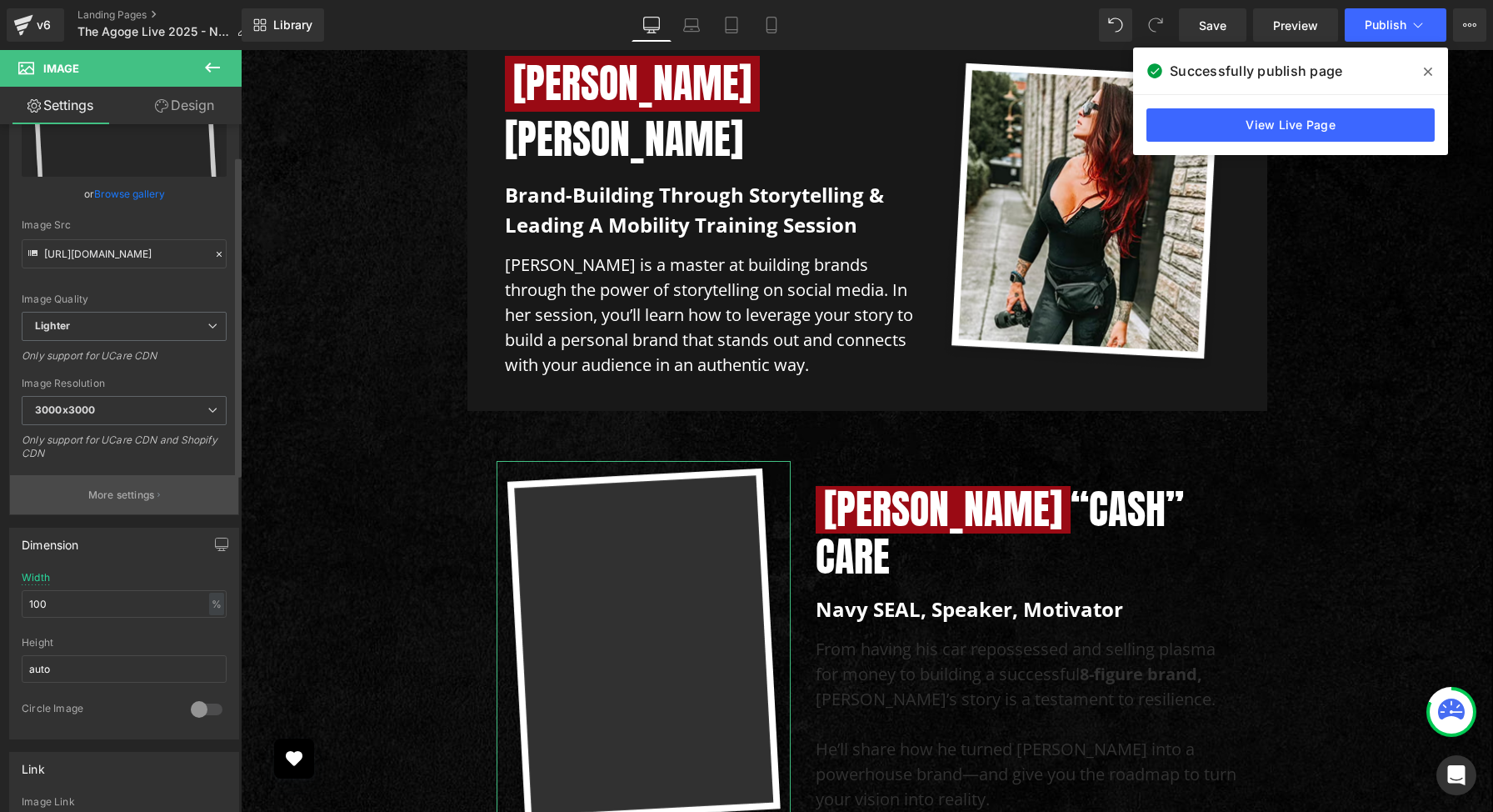
scroll to position [0, 0]
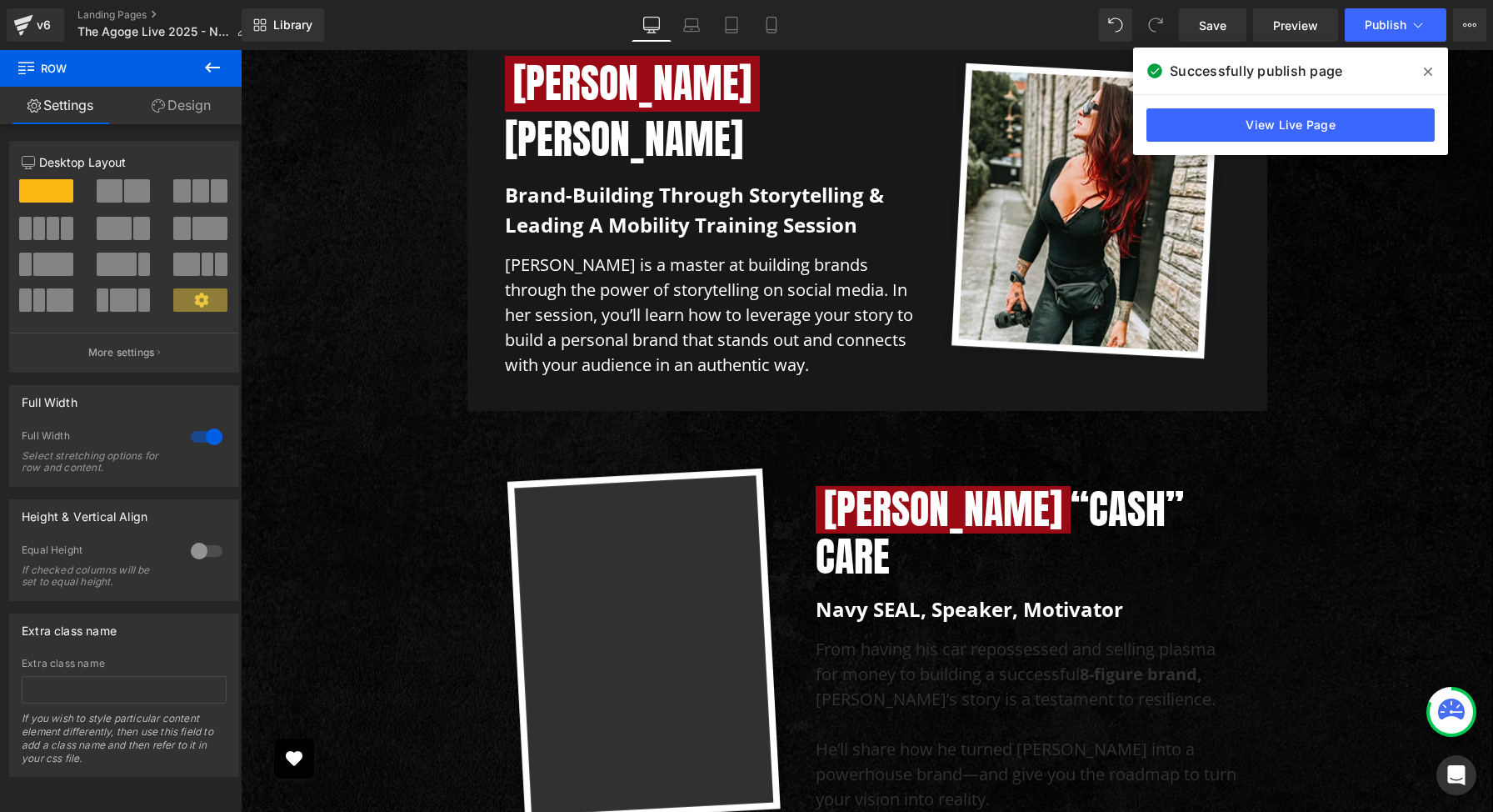
click at [1431, 68] on icon at bounding box center [1428, 71] width 8 height 8
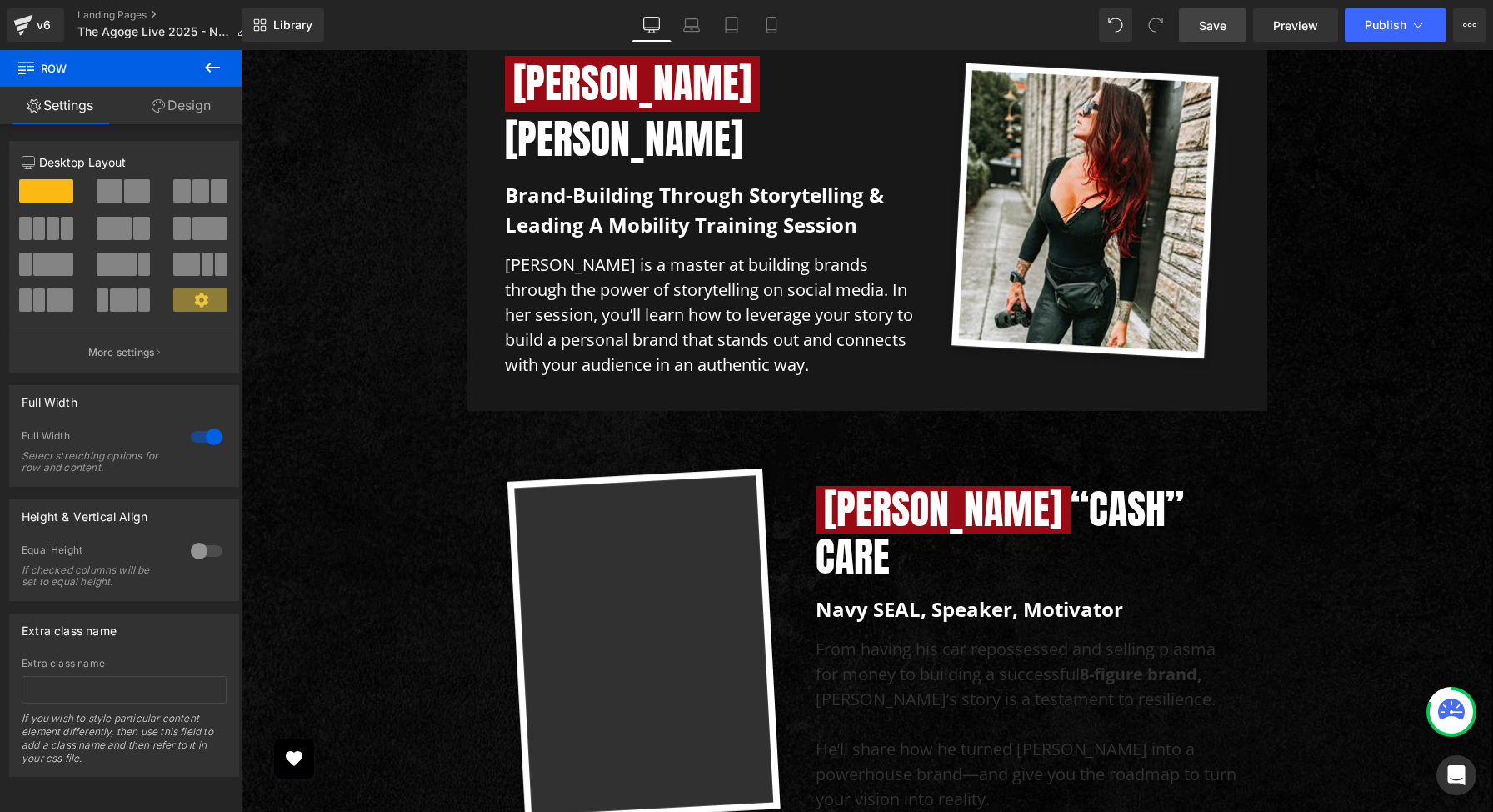
click at [1209, 15] on link "Save" at bounding box center [1213, 24] width 68 height 33
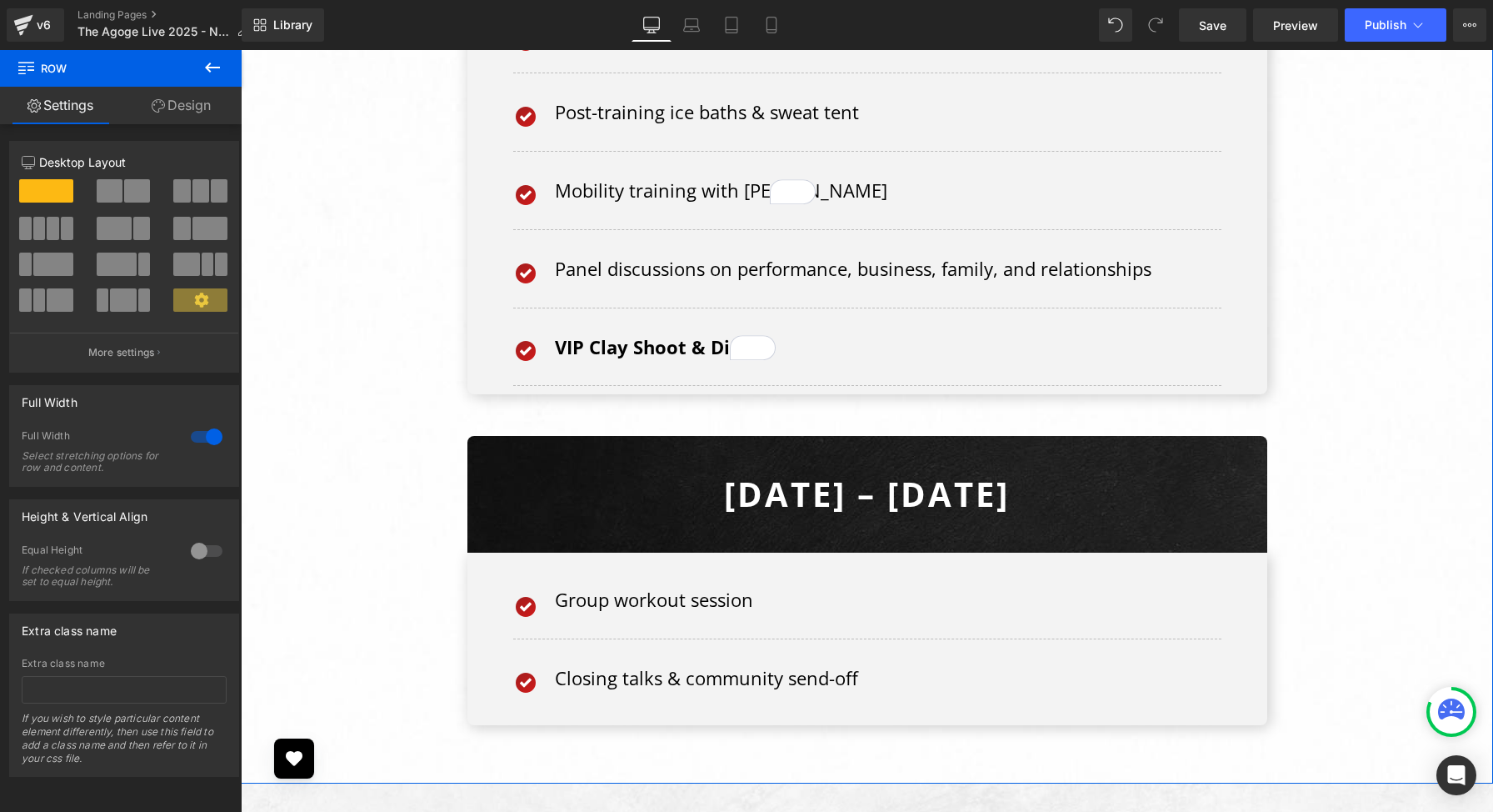
scroll to position [8727, 0]
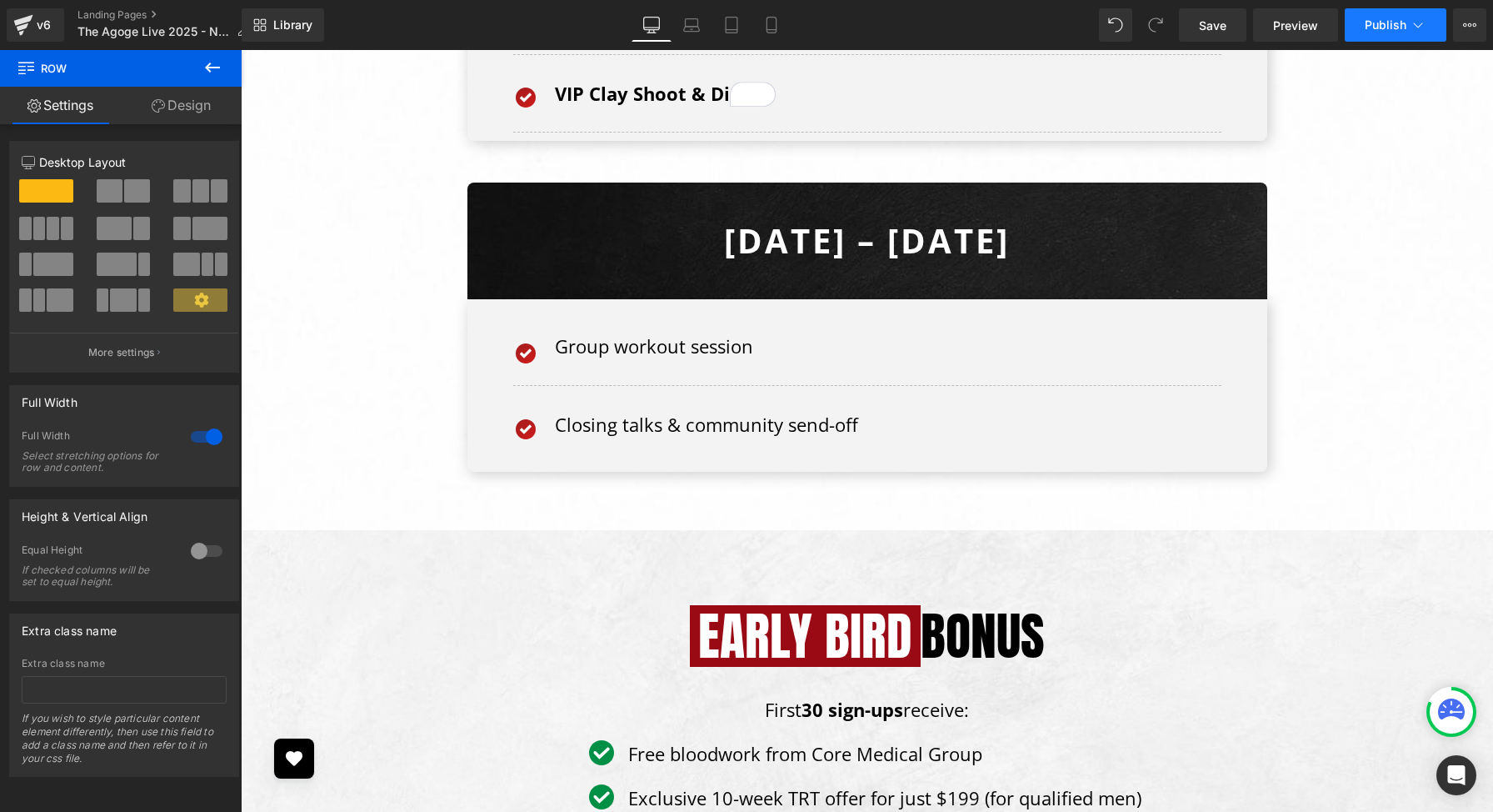
click at [1397, 22] on span "Publish" at bounding box center [1386, 25] width 42 height 13
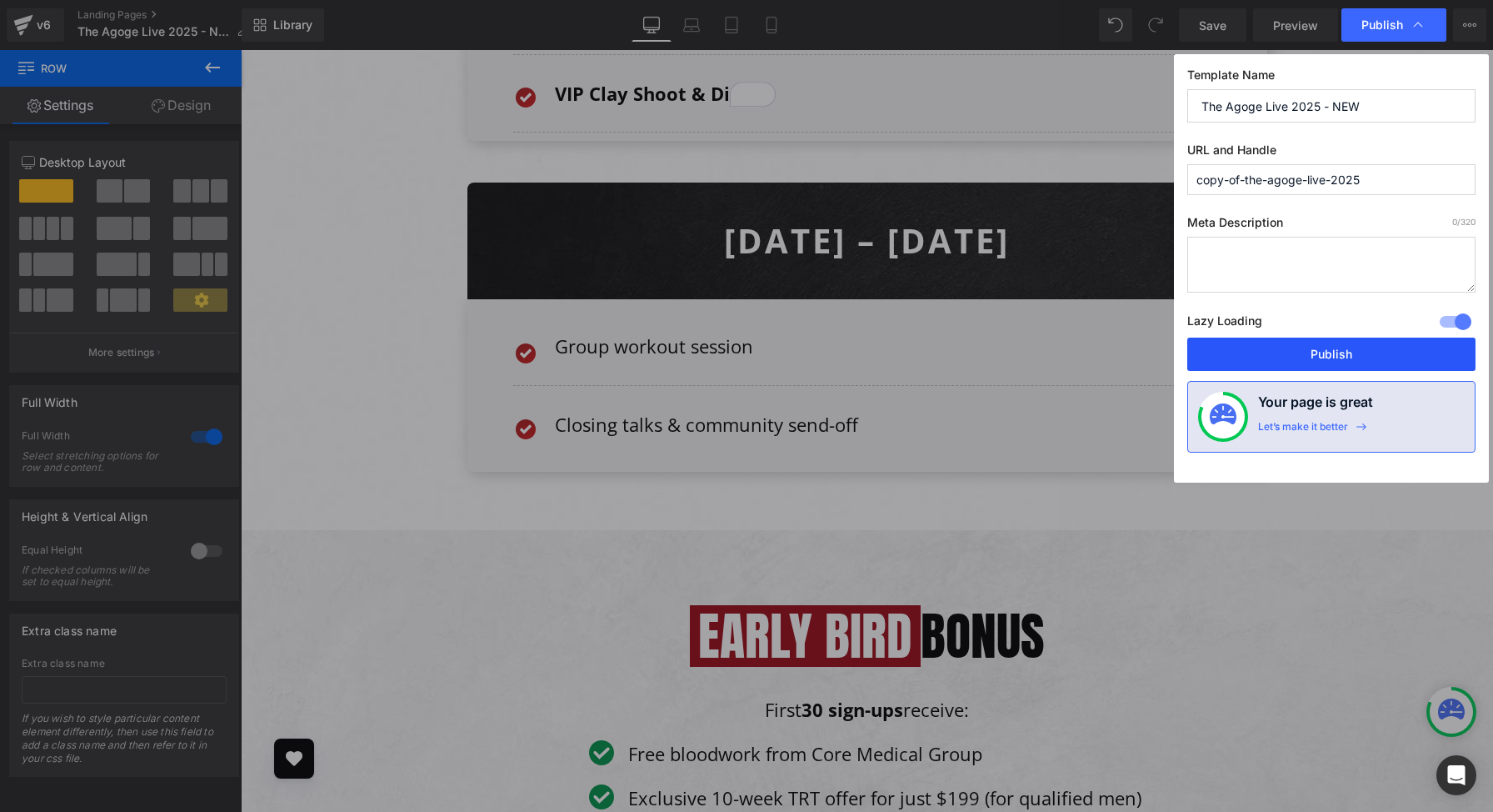
click at [1360, 358] on button "Publish" at bounding box center [1331, 354] width 289 height 33
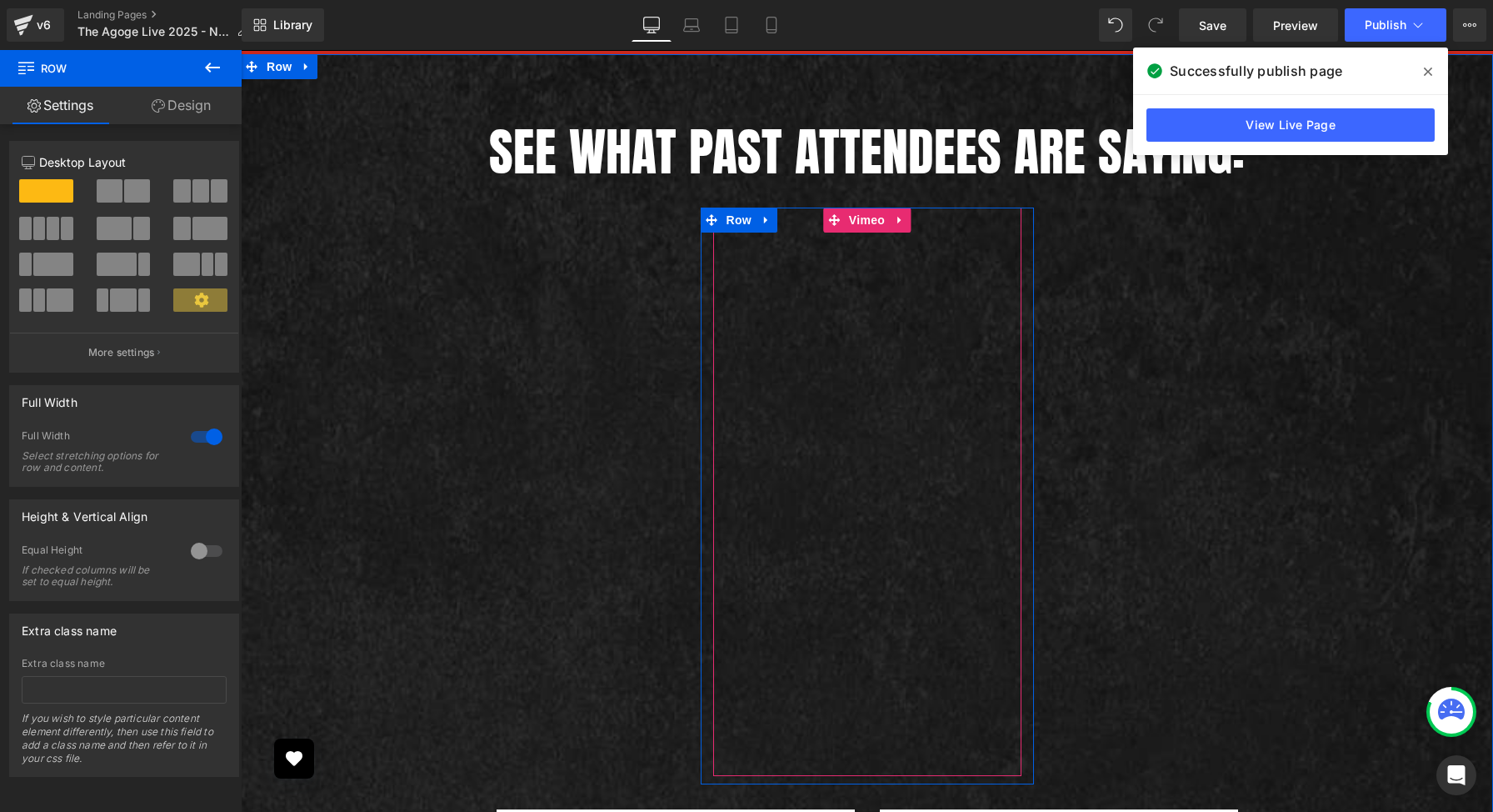
scroll to position [10697, 0]
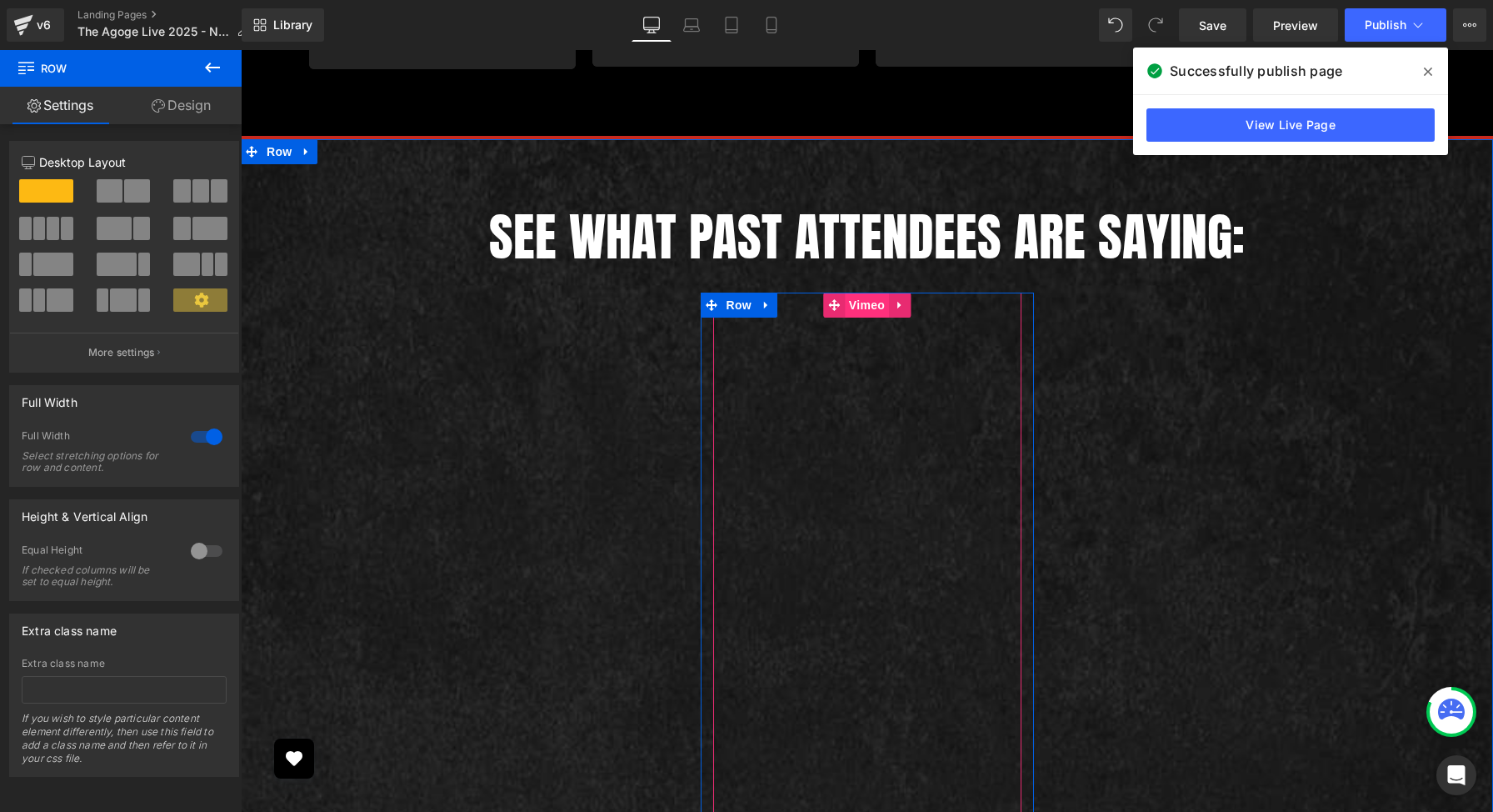
click at [869, 292] on span "Vimeo" at bounding box center [867, 305] width 44 height 25
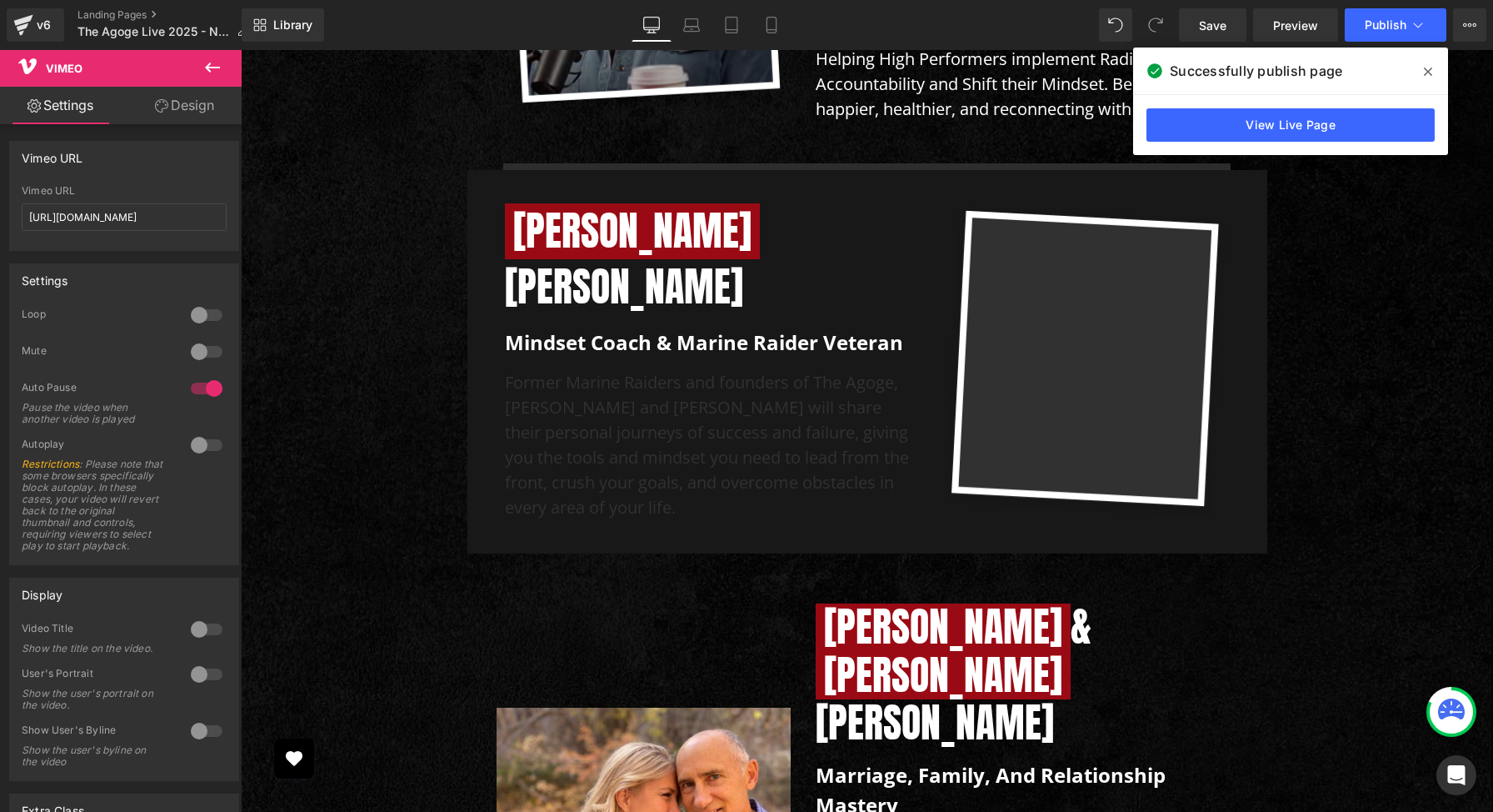
scroll to position [4675, 0]
click at [1441, 58] on span at bounding box center [1429, 71] width 27 height 27
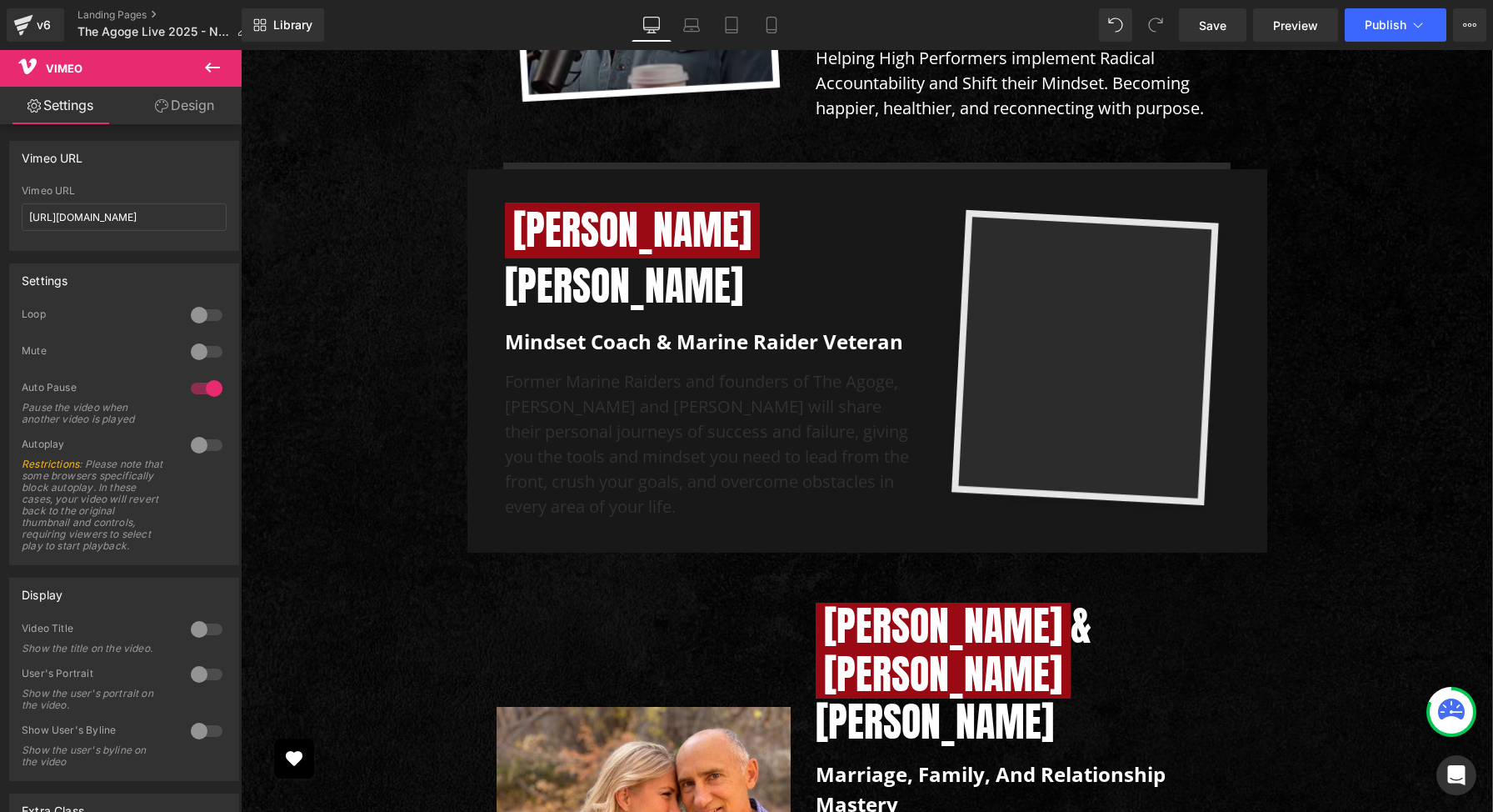
click at [970, 292] on img at bounding box center [1086, 361] width 288 height 316
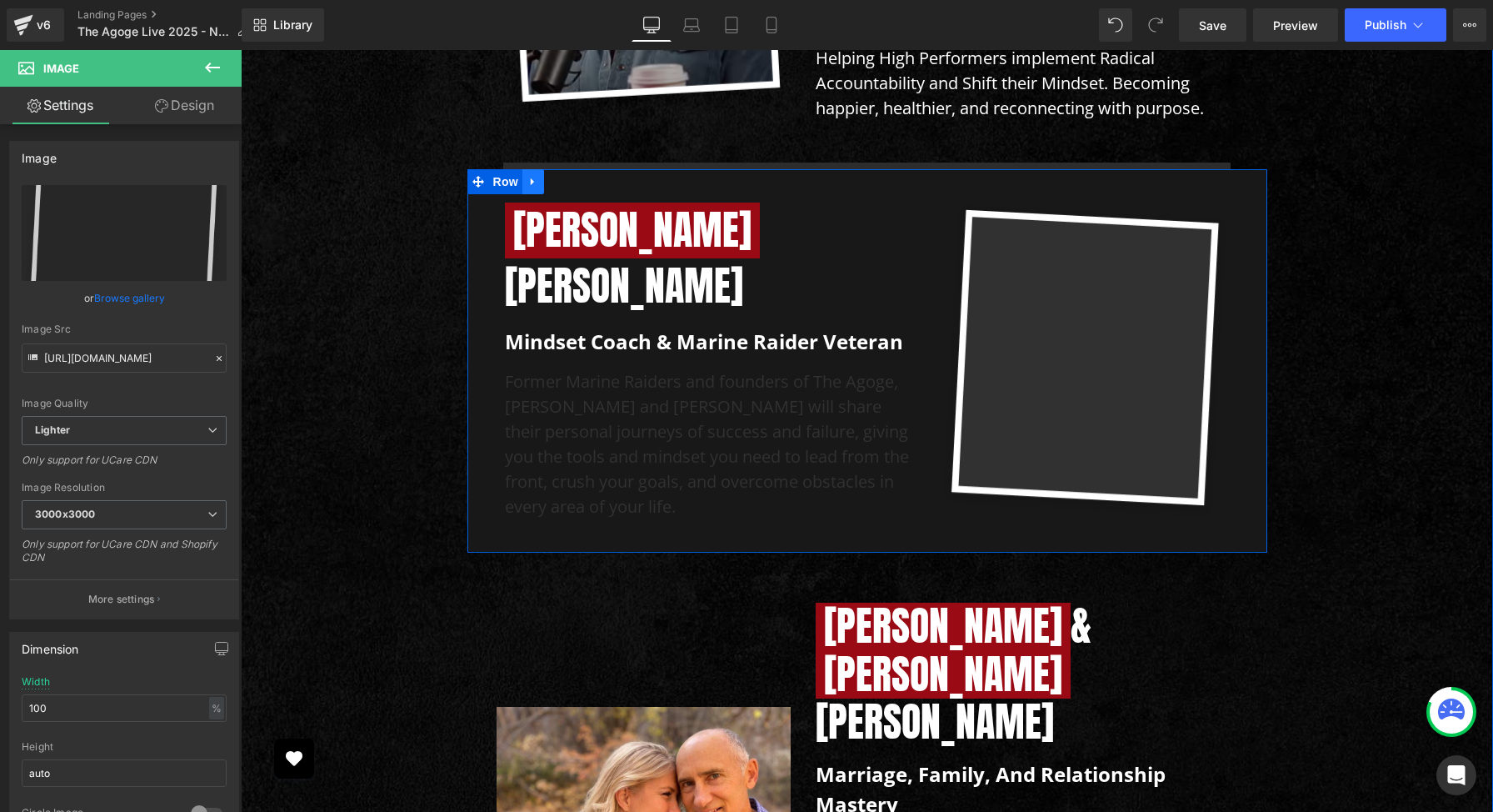
click at [535, 175] on icon at bounding box center [533, 181] width 12 height 13
click at [577, 176] on icon at bounding box center [576, 181] width 12 height 12
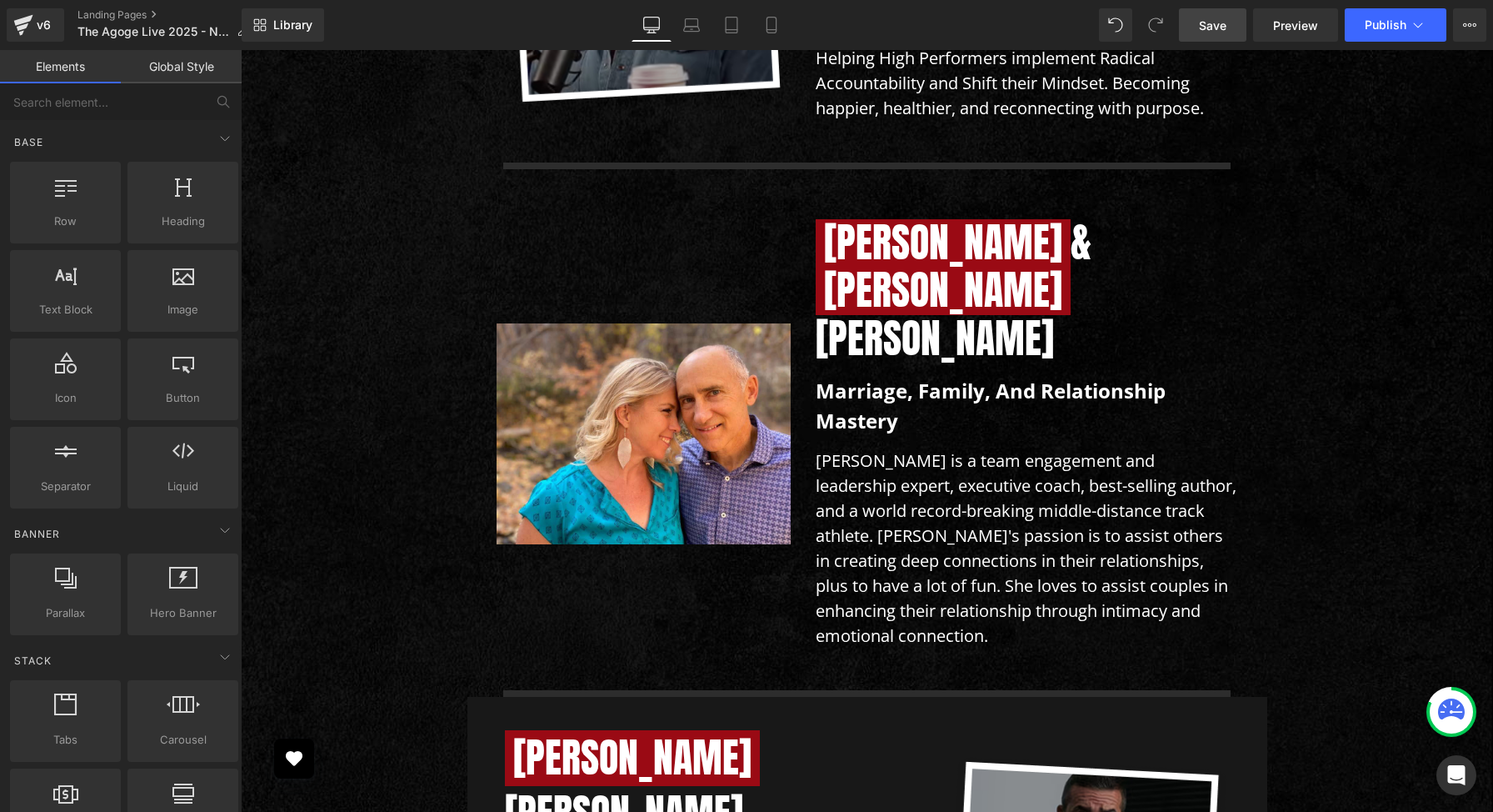
click at [1219, 27] on span "Save" at bounding box center [1212, 26] width 28 height 18
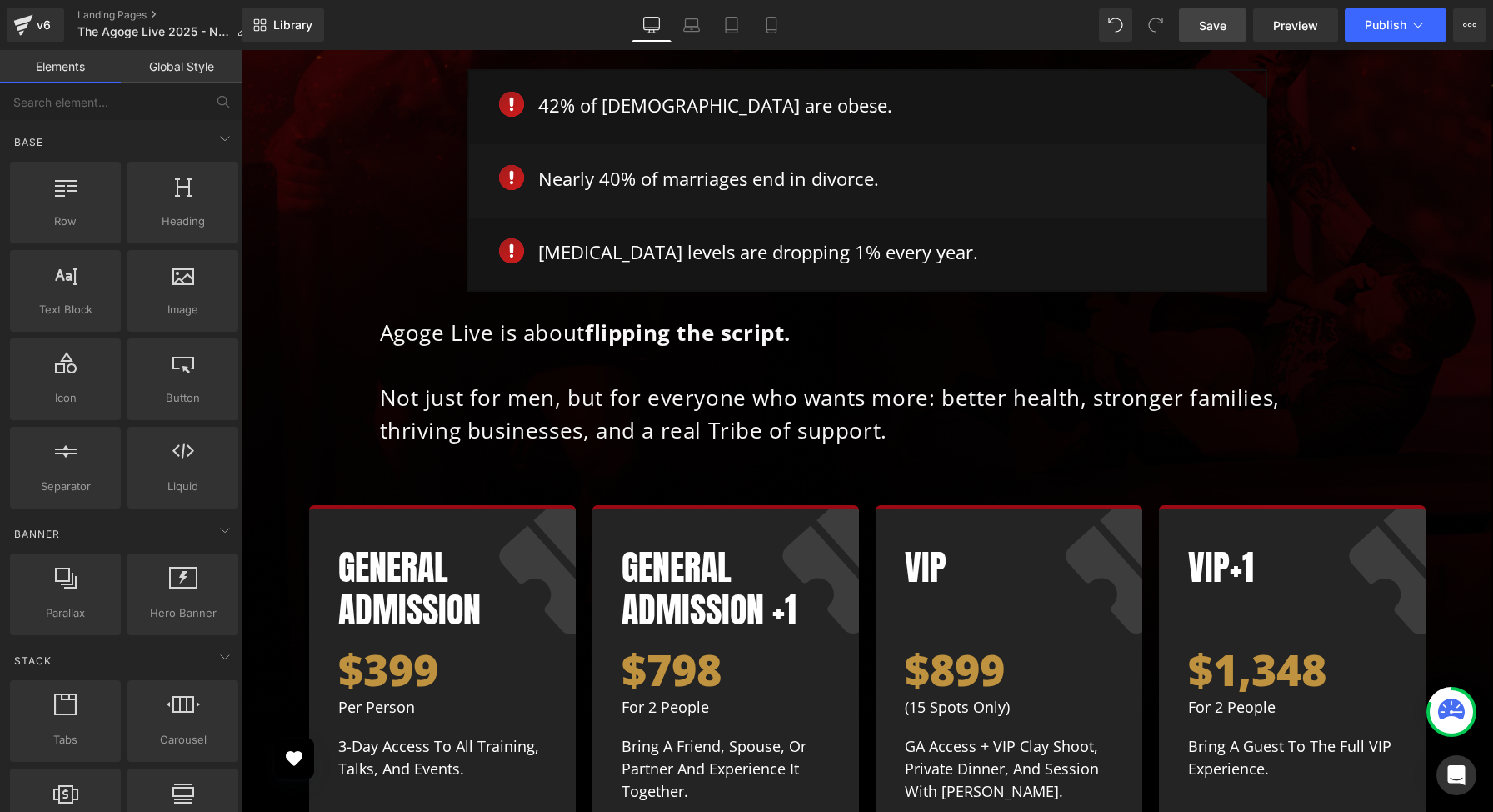
scroll to position [9572, 0]
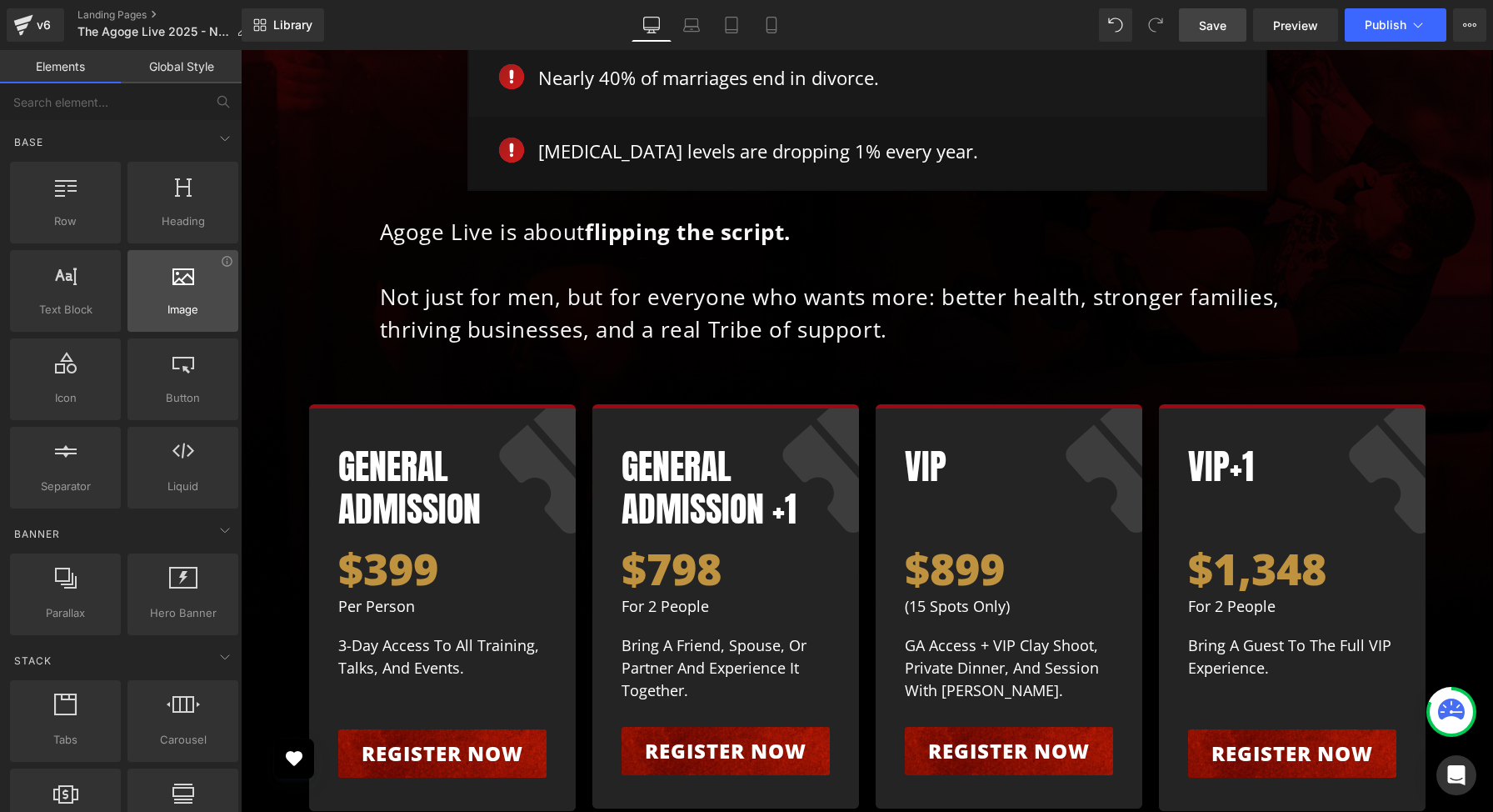
click at [179, 297] on div at bounding box center [182, 282] width 101 height 38
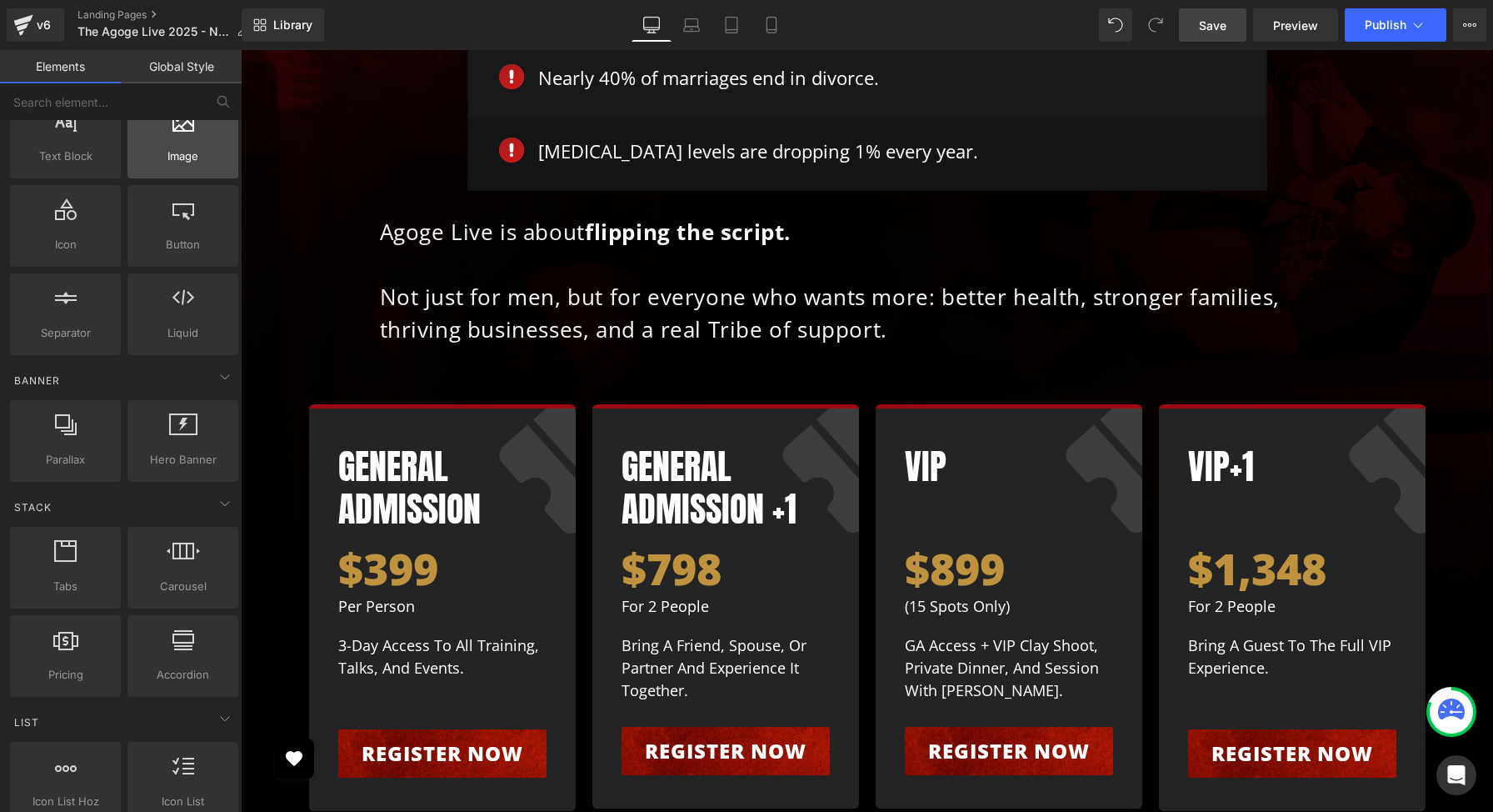
scroll to position [234, 0]
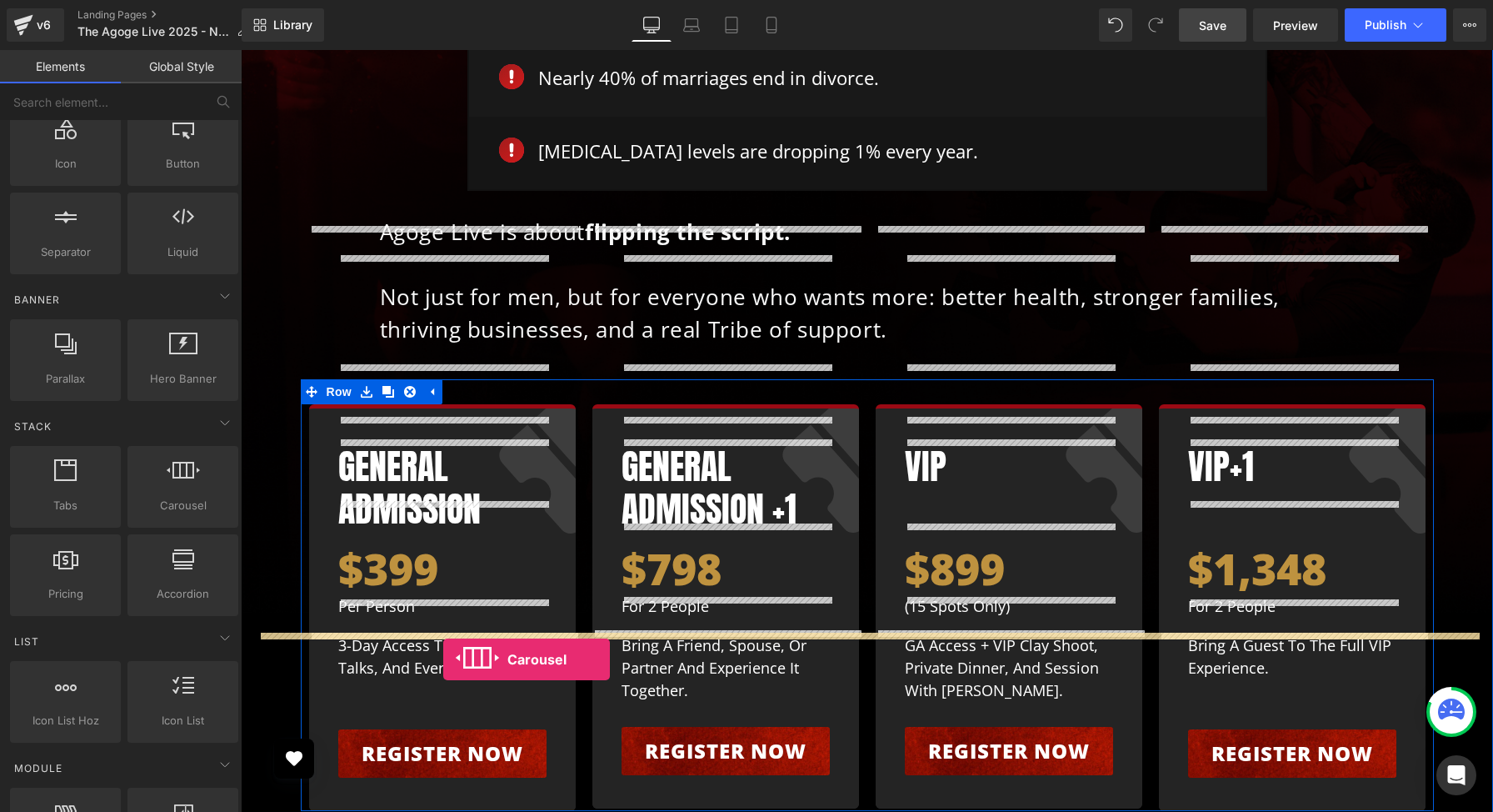
drag, startPoint x: 415, startPoint y: 533, endPoint x: 443, endPoint y: 659, distance: 129.1
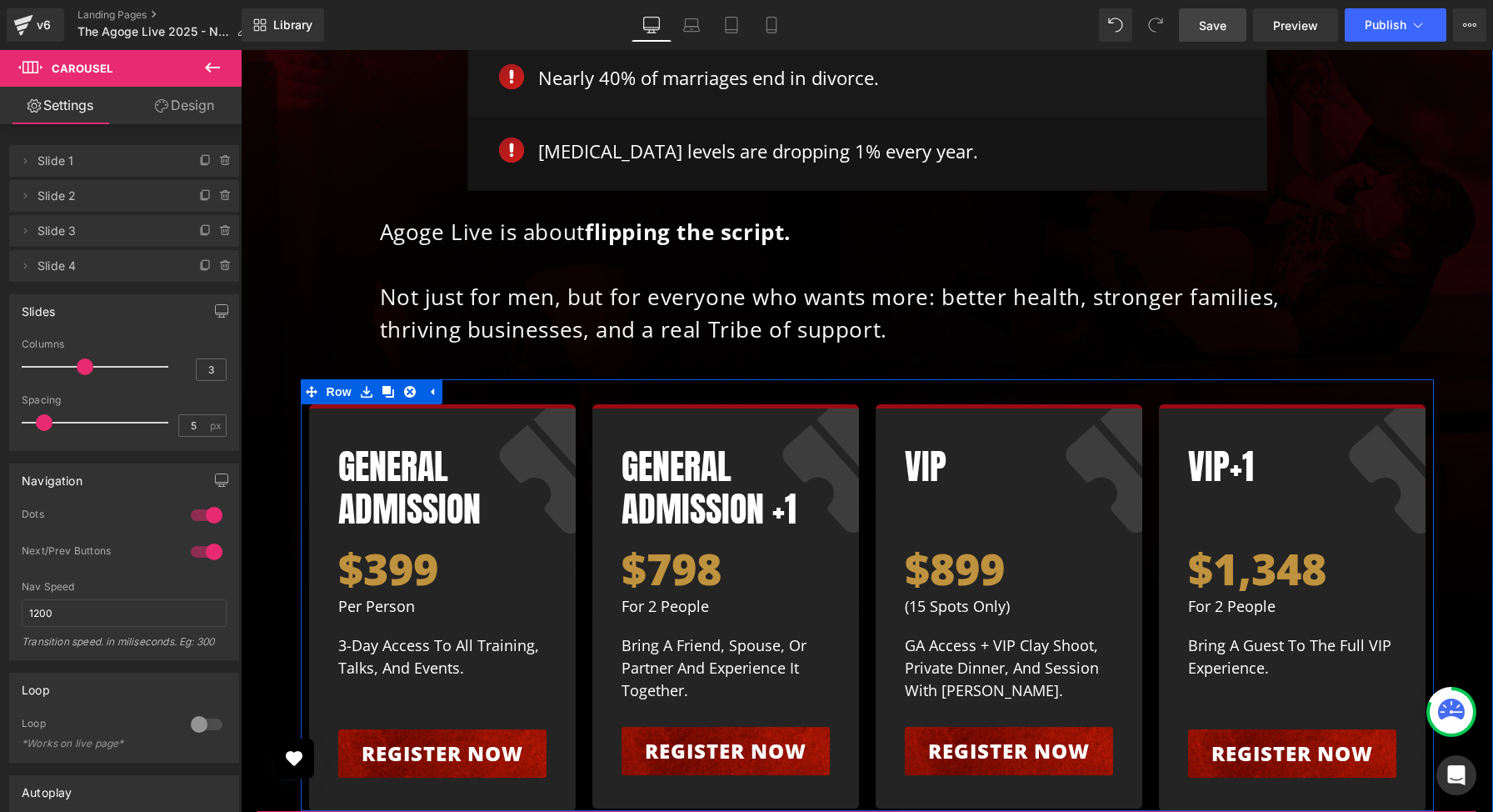
click at [910, 811] on icon at bounding box center [908, 824] width 12 height 13
click at [920, 811] on icon at bounding box center [918, 823] width 12 height 12
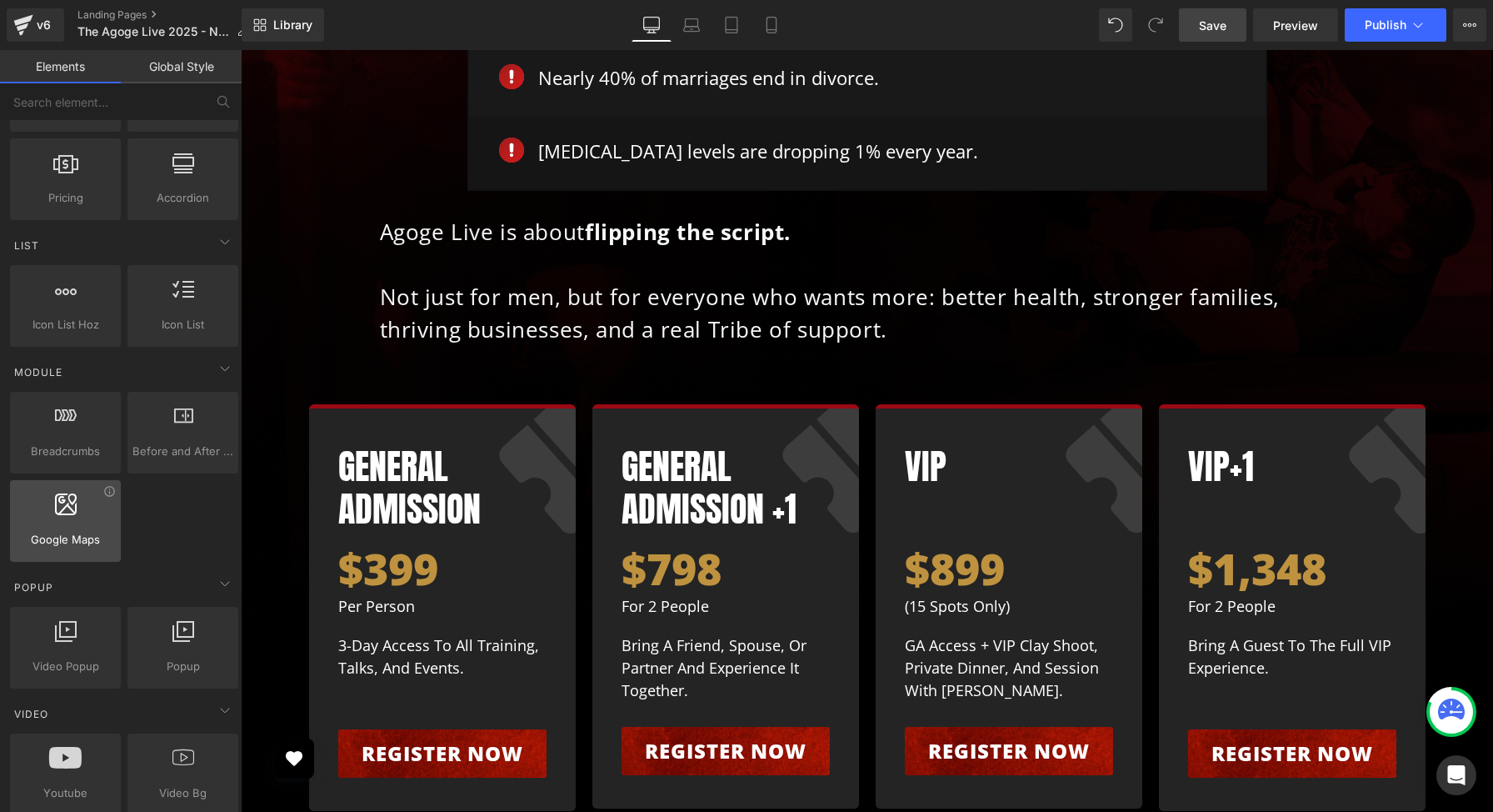
scroll to position [478, 0]
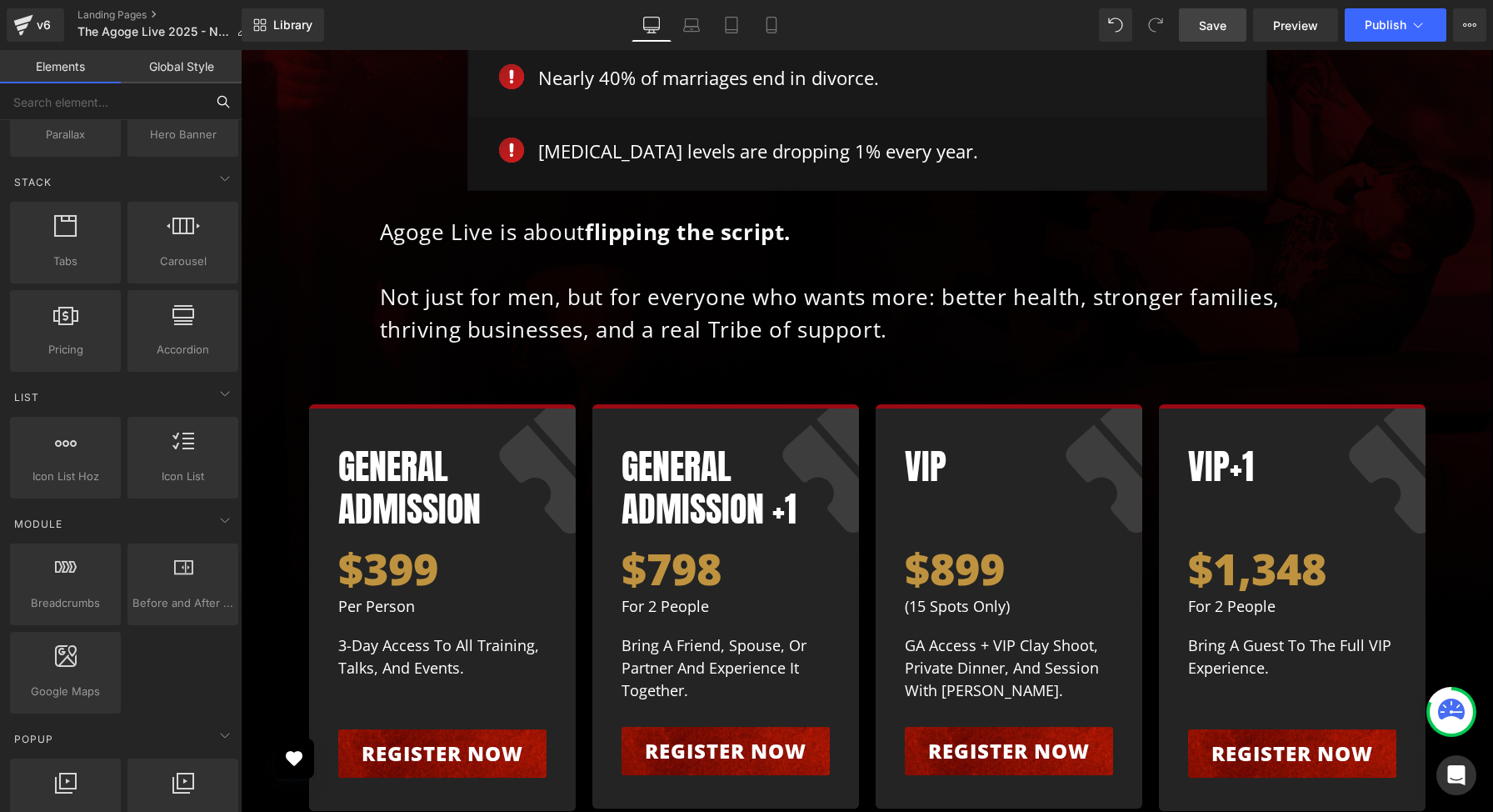
click at [83, 113] on input "text" at bounding box center [102, 101] width 205 height 37
type input "i"
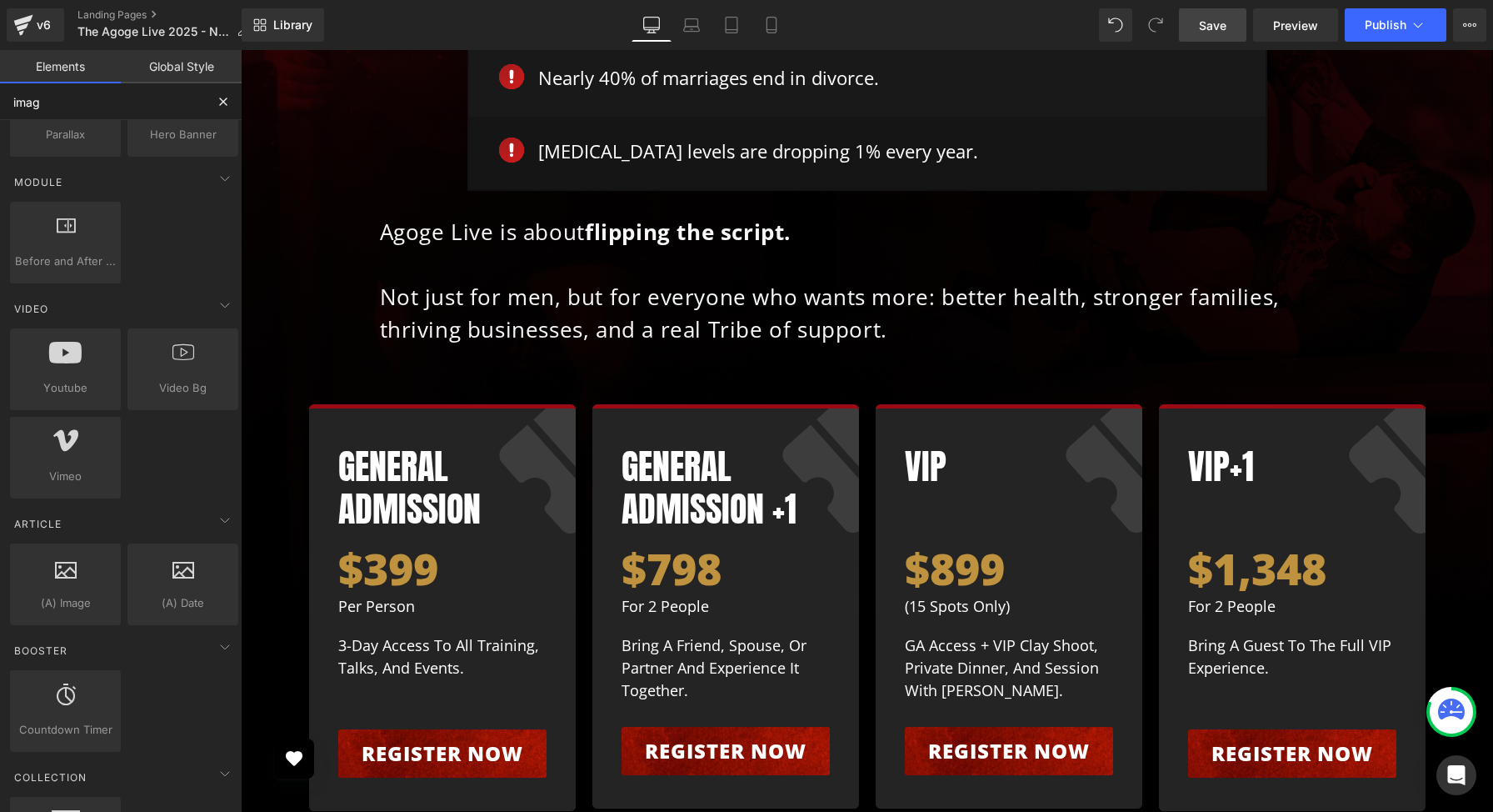
scroll to position [205, 0]
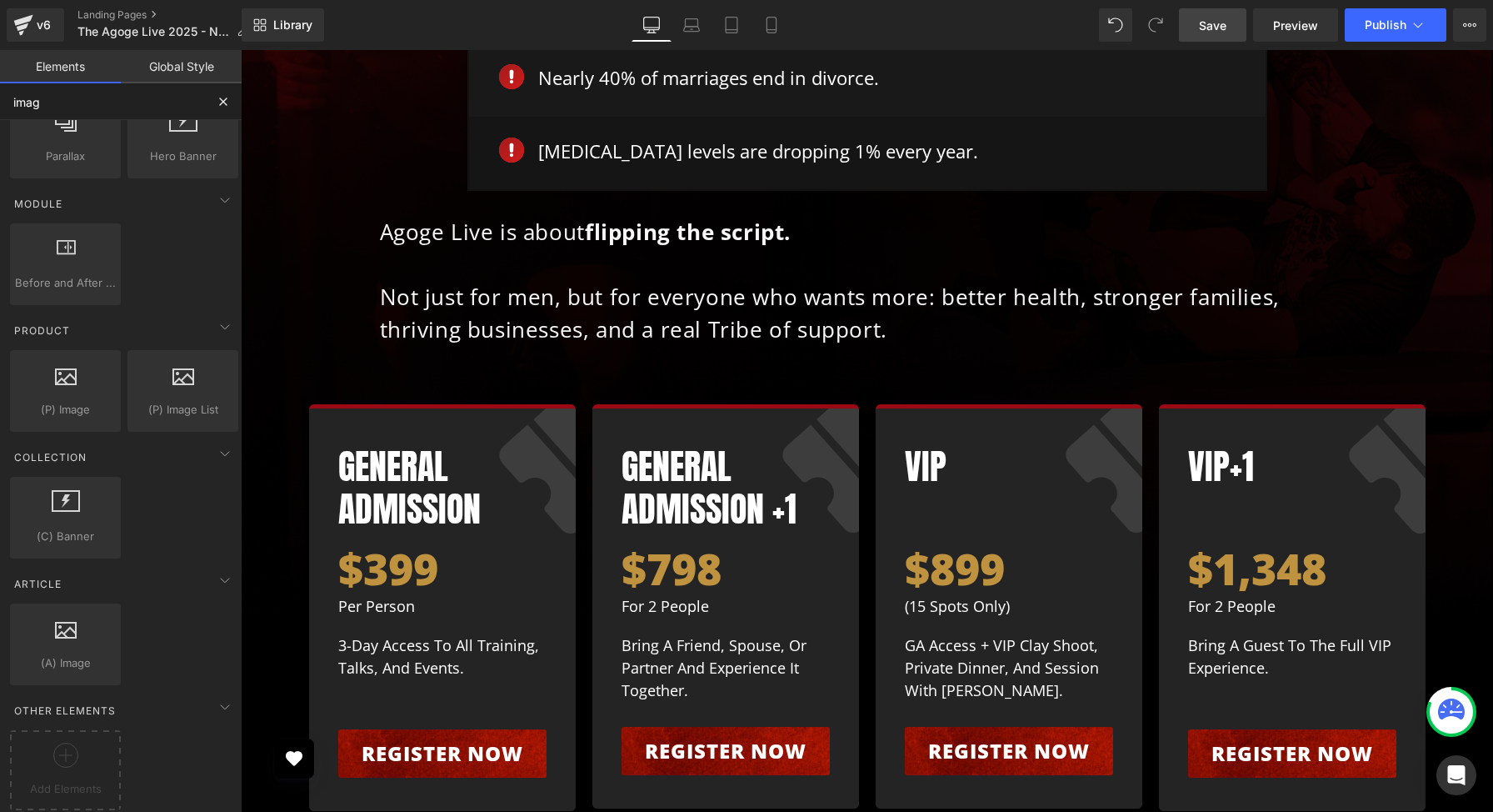
type input "image"
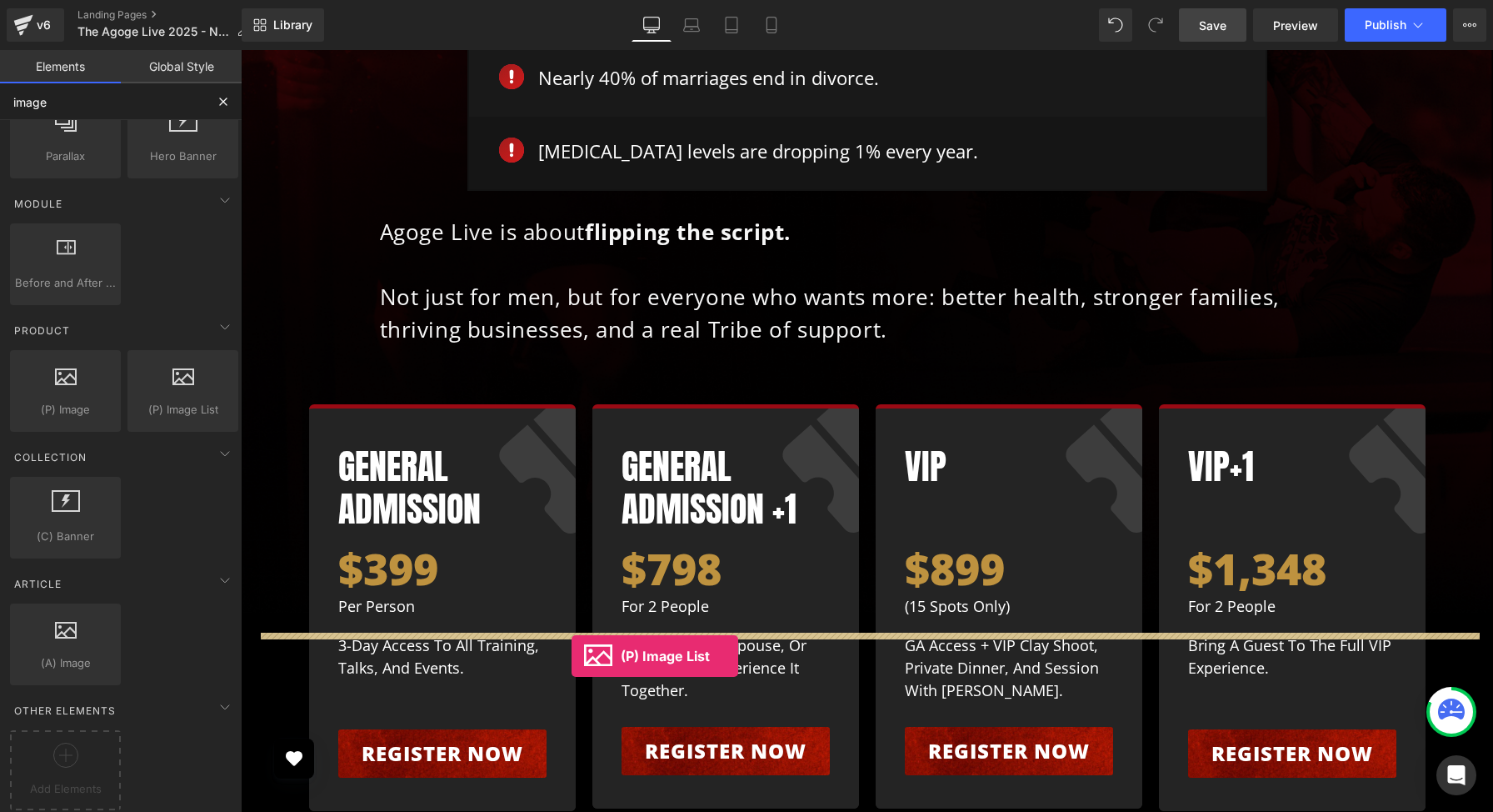
drag, startPoint x: 424, startPoint y: 452, endPoint x: 572, endPoint y: 656, distance: 252.0
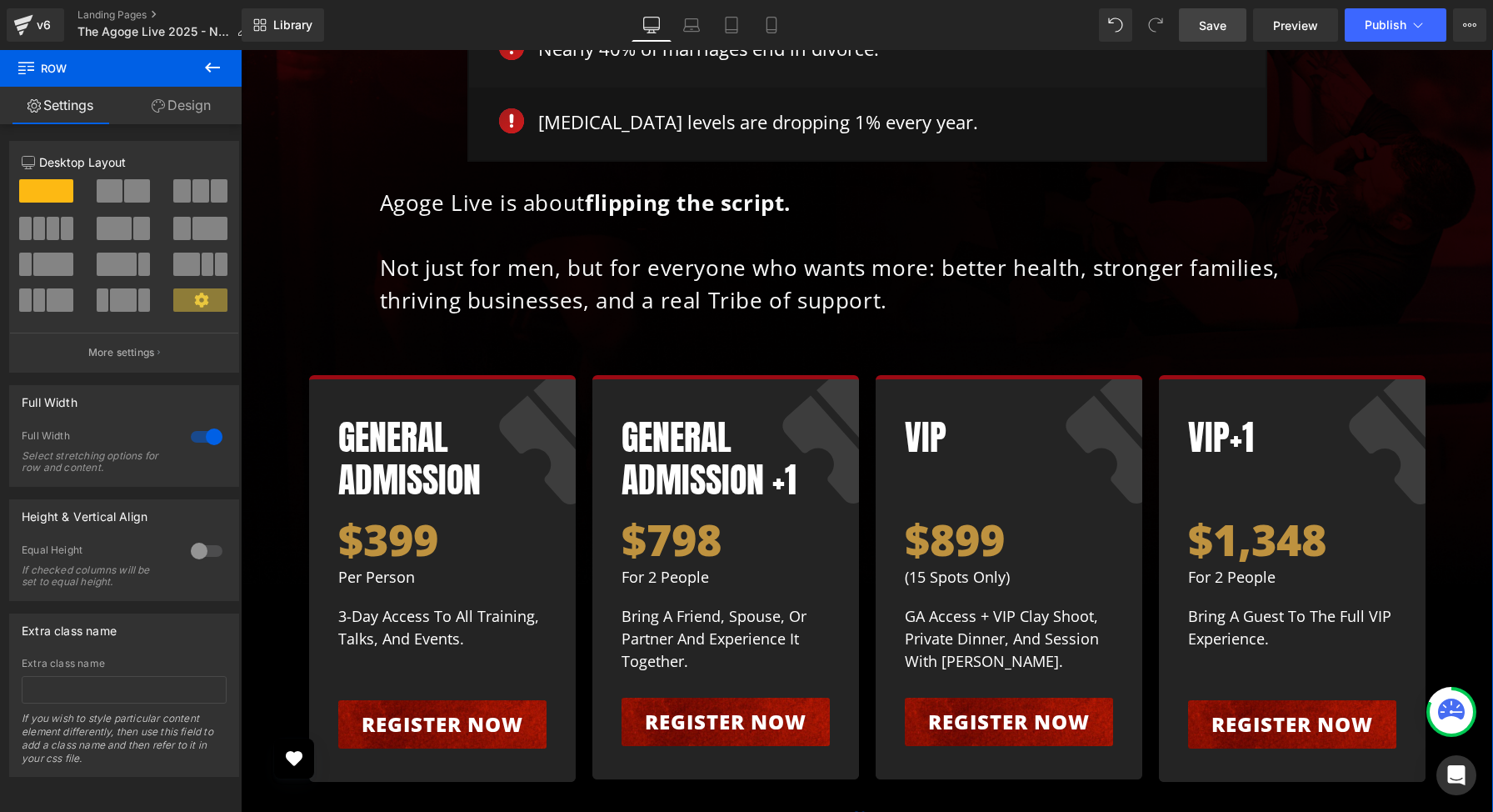
scroll to position [9601, 0]
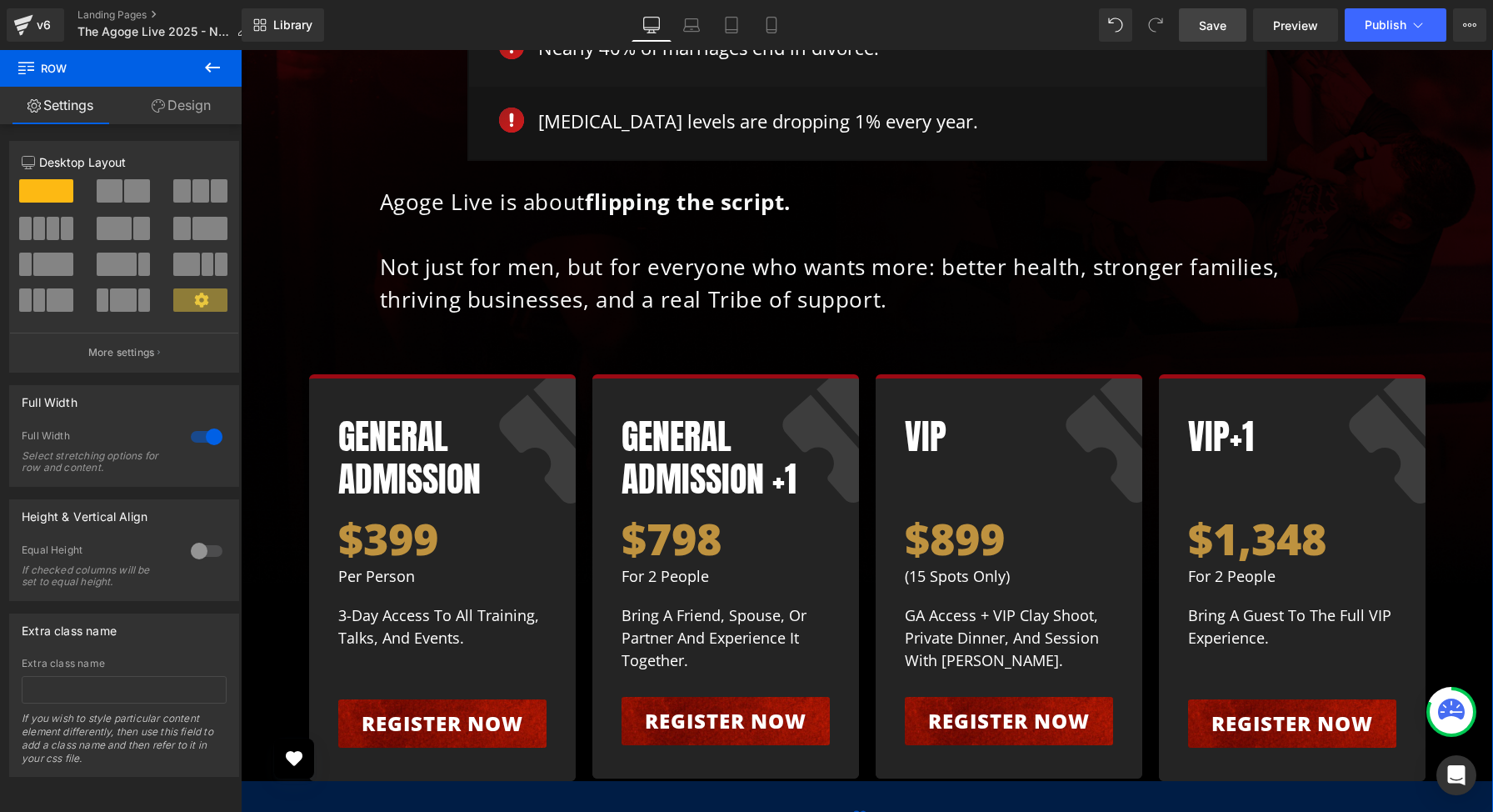
click at [862, 805] on span "80px" at bounding box center [867, 814] width 28 height 19
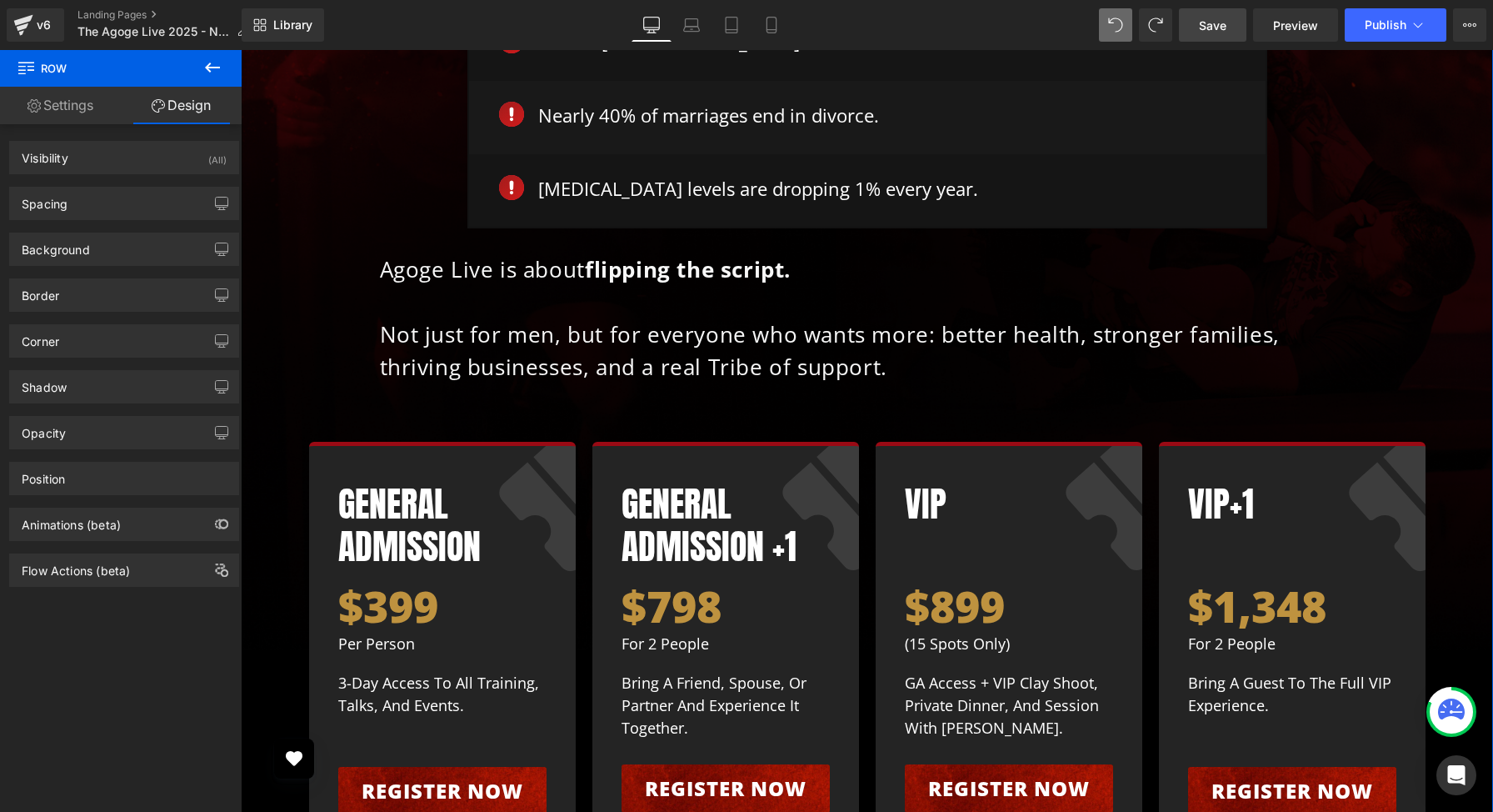
scroll to position [9670, 0]
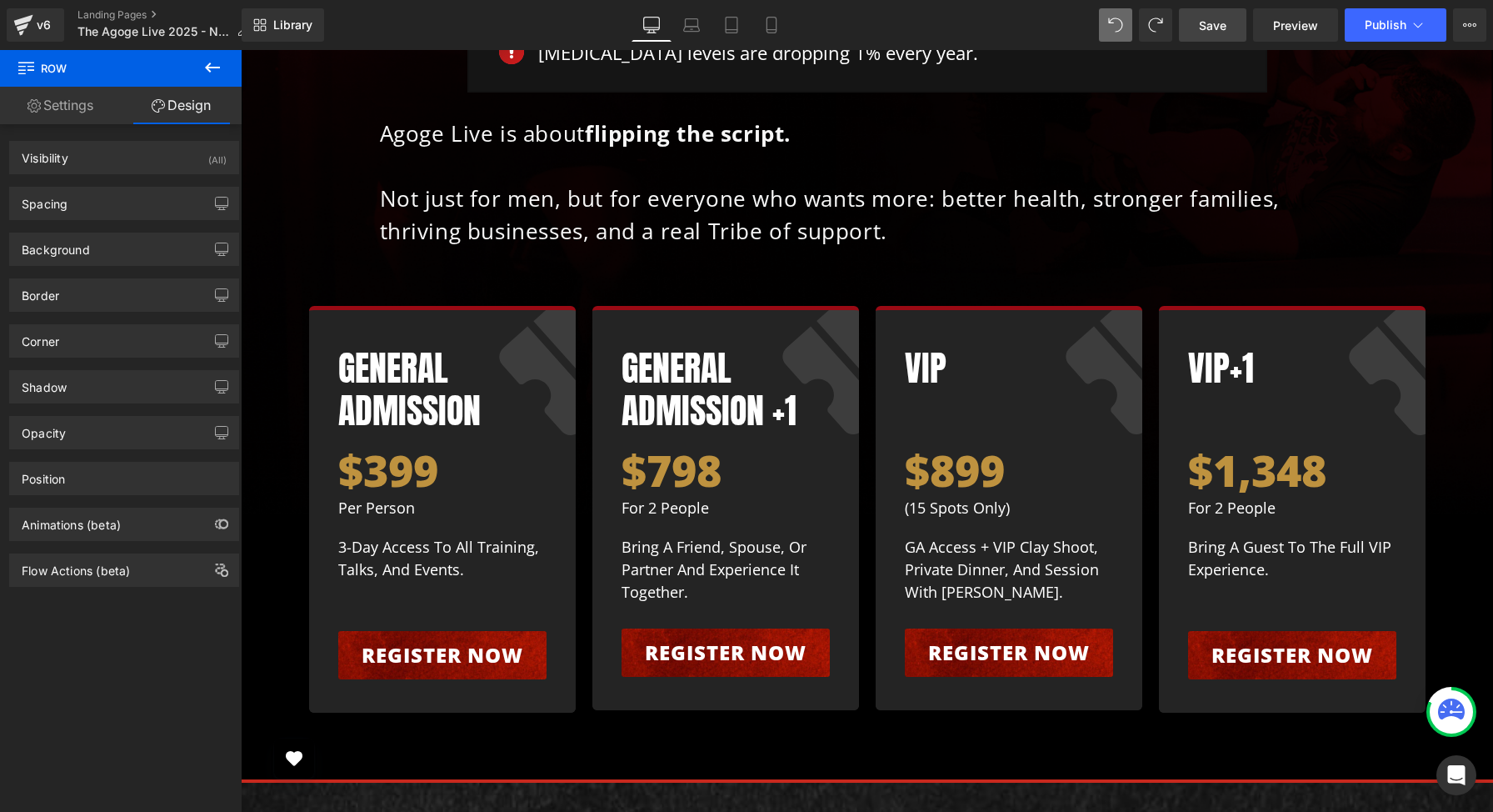
click at [218, 55] on button at bounding box center [212, 68] width 58 height 37
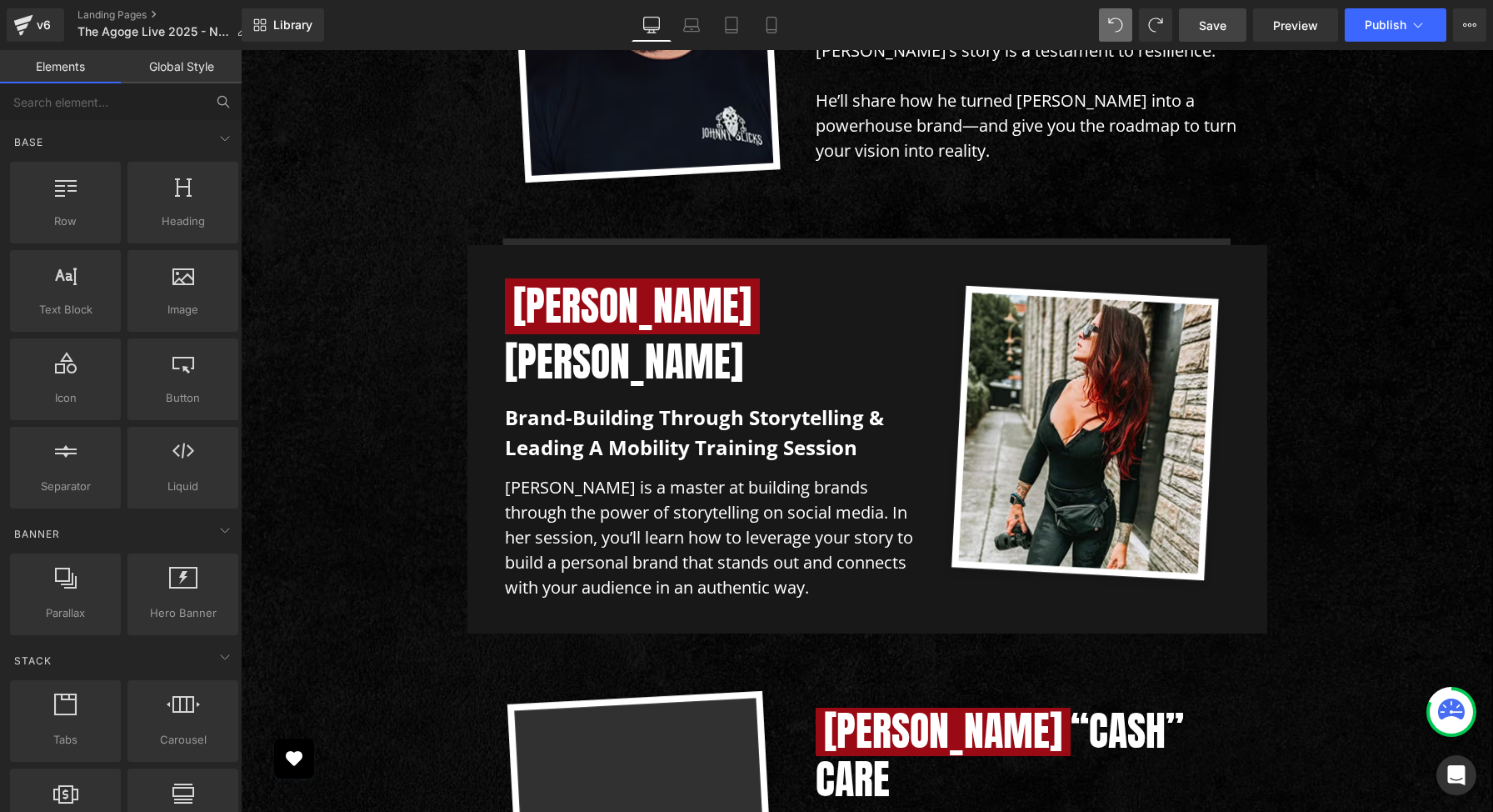
scroll to position [6398, 0]
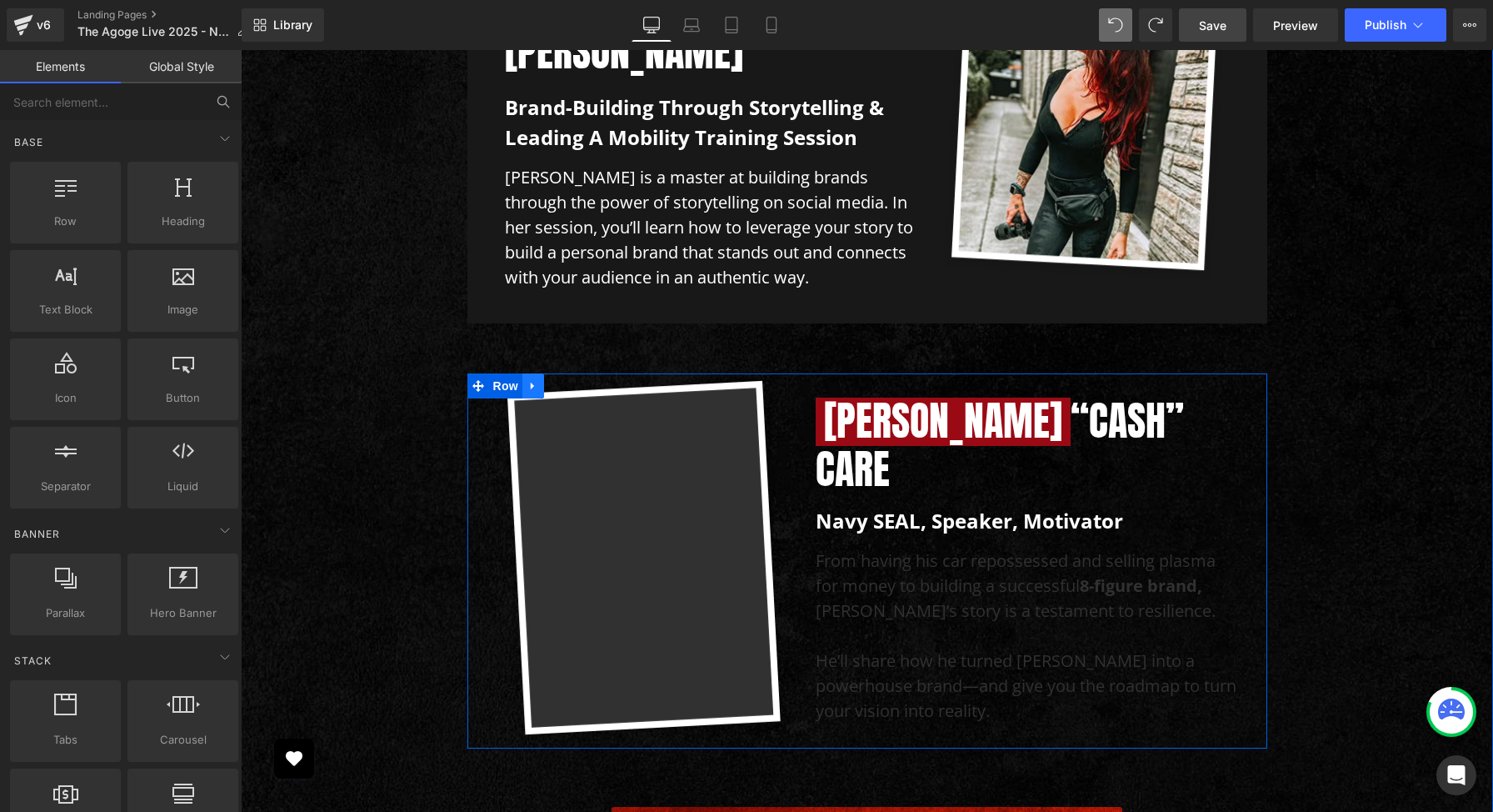
click at [537, 380] on icon at bounding box center [533, 386] width 12 height 13
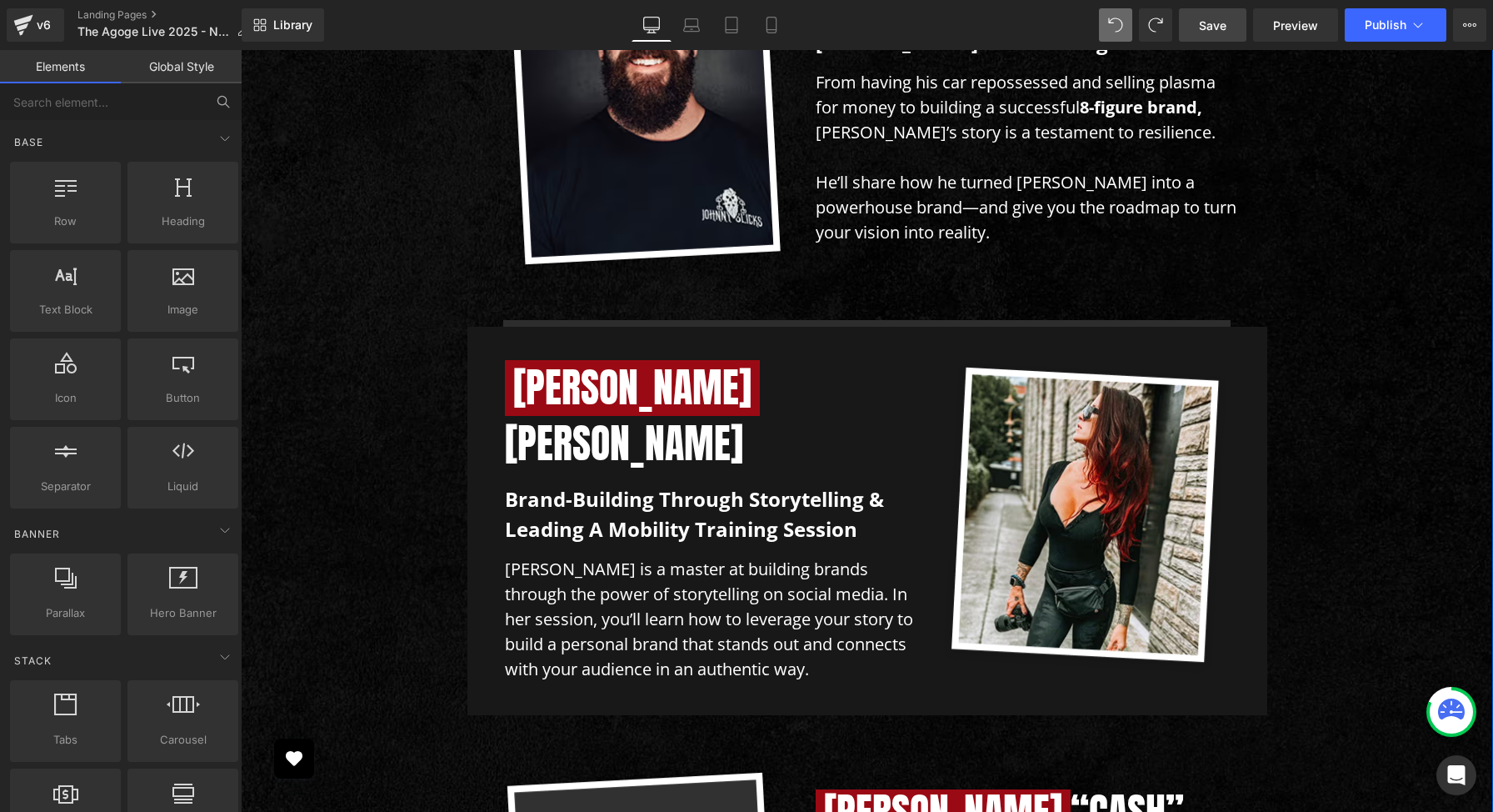
scroll to position [6442, 0]
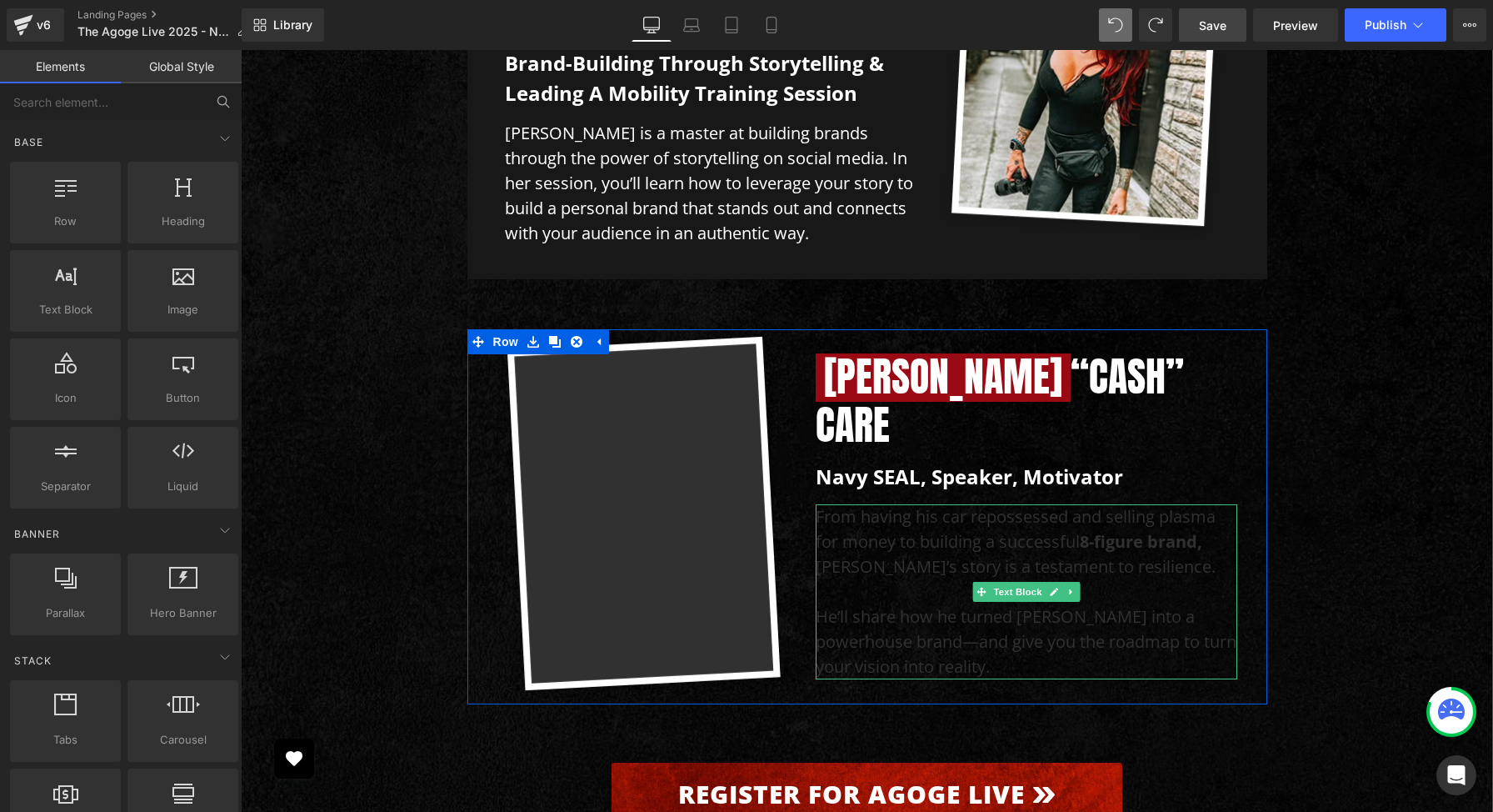
click at [888, 504] on p "From having his car repossessed and selling plasma for money to building a succ…" at bounding box center [1027, 541] width 423 height 75
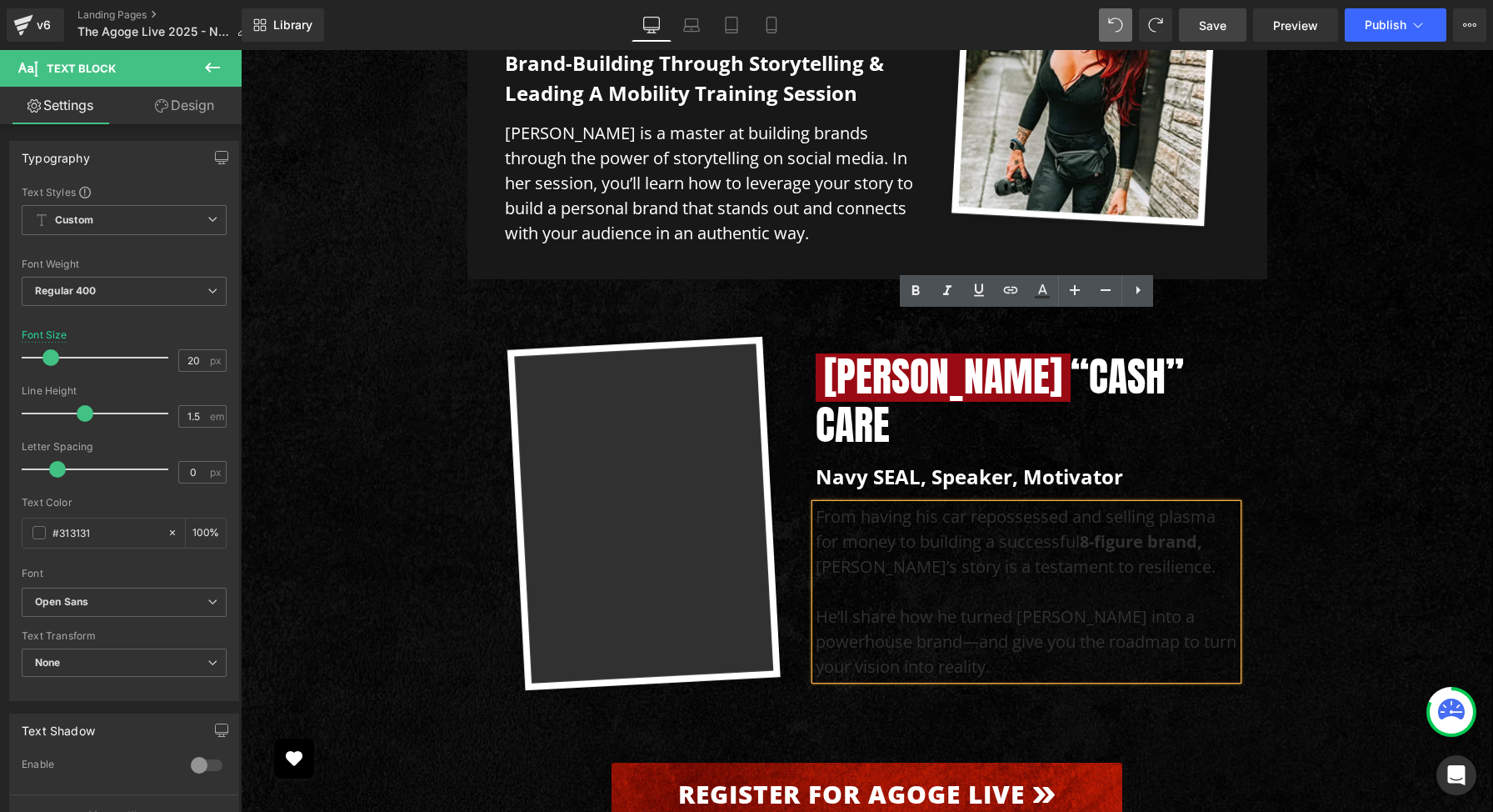
click at [911, 329] on div "[PERSON_NAME] “Cash” Care Heading Navy SEAL, speaker, motivator Text Block From…" at bounding box center [1027, 516] width 448 height 375
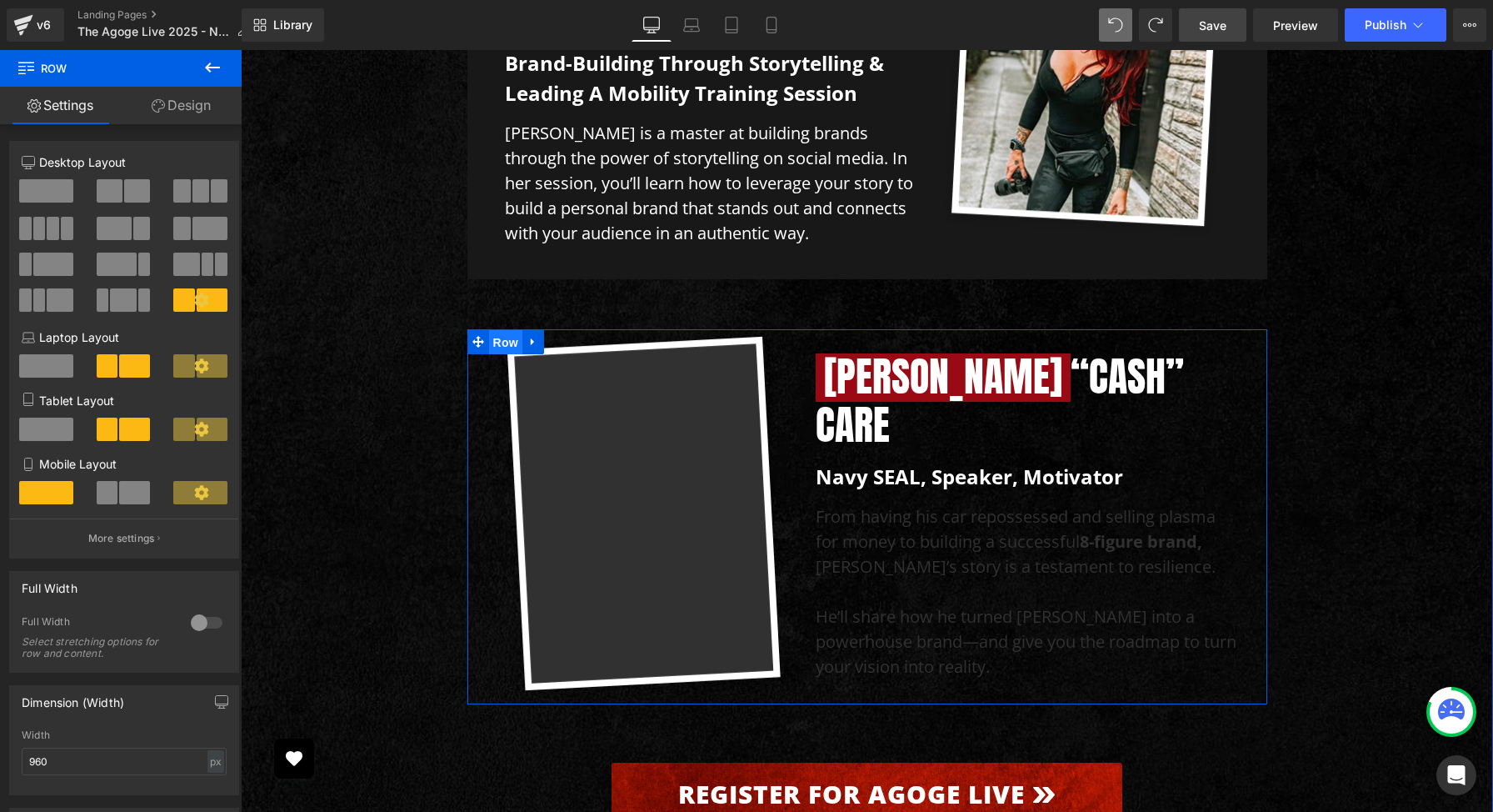
click at [499, 330] on span "Row" at bounding box center [506, 342] width 33 height 25
click at [190, 106] on link "Design" at bounding box center [180, 105] width 121 height 38
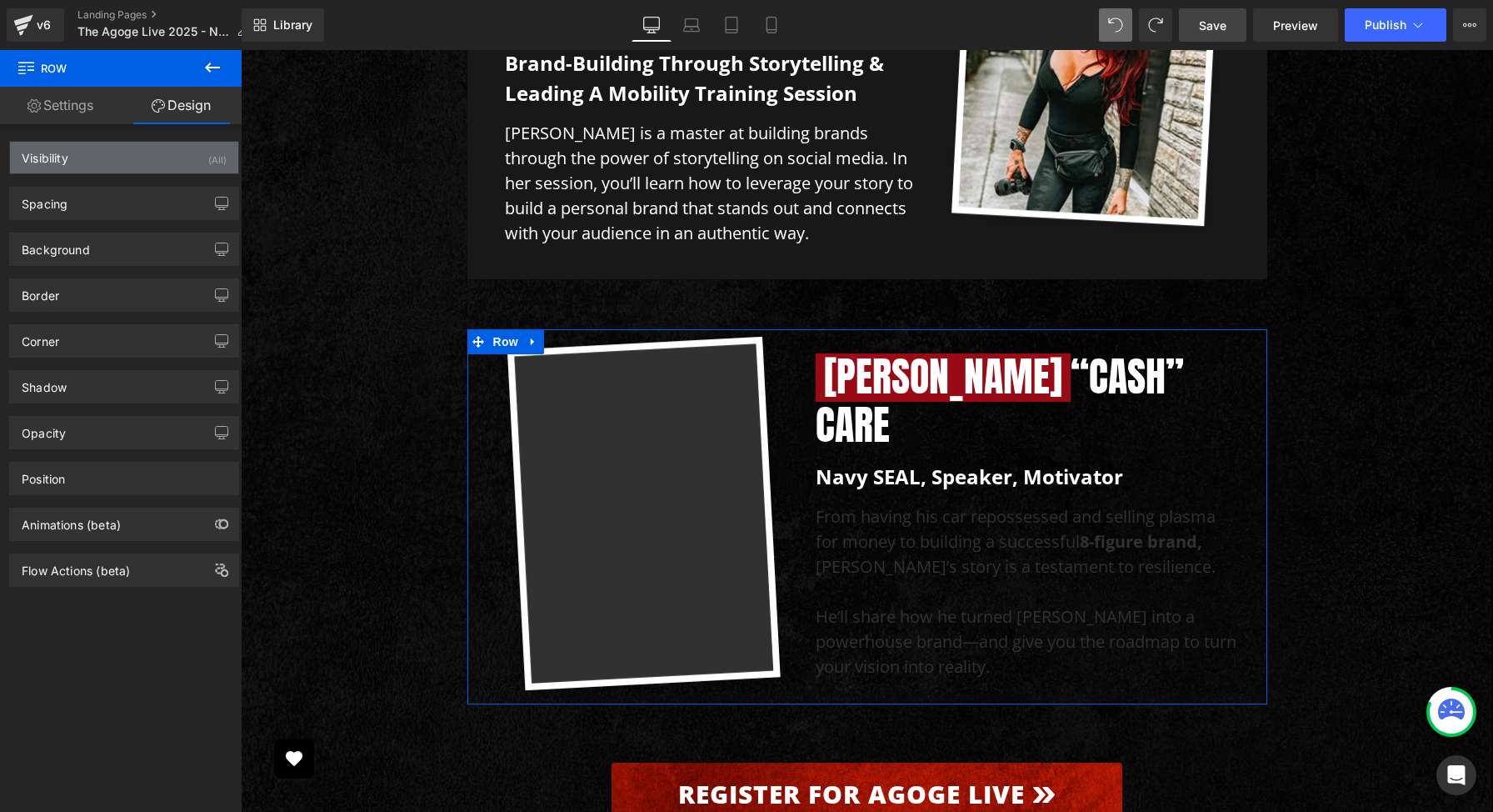
click at [165, 160] on div "Visibility (All)" at bounding box center [124, 157] width 229 height 31
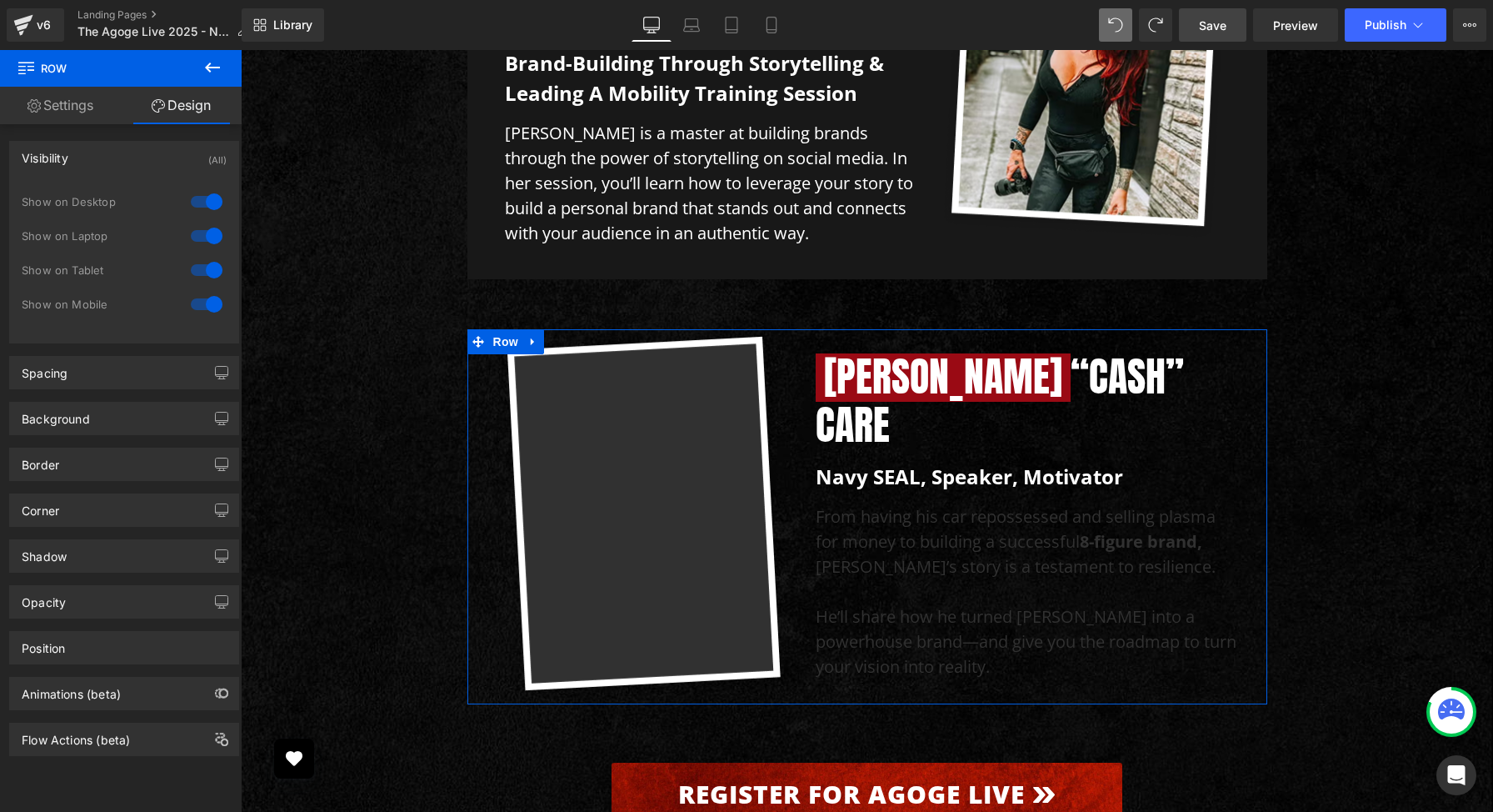
click at [202, 208] on div at bounding box center [206, 202] width 40 height 27
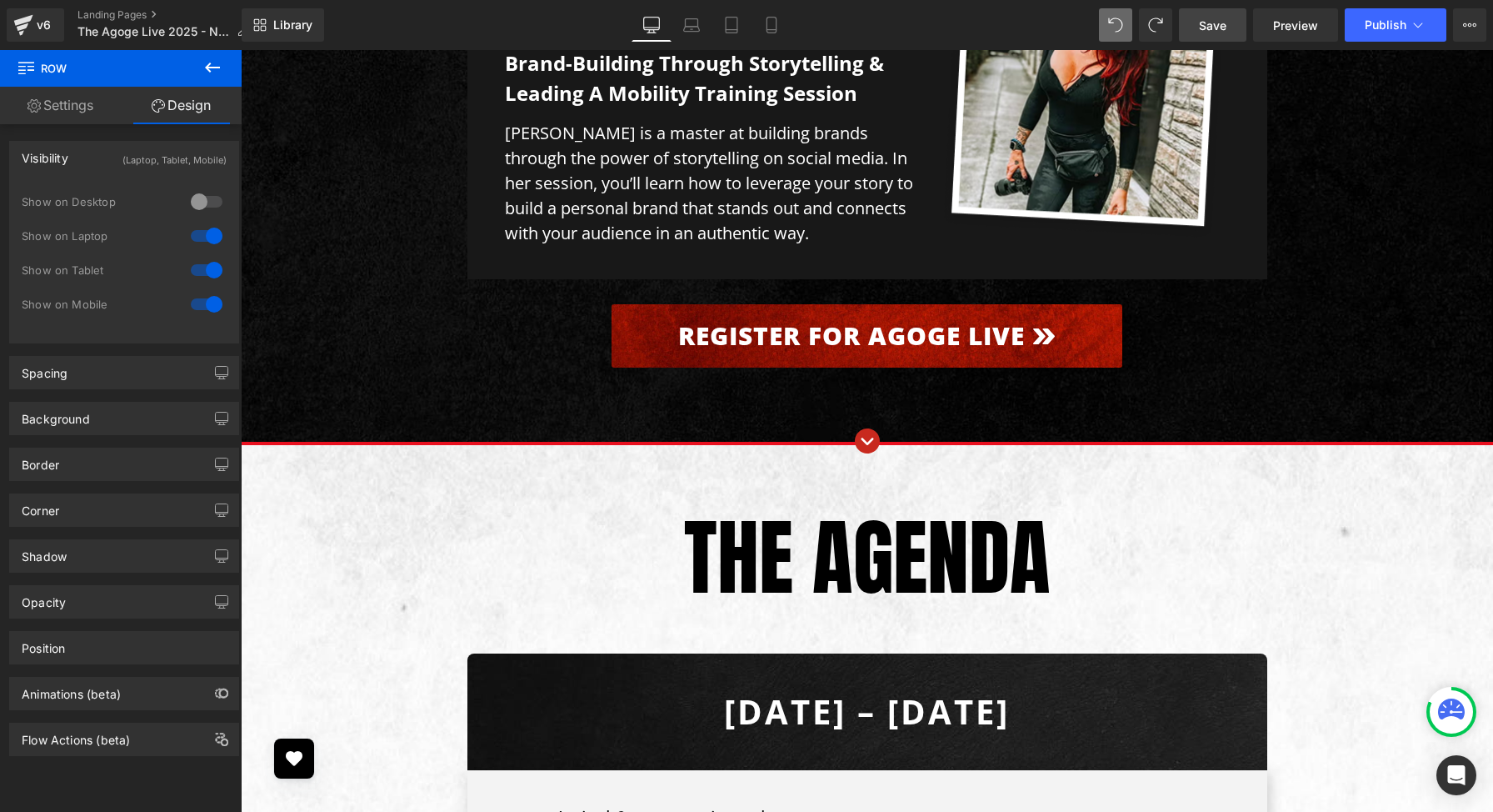
click at [205, 232] on div at bounding box center [206, 236] width 40 height 27
click at [212, 264] on div at bounding box center [206, 270] width 40 height 27
click at [202, 301] on div at bounding box center [206, 305] width 40 height 27
click at [199, 267] on div at bounding box center [206, 270] width 40 height 27
click at [204, 295] on div at bounding box center [206, 305] width 40 height 27
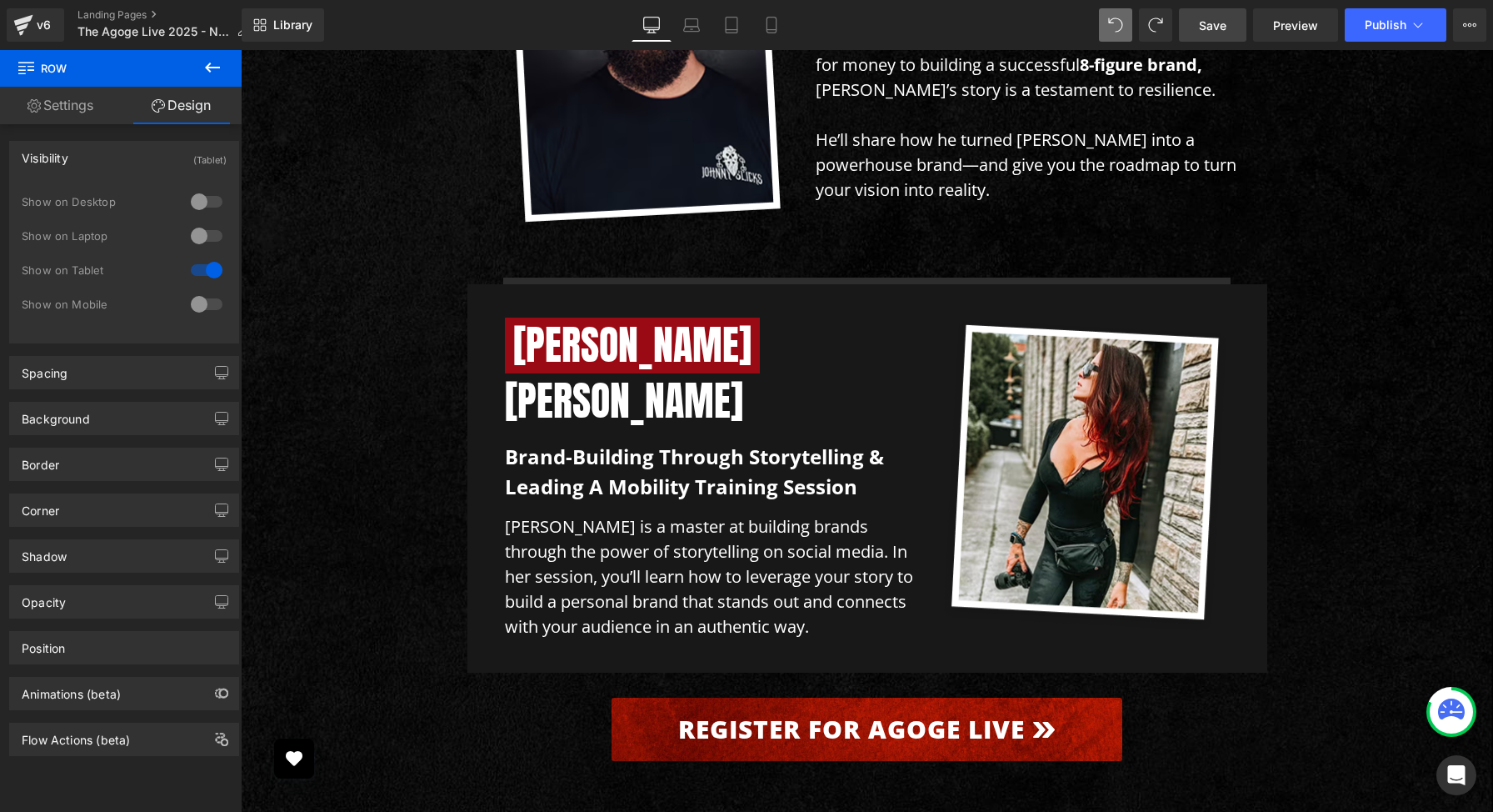
scroll to position [6065, 0]
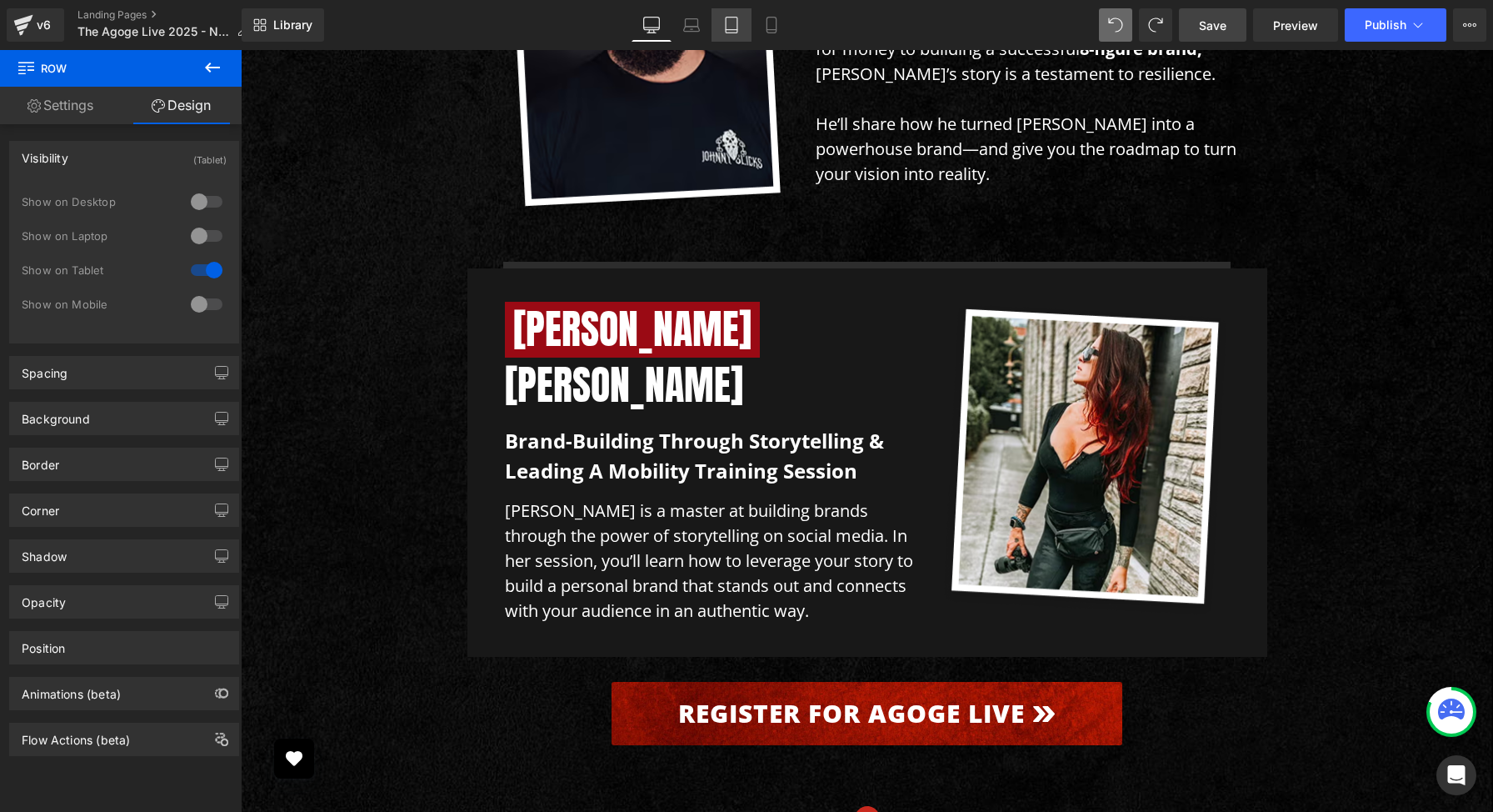
click at [742, 31] on link "Tablet" at bounding box center [732, 24] width 40 height 33
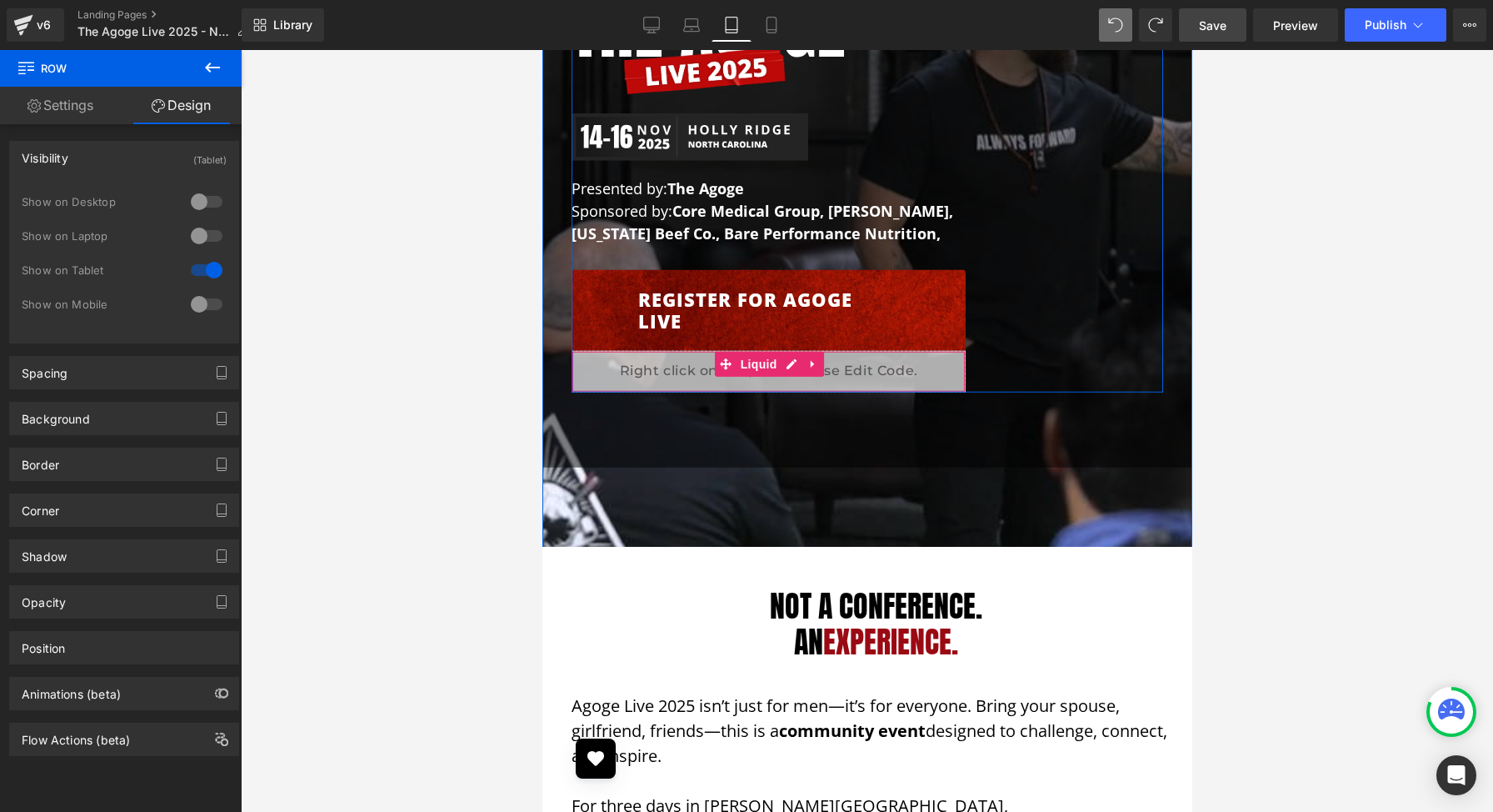
scroll to position [350, 0]
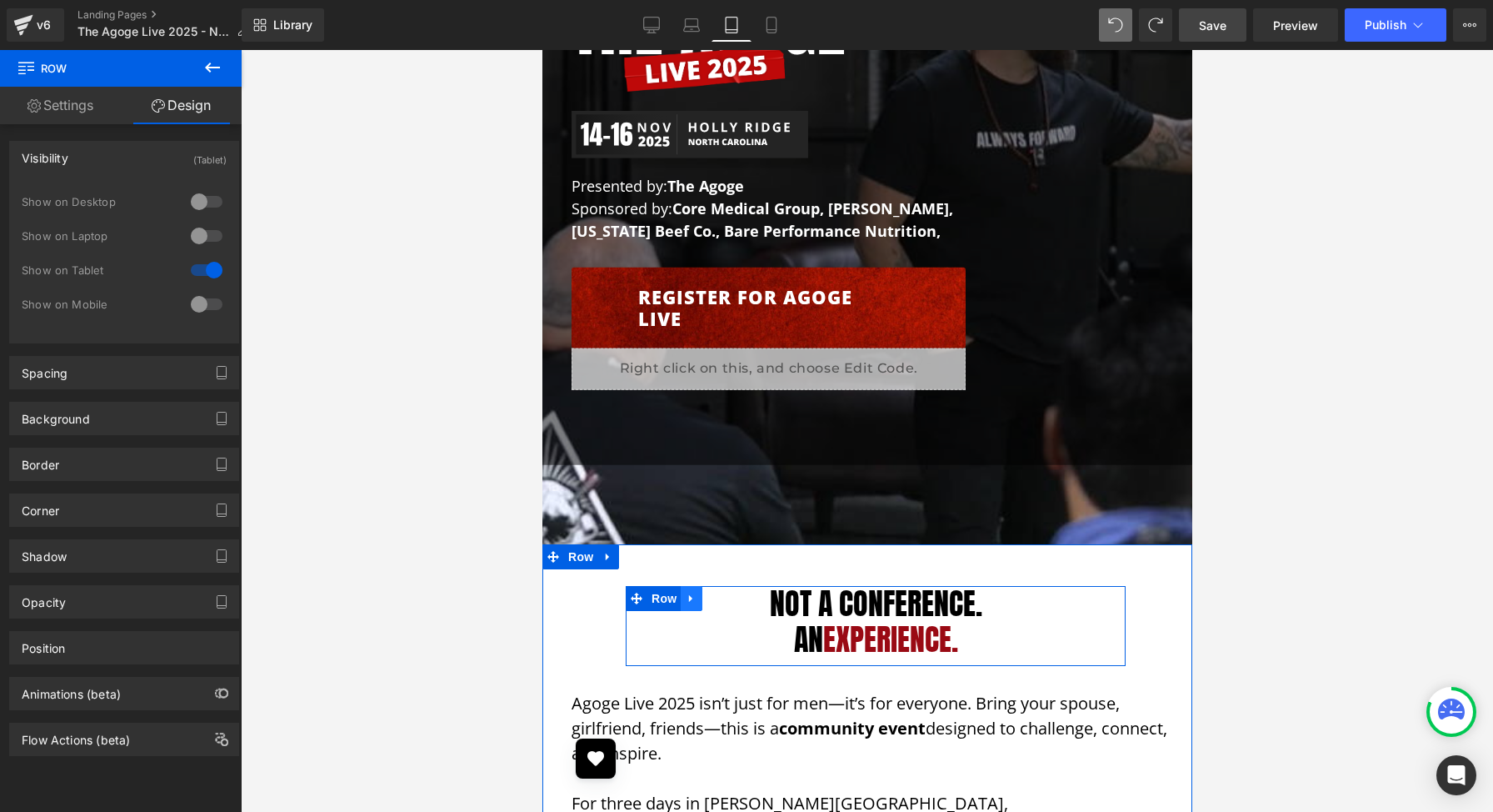
click at [696, 599] on icon at bounding box center [691, 599] width 12 height 13
click at [711, 599] on icon at bounding box center [712, 598] width 12 height 12
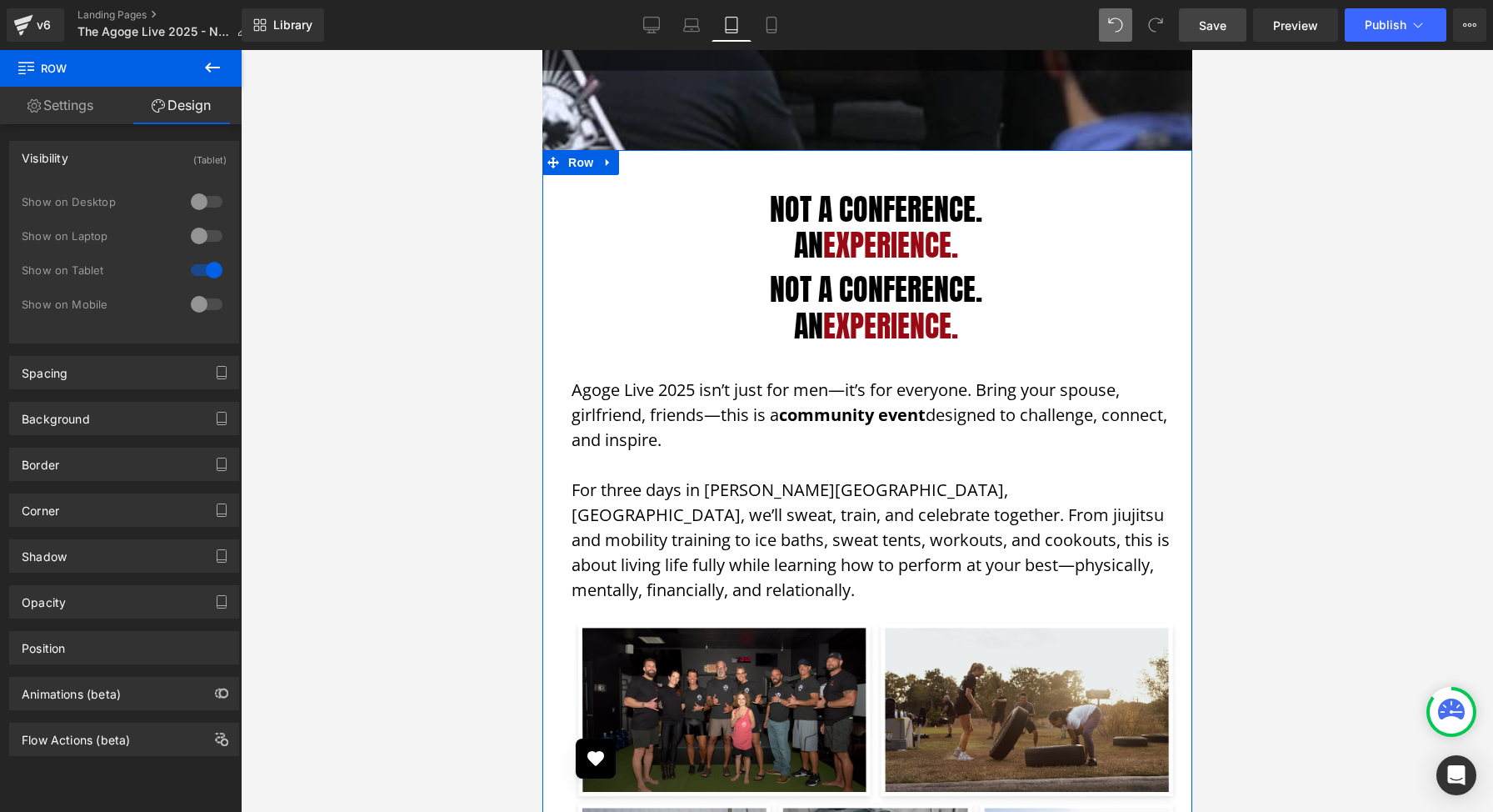
scroll to position [732, 0]
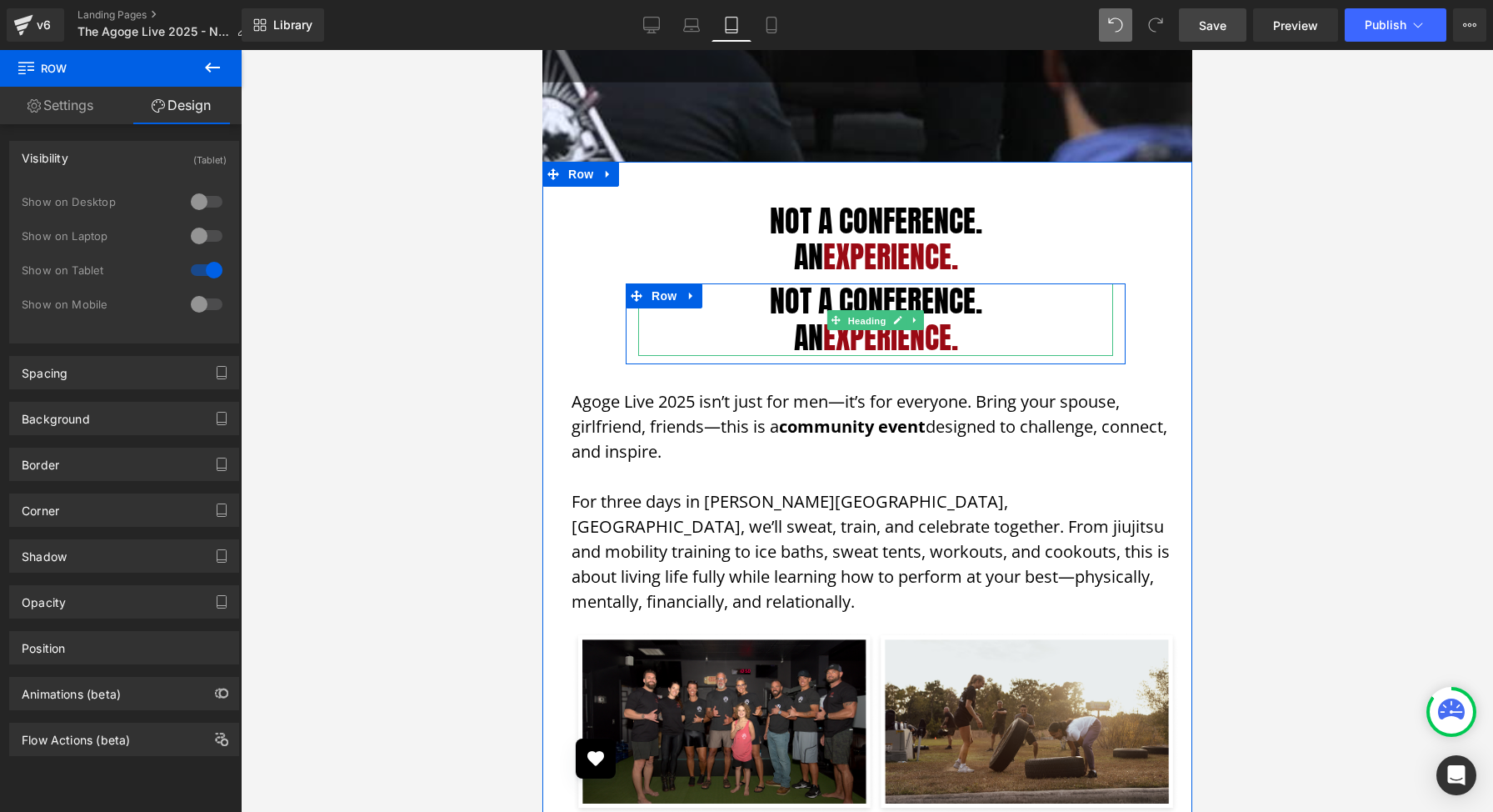
click at [856, 313] on span "Heading" at bounding box center [867, 320] width 45 height 20
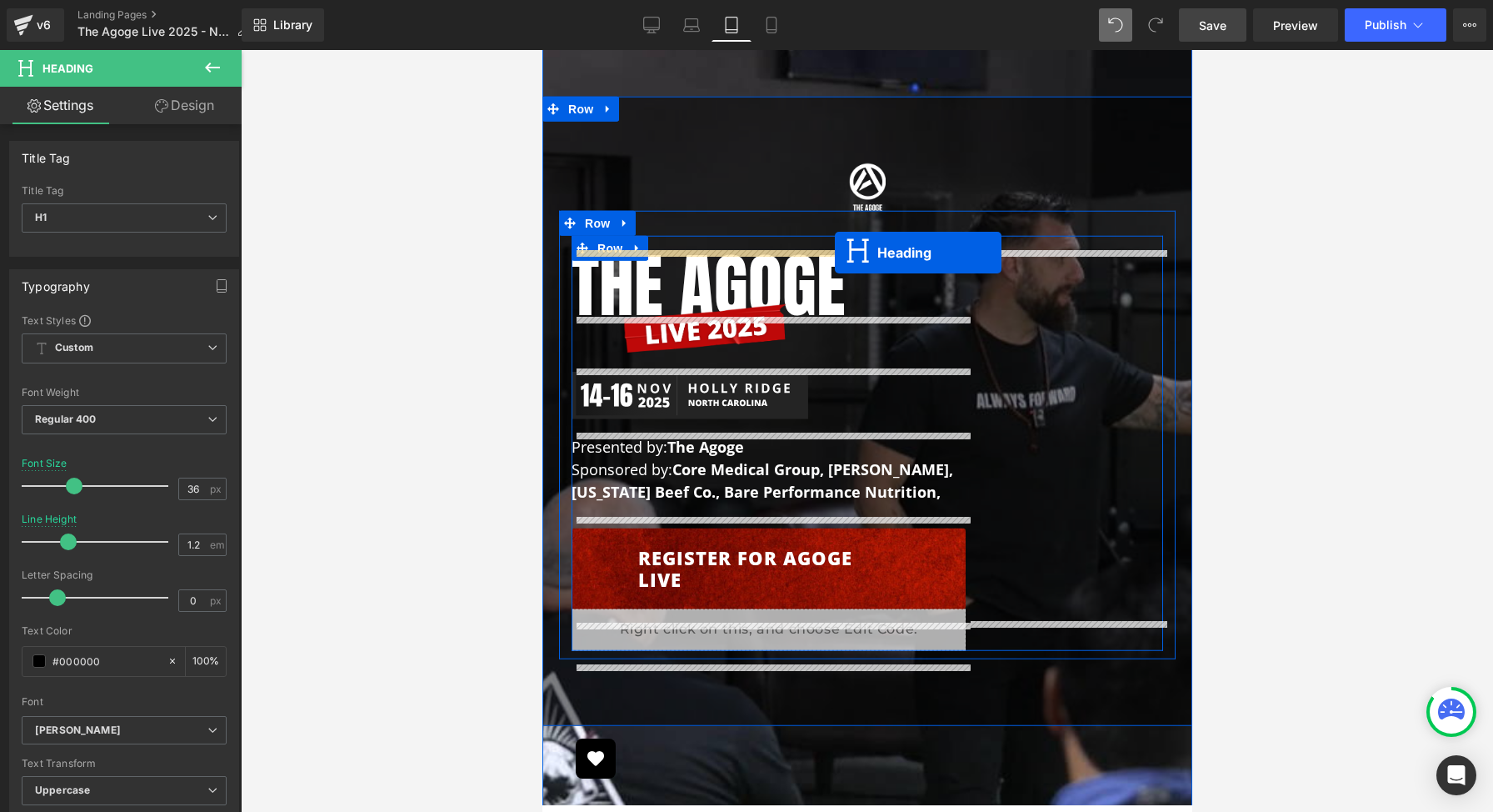
scroll to position [58, 0]
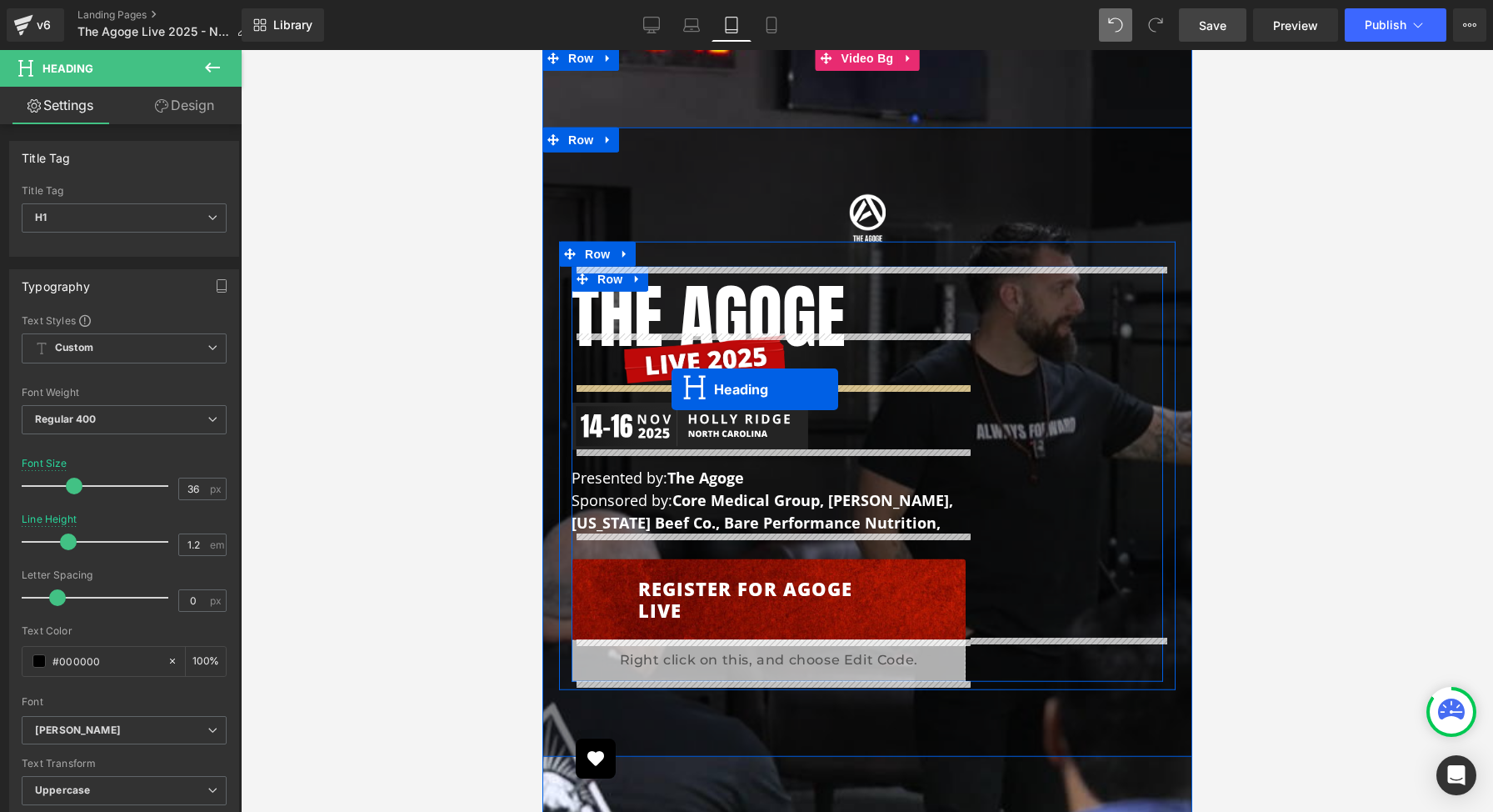
drag, startPoint x: 836, startPoint y: 319, endPoint x: 671, endPoint y: 389, distance: 179.2
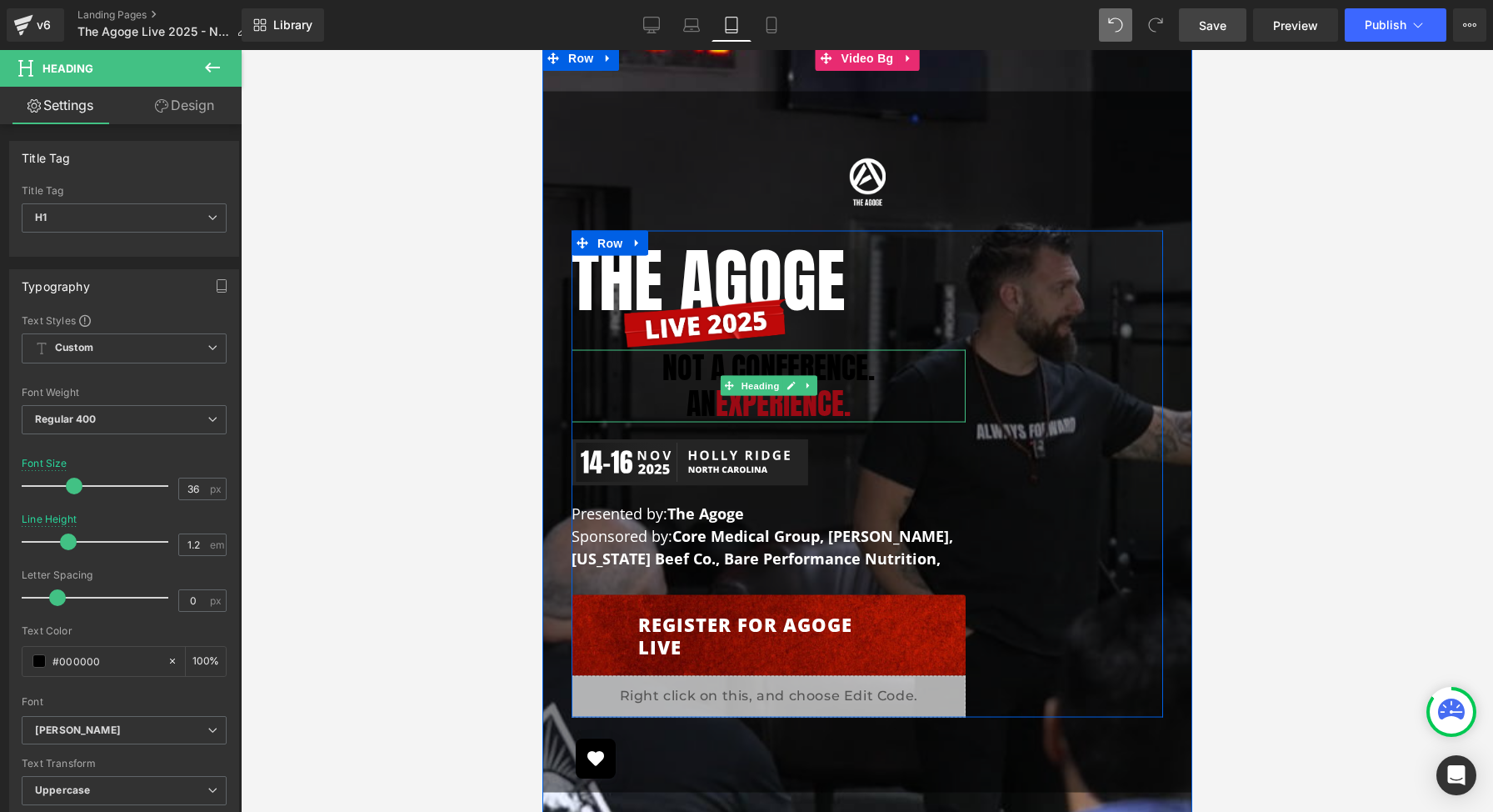
click at [663, 375] on h1 "Not a Conference." at bounding box center [767, 368] width 394 height 36
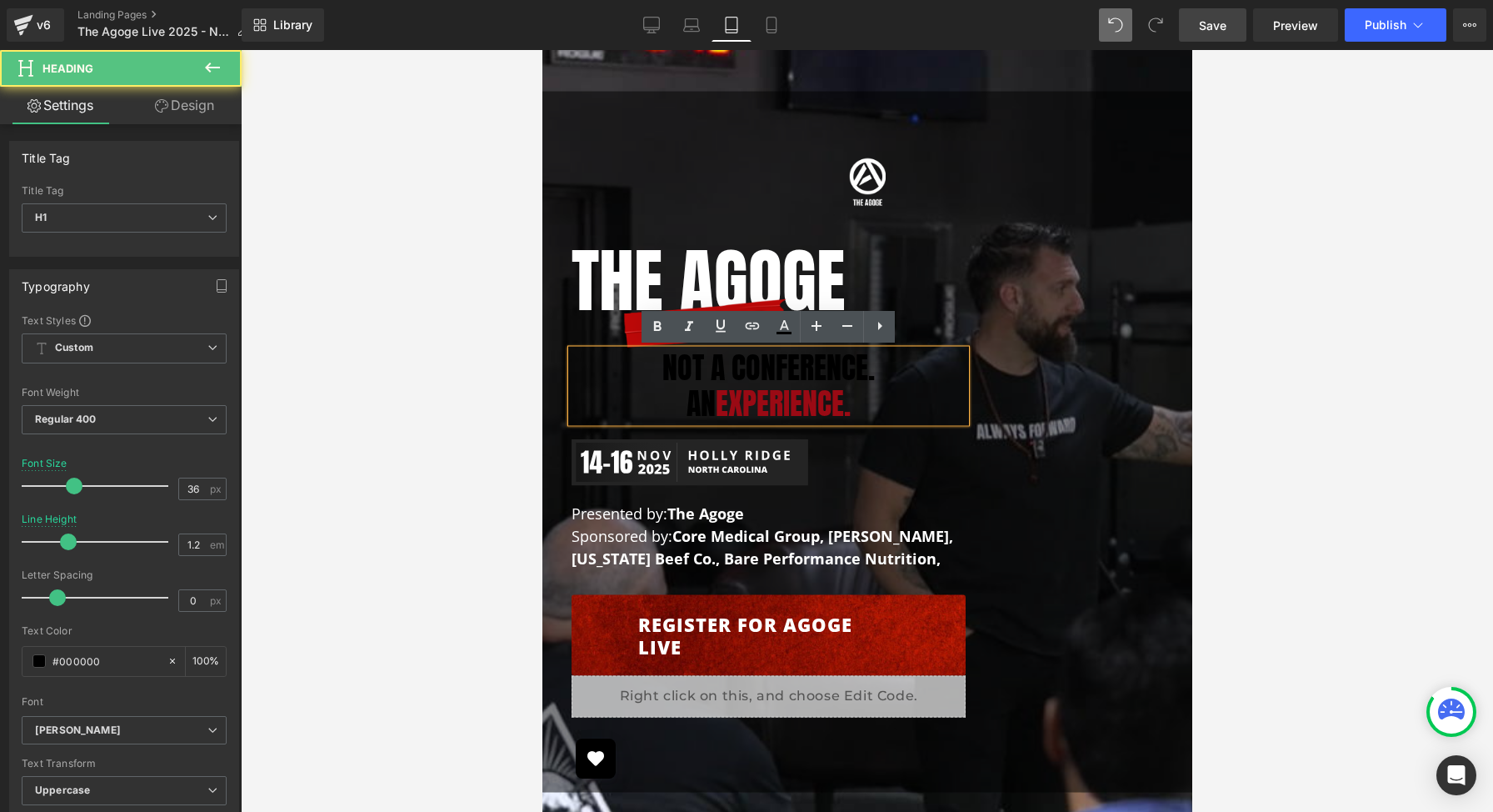
click at [663, 365] on h1 "Not a Conference." at bounding box center [767, 368] width 394 height 36
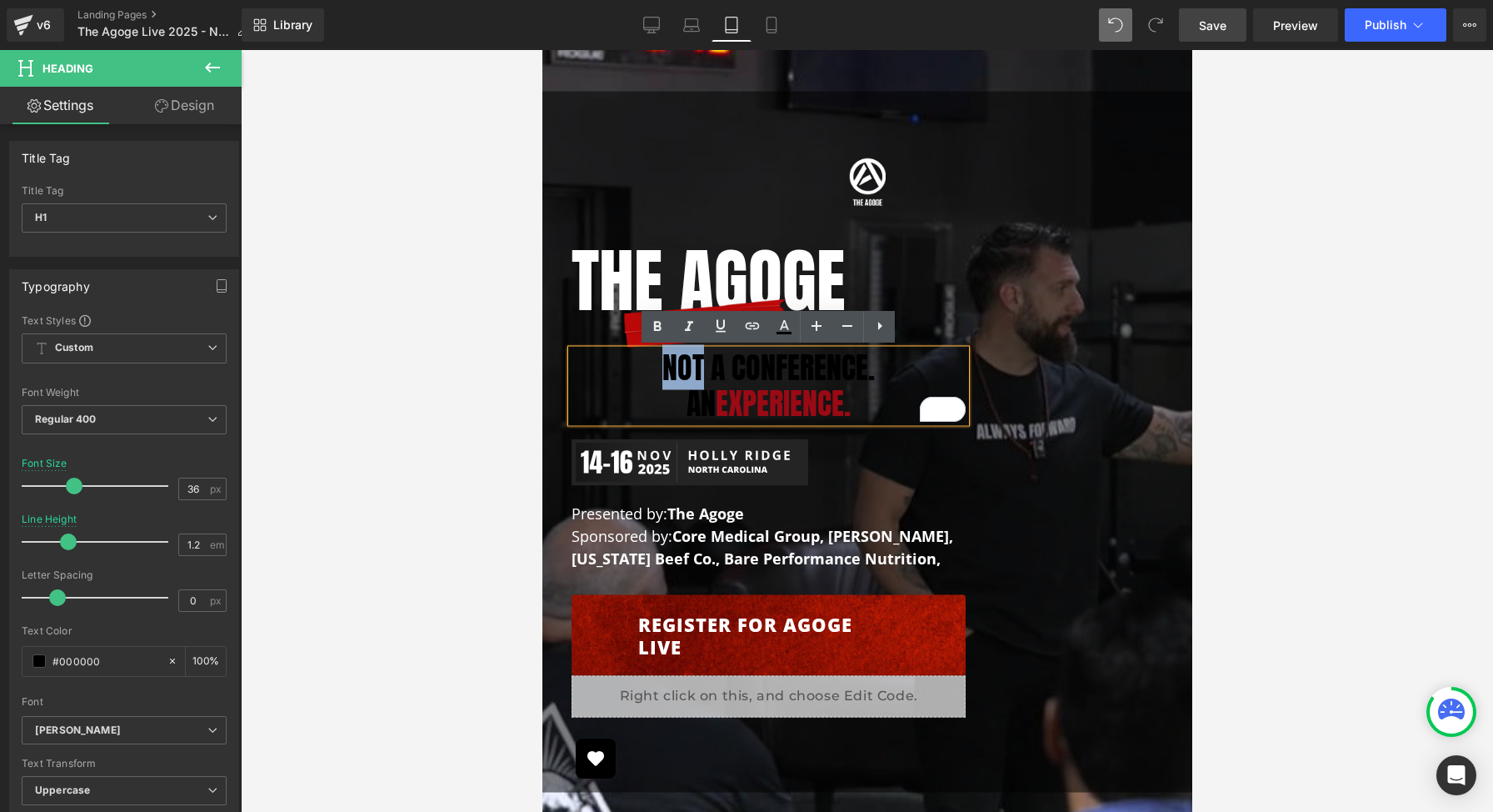
click at [663, 365] on h1 "Not a Conference." at bounding box center [767, 368] width 394 height 36
click at [785, 320] on icon at bounding box center [784, 324] width 9 height 10
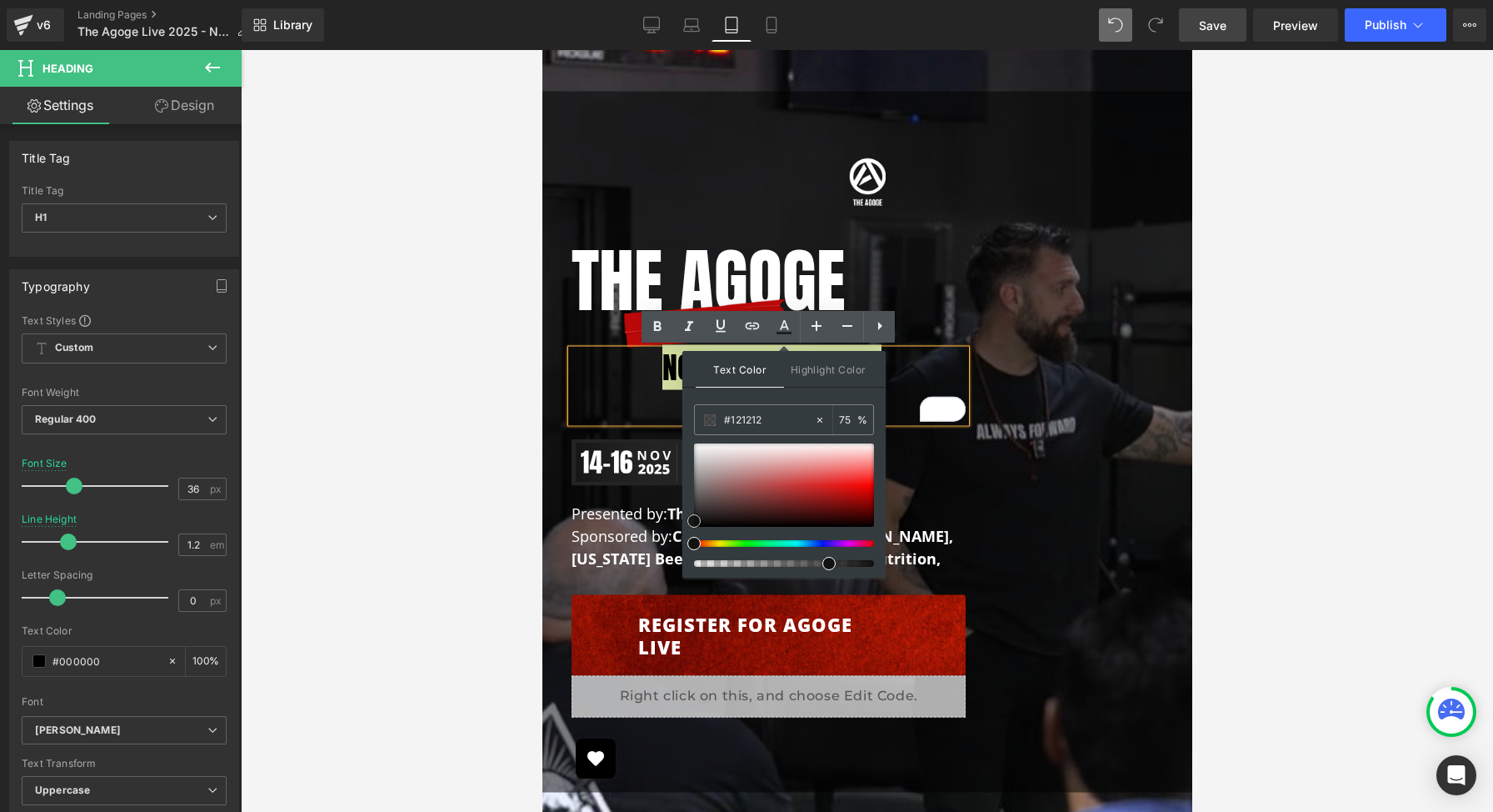
type input "#f5f4f4"
click at [706, 447] on div at bounding box center [784, 484] width 180 height 83
drag, startPoint x: 706, startPoint y: 447, endPoint x: 691, endPoint y: 446, distance: 15.0
click at [691, 446] on span at bounding box center [694, 446] width 13 height 13
click at [894, 364] on h1 "Not a Conference." at bounding box center [767, 368] width 394 height 36
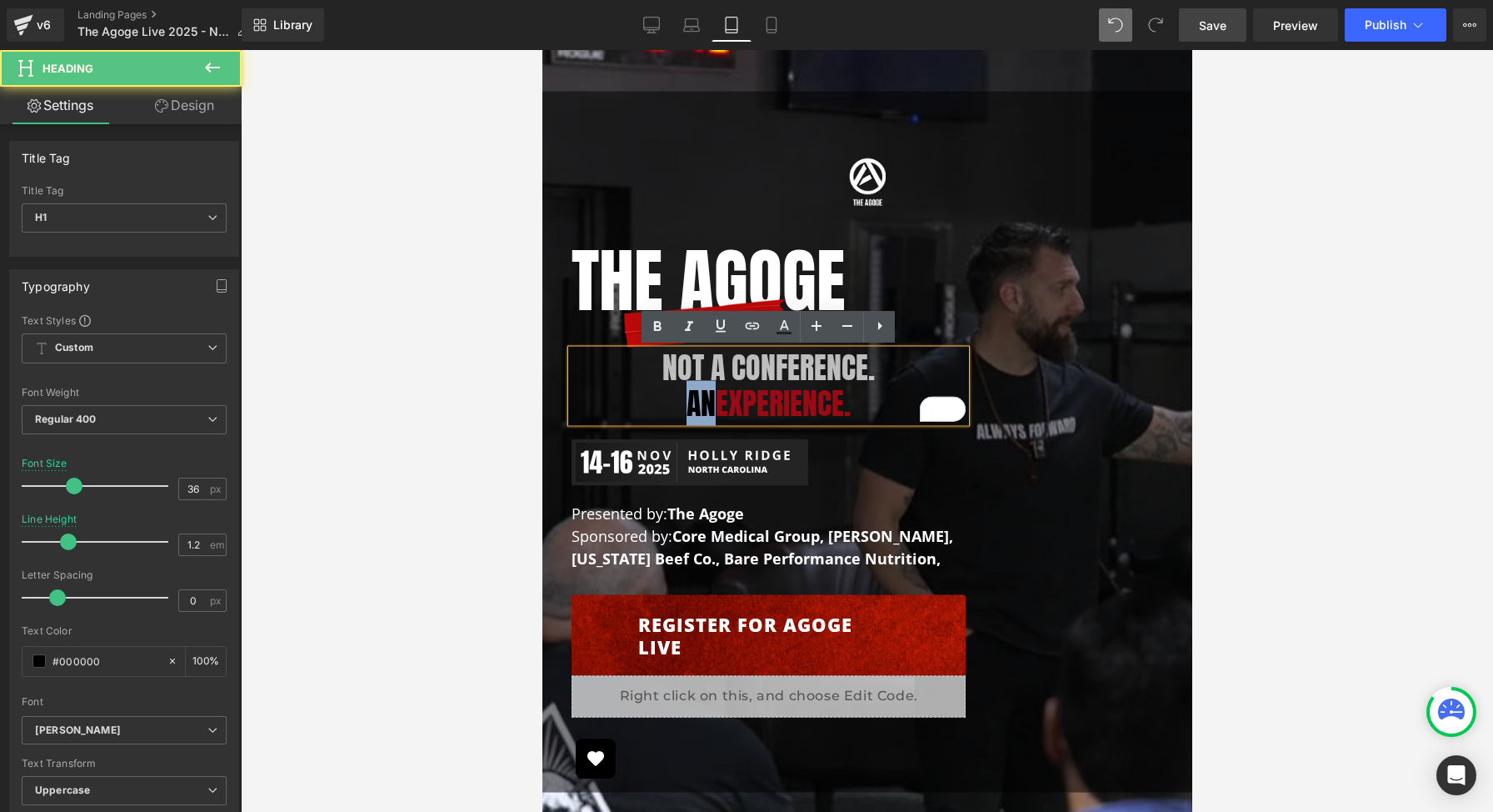
drag, startPoint x: 710, startPoint y: 406, endPoint x: 688, endPoint y: 406, distance: 22.0
click at [688, 406] on h1 "An Experience." at bounding box center [767, 404] width 394 height 36
click at [786, 334] on icon at bounding box center [784, 326] width 20 height 20
type input "#000000"
type input "100"
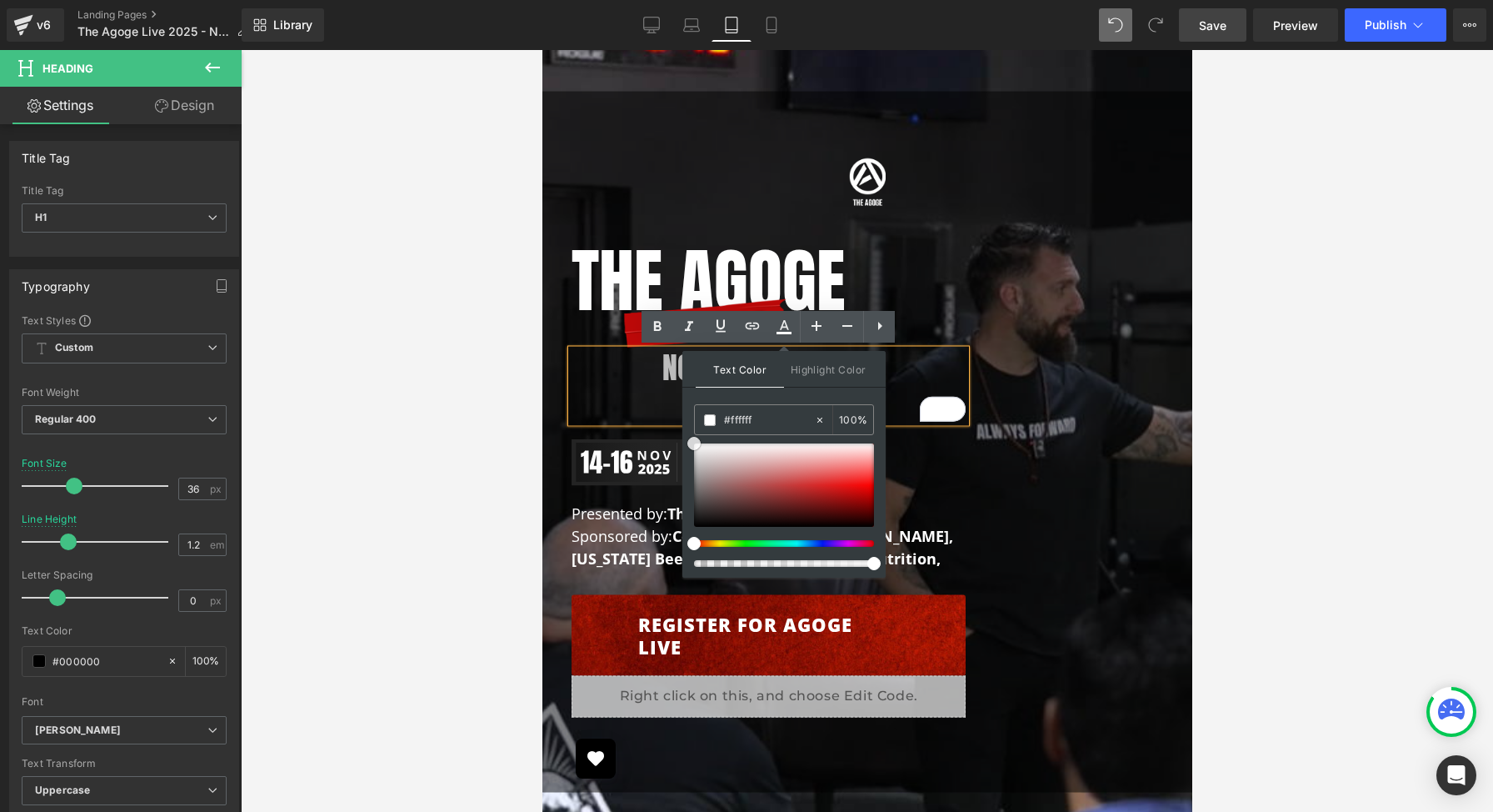
drag, startPoint x: 696, startPoint y: 526, endPoint x: 690, endPoint y: 440, distance: 86.2
click at [690, 440] on span at bounding box center [694, 443] width 13 height 13
click at [911, 373] on h1 "Not a Conference." at bounding box center [767, 368] width 394 height 36
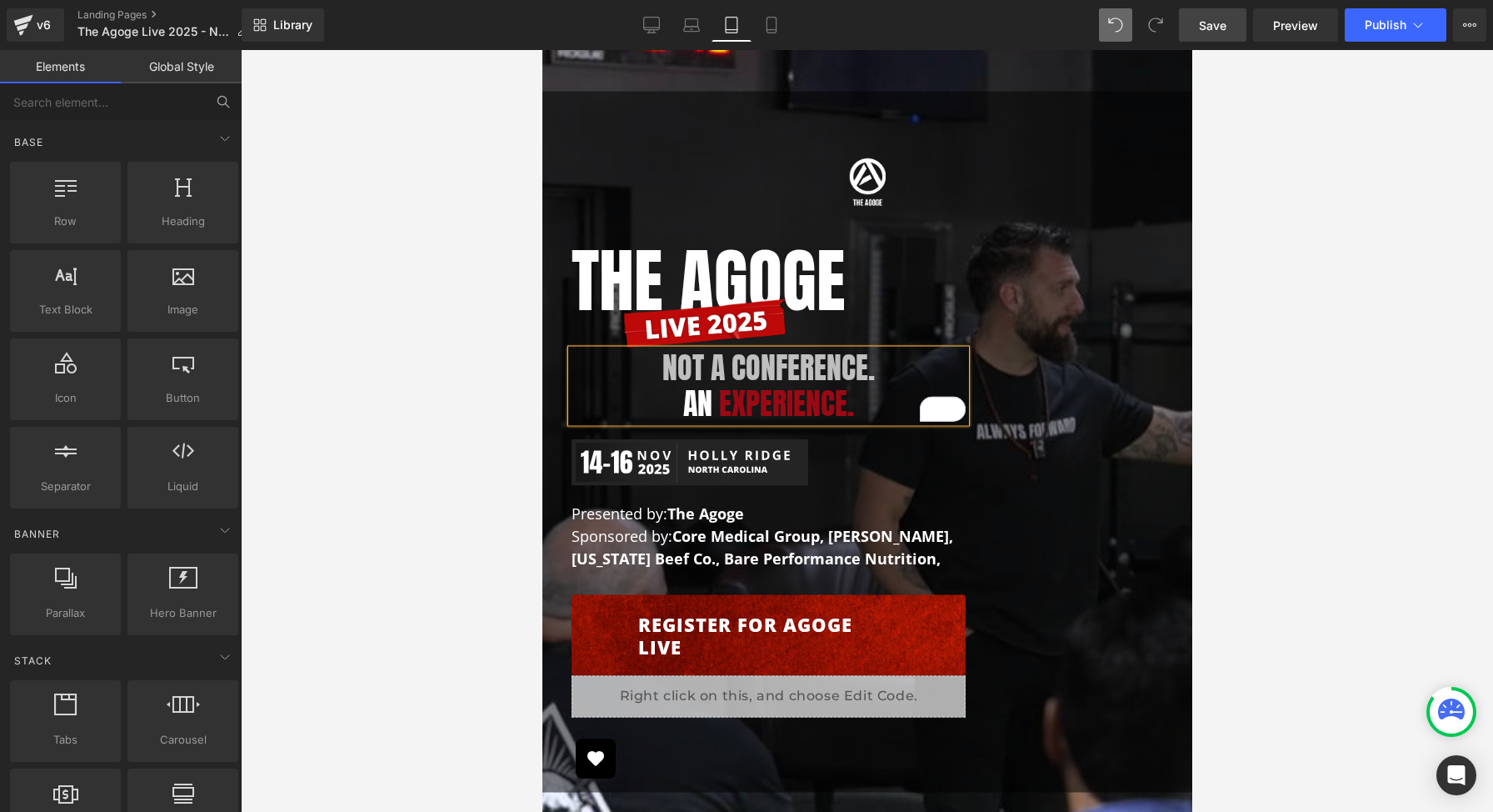
click at [1243, 106] on div at bounding box center [868, 431] width 1253 height 762
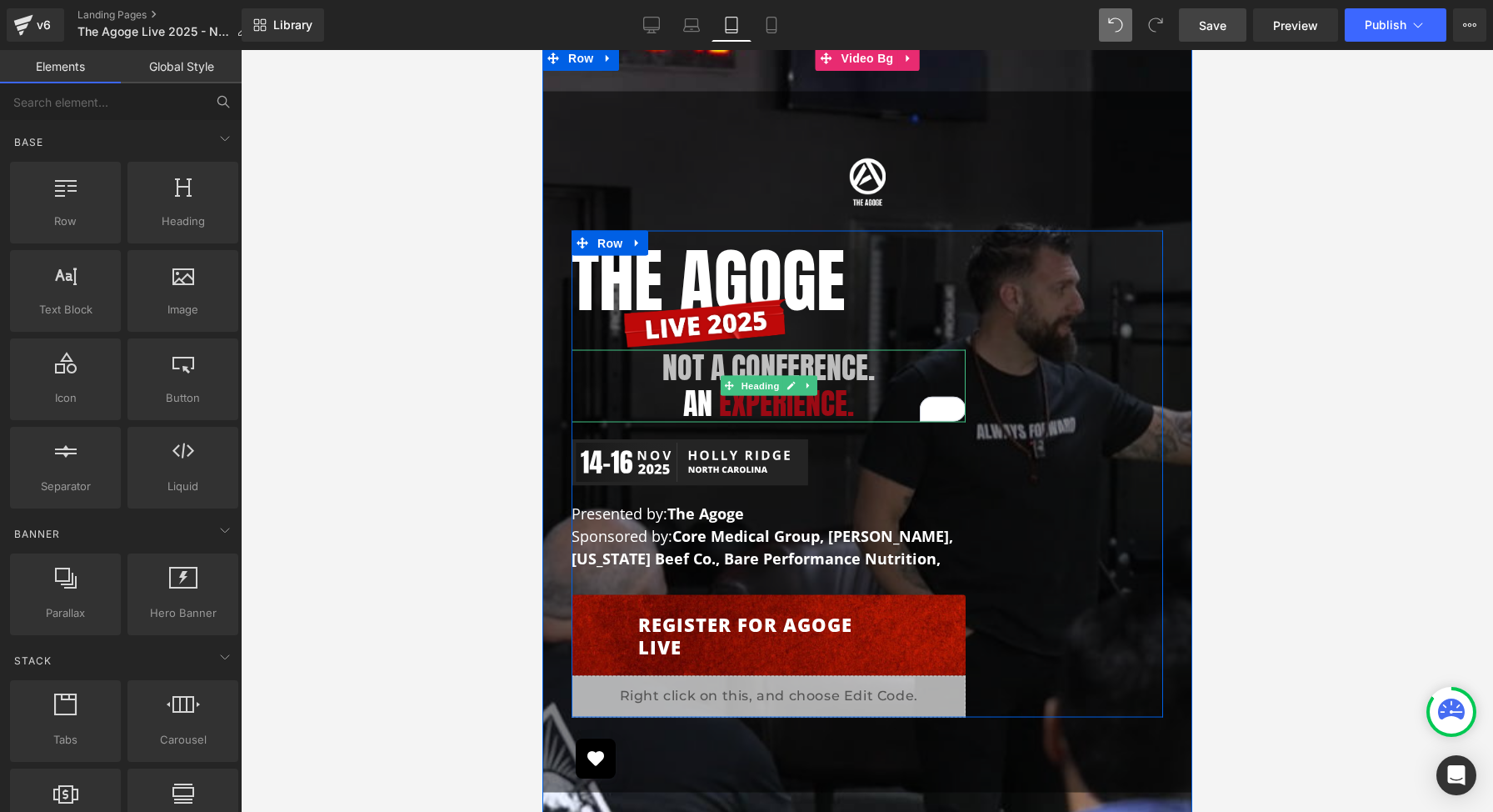
click at [723, 362] on span "Not a Conference." at bounding box center [768, 367] width 213 height 45
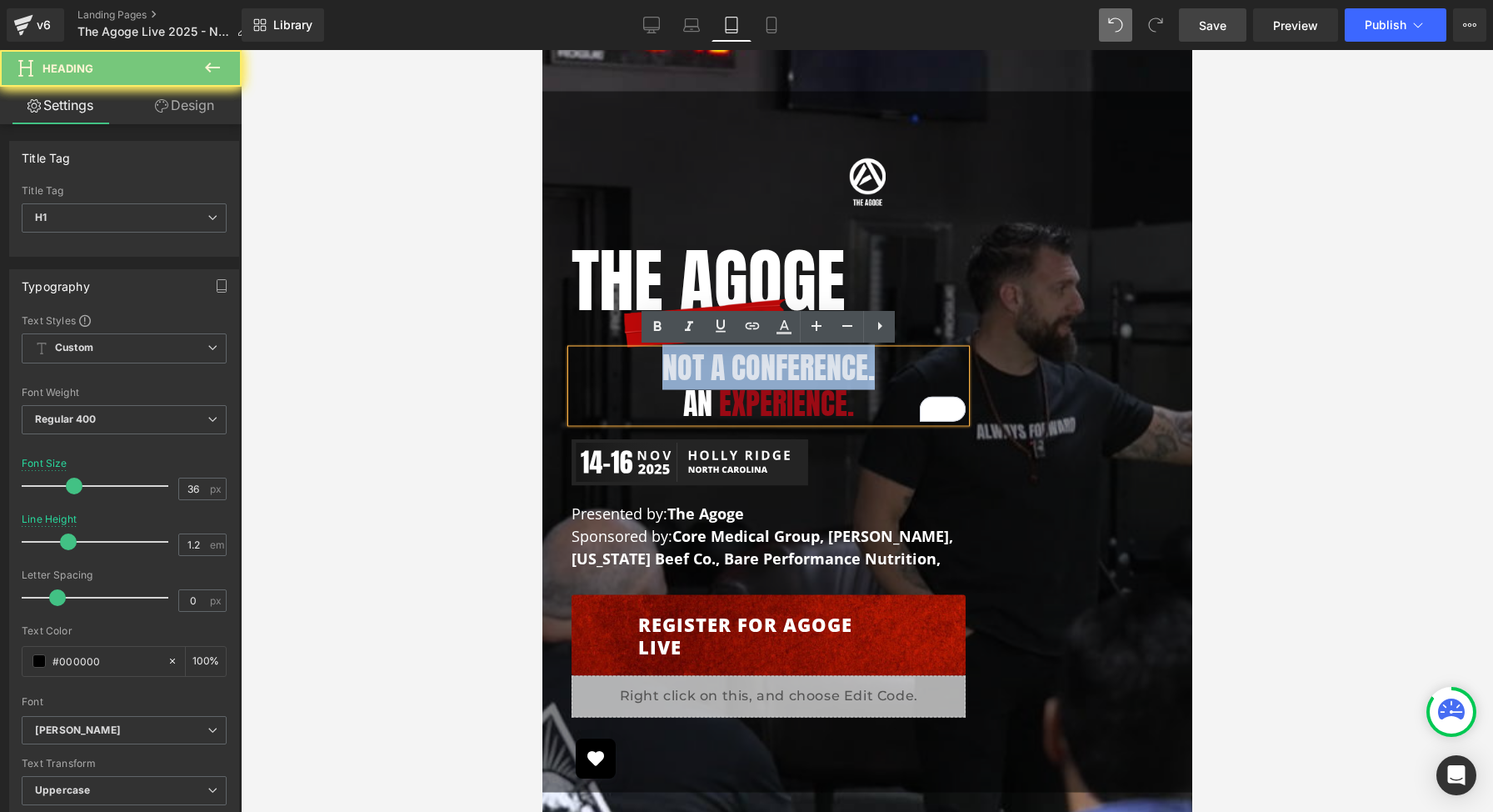
click at [723, 362] on span "Not a Conference." at bounding box center [768, 367] width 213 height 45
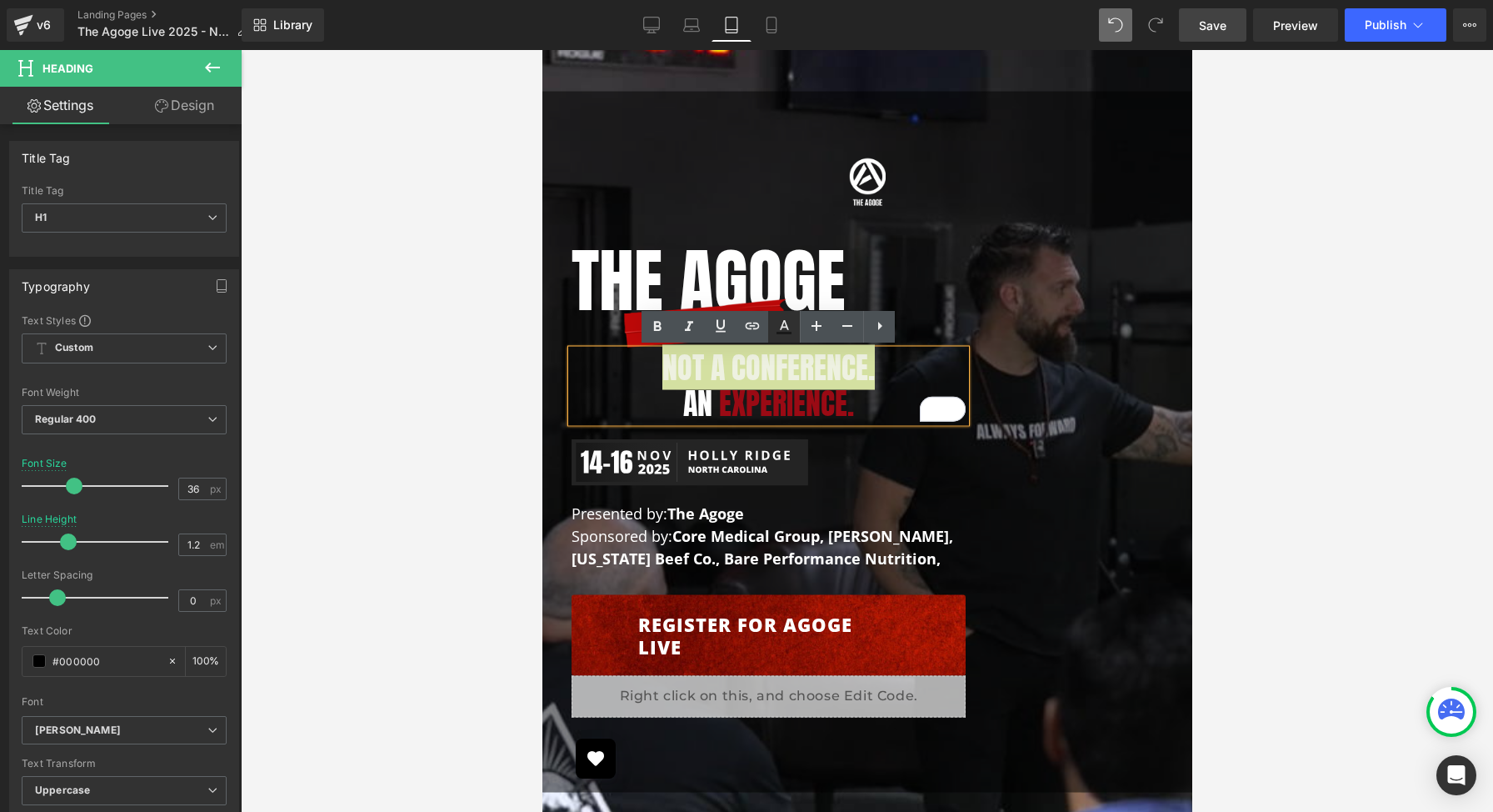
click at [790, 327] on icon at bounding box center [784, 326] width 20 height 20
type input "#121212"
type input "75"
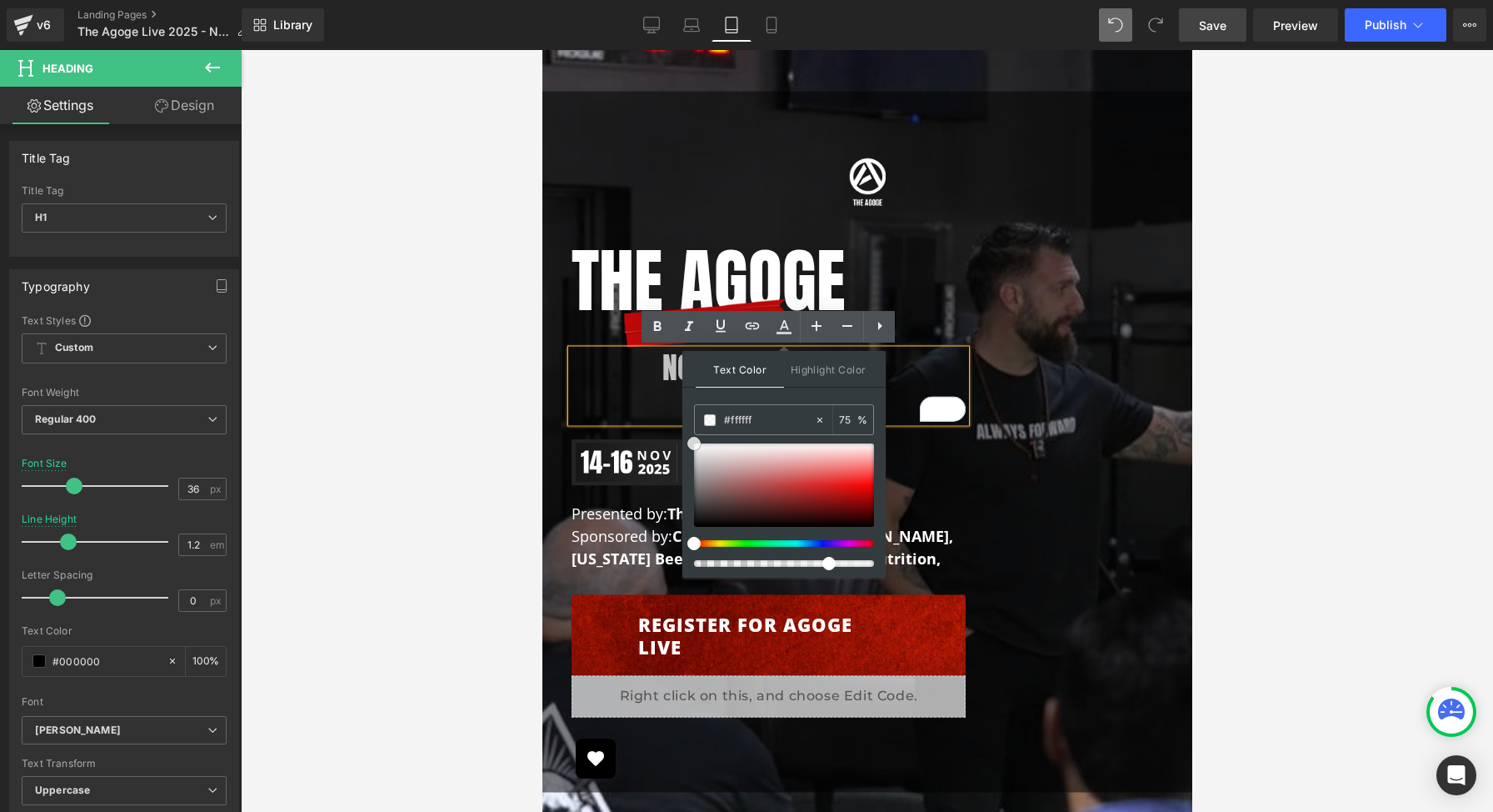
drag, startPoint x: 697, startPoint y: 521, endPoint x: 692, endPoint y: 443, distance: 78.2
click at [692, 443] on span at bounding box center [694, 443] width 13 height 13
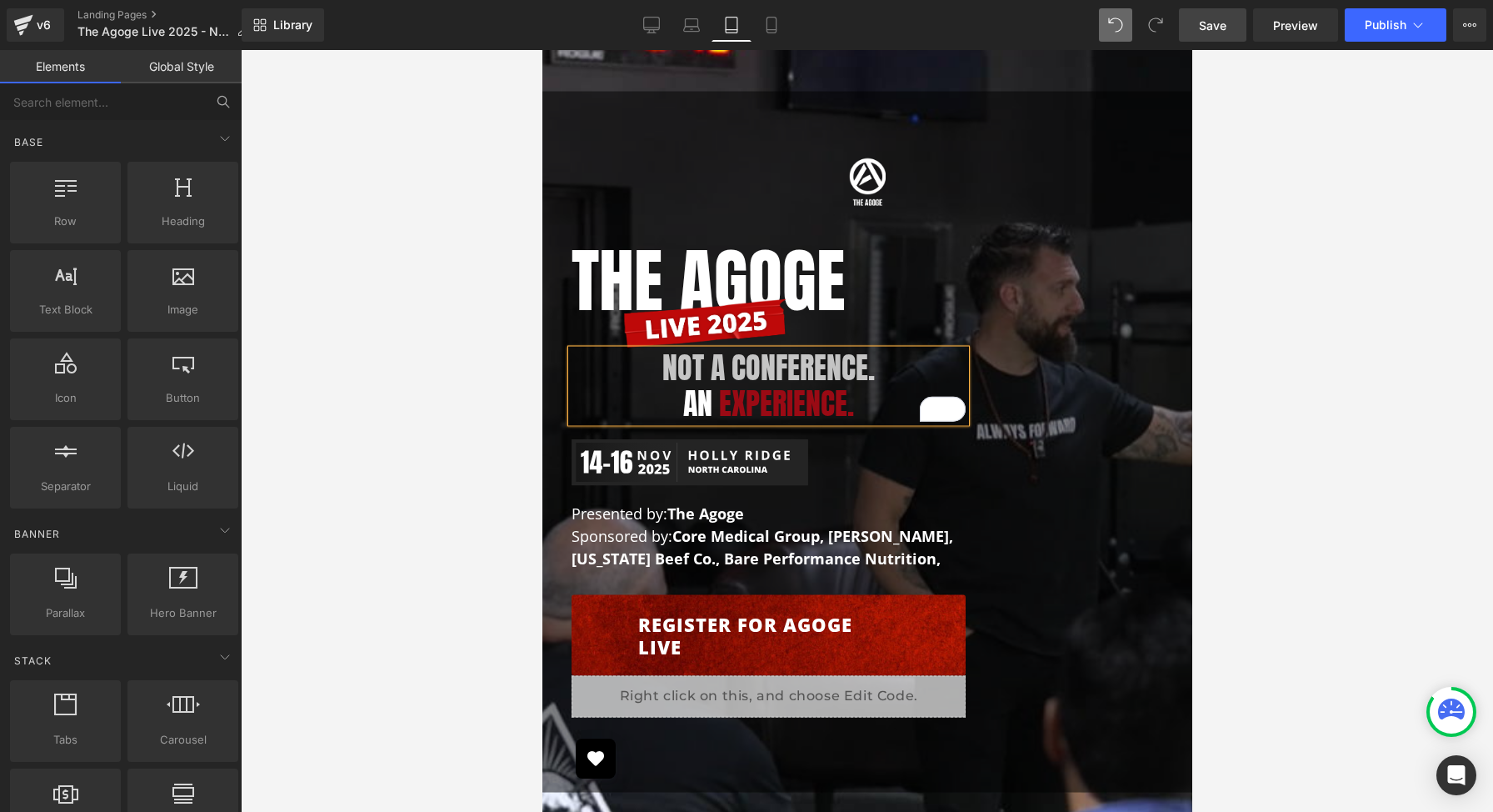
click at [1278, 279] on div at bounding box center [868, 431] width 1253 height 762
click at [1286, 55] on div at bounding box center [868, 431] width 1253 height 762
click at [1221, 31] on span "Save" at bounding box center [1212, 26] width 28 height 18
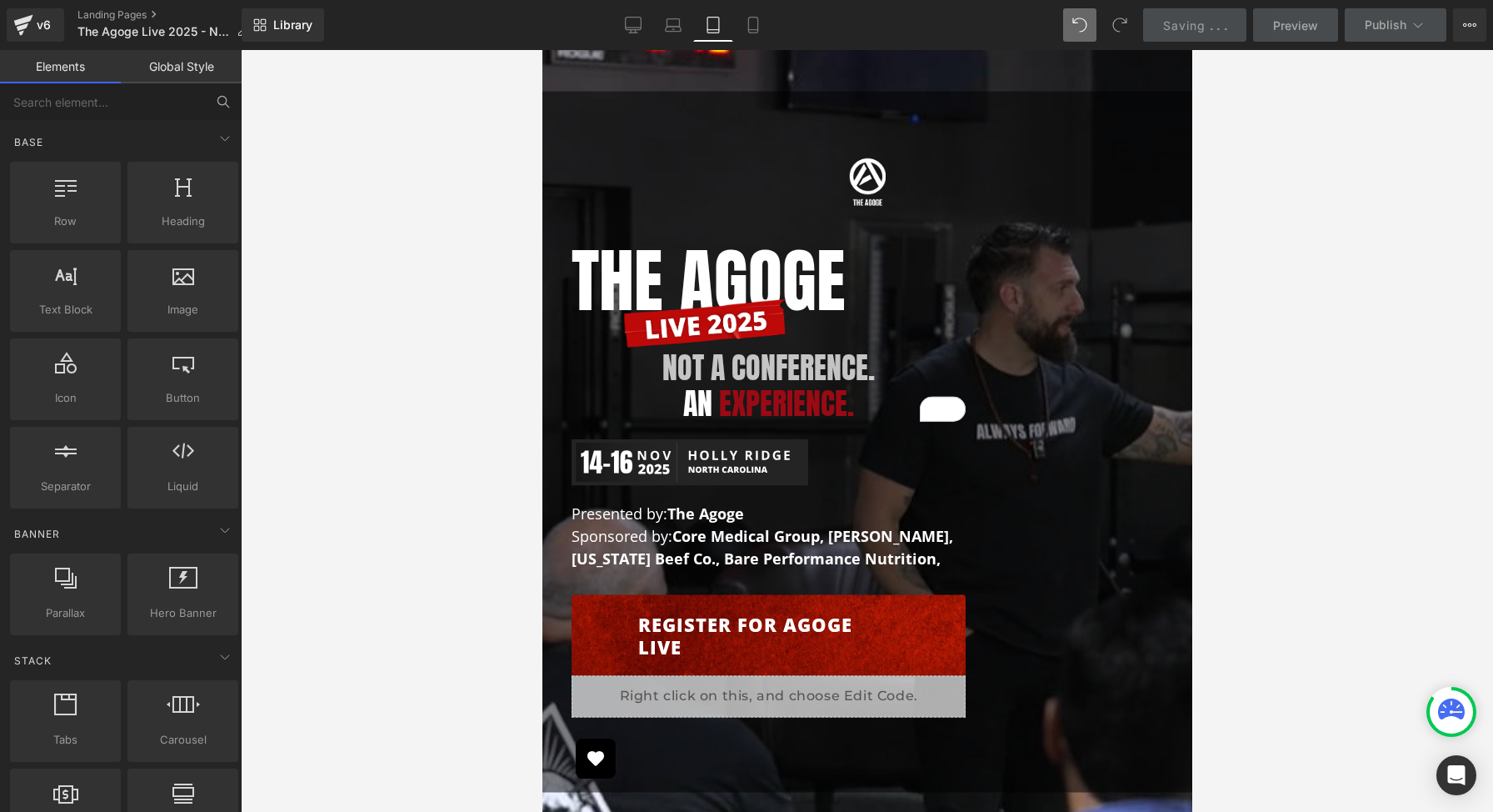
click at [1368, 143] on div at bounding box center [868, 431] width 1253 height 762
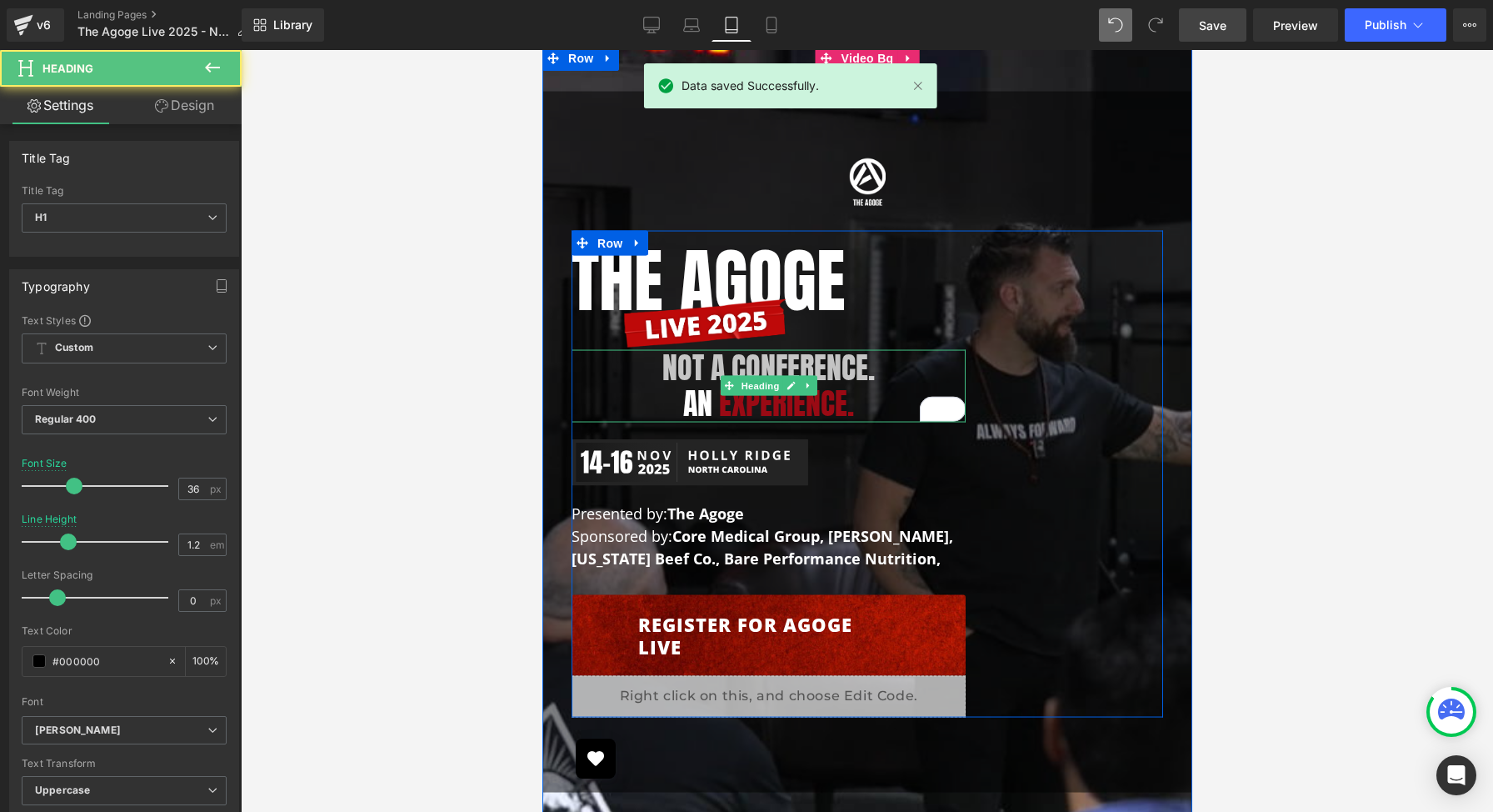
click at [807, 354] on span "Not a Conference." at bounding box center [768, 367] width 213 height 45
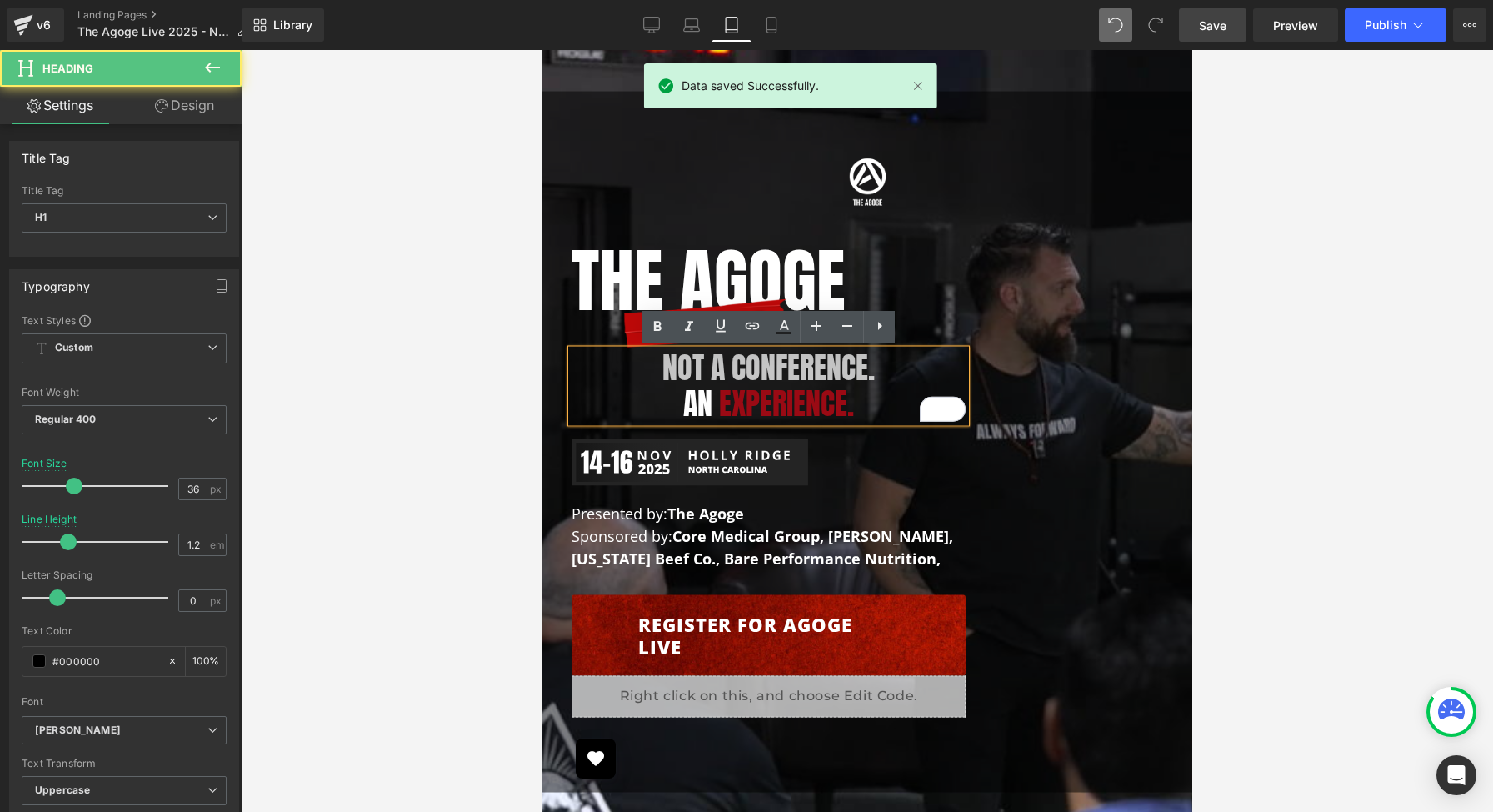
click at [810, 373] on span "Not a Conference." at bounding box center [768, 367] width 213 height 45
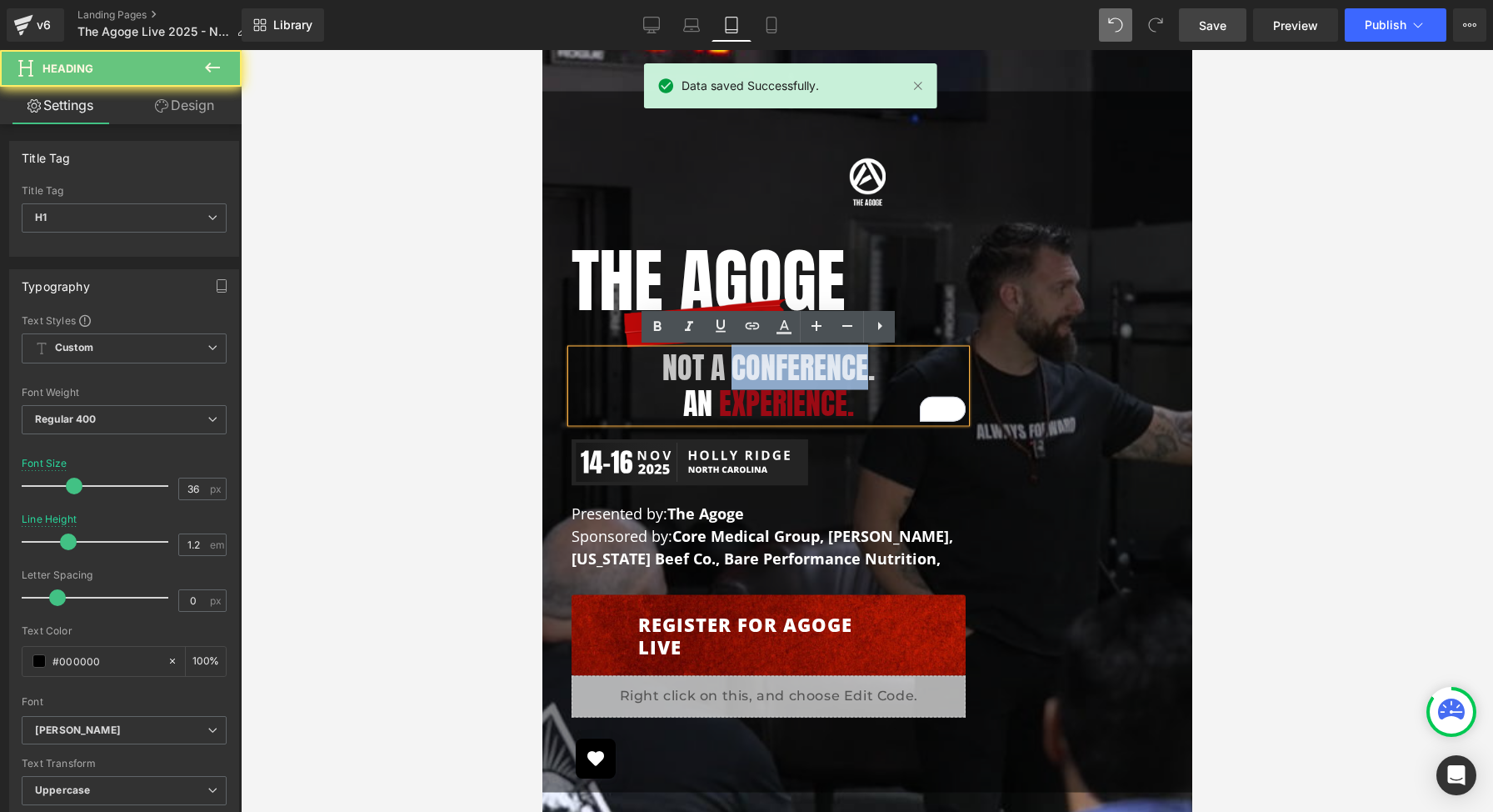
click at [810, 373] on span "Not a Conference." at bounding box center [768, 367] width 213 height 45
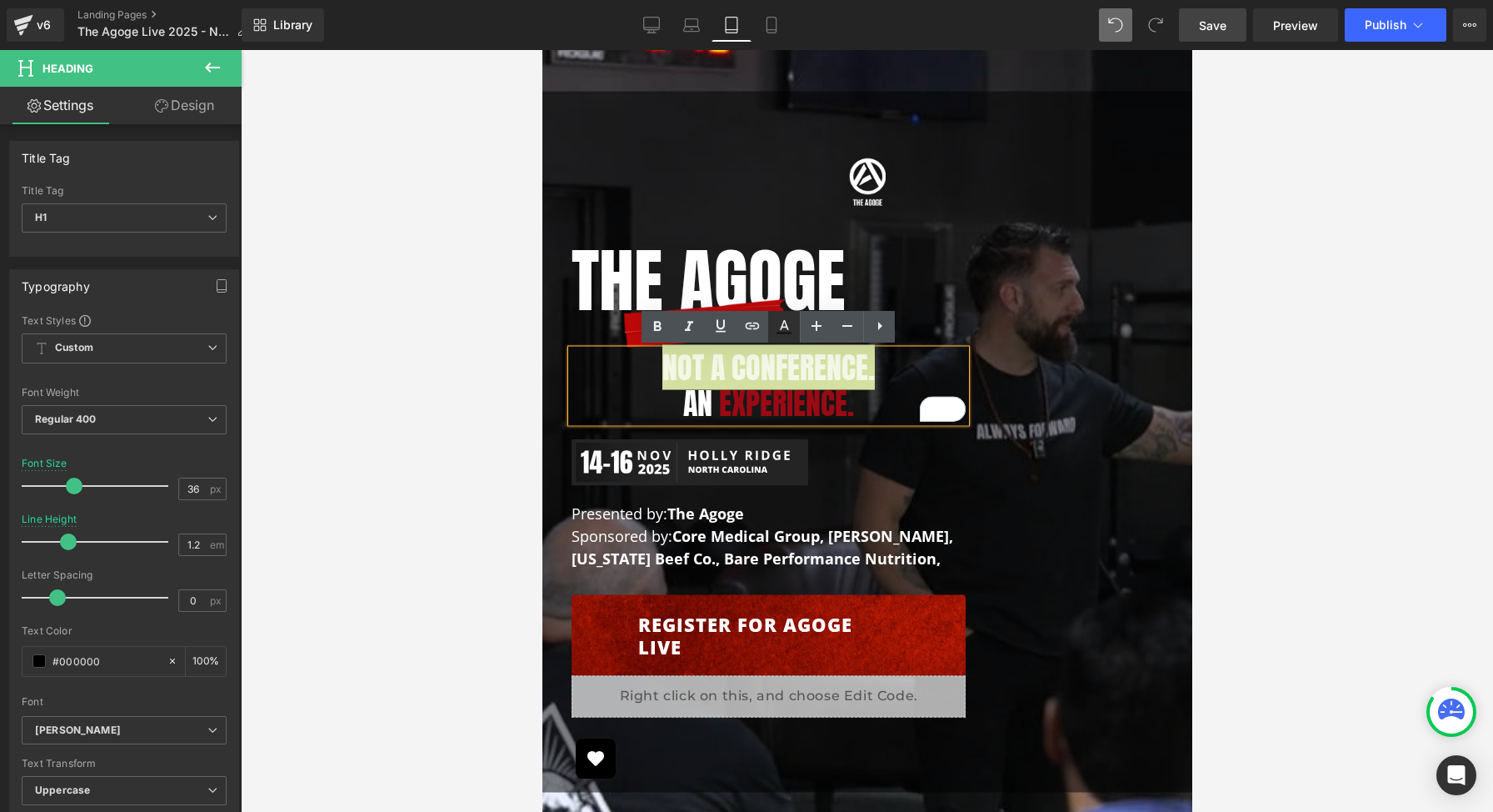
click at [787, 329] on icon at bounding box center [784, 326] width 20 height 20
type input "#121212"
type input "75"
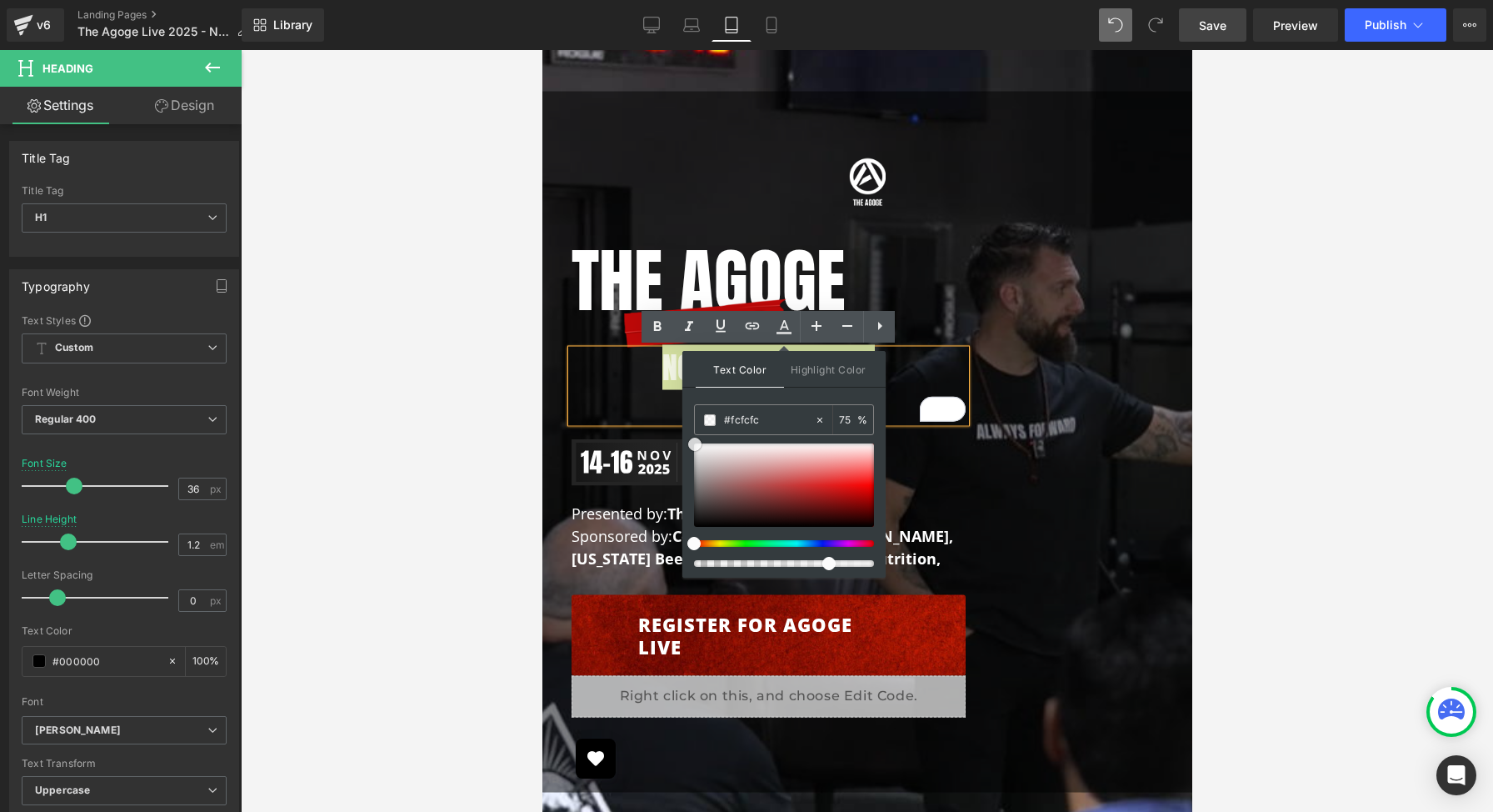
type input "#ffffff"
drag, startPoint x: 694, startPoint y: 519, endPoint x: 693, endPoint y: 439, distance: 80.0
click at [693, 439] on span at bounding box center [694, 443] width 13 height 13
click at [847, 417] on input "75" at bounding box center [848, 419] width 19 height 19
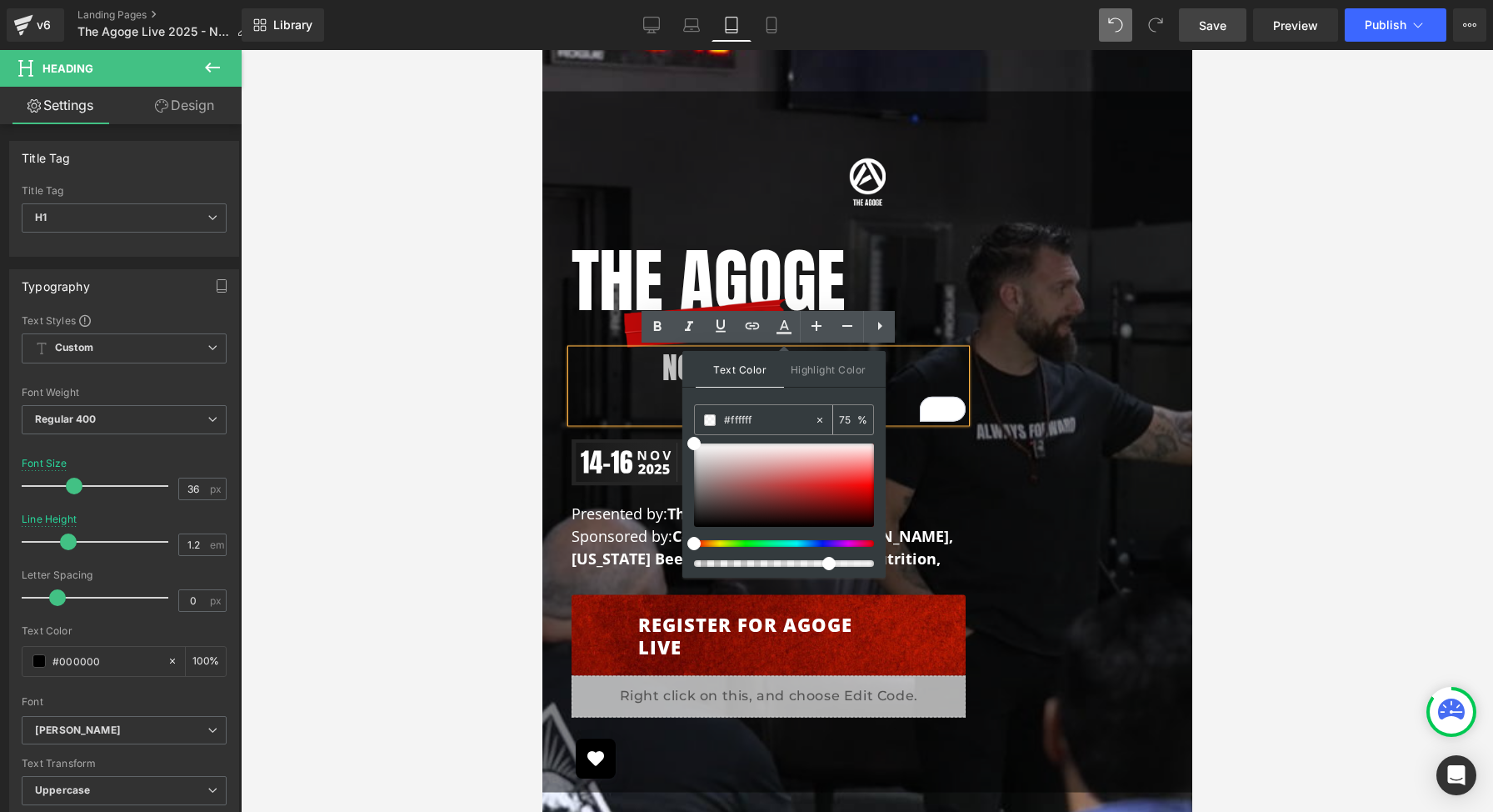
click at [847, 417] on input "75" at bounding box center [848, 419] width 19 height 19
type input "100"
click at [901, 369] on h1 "Not a Conference." at bounding box center [767, 368] width 394 height 36
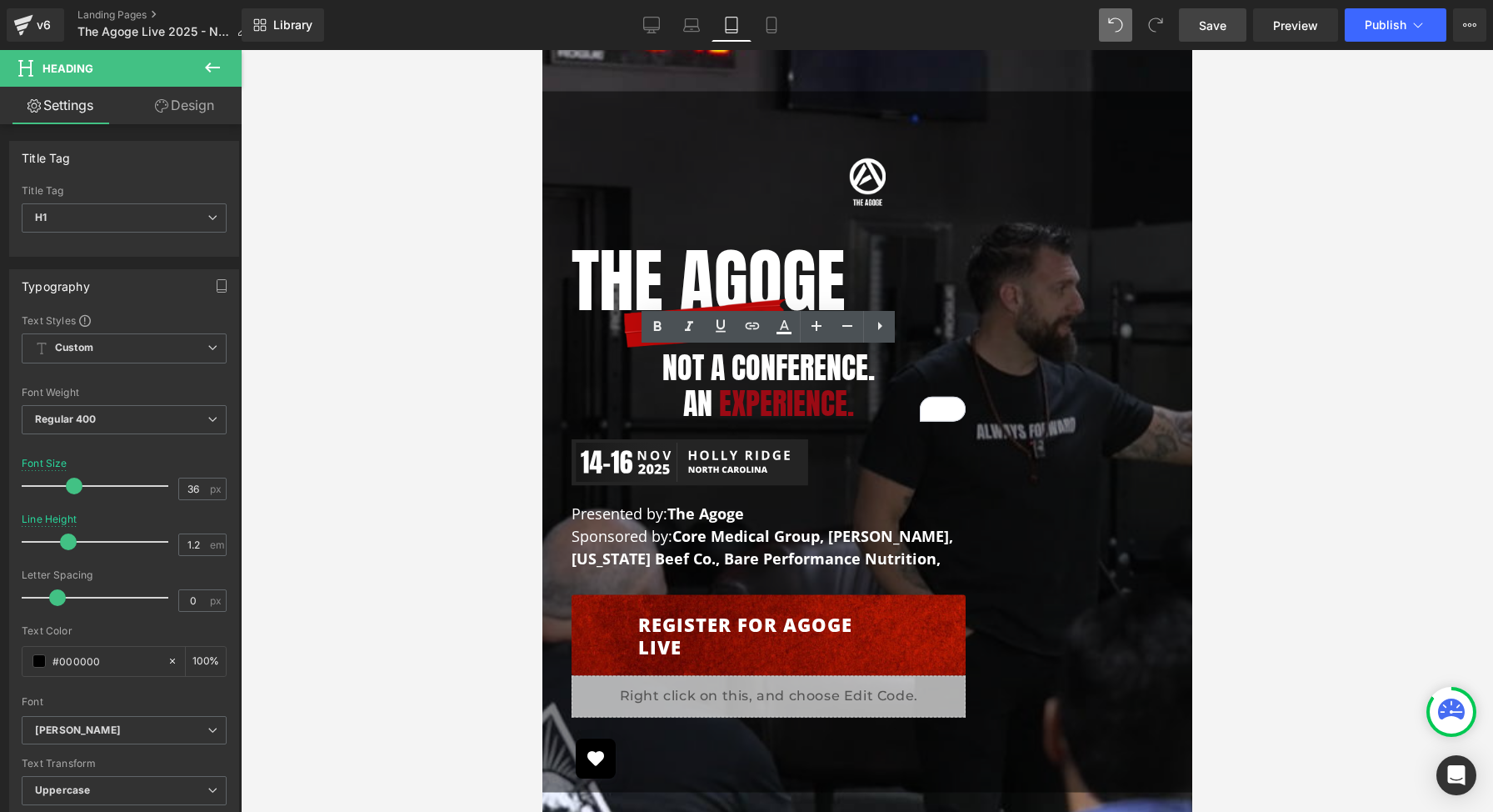
click at [1212, 34] on link "Save" at bounding box center [1213, 24] width 68 height 33
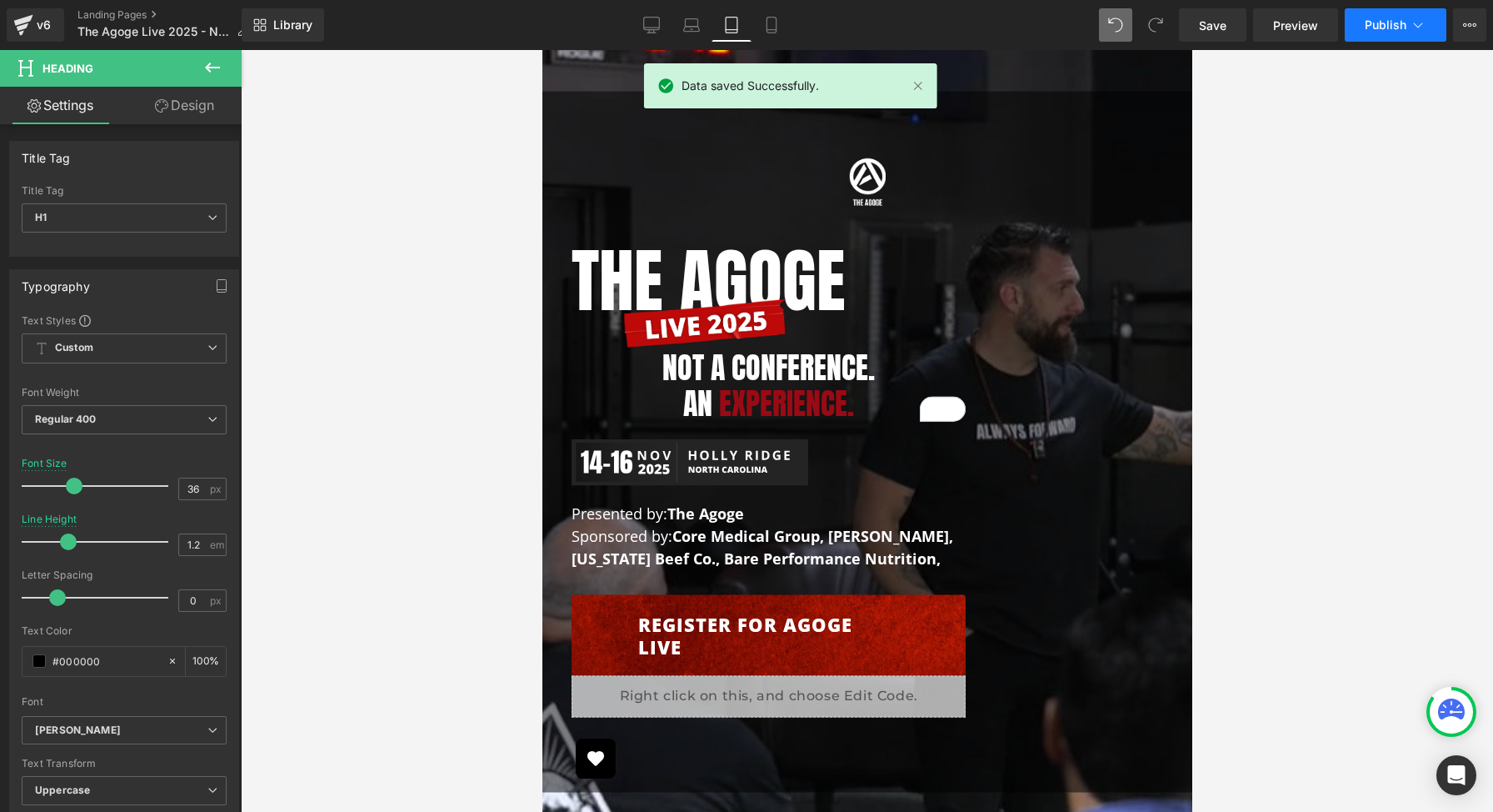
click at [1381, 26] on span "Publish" at bounding box center [1386, 25] width 42 height 13
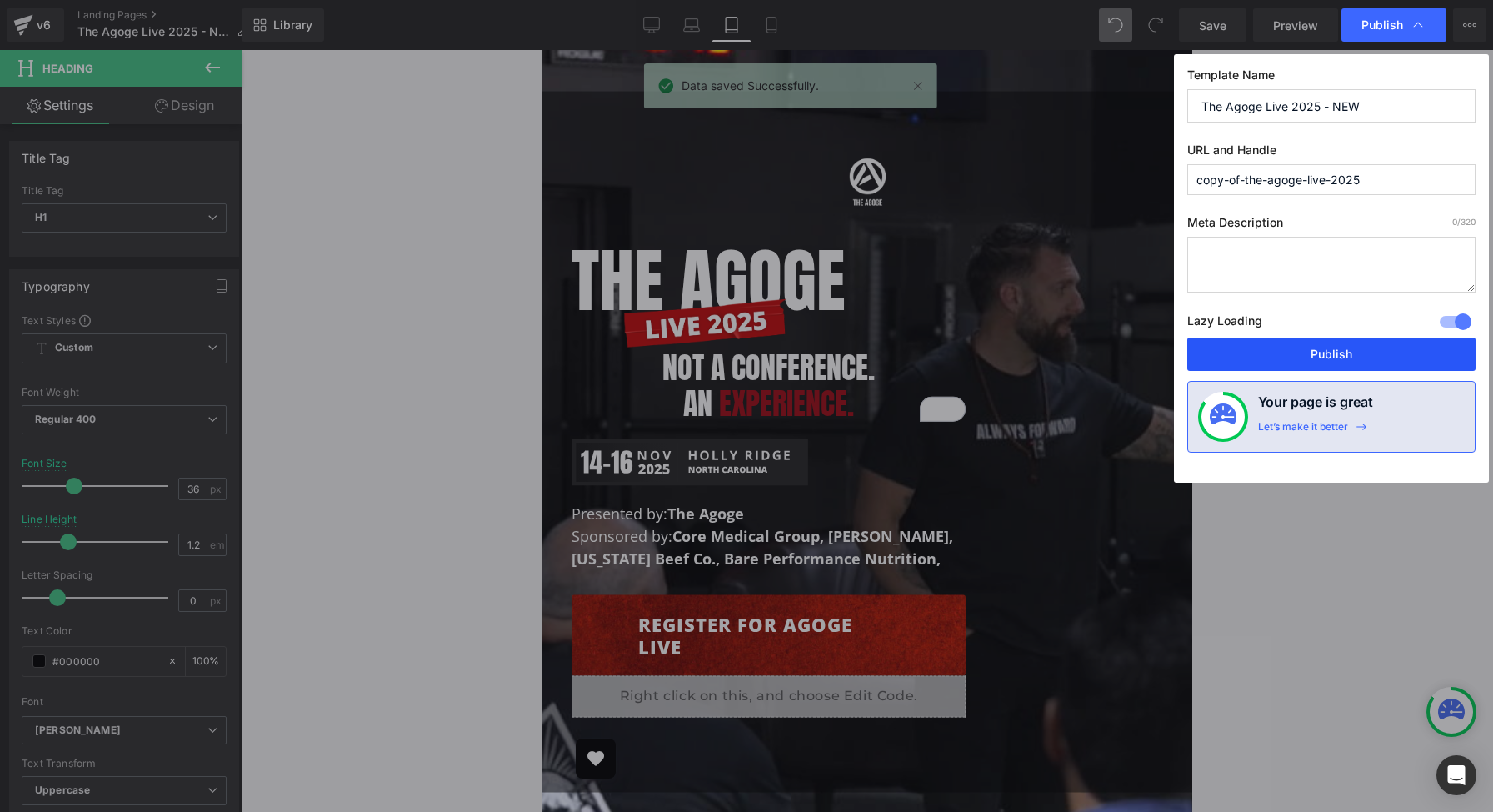
click at [1314, 353] on button "Publish" at bounding box center [1331, 354] width 289 height 33
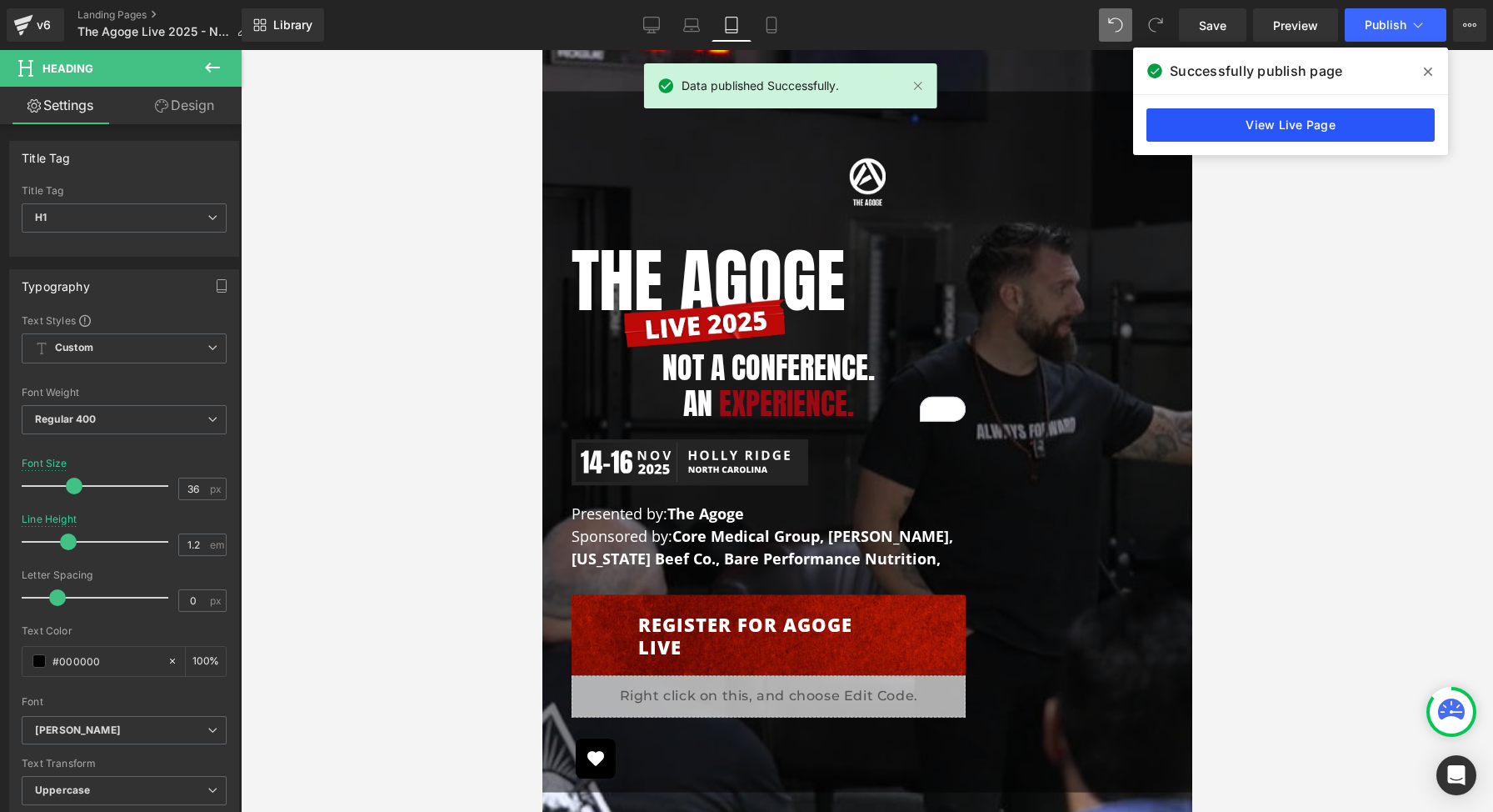
click at [1296, 129] on link "View Live Page" at bounding box center [1290, 124] width 289 height 33
